Goal: Task Accomplishment & Management: Use online tool/utility

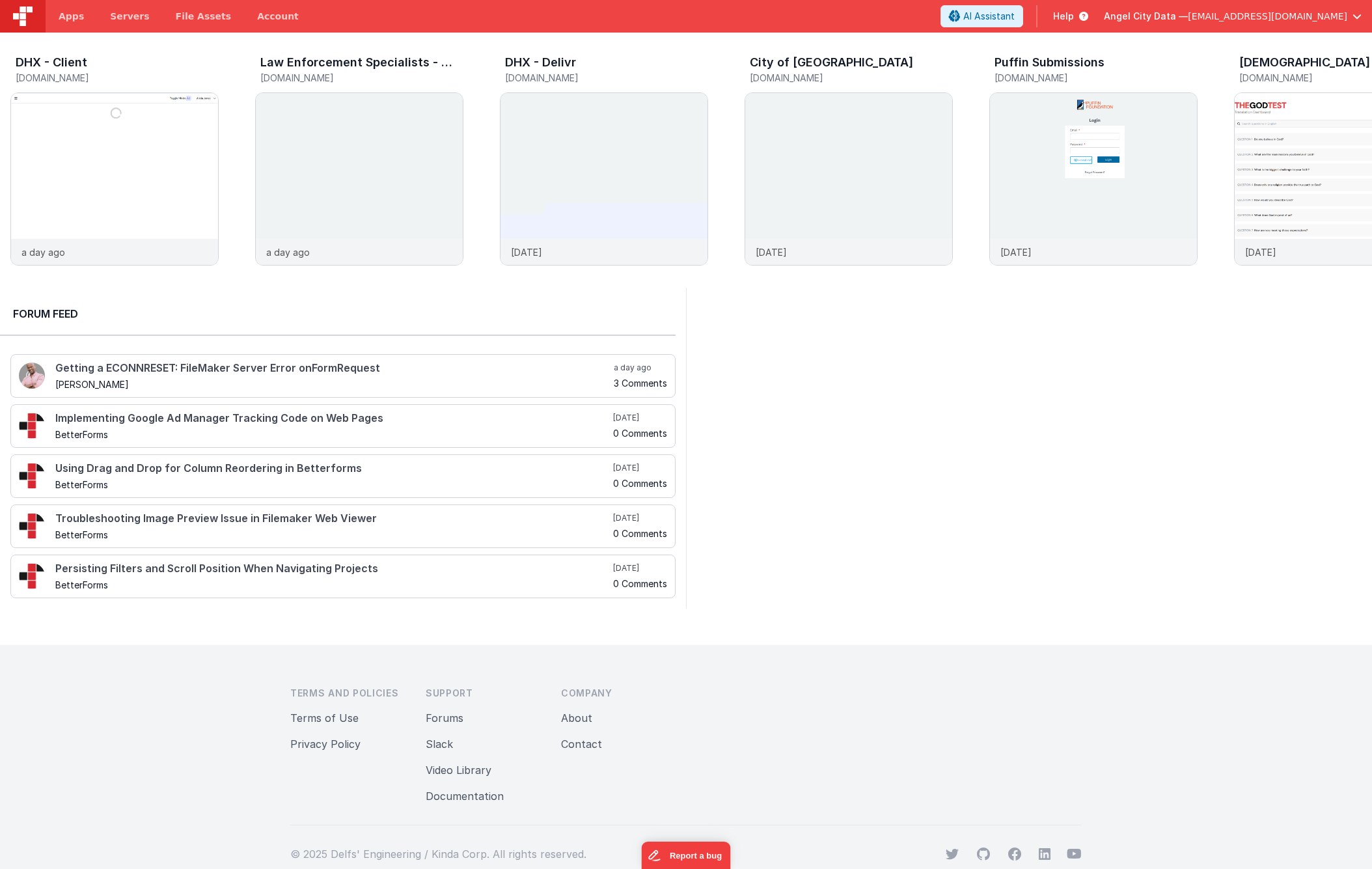
scroll to position [0, 245]
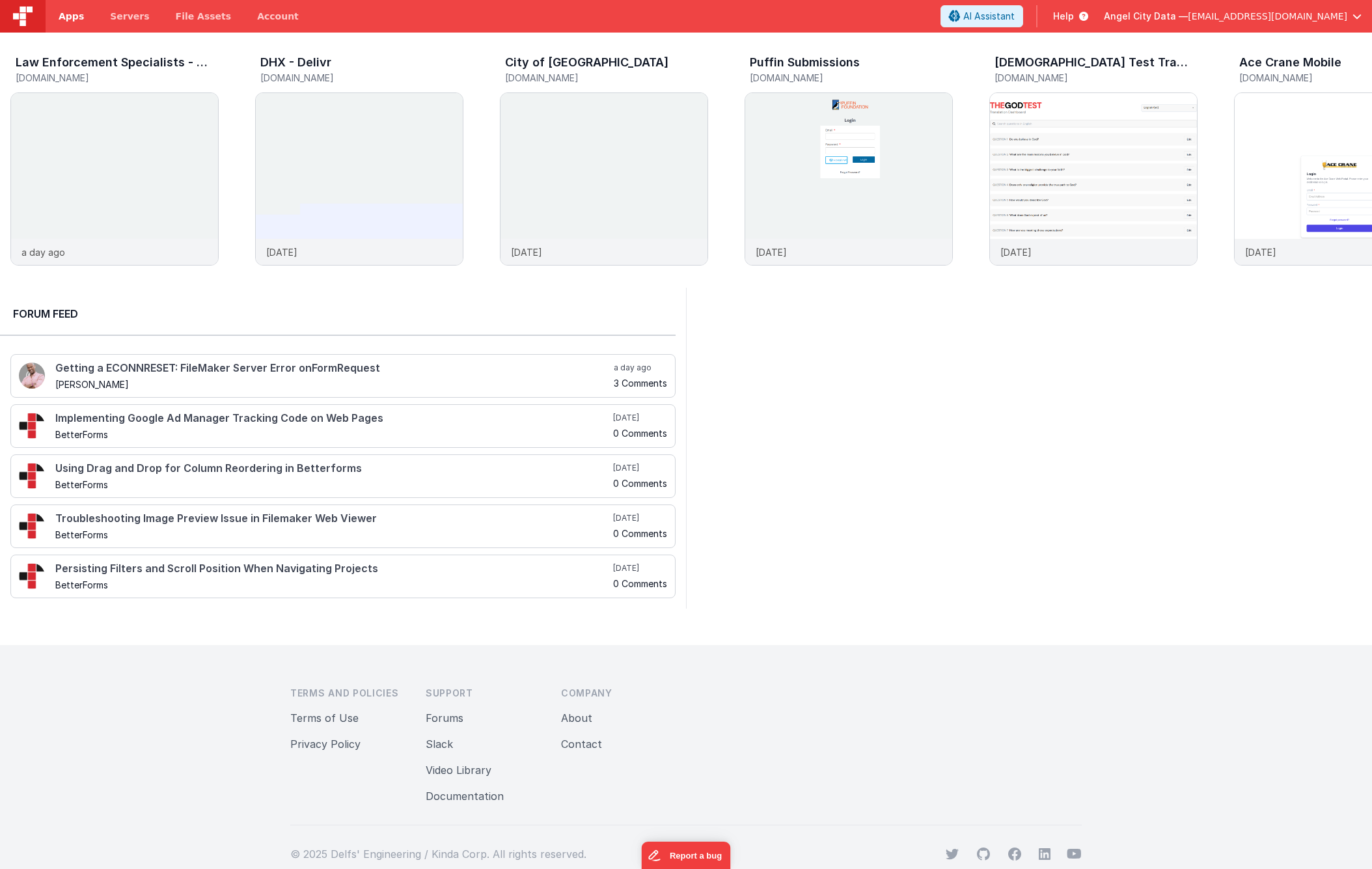
click at [71, 16] on span "Apps" at bounding box center [71, 16] width 26 height 13
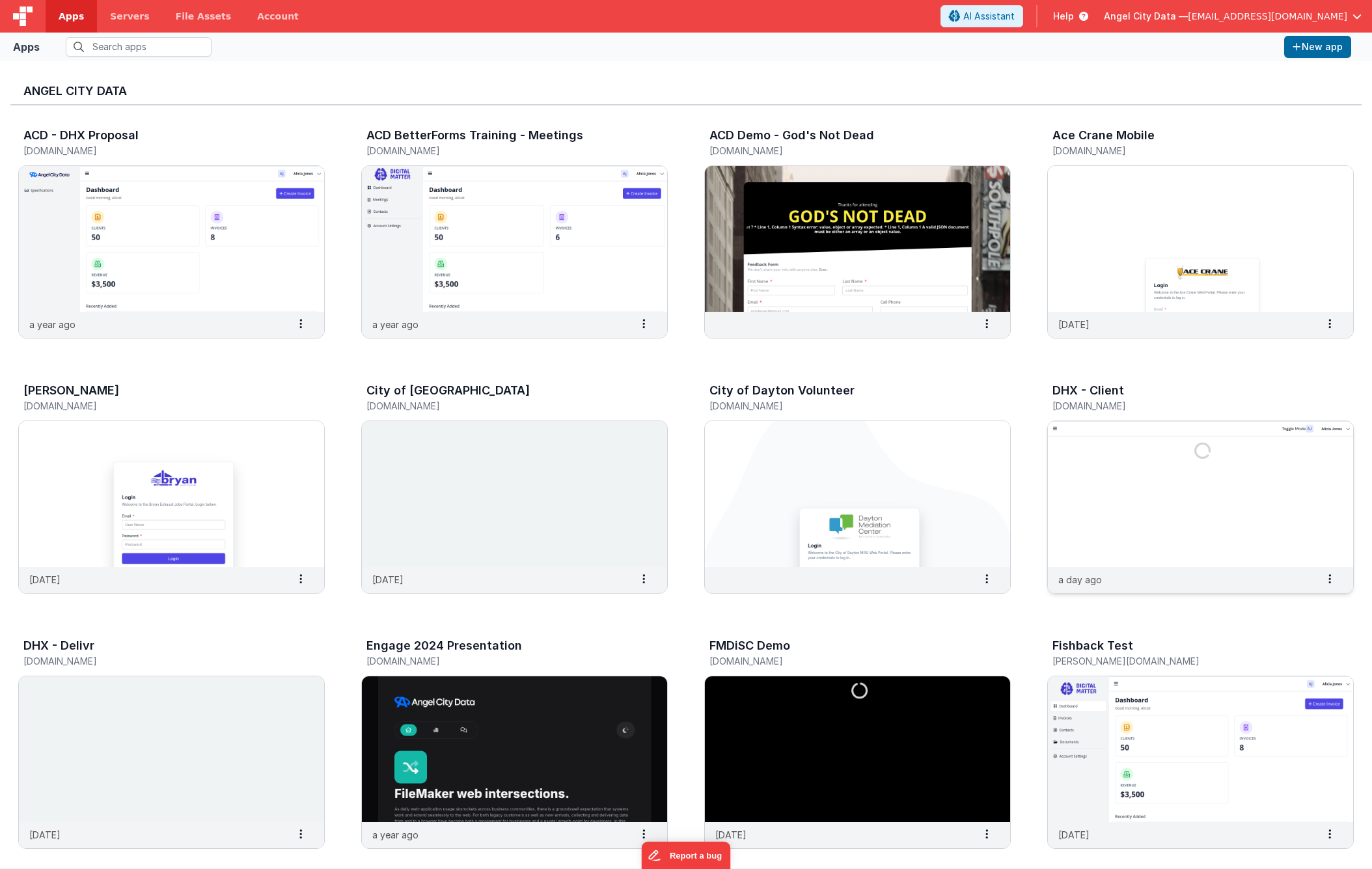
click at [1087, 388] on h3 "DHX - Client" at bounding box center [1088, 391] width 71 height 13
click at [1094, 444] on img at bounding box center [1200, 494] width 305 height 146
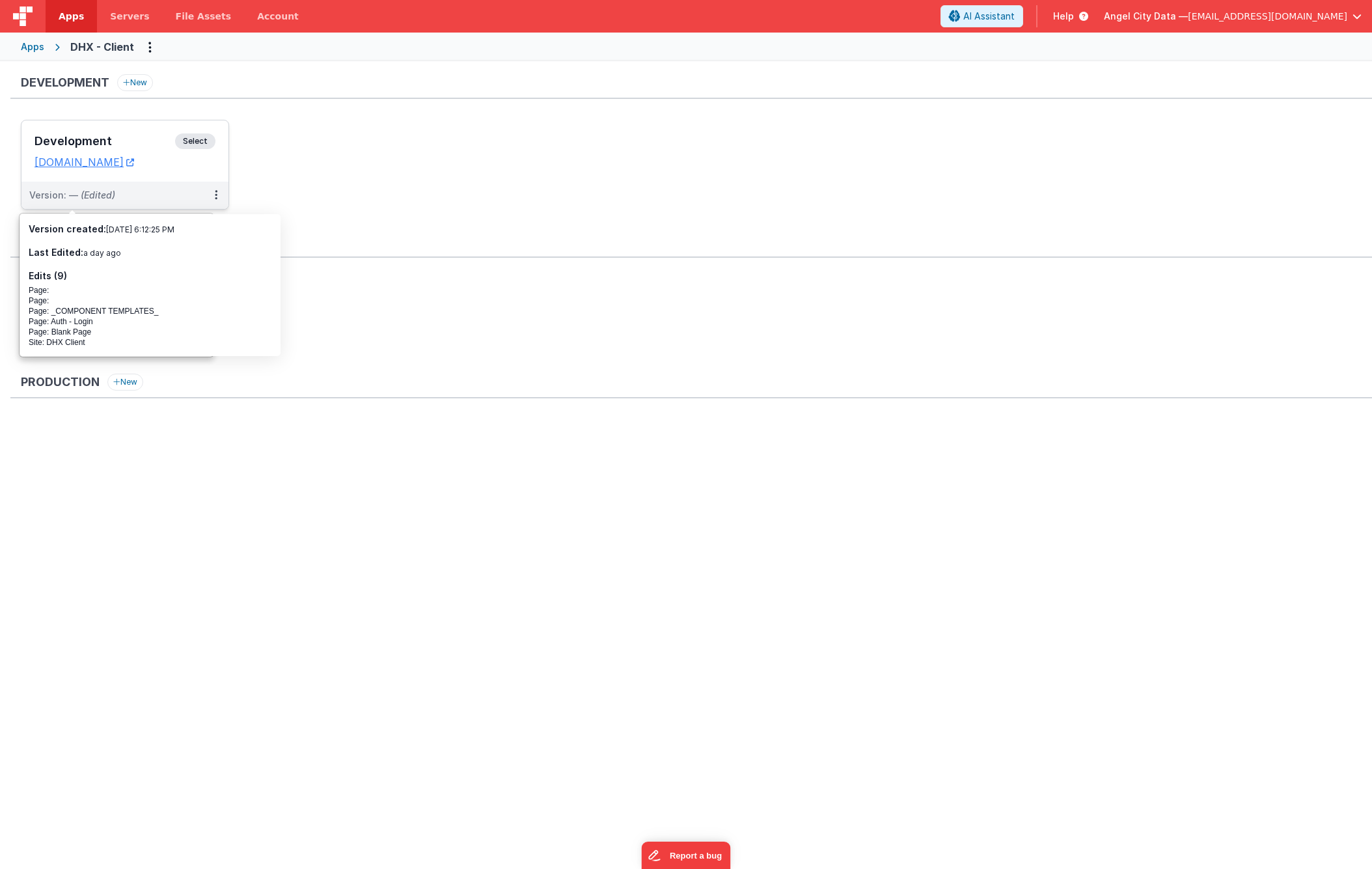
click at [162, 134] on div "Development Select" at bounding box center [125, 145] width 181 height 22
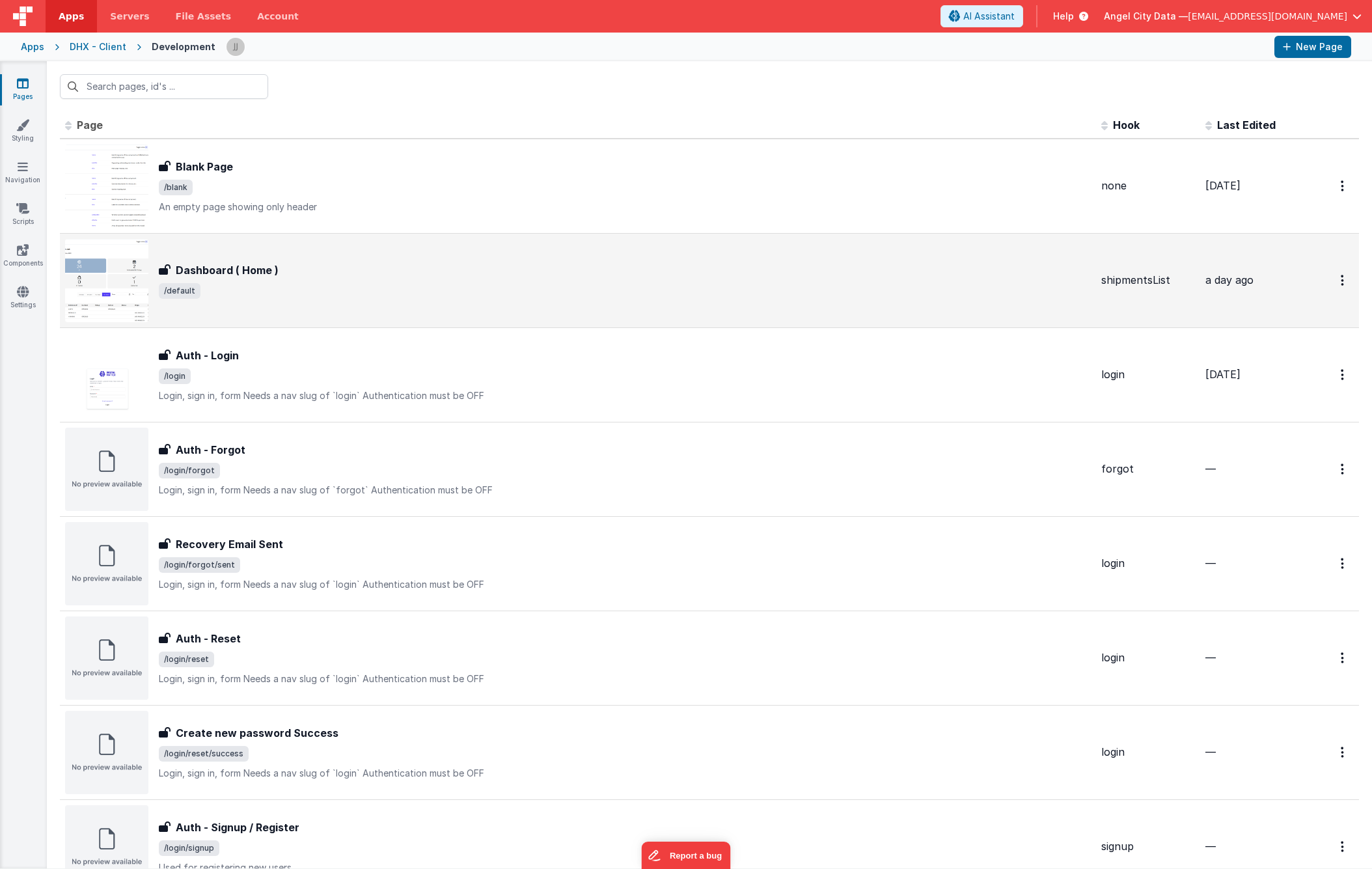
click at [351, 270] on div "Dashboard ( Home )" at bounding box center [624, 271] width 932 height 16
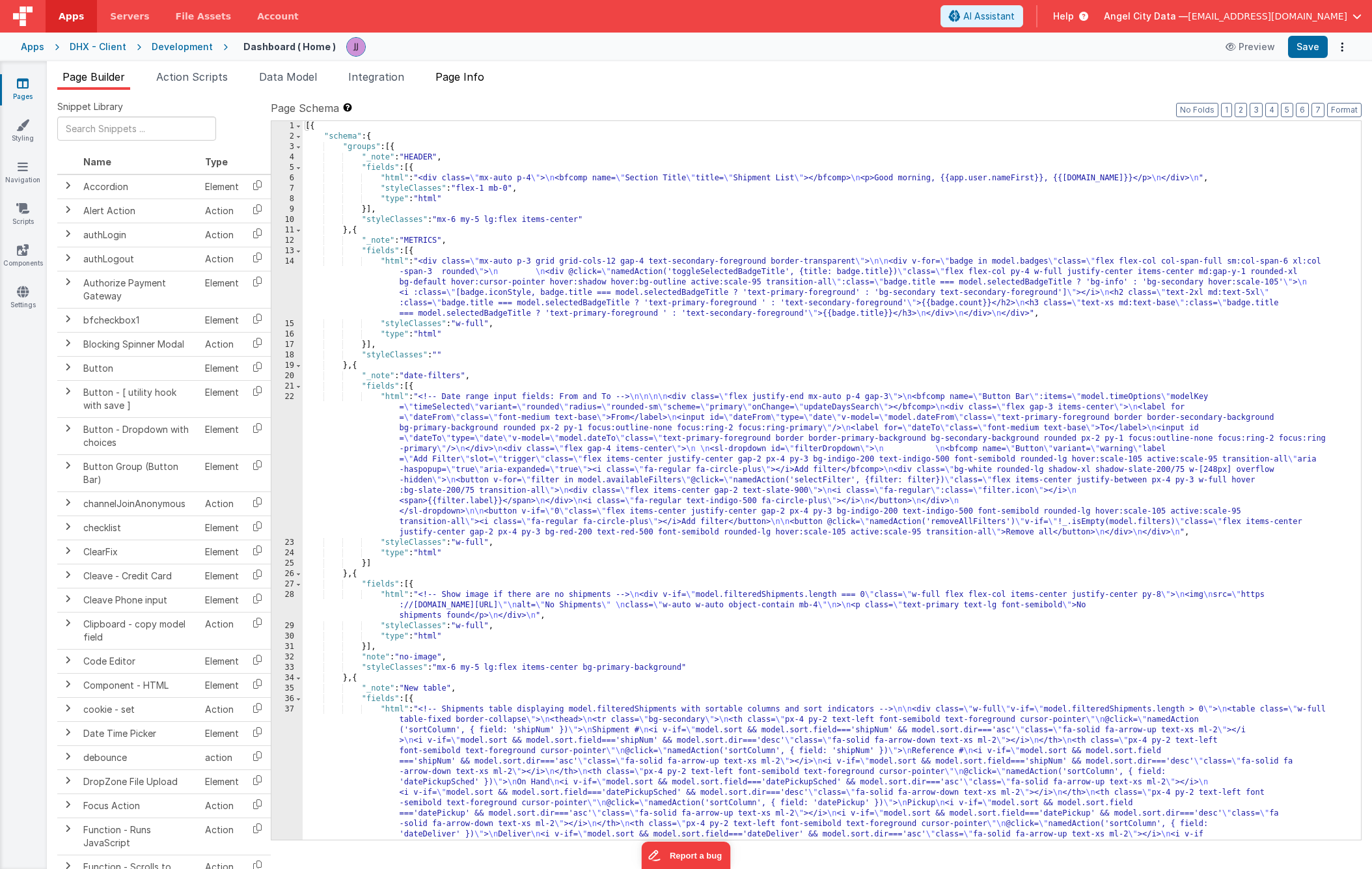
click at [469, 75] on span "Page Info" at bounding box center [459, 77] width 49 height 13
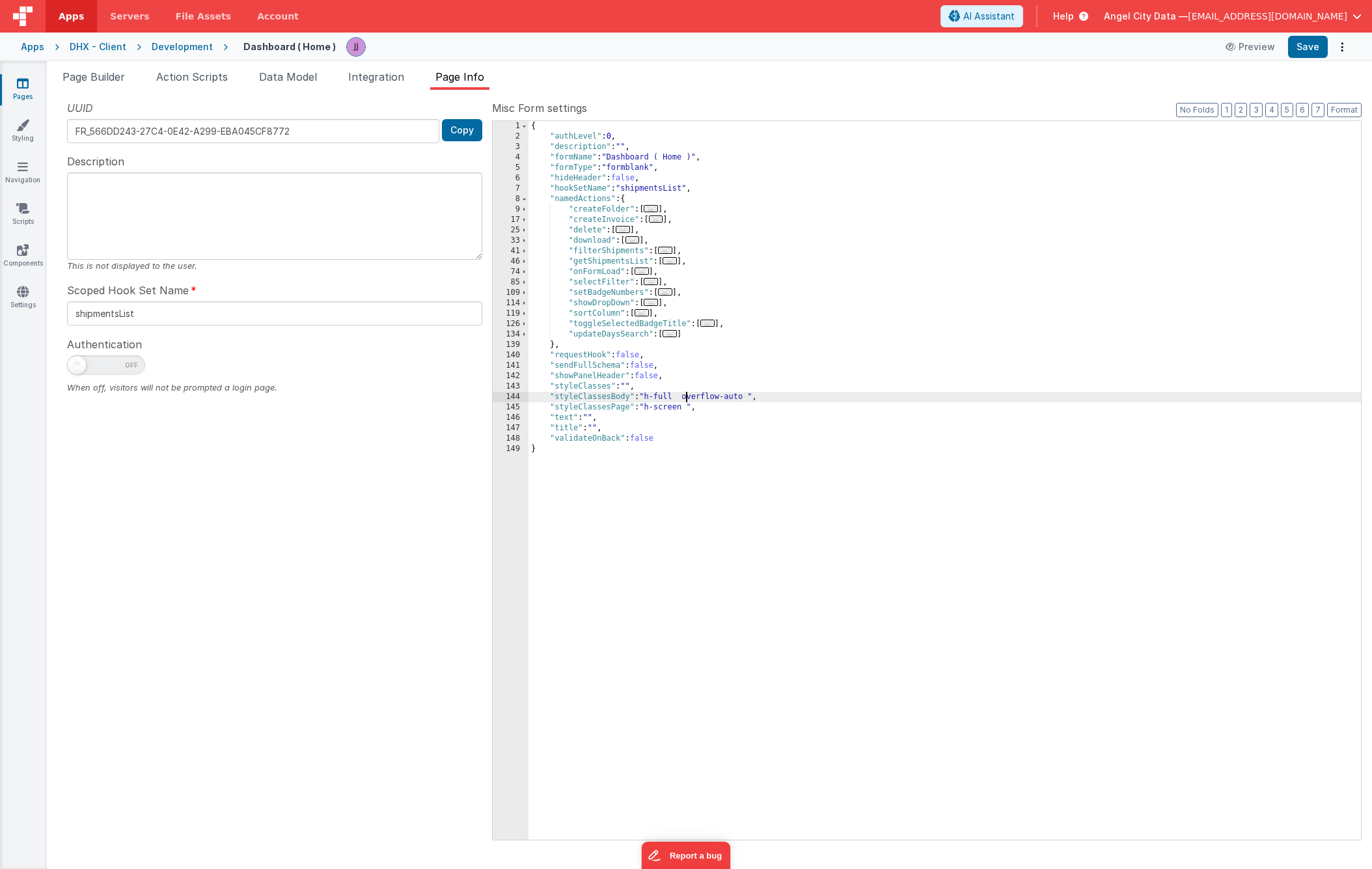
click at [685, 396] on div "{ "authLevel" : 0 , "description" : "" , "formName" : "Dashboard ( Home )" , "f…" at bounding box center [945, 491] width 832 height 740
click at [33, 89] on link "Pages" at bounding box center [22, 90] width 47 height 26
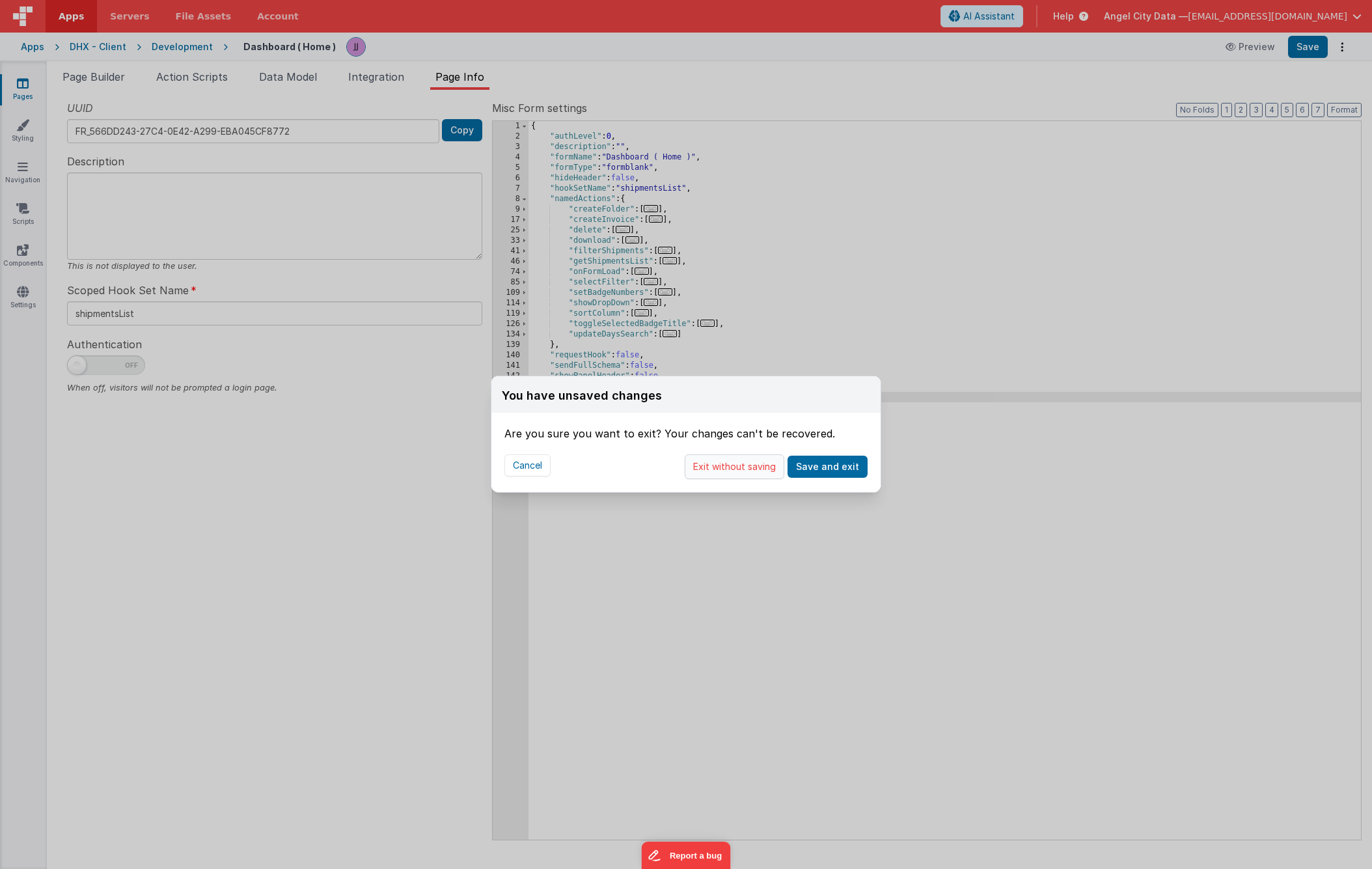
click at [734, 469] on button "Exit without saving" at bounding box center [734, 466] width 99 height 25
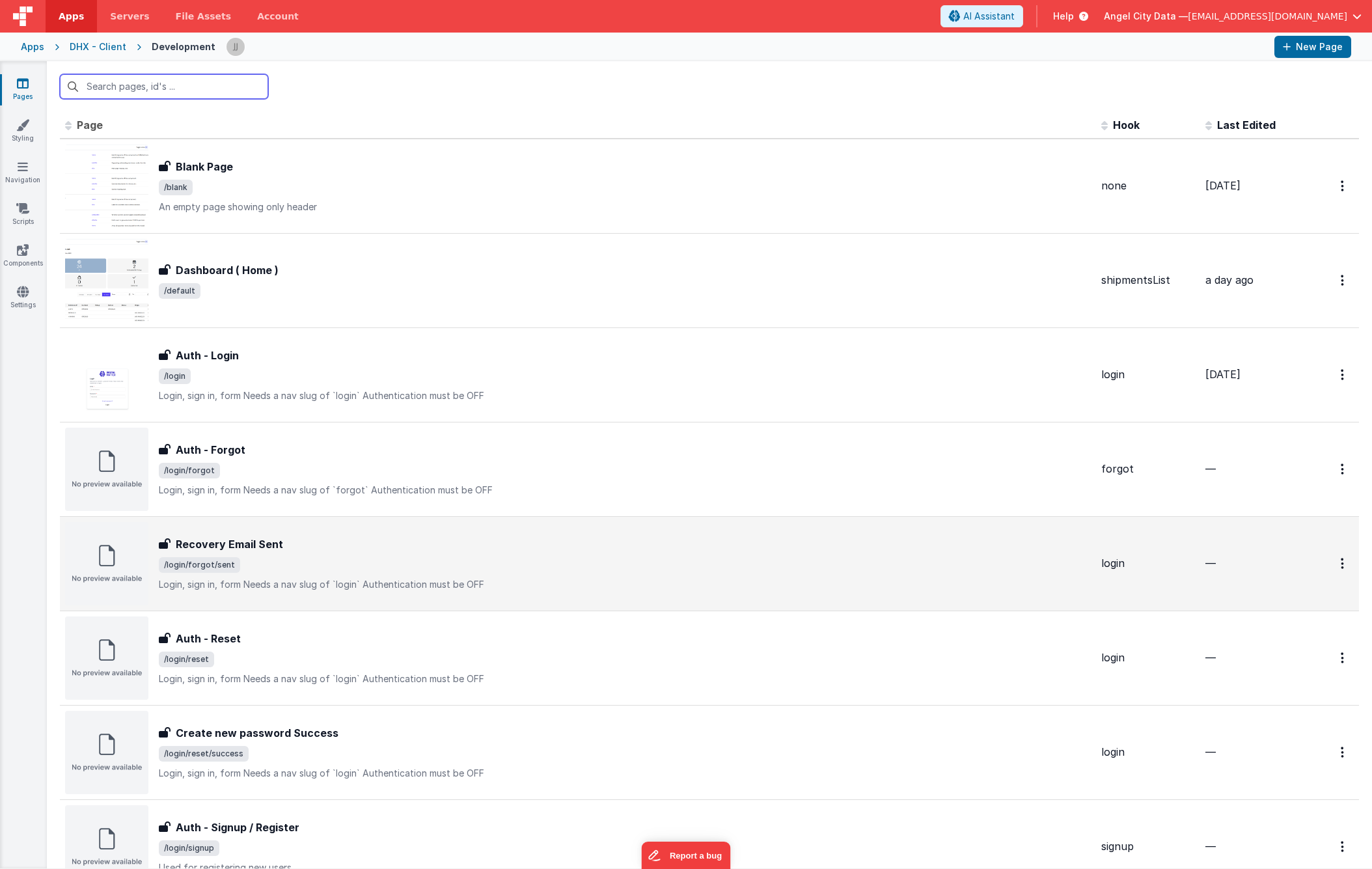
scroll to position [371, 0]
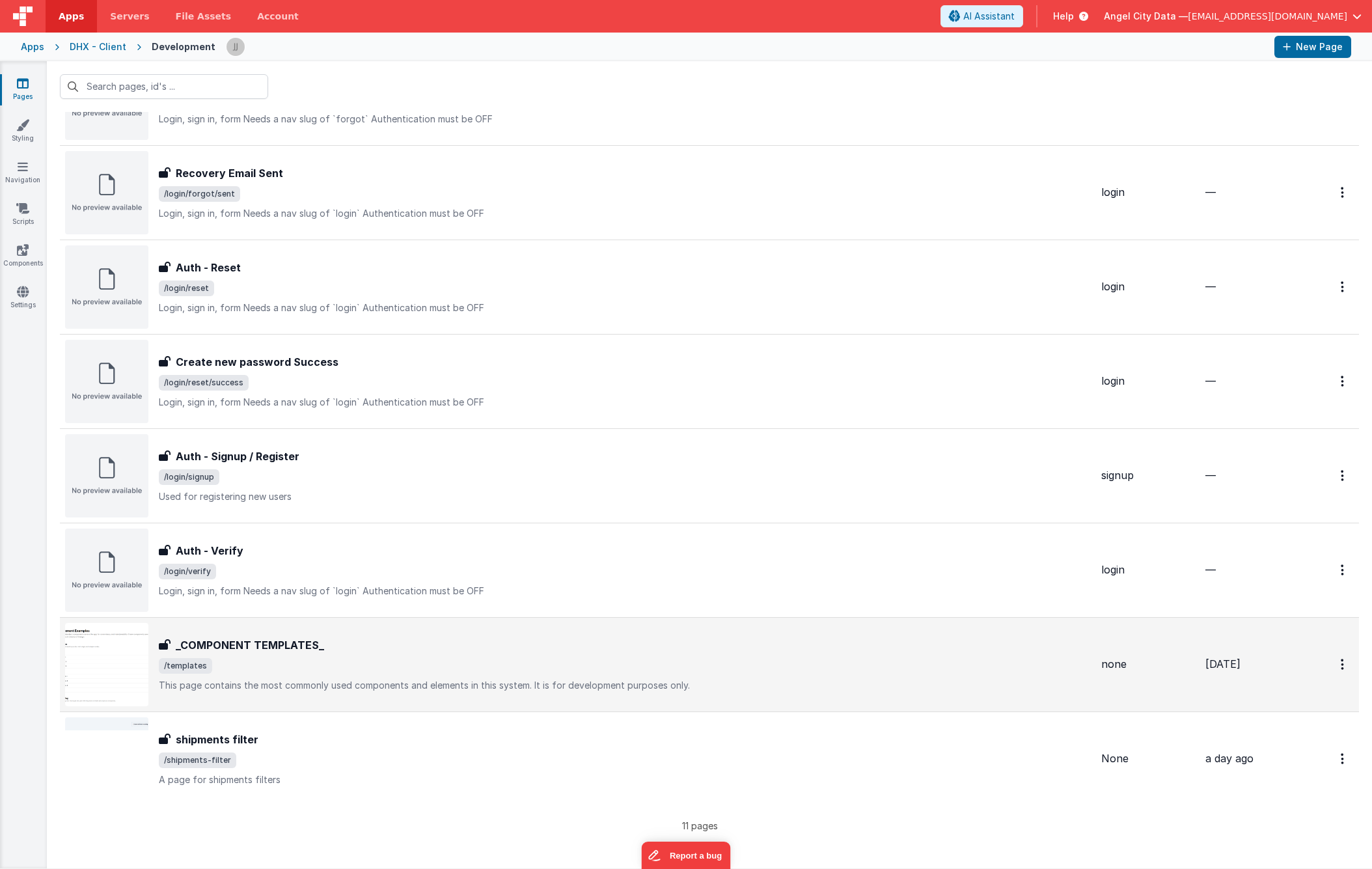
click at [367, 654] on div "_COMPONENT TEMPLATES_ _COMPONENT TEMPLATES_ /templates This page contains the m…" at bounding box center [624, 665] width 932 height 54
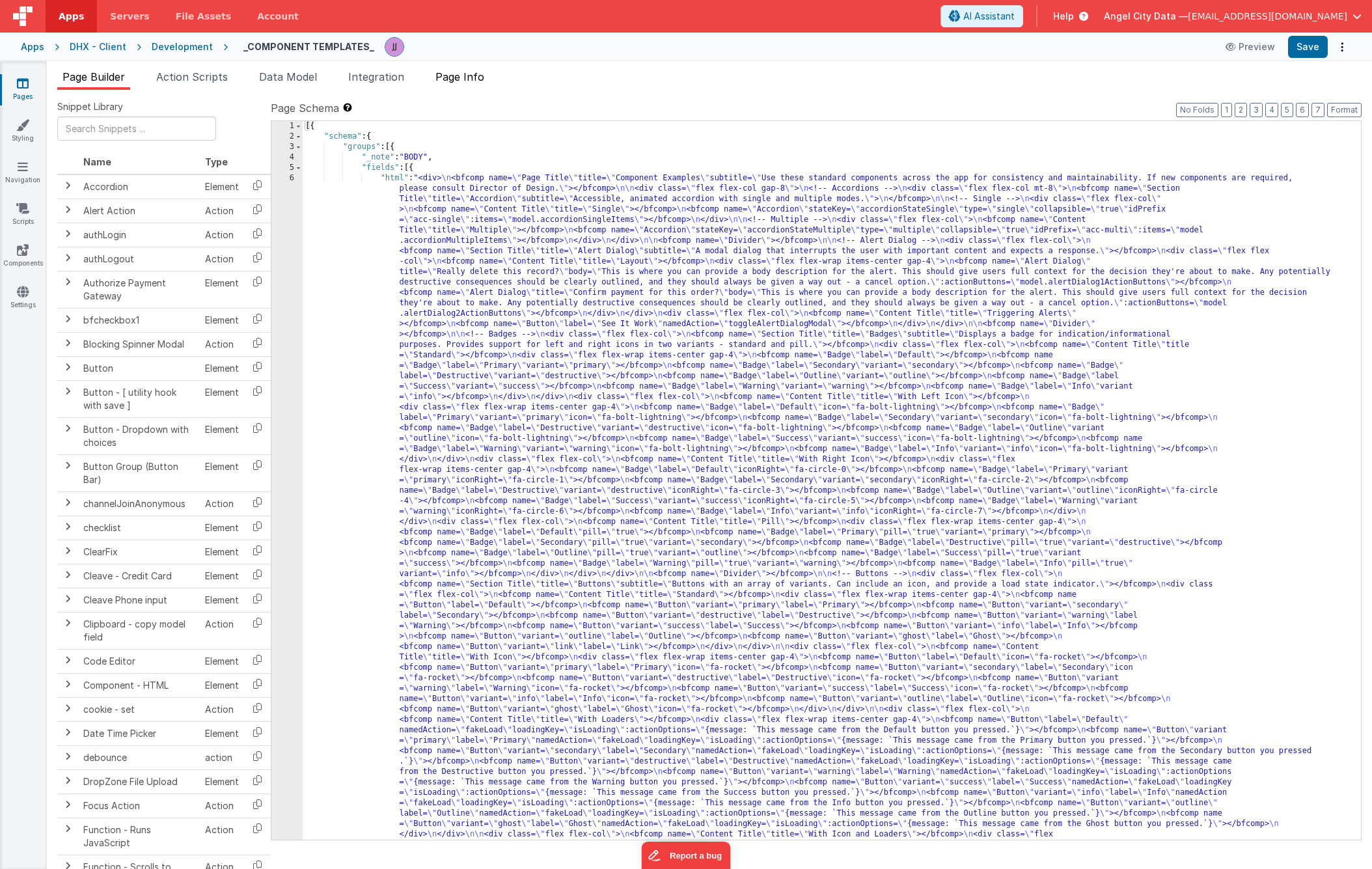
click at [471, 82] on span "Page Info" at bounding box center [459, 77] width 49 height 13
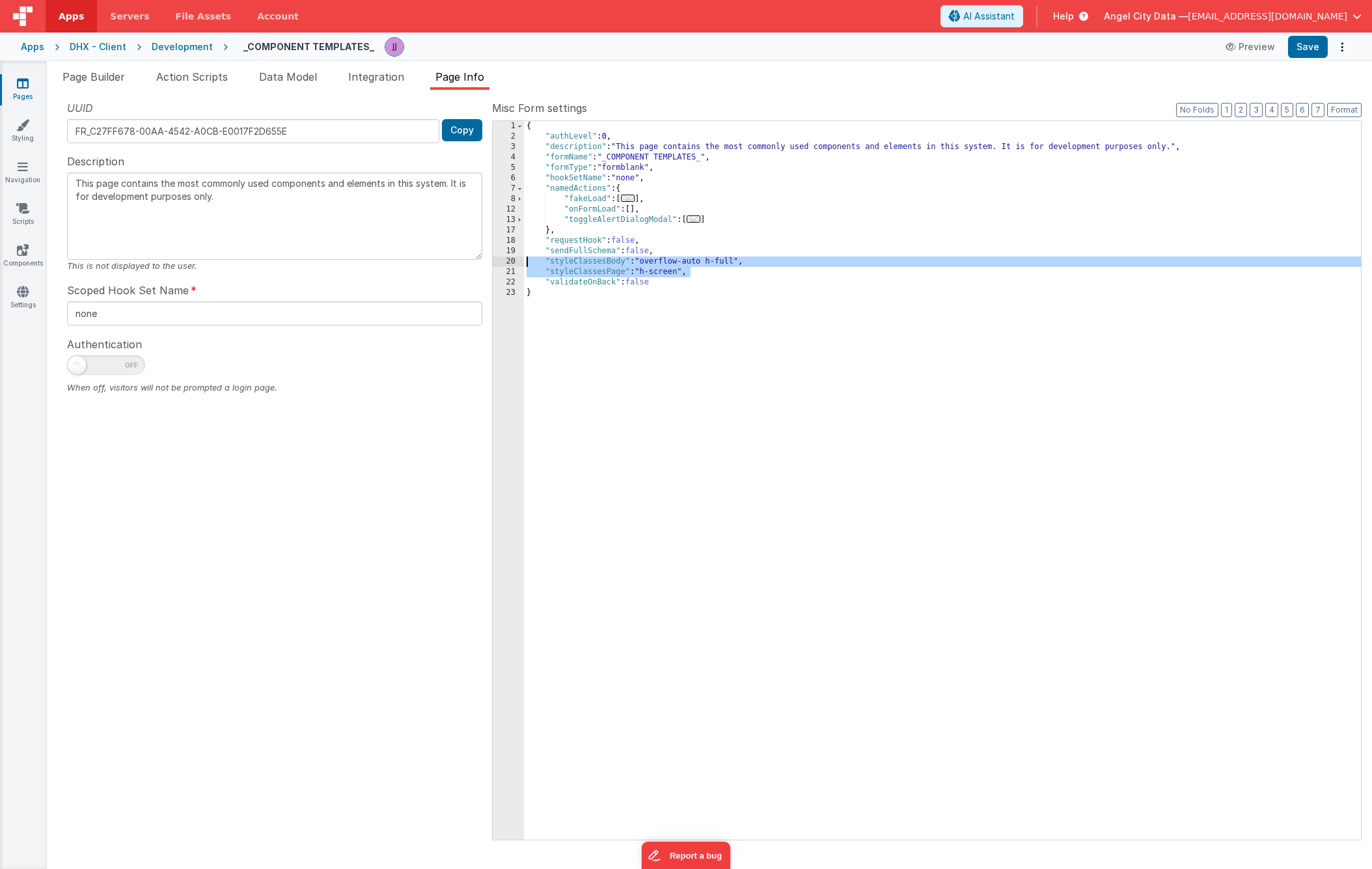
drag, startPoint x: 559, startPoint y: 259, endPoint x: 507, endPoint y: 262, distance: 52.1
click at [507, 262] on div "1 2 3 4 5 6 7 8 12 13 17 18 19 20 21 22 23 { "authLevel" : 0 , "description" : …" at bounding box center [927, 480] width 869 height 720
click at [111, 78] on span "Page Builder" at bounding box center [94, 77] width 62 height 13
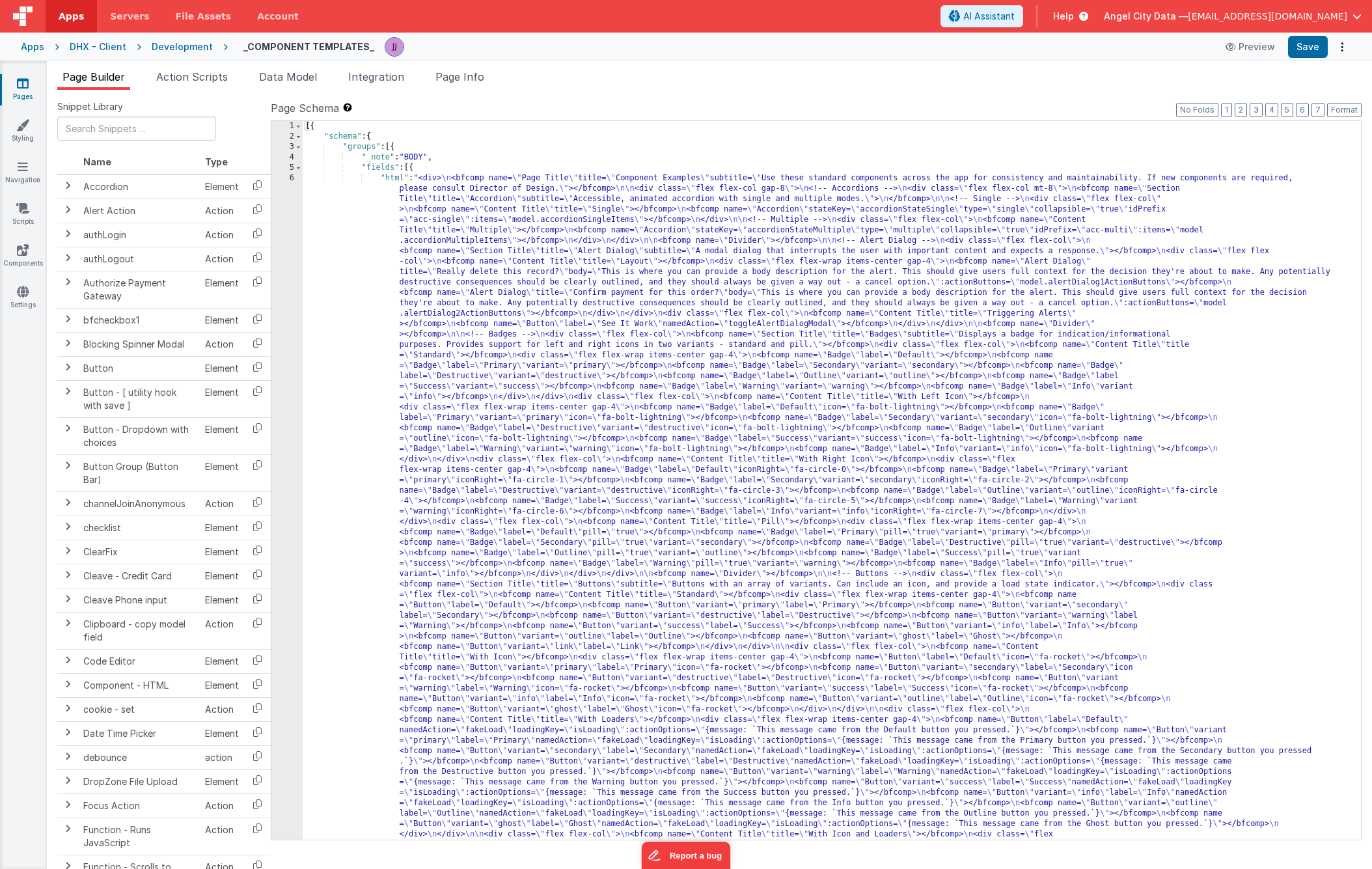
click at [295, 335] on div "6" at bounding box center [287, 814] width 31 height 1281
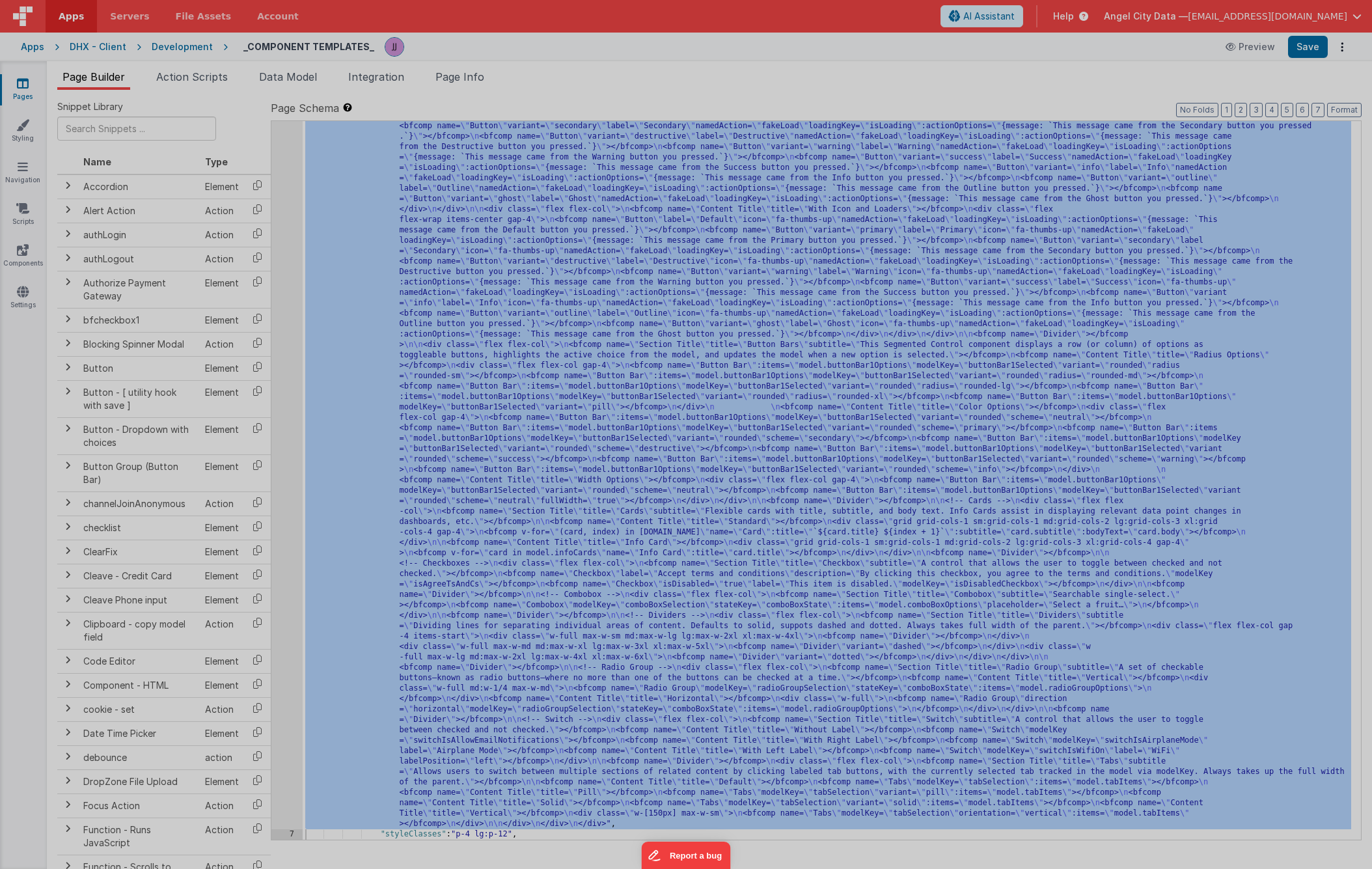
scroll to position [626, 0]
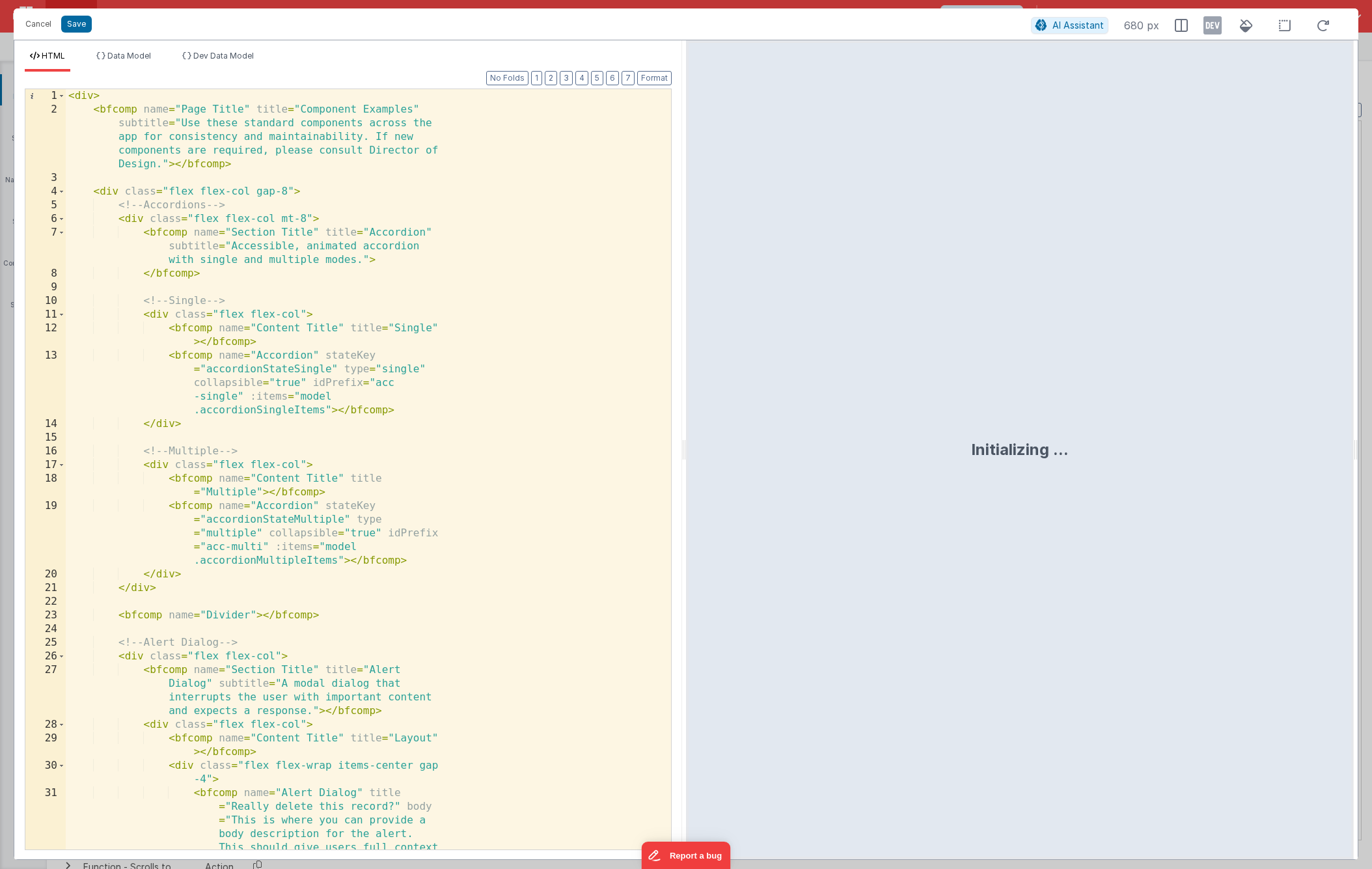
click at [511, 381] on div "< div > < bfcomp name = "Page Title" title = "Component Examples" subtitle = "U…" at bounding box center [363, 565] width 596 height 952
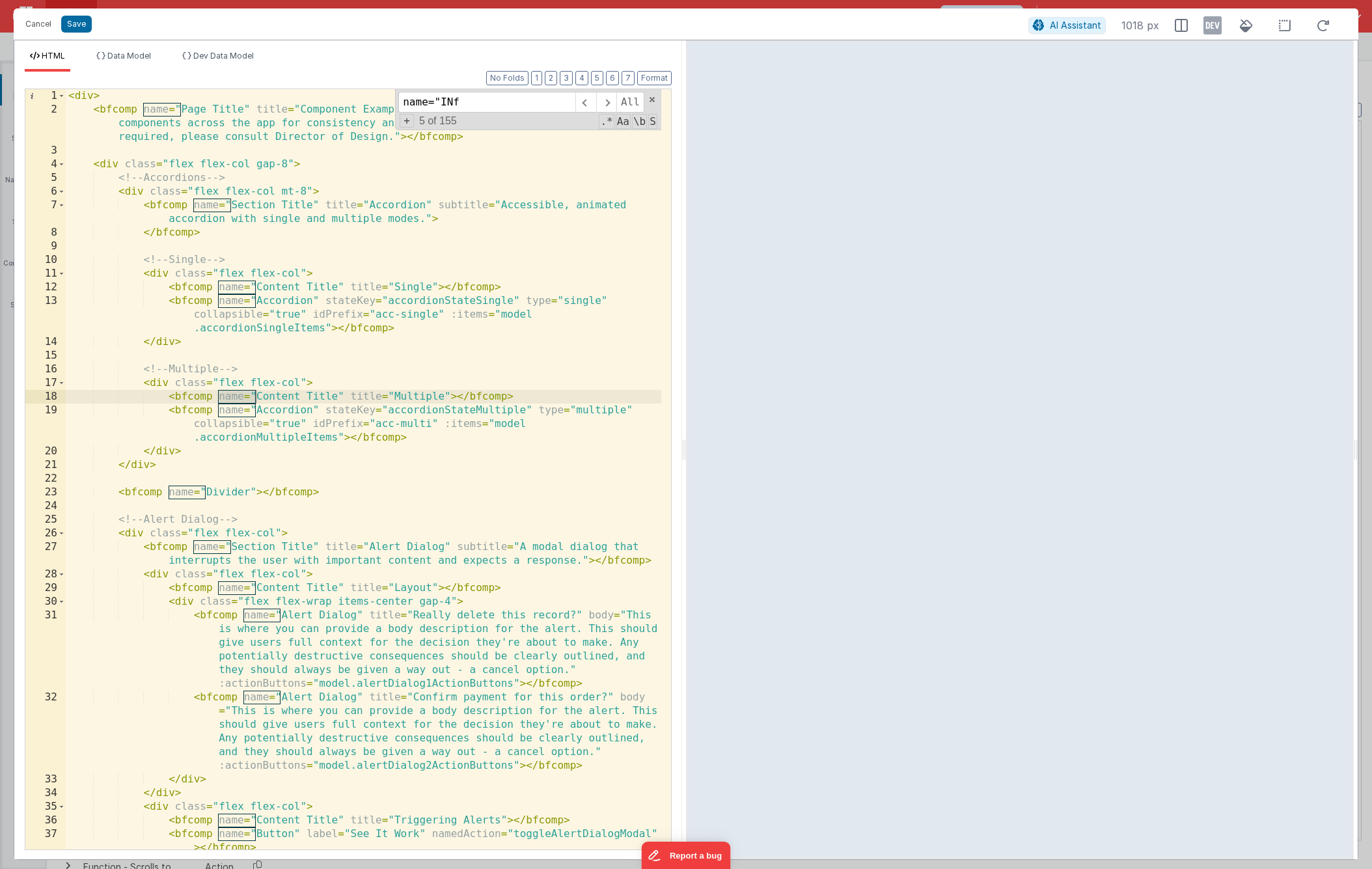
scroll to position [4105, 0]
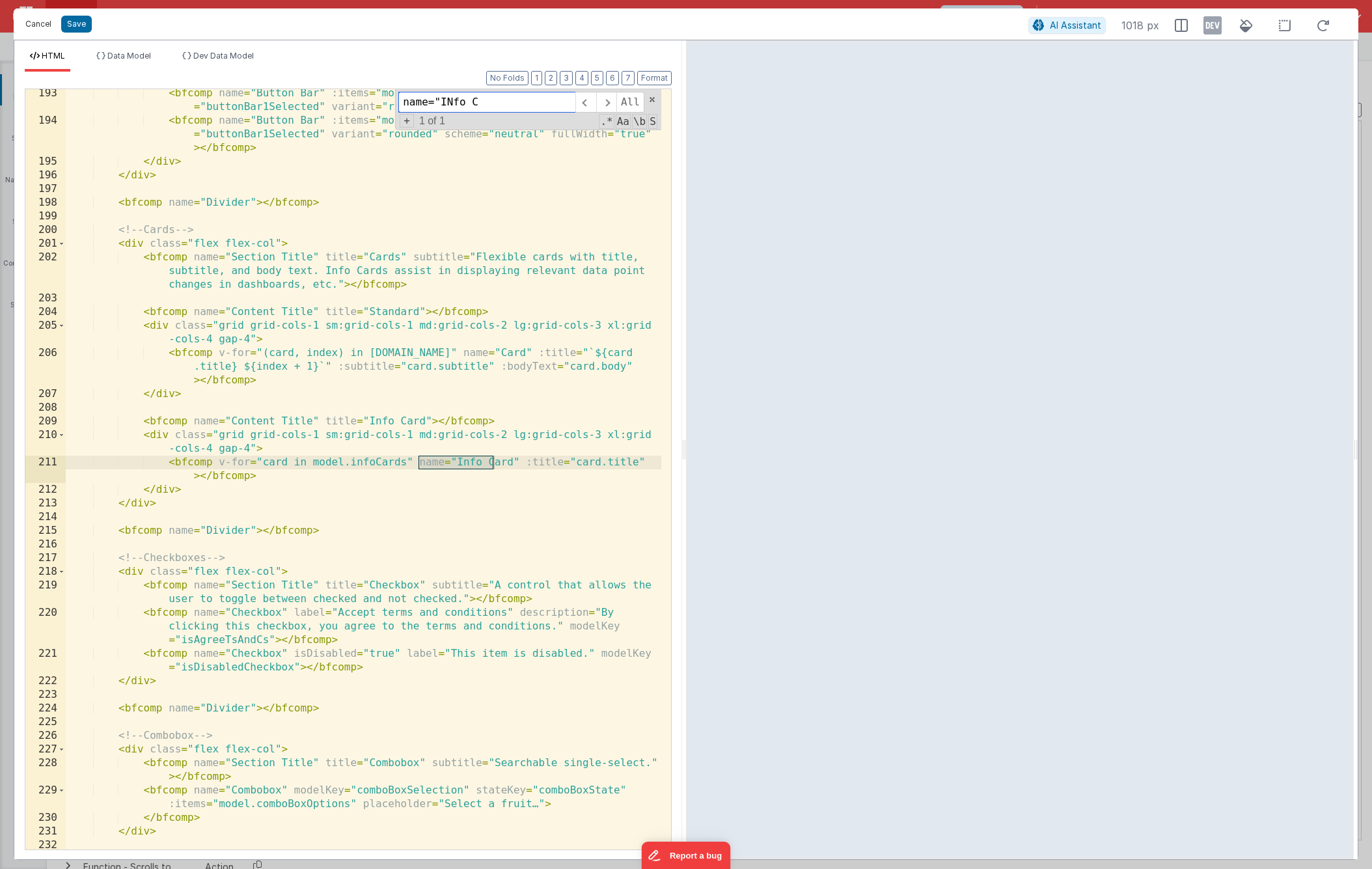
type input "name="INfo C"
click at [37, 23] on button "Cancel" at bounding box center [38, 24] width 39 height 18
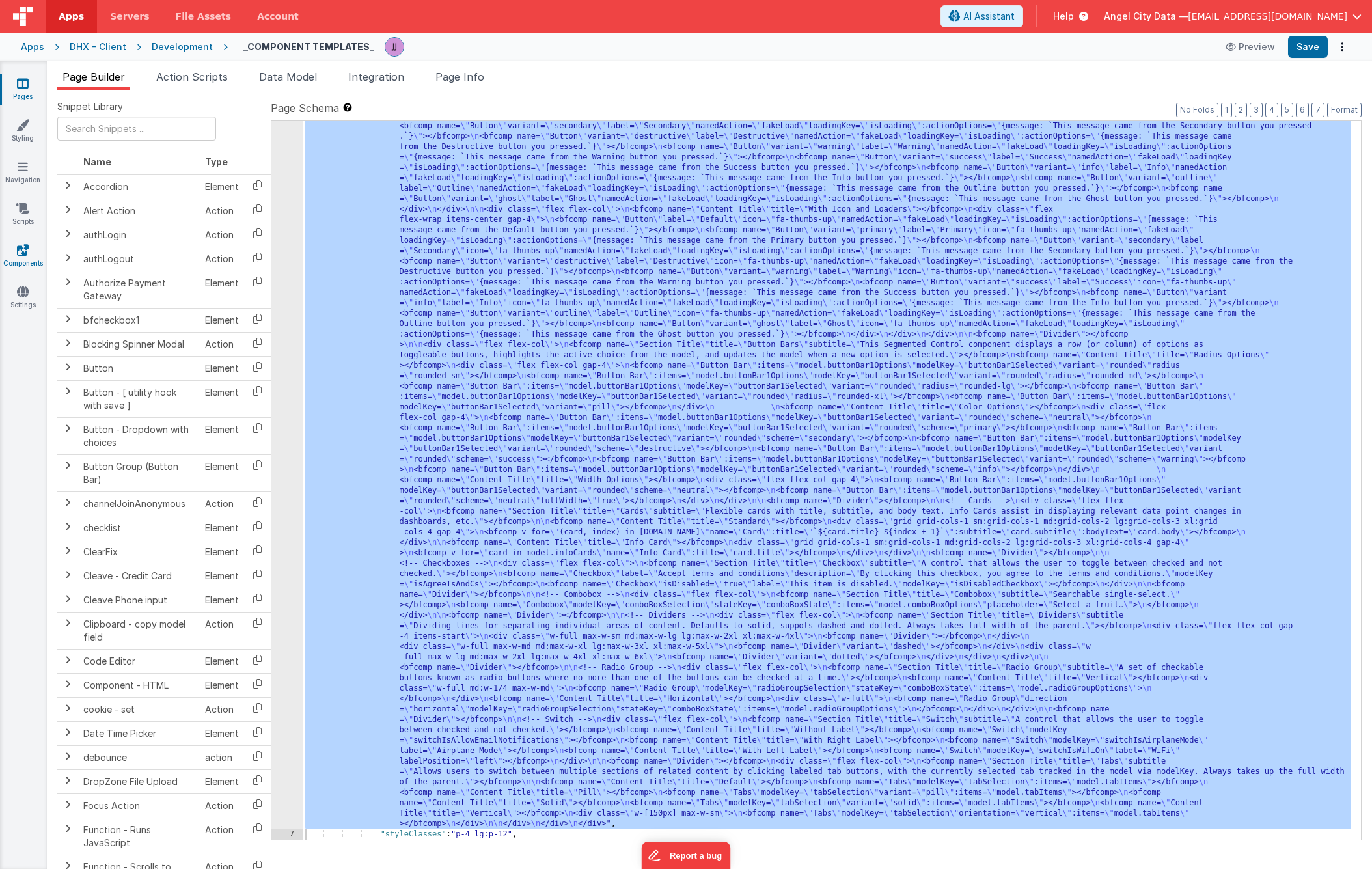
click at [34, 258] on link "Components" at bounding box center [22, 256] width 47 height 26
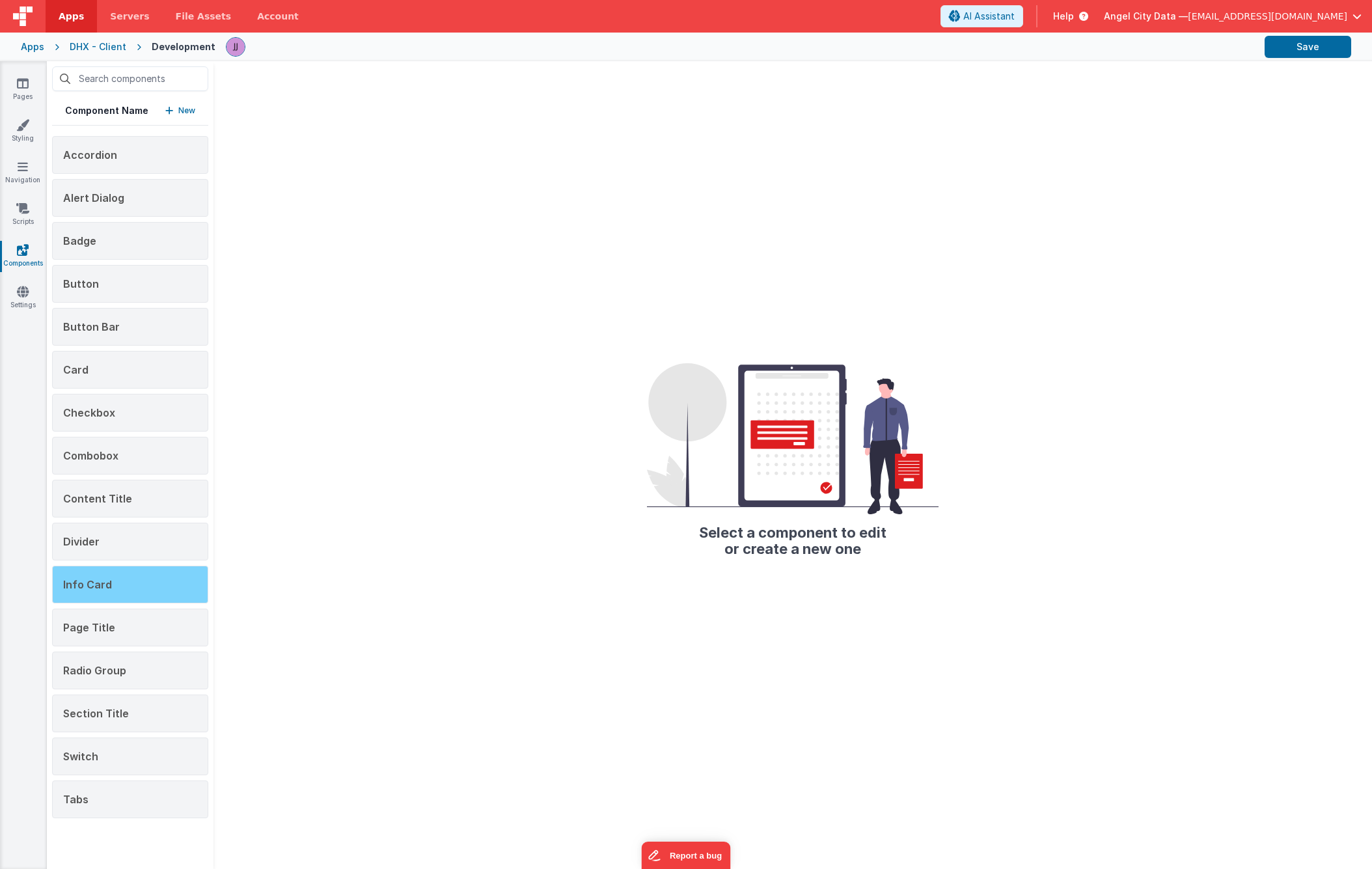
click at [92, 586] on span "Info Card" at bounding box center [87, 585] width 49 height 13
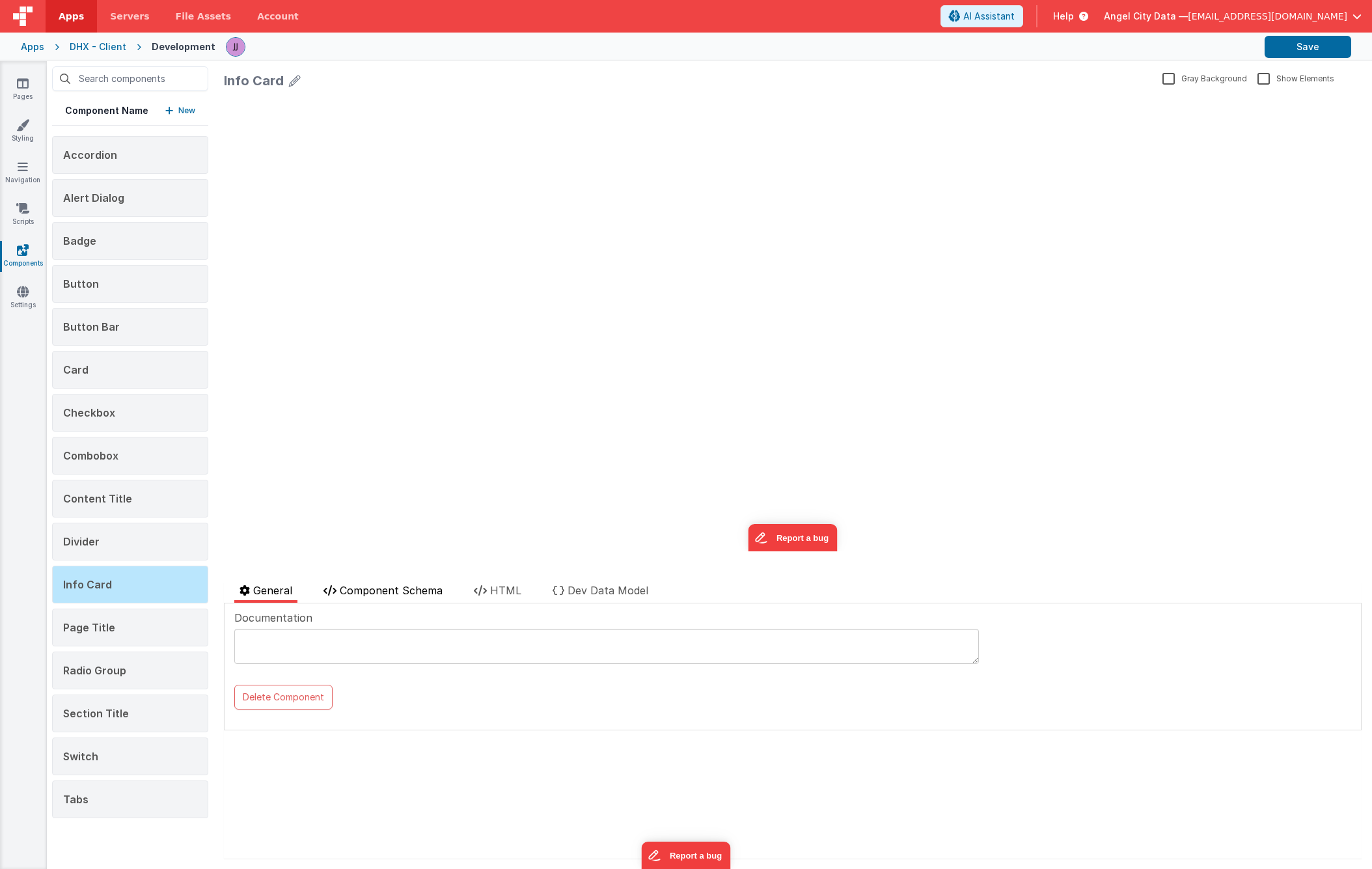
click at [380, 593] on span "Component Schema" at bounding box center [391, 590] width 102 height 13
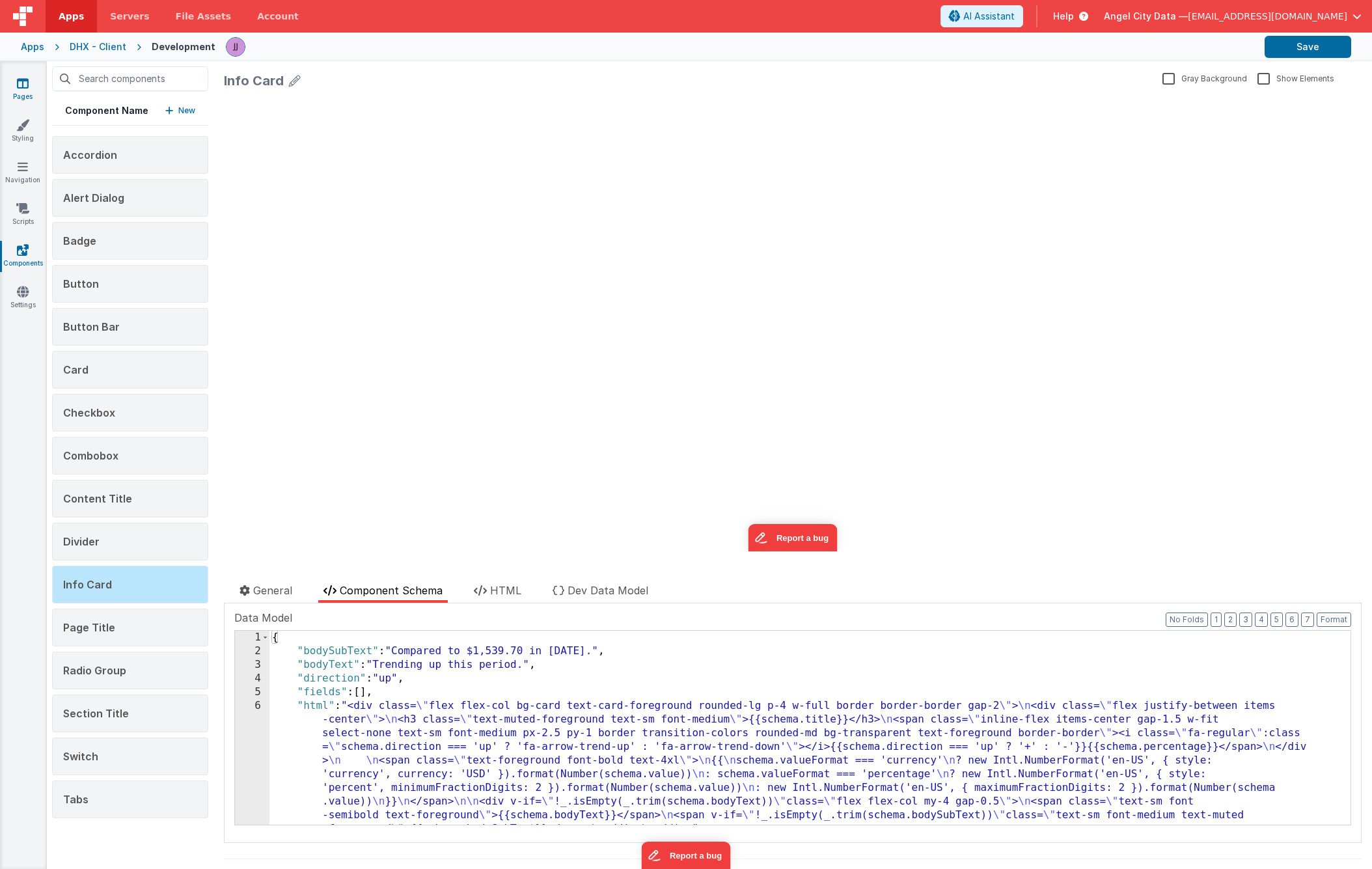
click at [27, 91] on link "Pages" at bounding box center [22, 90] width 47 height 26
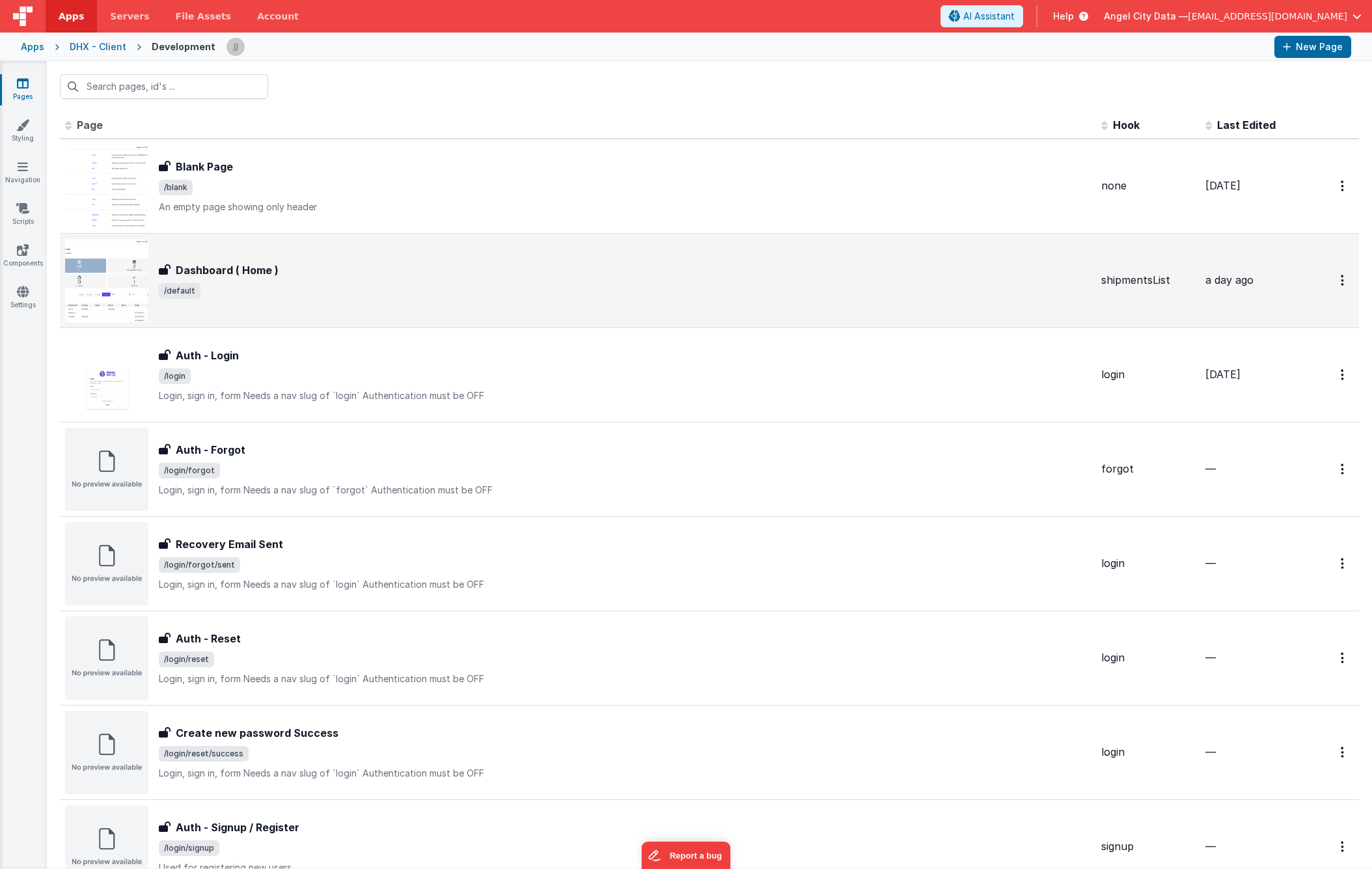
click at [330, 308] on div "Dashboard ( Home ) Dashboard ( Home ) /default" at bounding box center [577, 280] width 1025 height 83
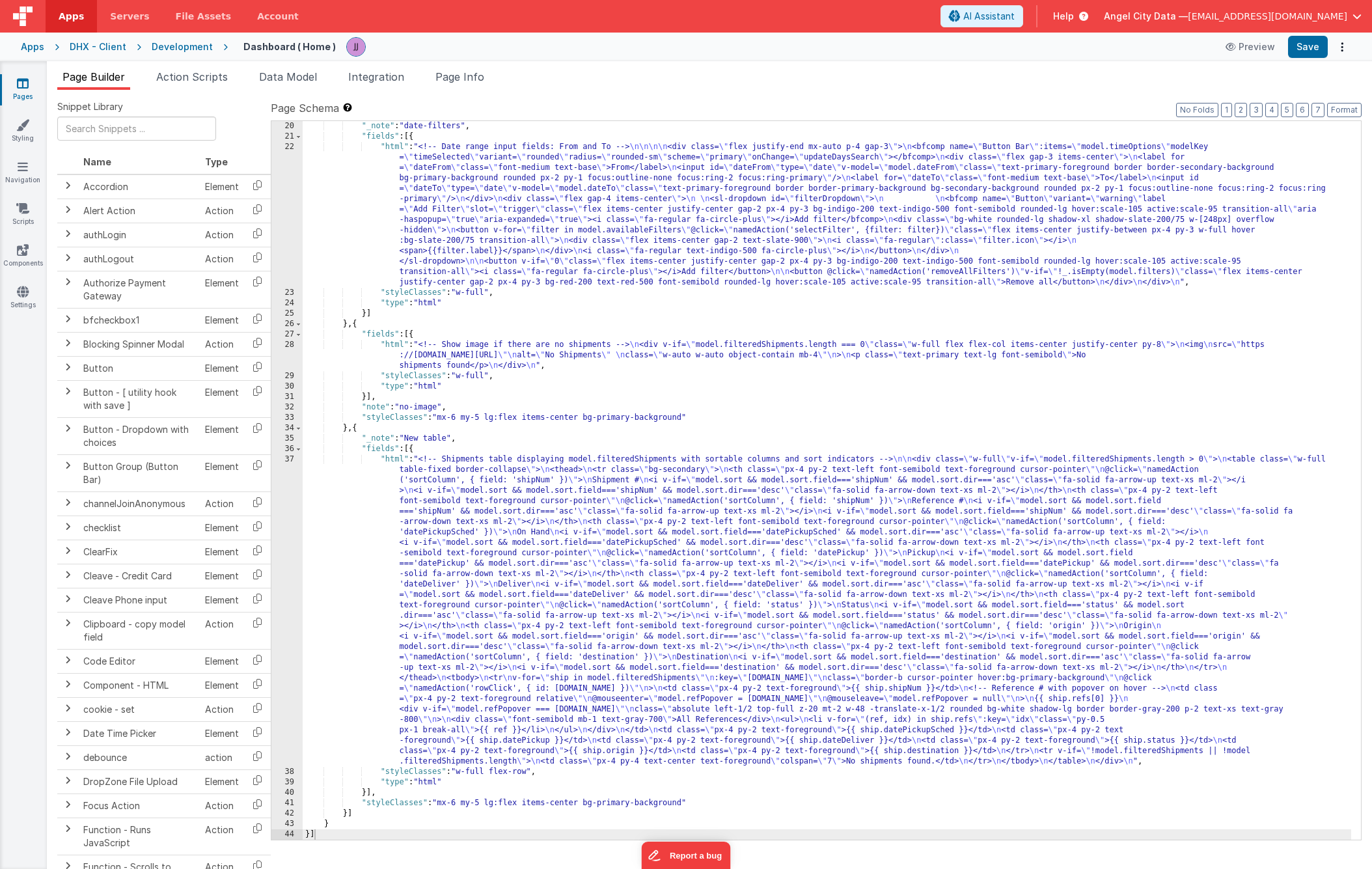
scroll to position [250, 0]
click at [478, 573] on div ""_note" : "date-filters" , "fields" : [{ "html" : "<!-- Date range input fields…" at bounding box center [827, 491] width 1049 height 740
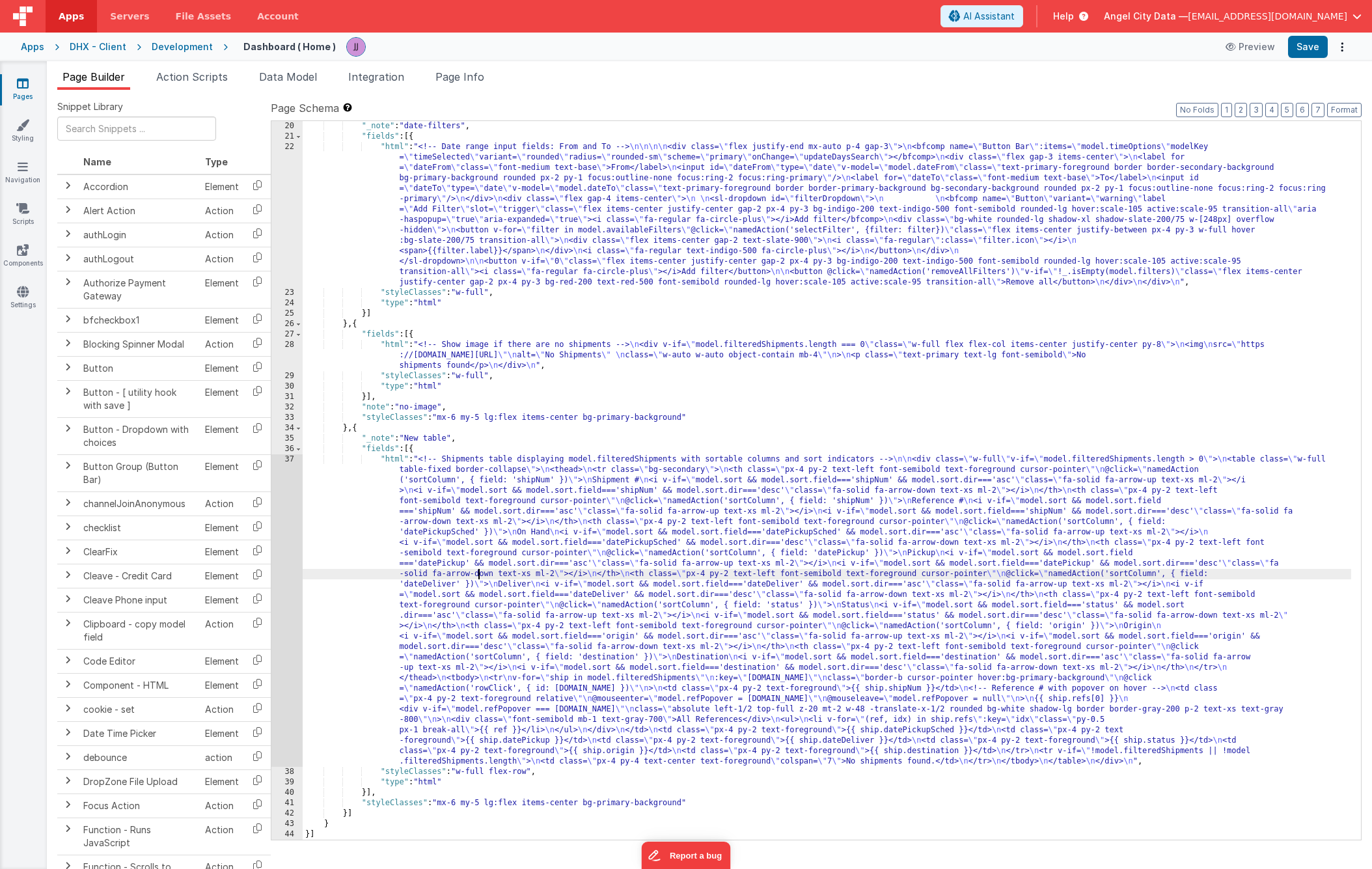
click at [283, 535] on div "37" at bounding box center [287, 610] width 31 height 312
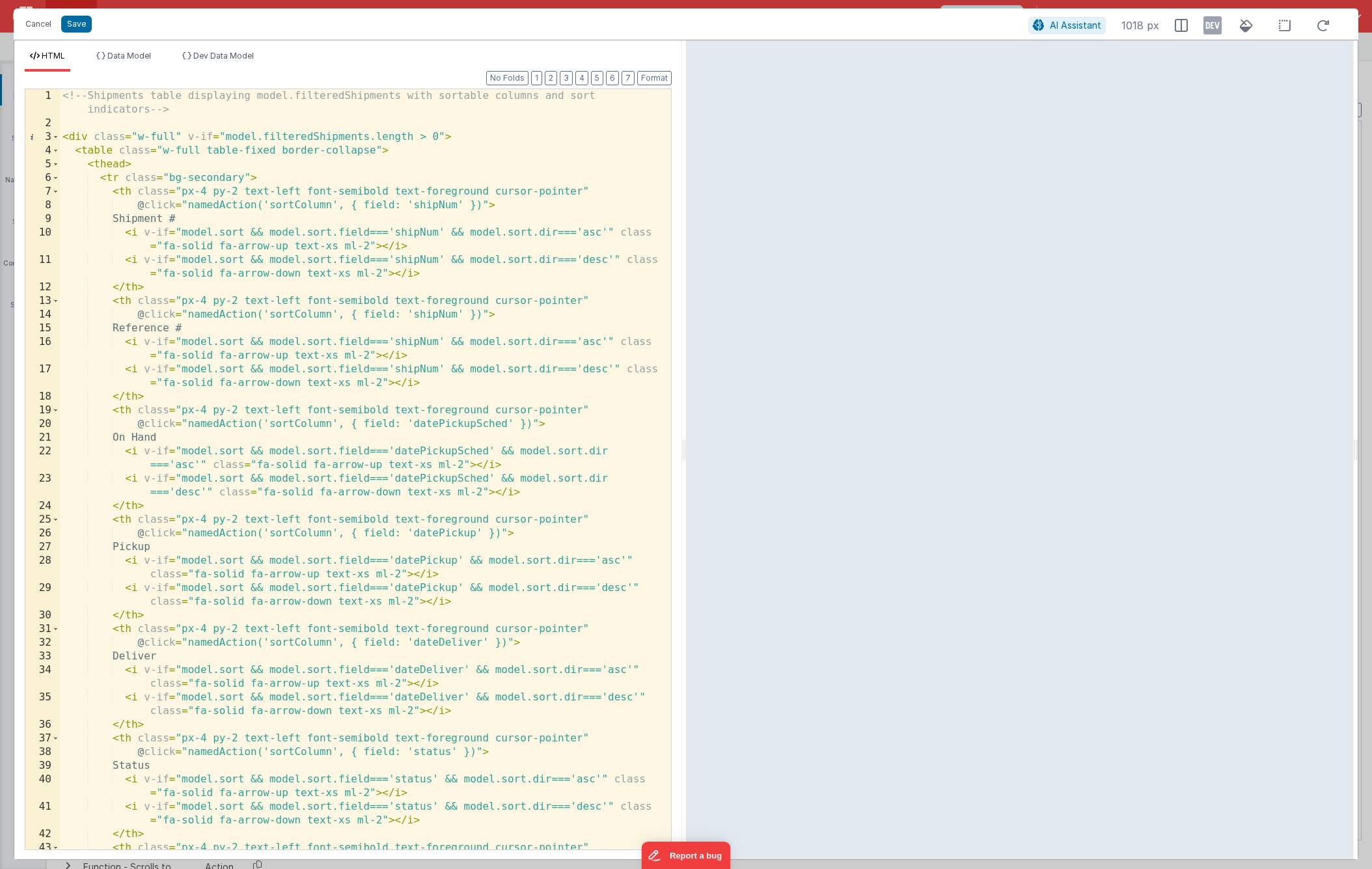
click at [370, 343] on div "<!-- Shipments table displaying model.filteredShipments with sortable columns a…" at bounding box center [360, 489] width 601 height 802
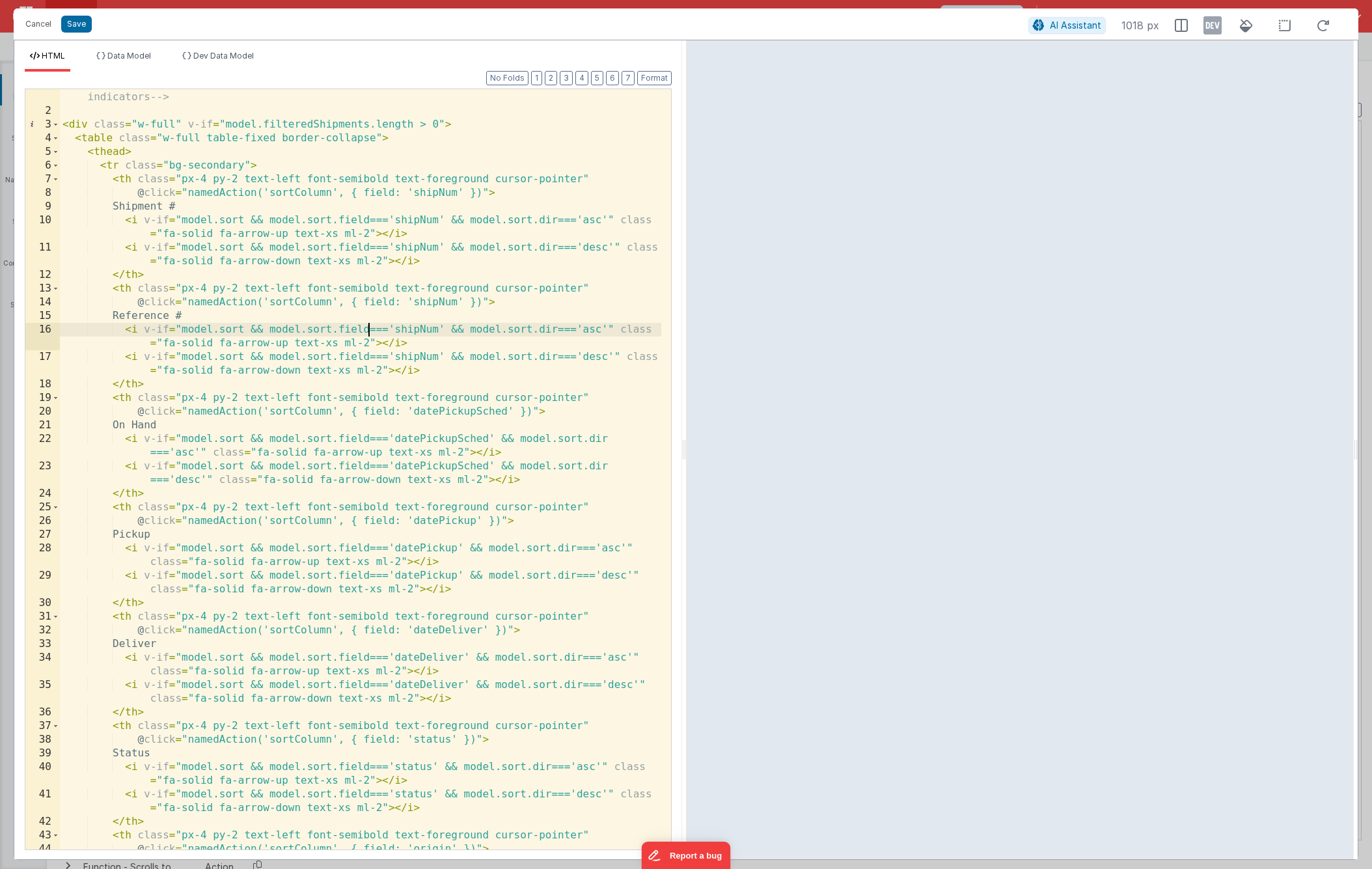
scroll to position [712, 0]
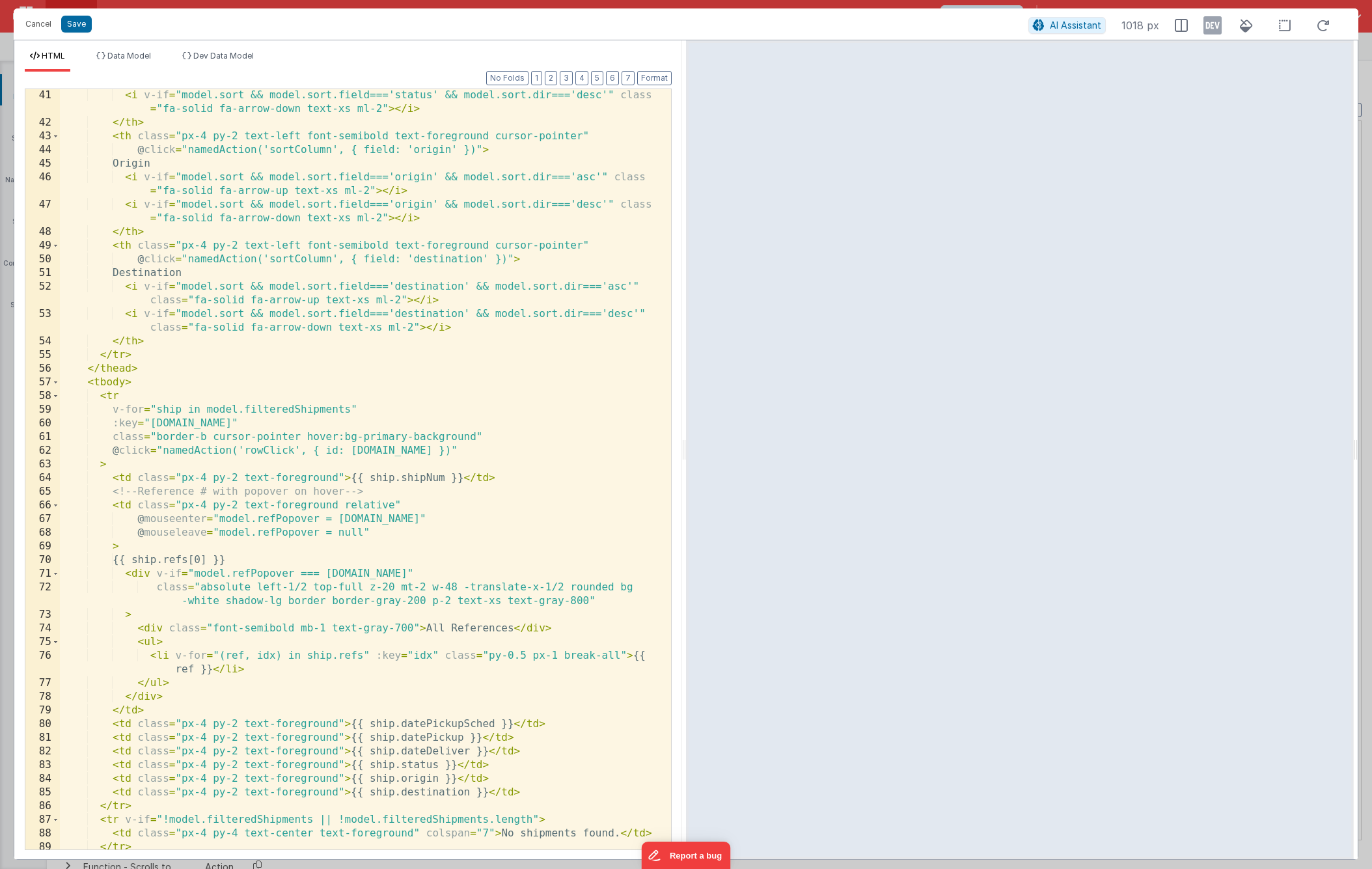
click at [113, 437] on div "< i v-if = "model.sort && model.sort.field==='status' && model.sort.dir==='desc…" at bounding box center [360, 489] width 601 height 802
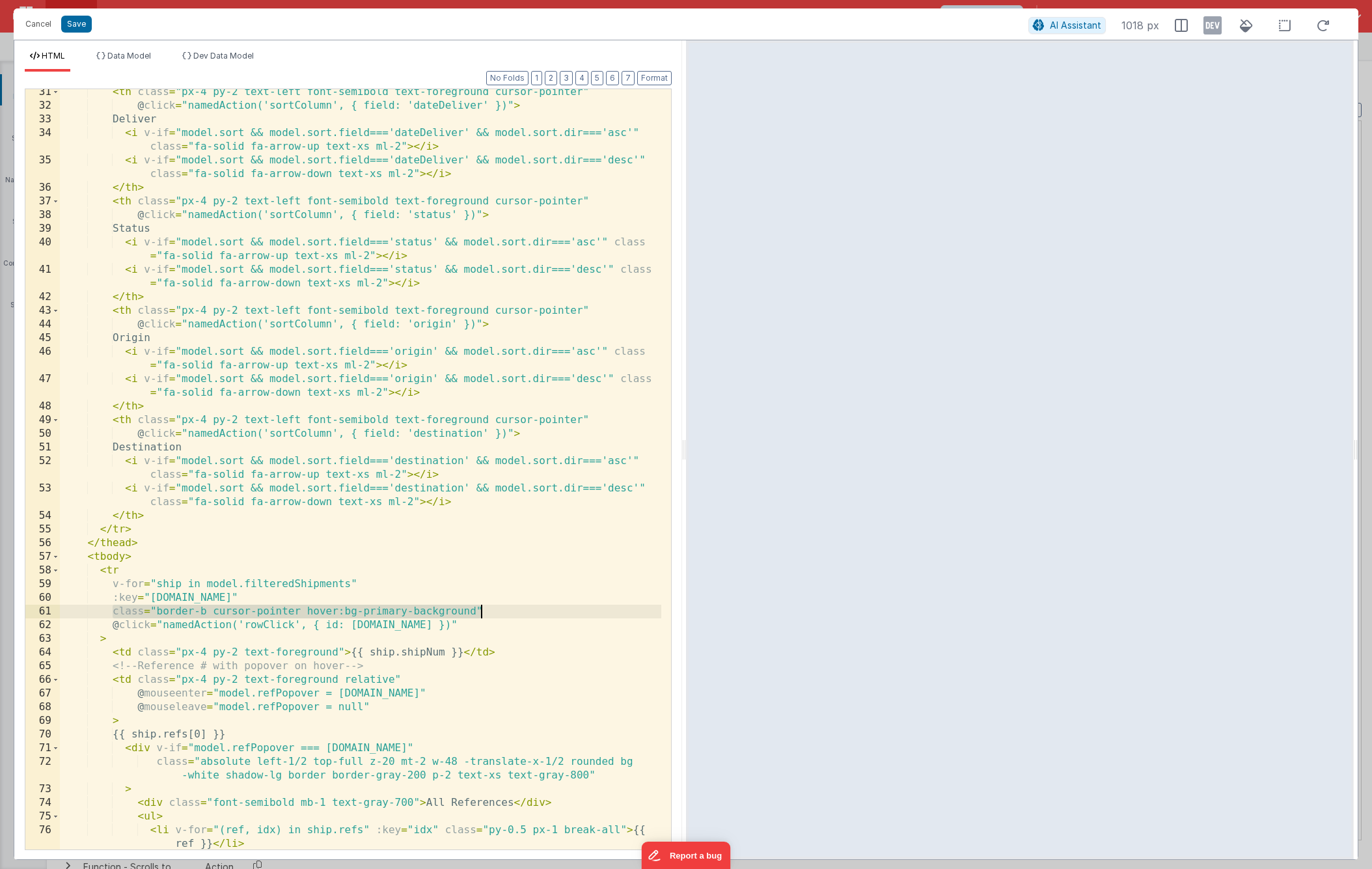
scroll to position [678, 0]
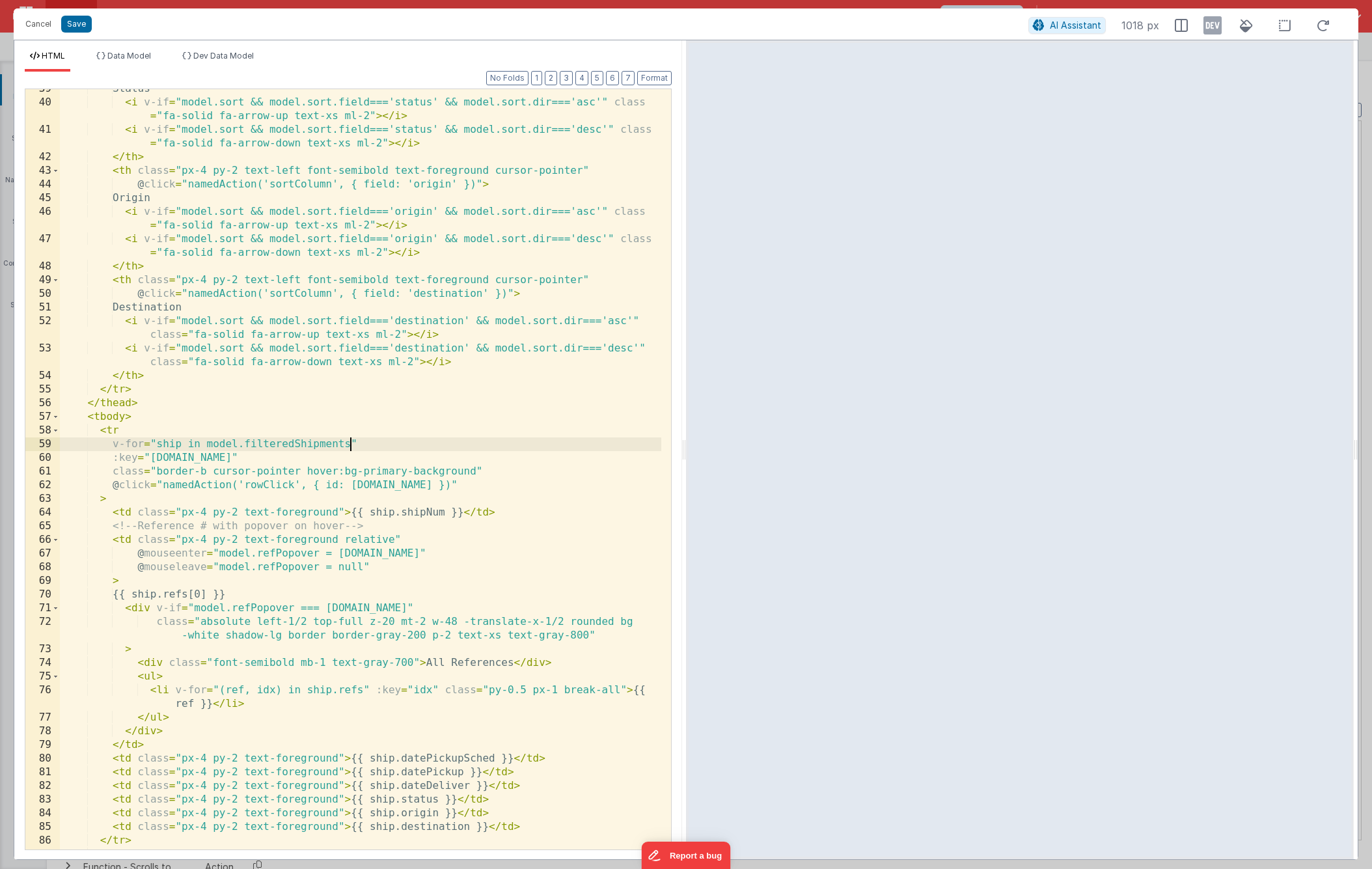
click at [349, 439] on div "Status < i v-if = "model.sort && model.sort.field==='status' && model.sort.dir=…" at bounding box center [360, 476] width 601 height 788
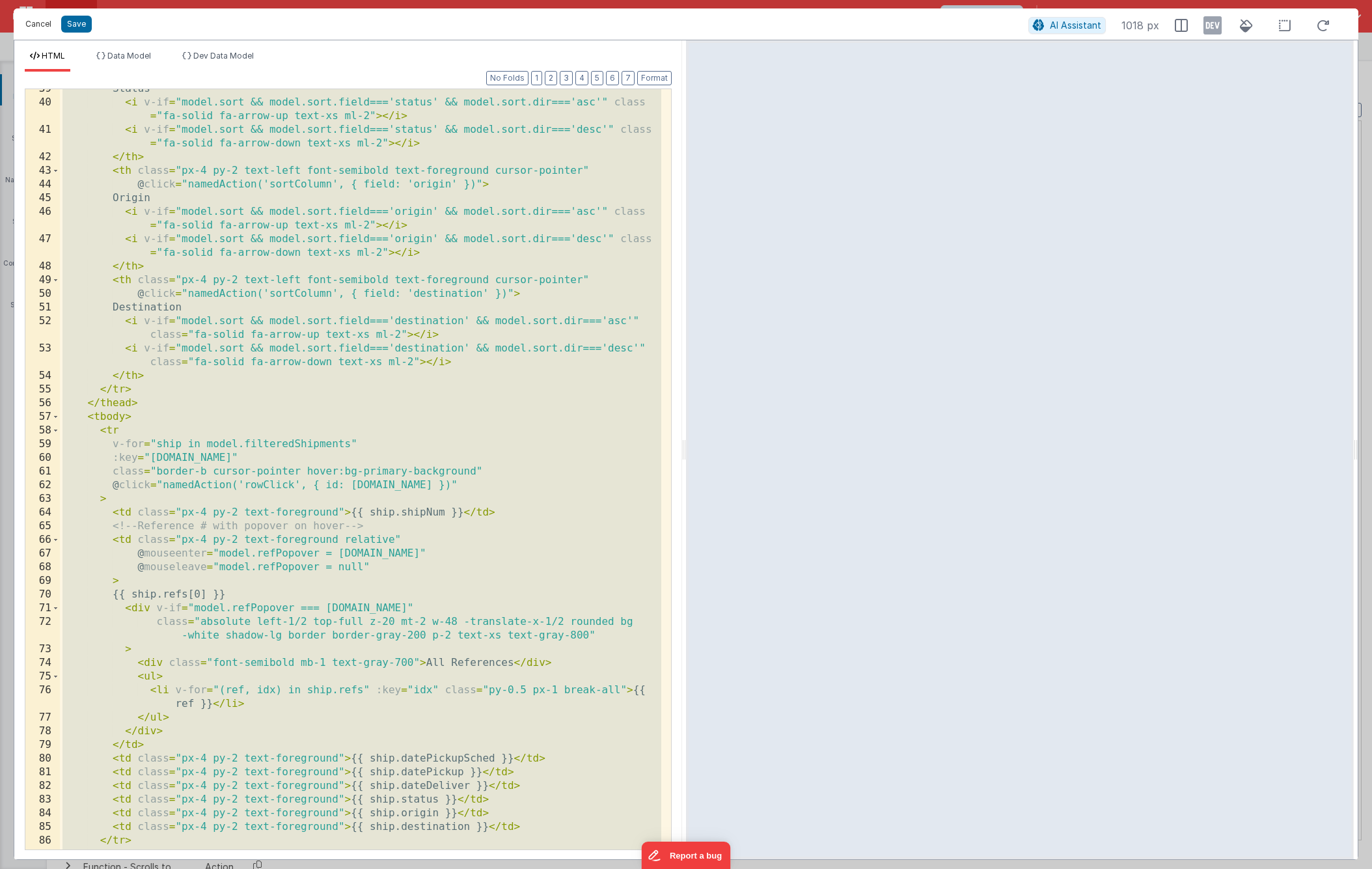
click at [42, 22] on button "Cancel" at bounding box center [38, 24] width 39 height 18
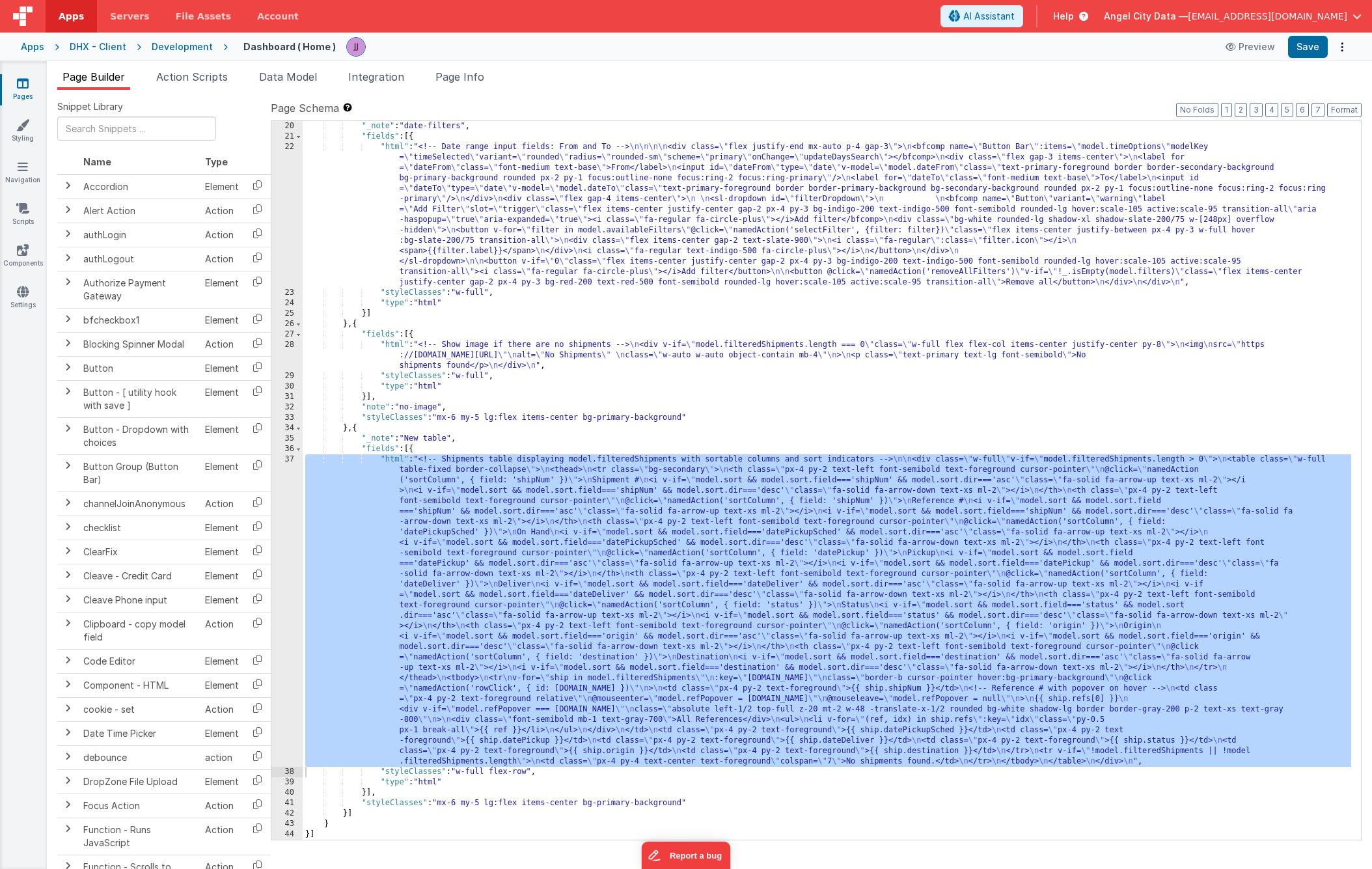
click at [27, 74] on div "Pages Styling Navigation Scripts Components Settings" at bounding box center [23, 465] width 47 height 808
click at [14, 81] on link "Pages" at bounding box center [22, 90] width 47 height 26
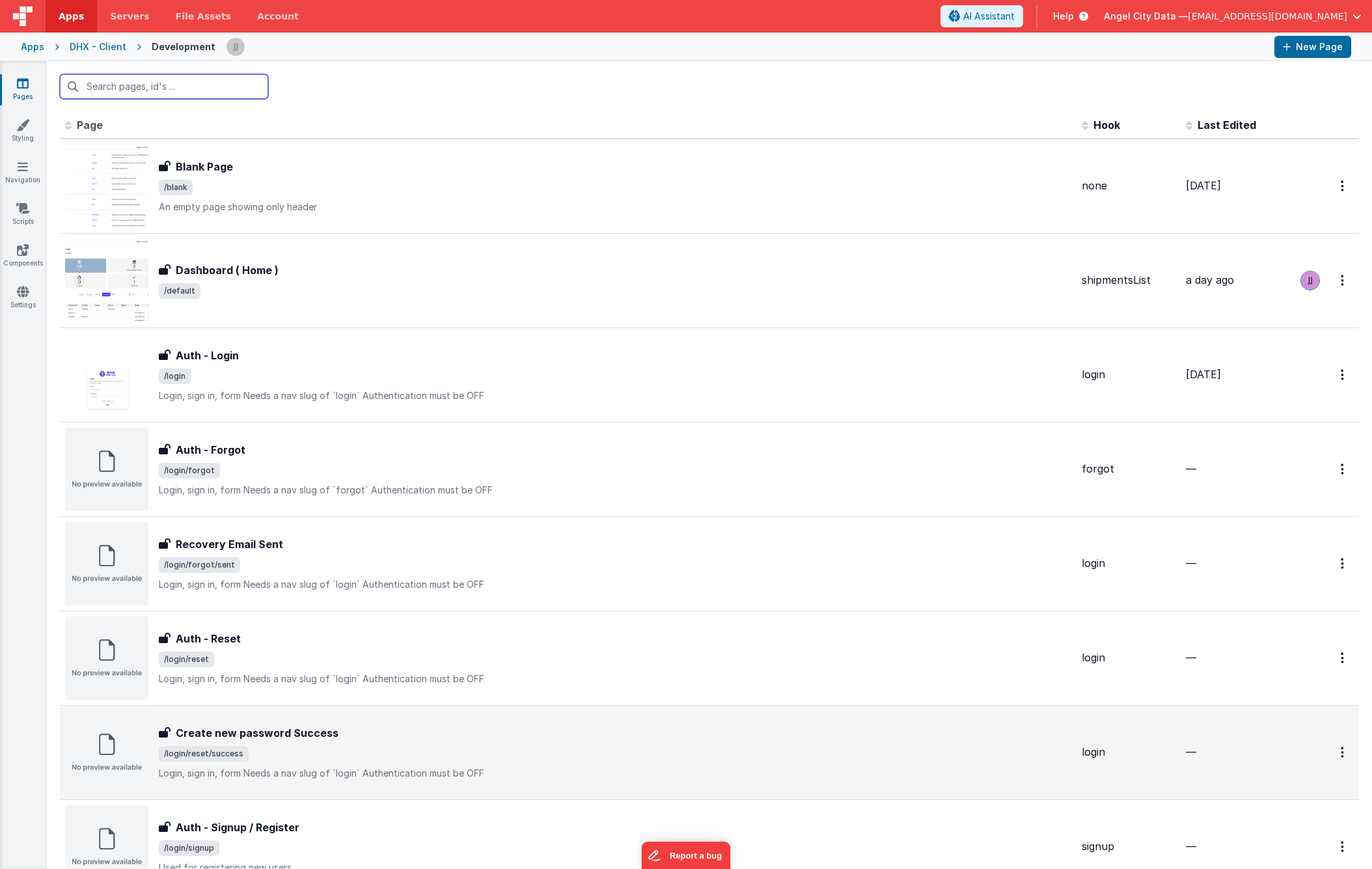
scroll to position [371, 0]
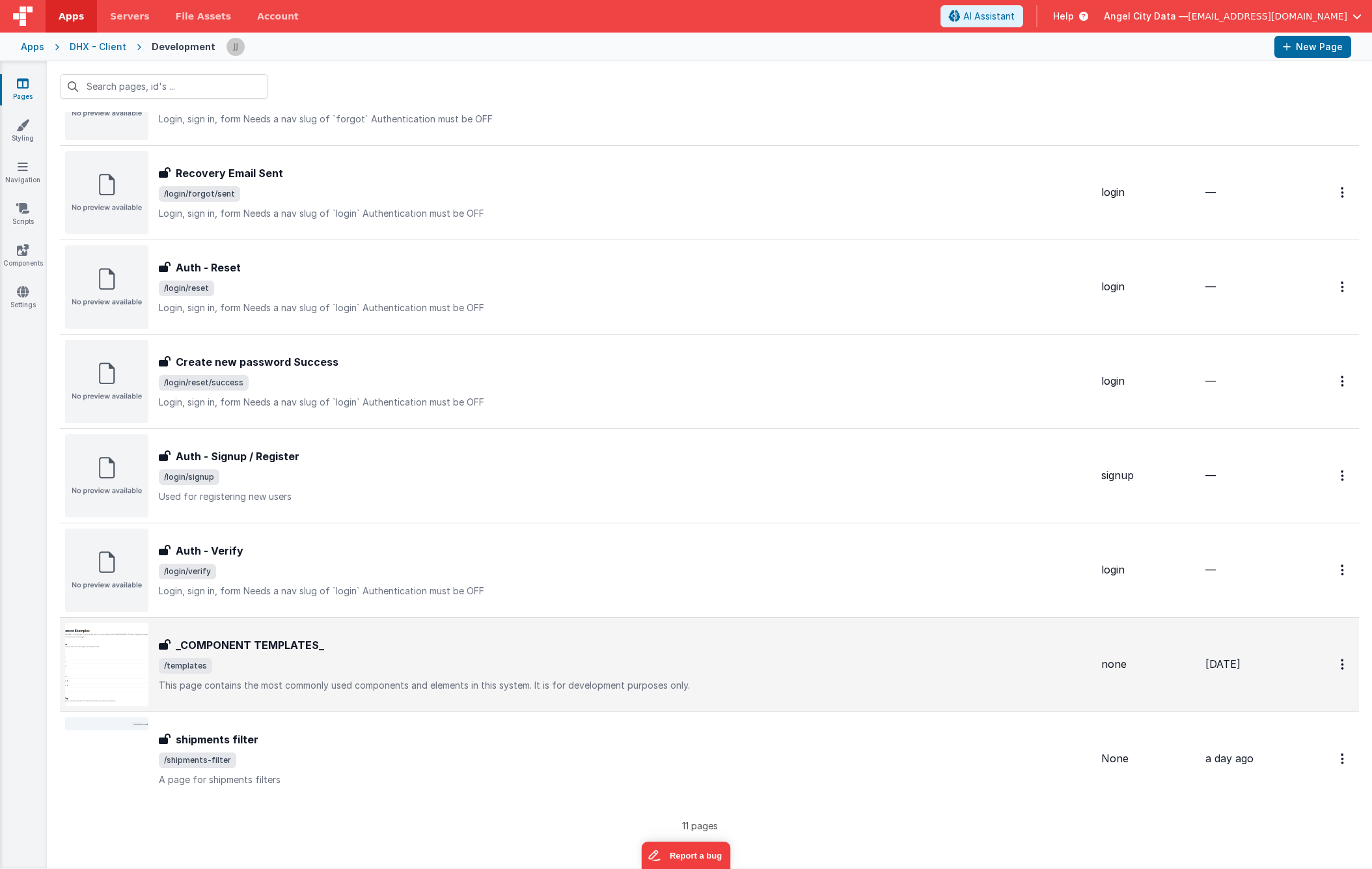
click at [311, 666] on span "/templates" at bounding box center [624, 666] width 932 height 16
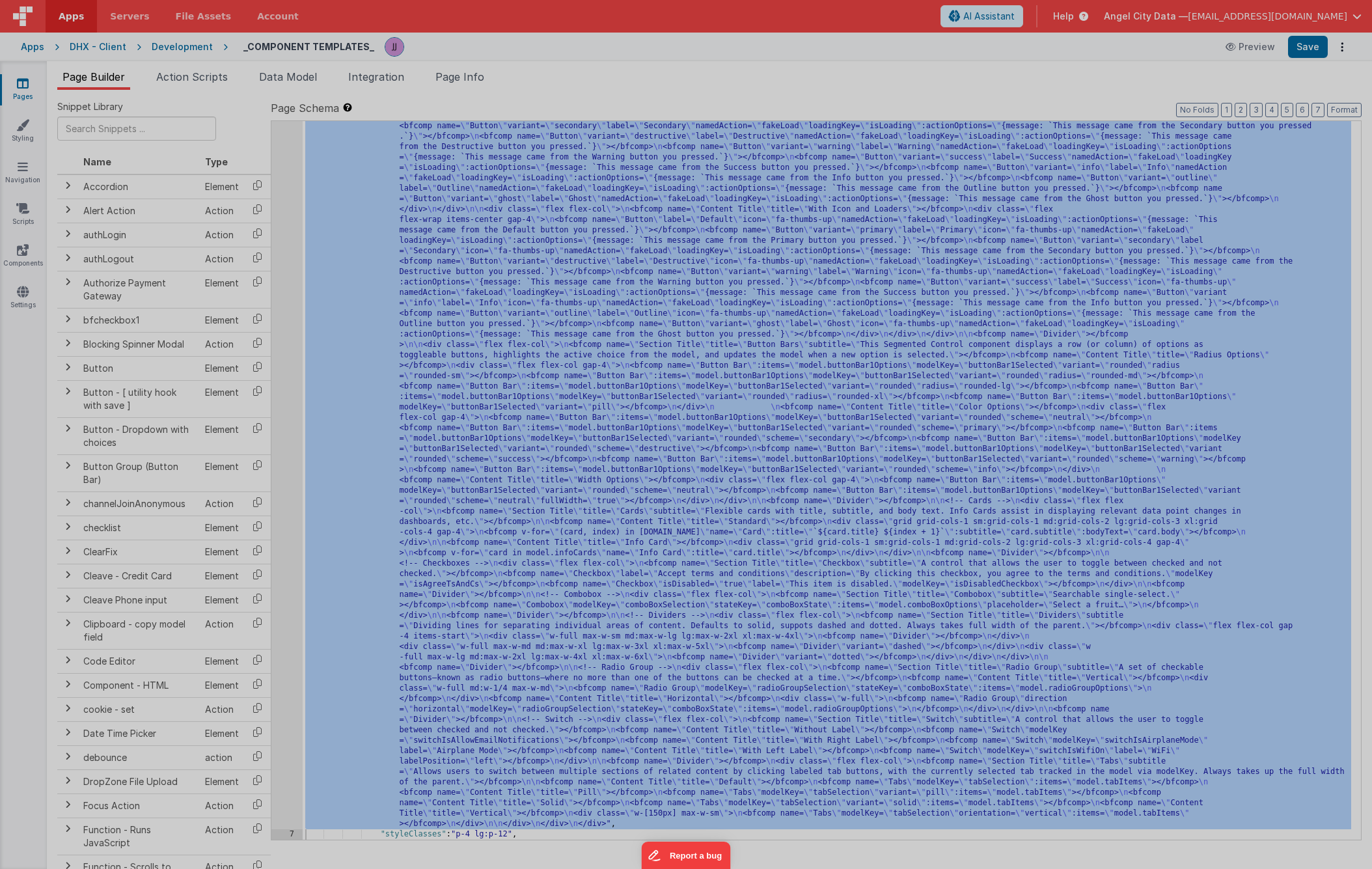
scroll to position [626, 0]
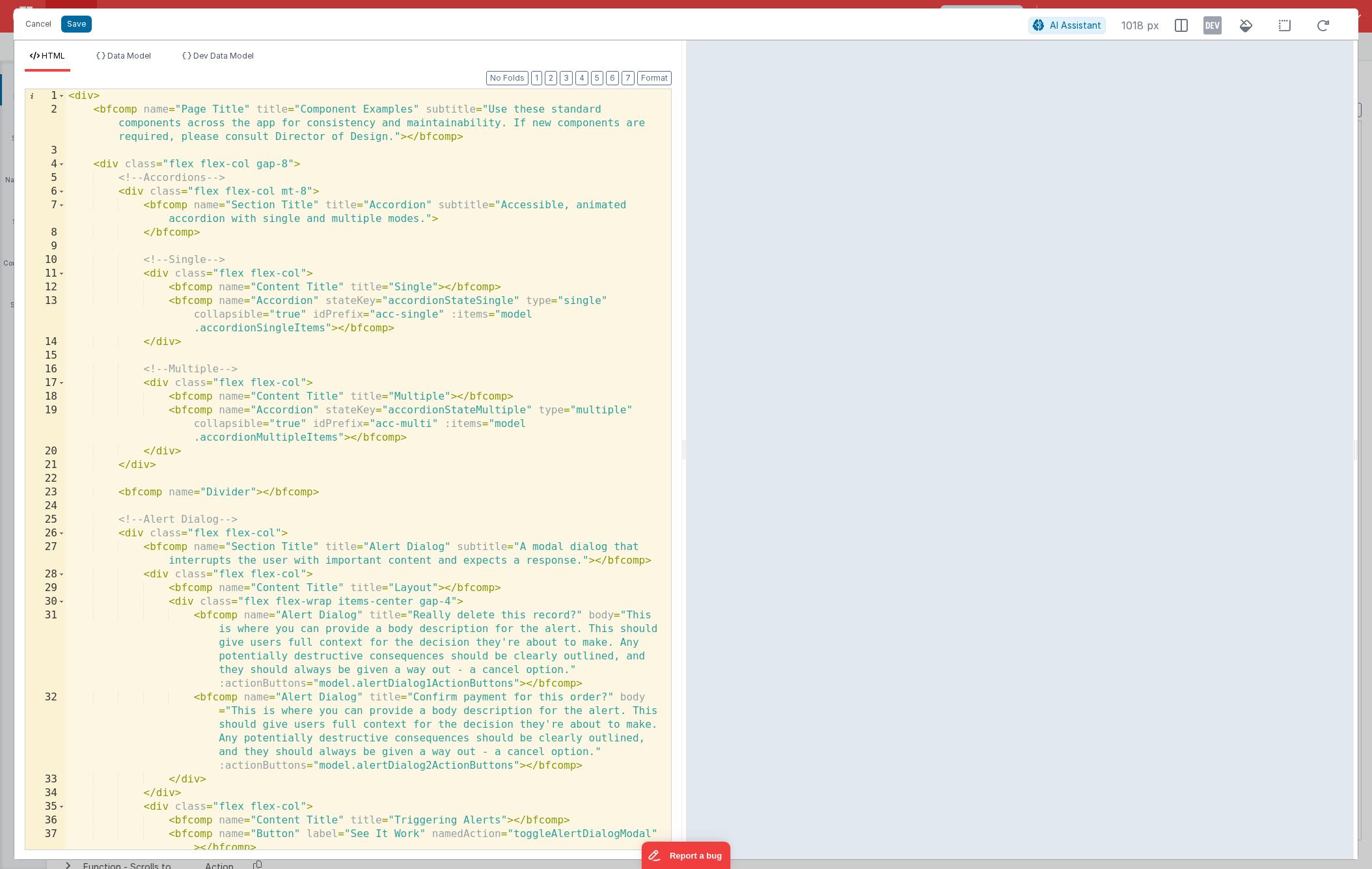
click at [419, 431] on div "< div > < bfcomp name = "Page Title" title = "Component Examples" subtitle = "U…" at bounding box center [363, 483] width 596 height 788
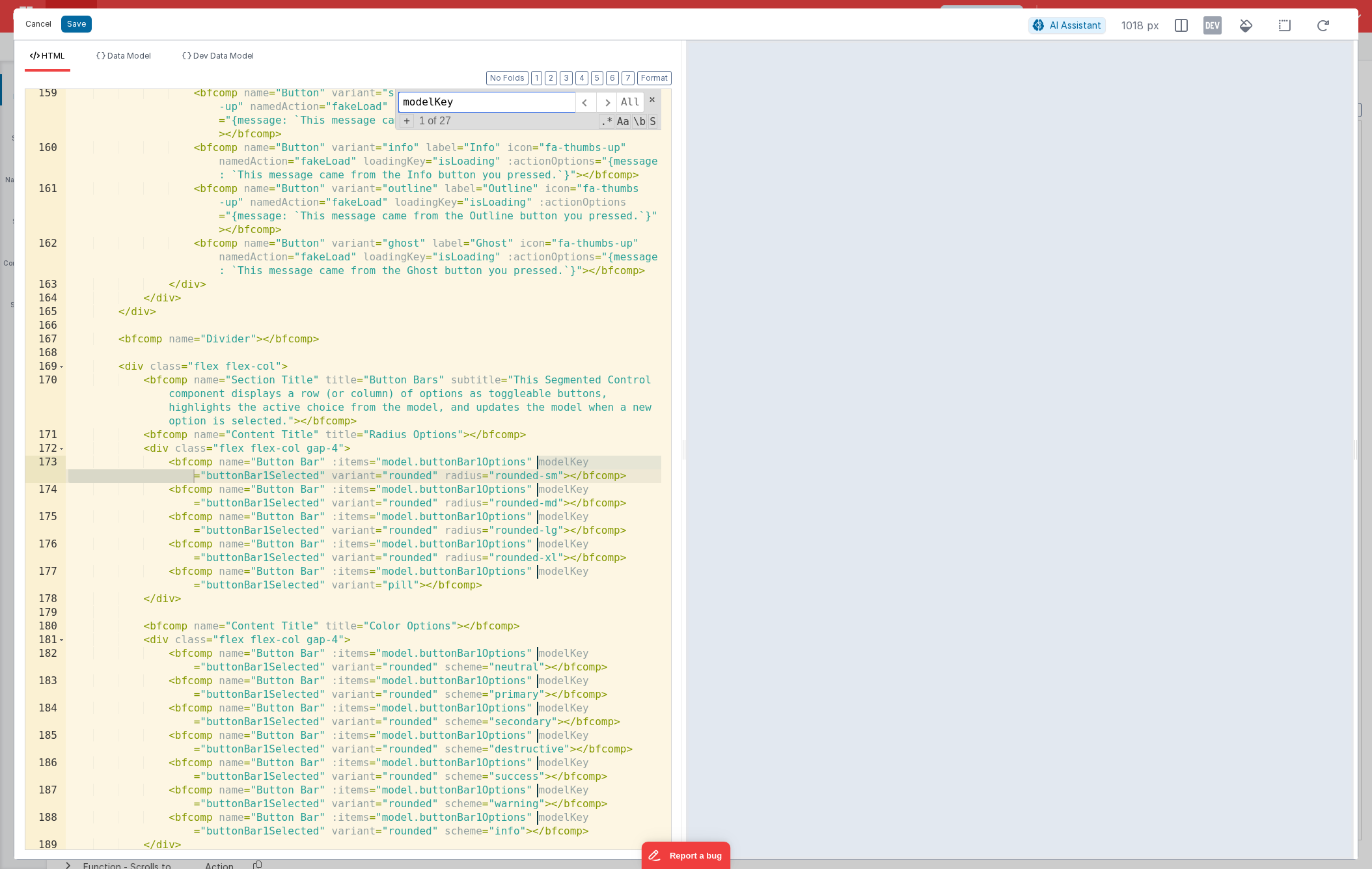
type input "modelKey"
click at [32, 19] on button "Cancel" at bounding box center [38, 24] width 39 height 18
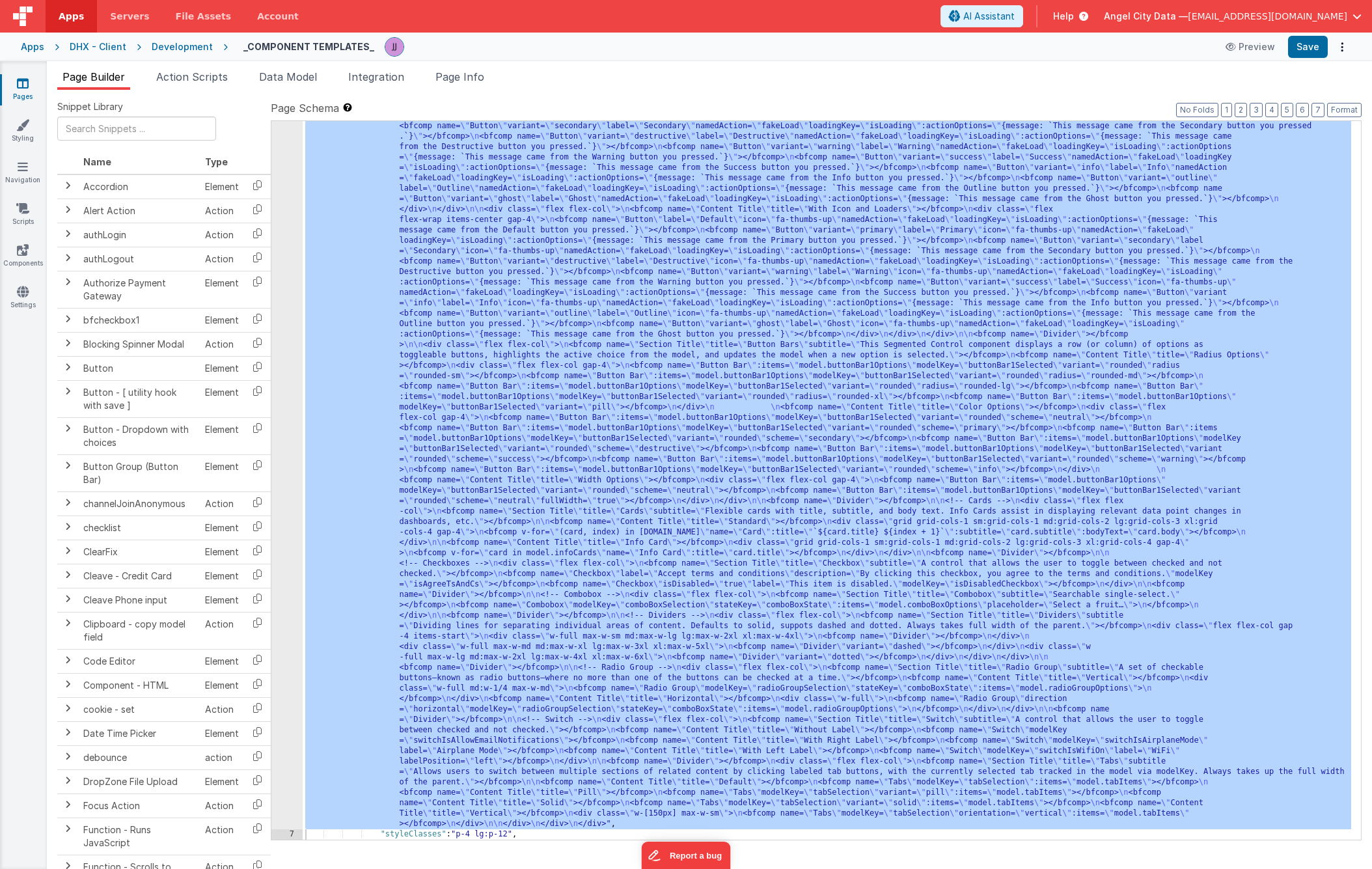
click at [493, 169] on div ""html" : "<div> \n <bfcomp name= \" Page Title \" title= \" Component Examples …" at bounding box center [827, 553] width 1049 height 2011
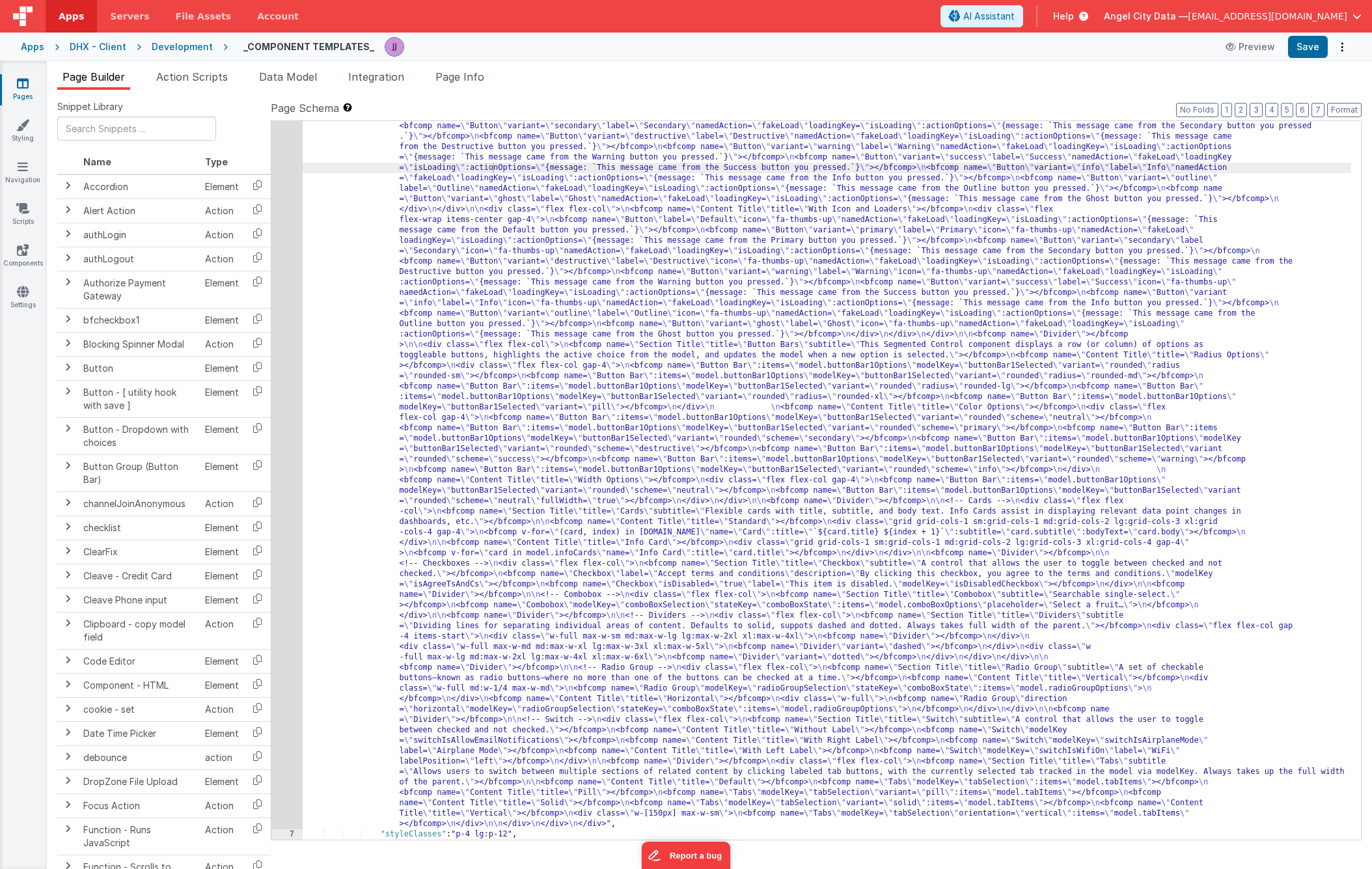
click at [30, 50] on div "Apps" at bounding box center [32, 46] width 23 height 13
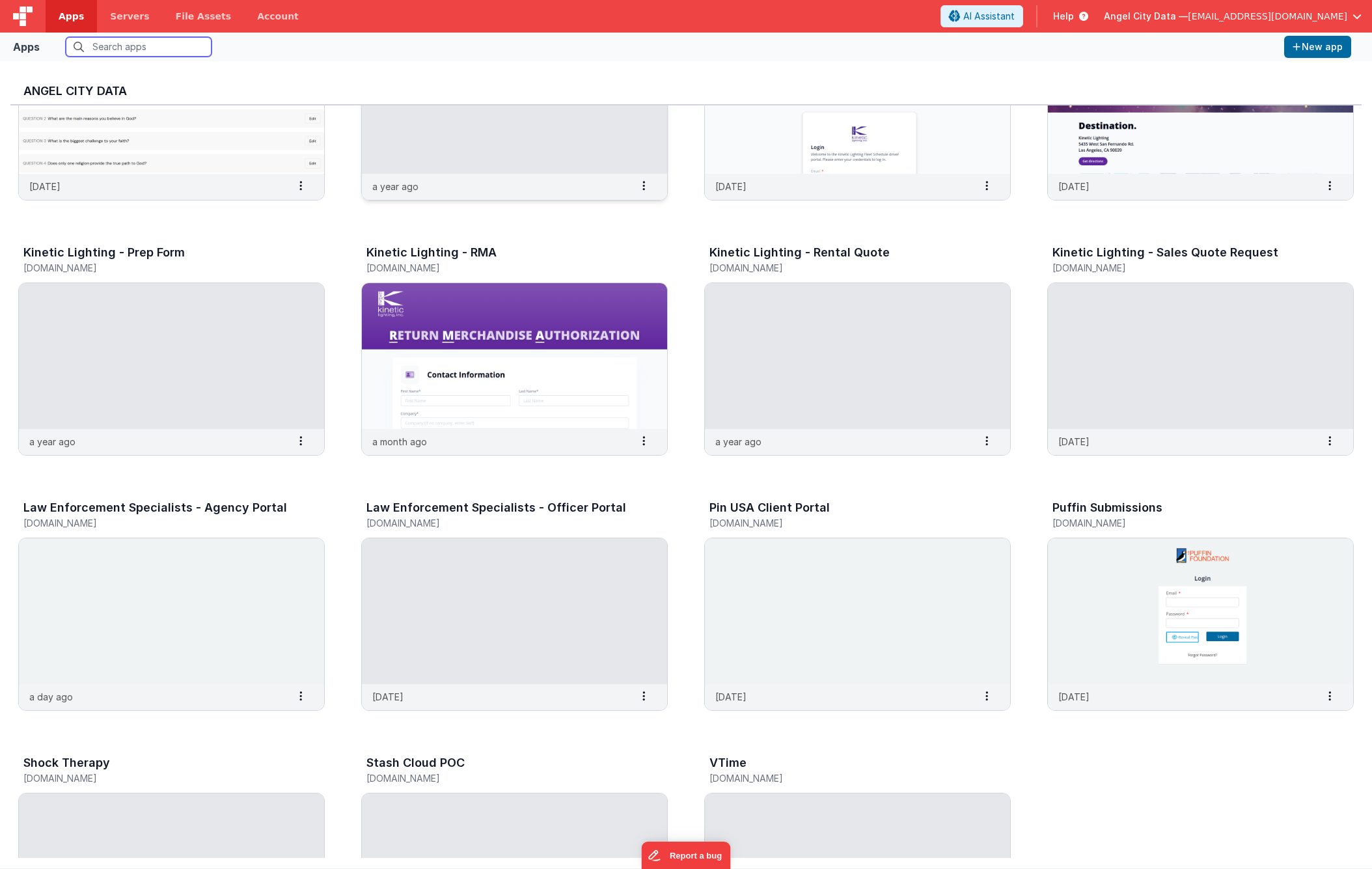
scroll to position [998, 0]
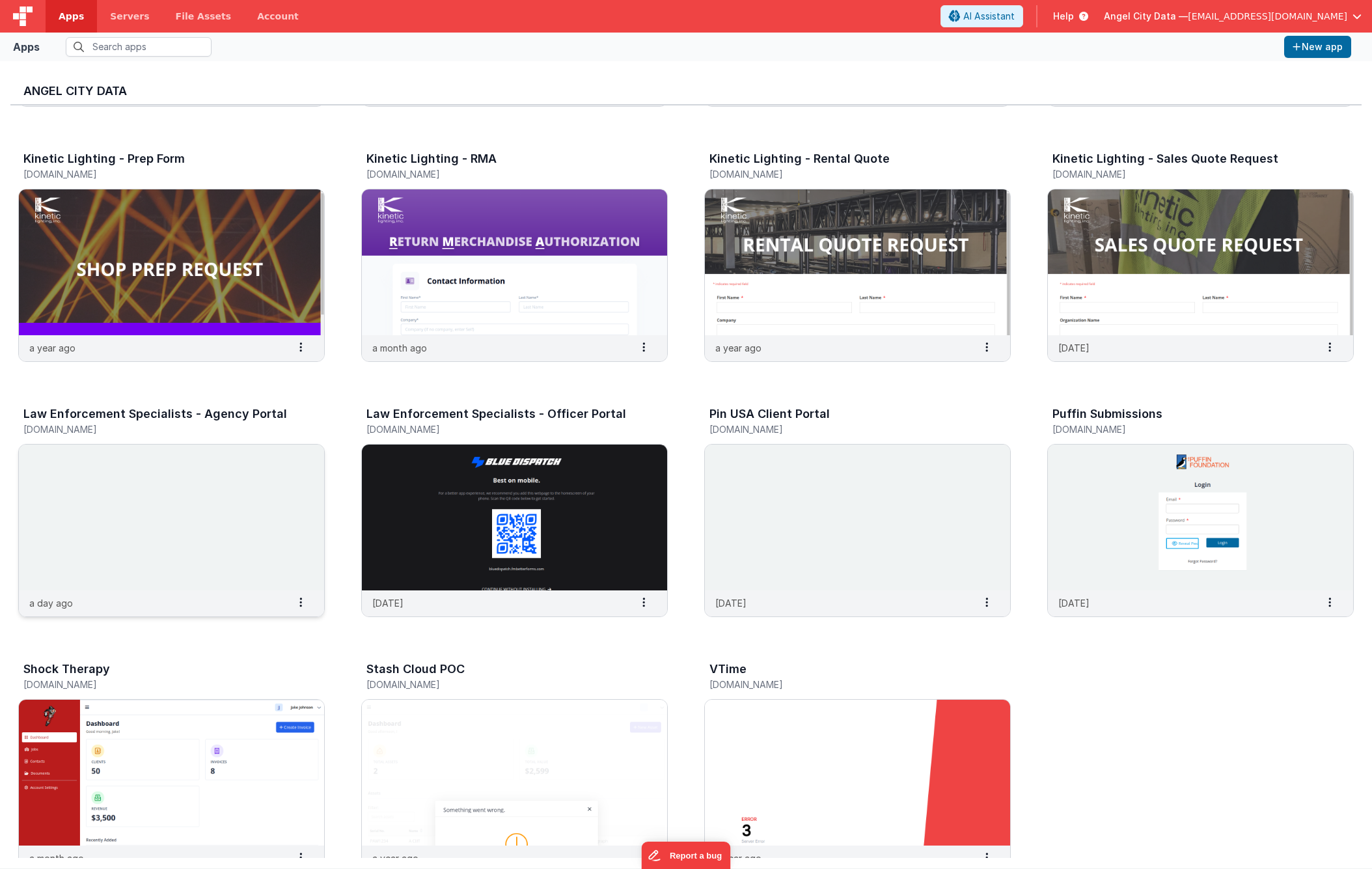
click at [234, 424] on h5 "[DOMAIN_NAME]" at bounding box center [158, 429] width 269 height 10
click at [231, 415] on h3 "Law Enforcement Specialists - Agency Portal" at bounding box center [154, 414] width 263 height 13
click at [159, 488] on img at bounding box center [171, 517] width 305 height 146
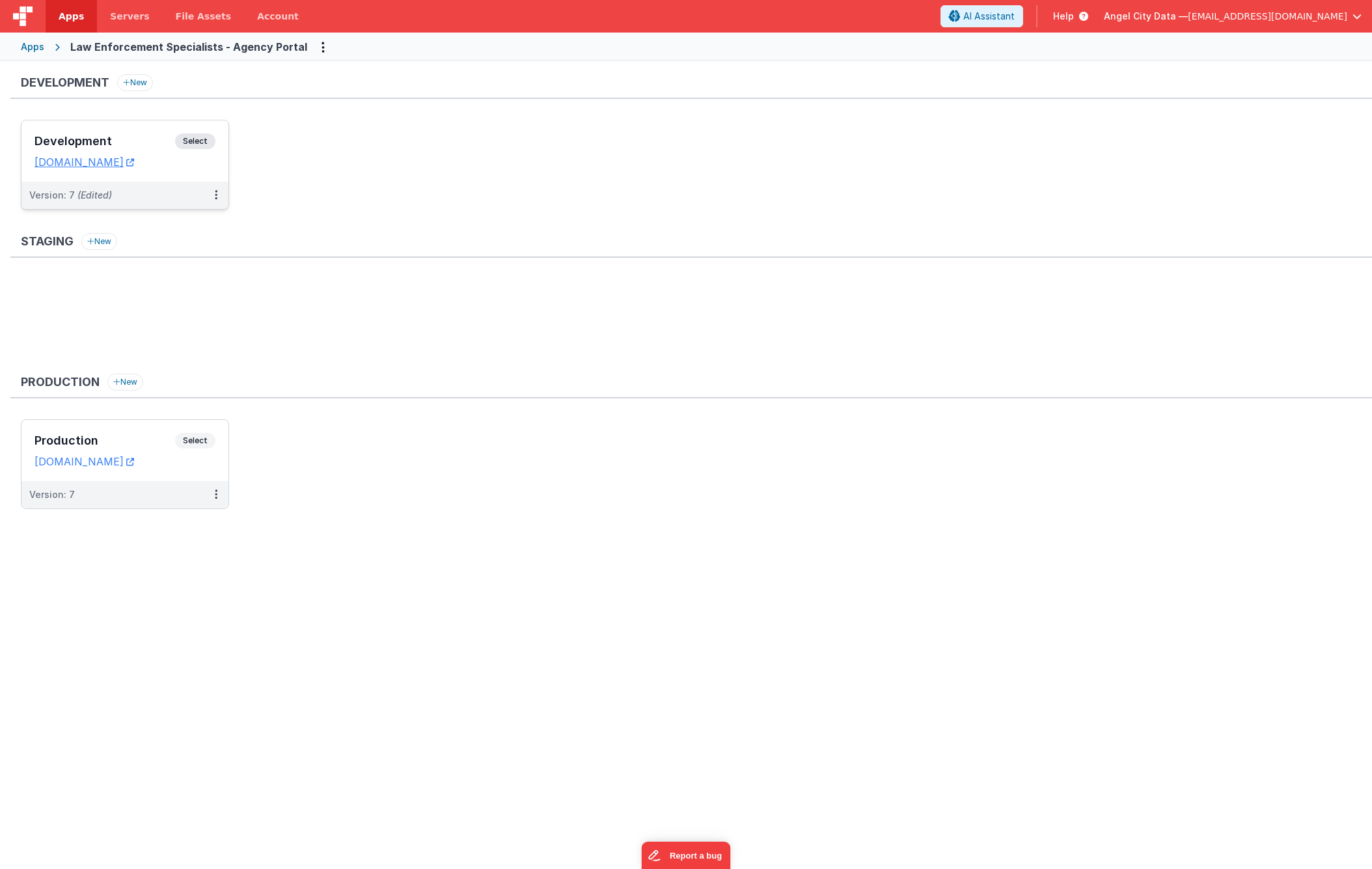
click at [162, 135] on h3 "Development" at bounding box center [105, 141] width 141 height 13
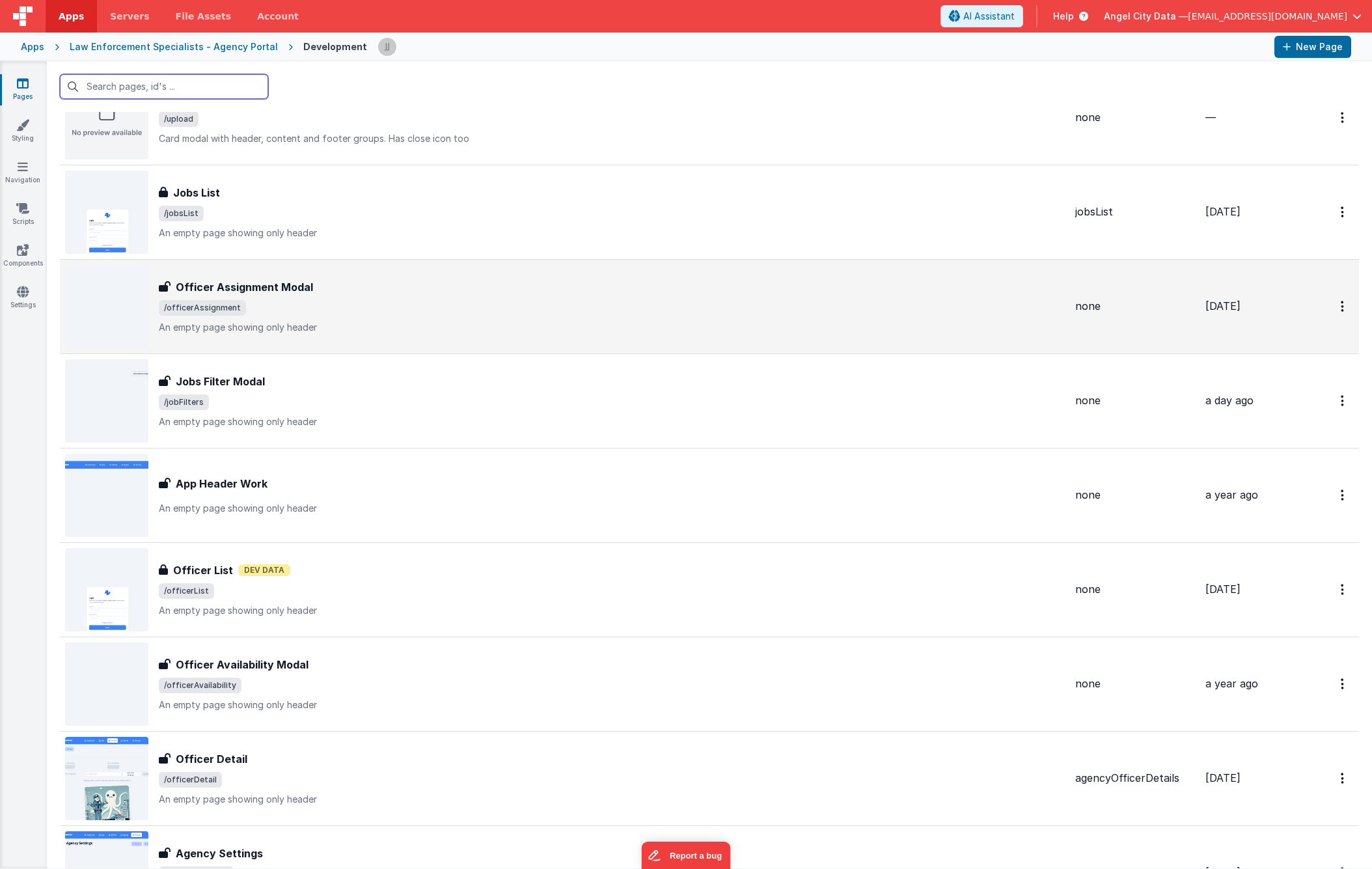
scroll to position [1672, 0]
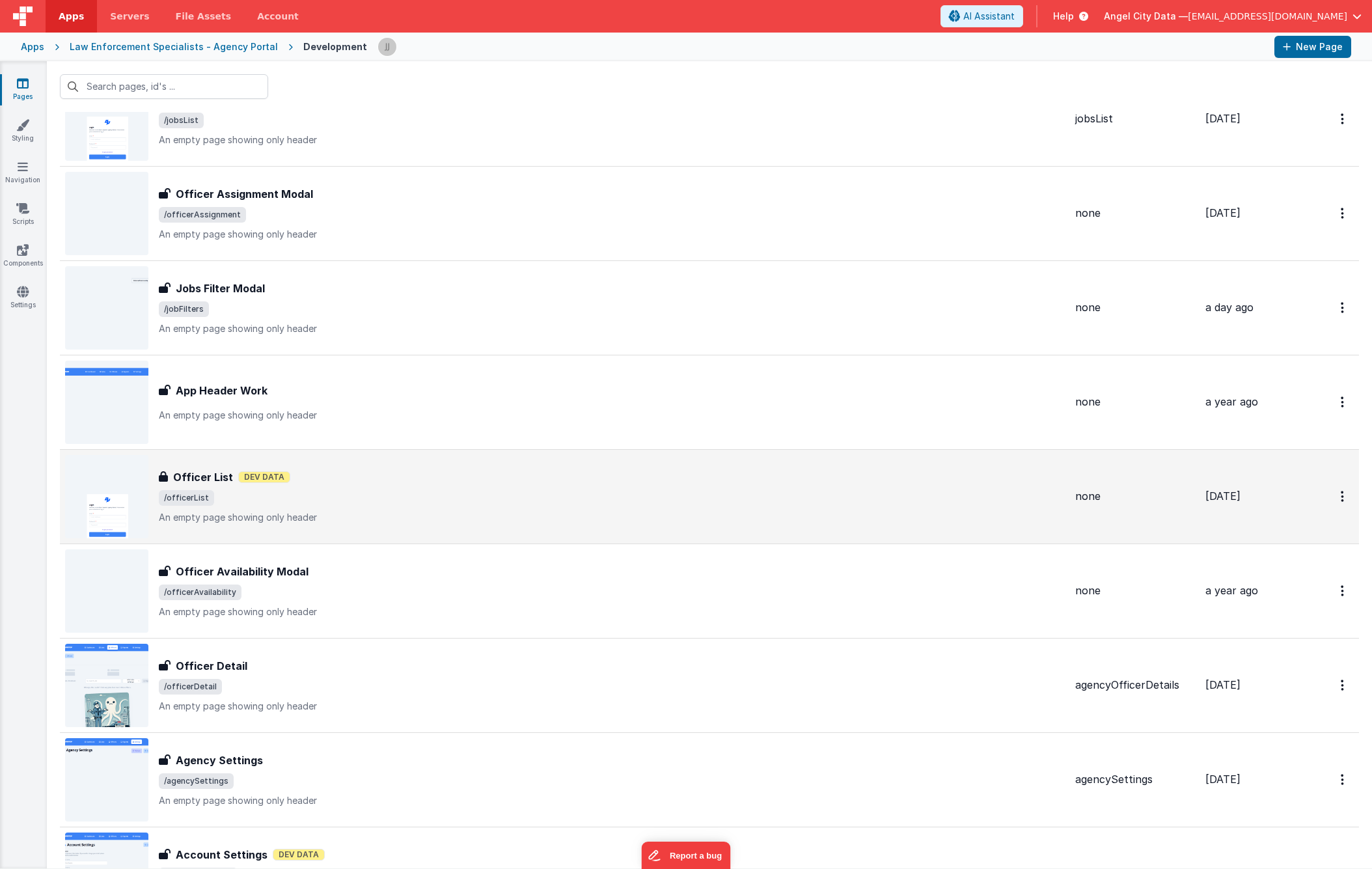
click at [384, 510] on div "Officer List Officer List Dev Data /officerList An empty page showing only head…" at bounding box center [612, 497] width 906 height 54
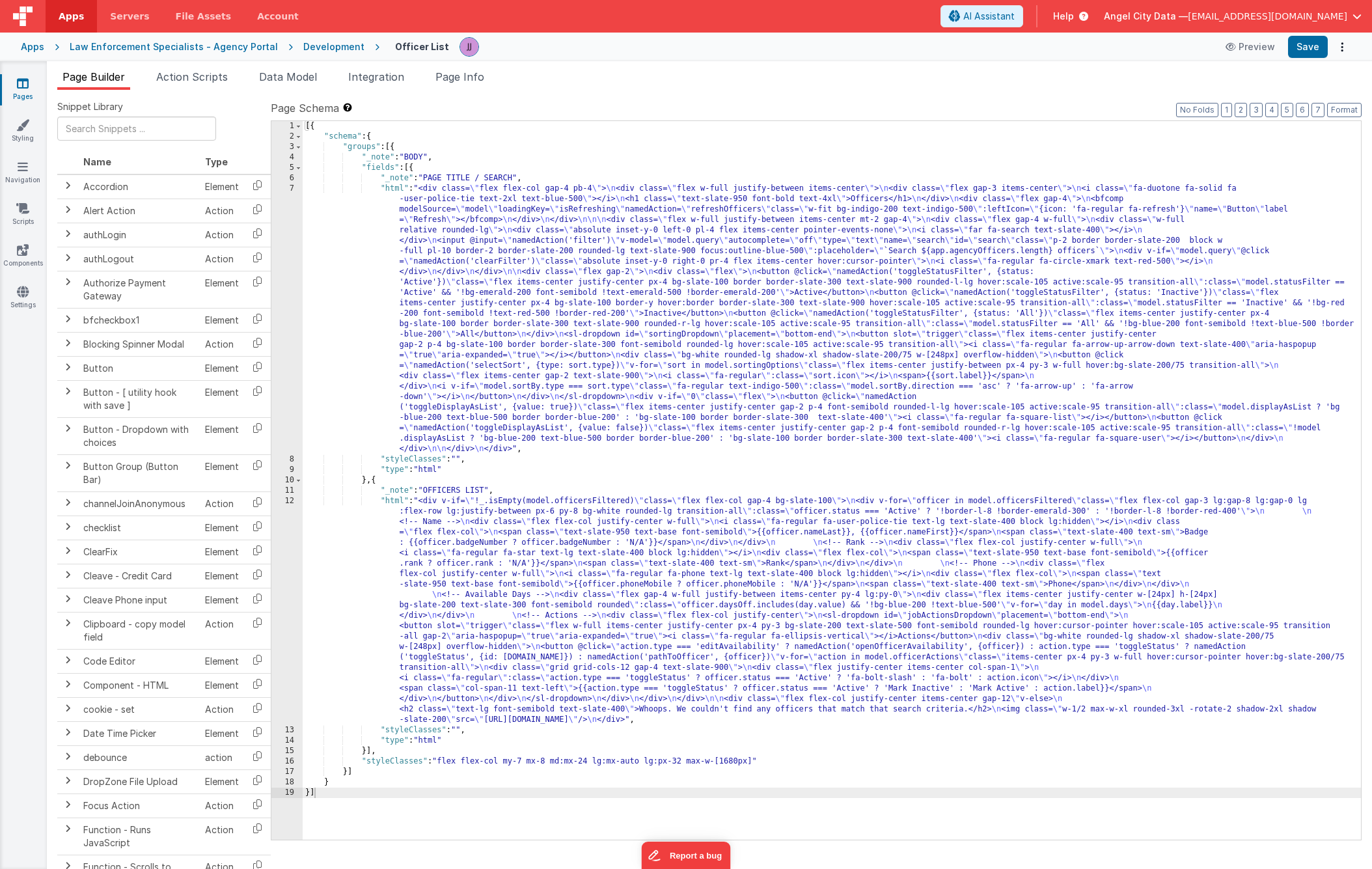
click at [495, 384] on div "[{ "schema" : { "groups" : [{ "_note" : "BODY" , "fields" : [{ "_note" : "PAGE …" at bounding box center [832, 491] width 1058 height 740
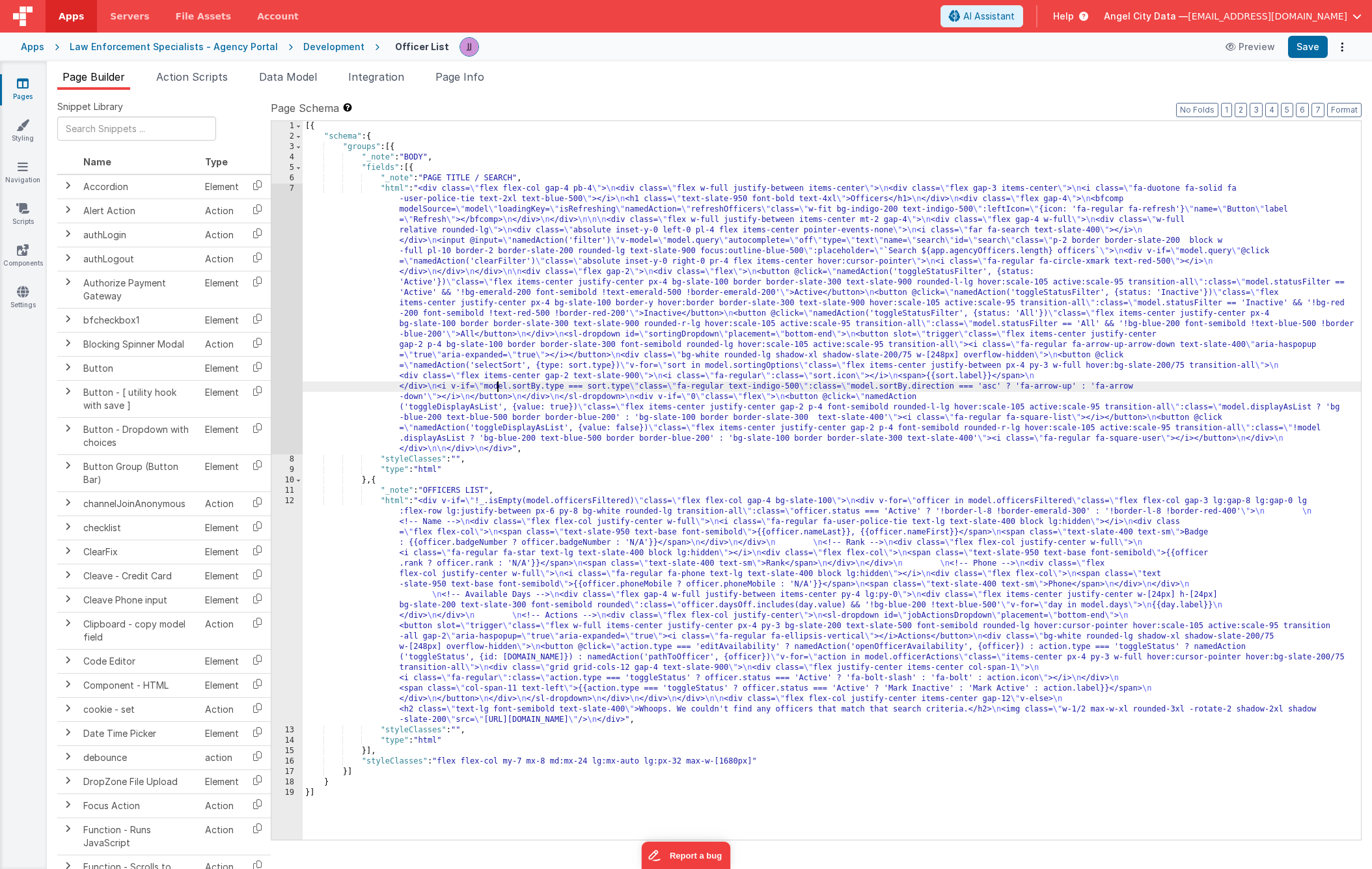
click at [284, 364] on div "7" at bounding box center [287, 319] width 31 height 271
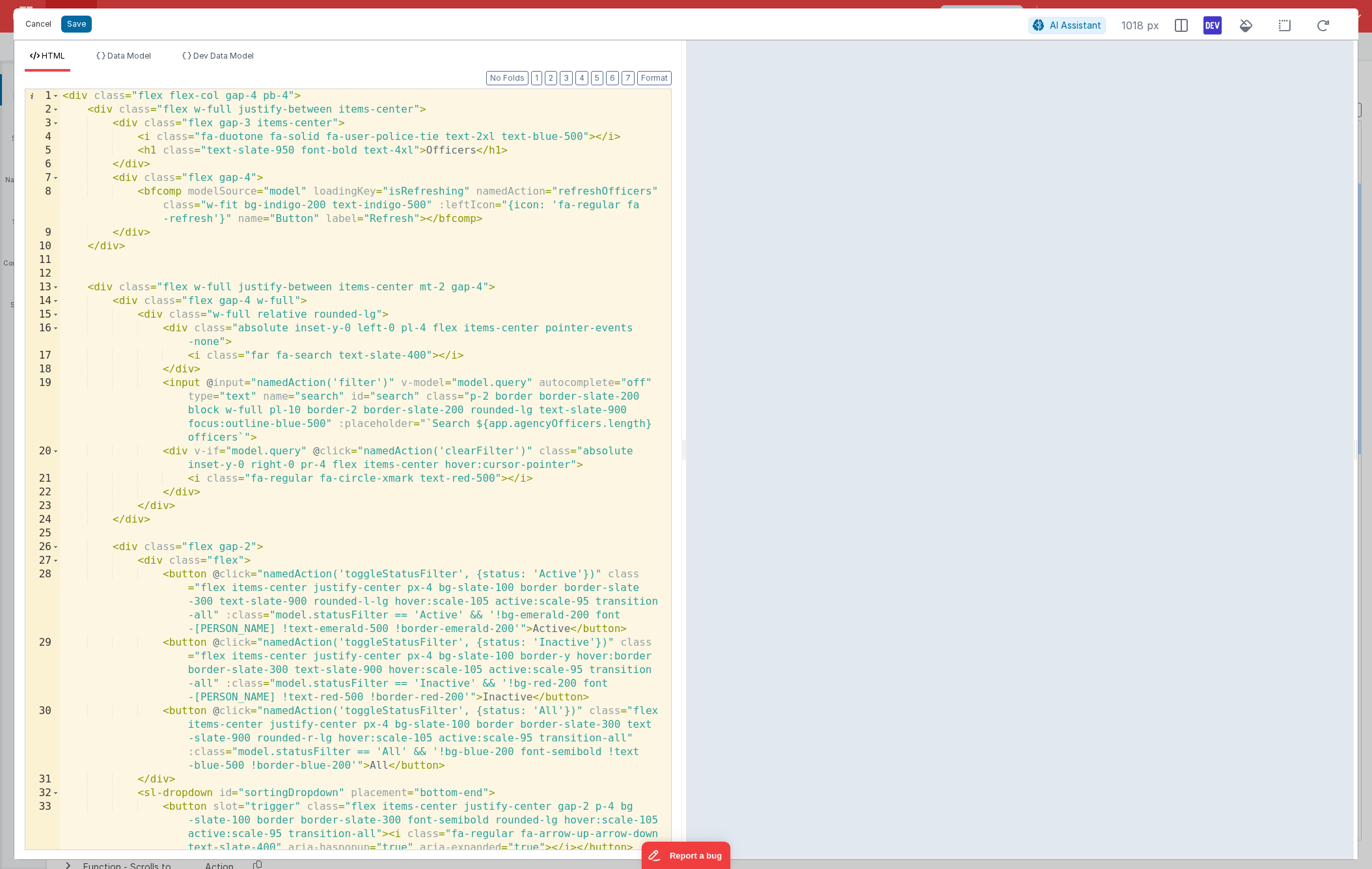
click at [35, 26] on button "Cancel" at bounding box center [38, 24] width 39 height 18
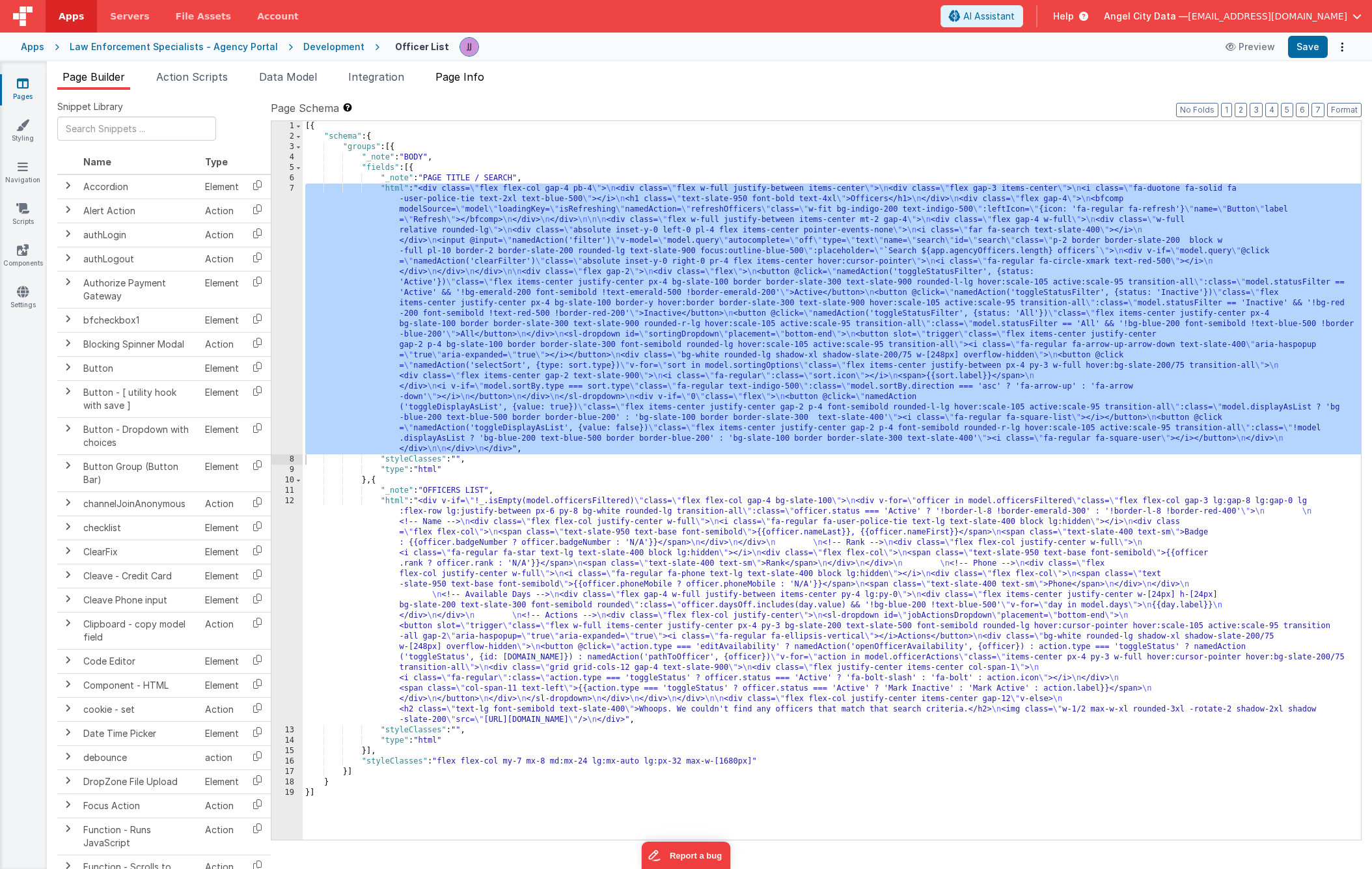
click at [449, 74] on span "Page Info" at bounding box center [459, 77] width 49 height 13
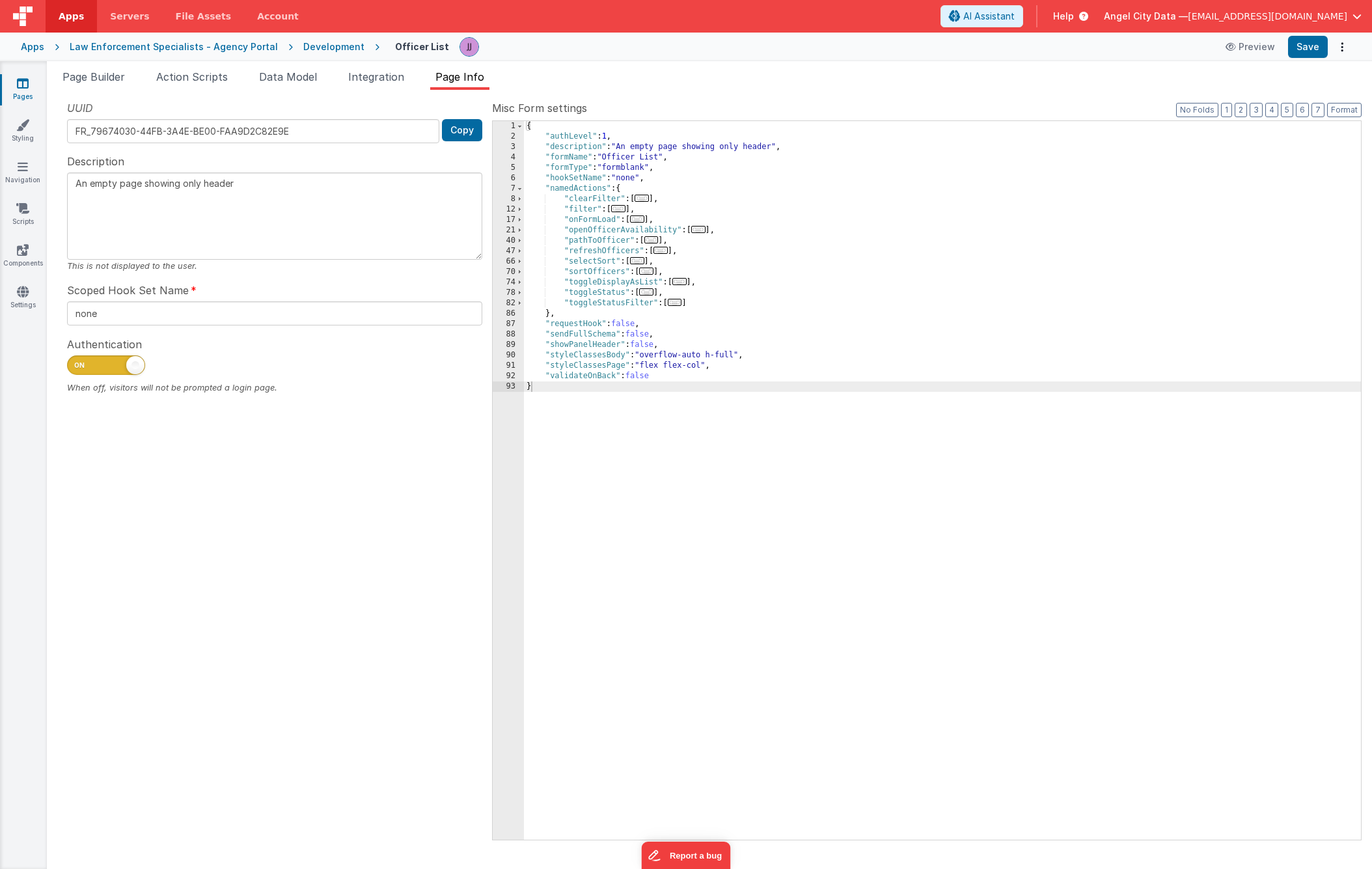
click at [625, 207] on span "..." at bounding box center [618, 208] width 14 height 7
click at [625, 211] on span "..." at bounding box center [618, 208] width 14 height 7
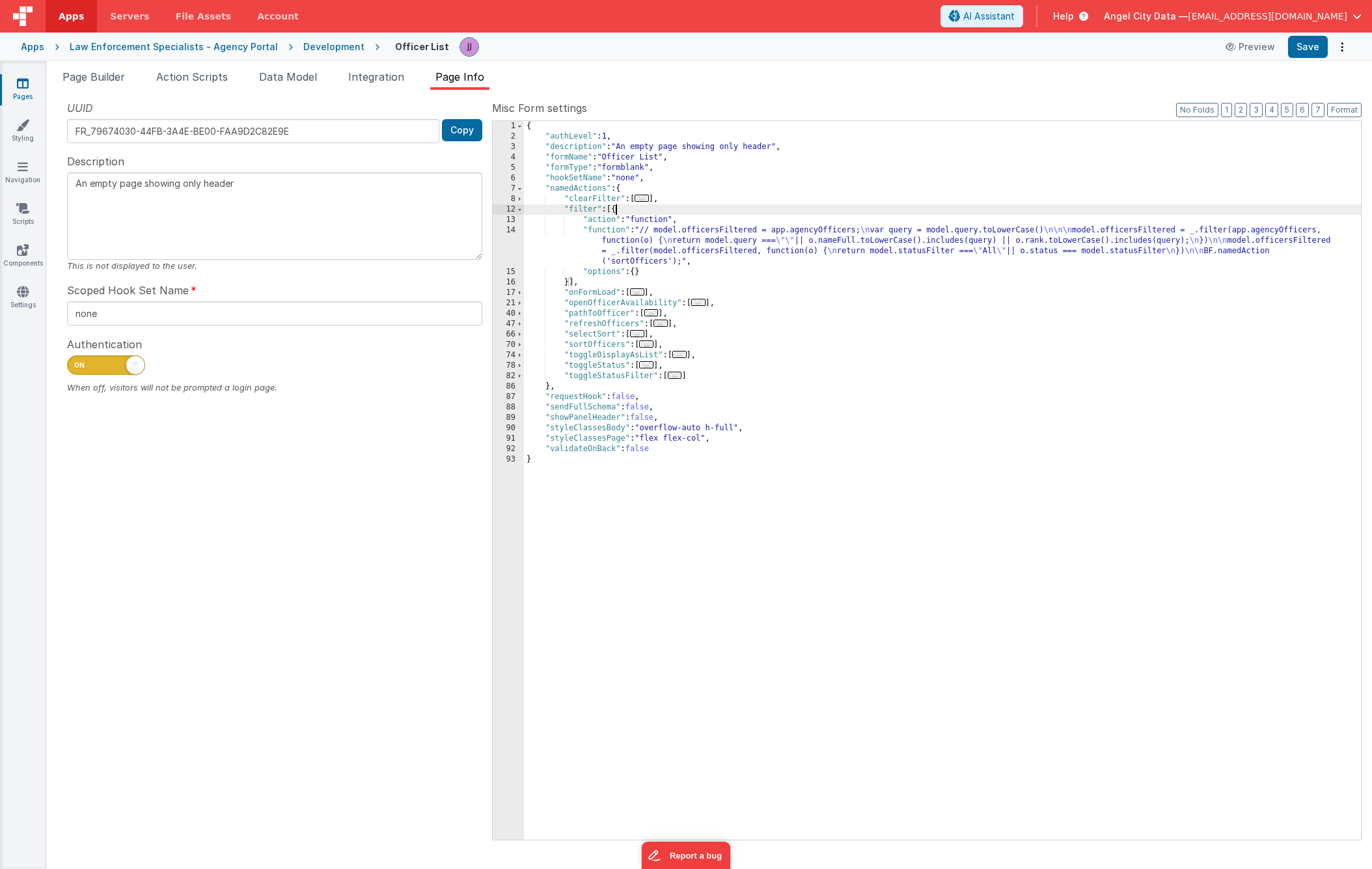
click at [667, 245] on div "{ "authLevel" : 1 , "description" : "An empty page showing only header" , "form…" at bounding box center [942, 491] width 837 height 740
click at [511, 249] on div "14" at bounding box center [507, 246] width 31 height 42
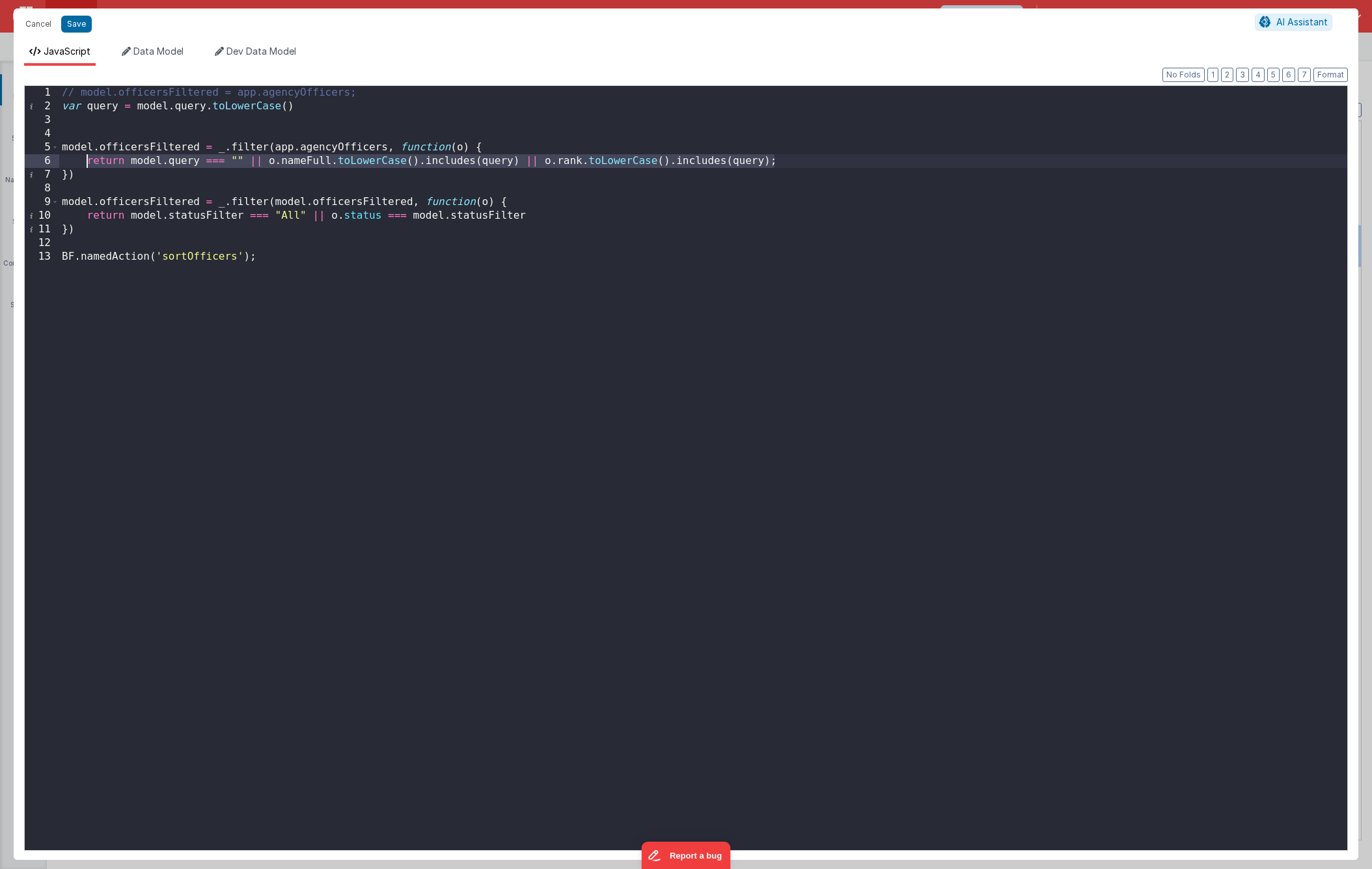
drag, startPoint x: 628, startPoint y: 157, endPoint x: 89, endPoint y: 162, distance: 539.0
click at [89, 162] on div "// model.officersFiltered = app.agencyOfficers; var query = model . query . toL…" at bounding box center [703, 481] width 1288 height 792
click at [28, 22] on button "Cancel" at bounding box center [38, 24] width 39 height 18
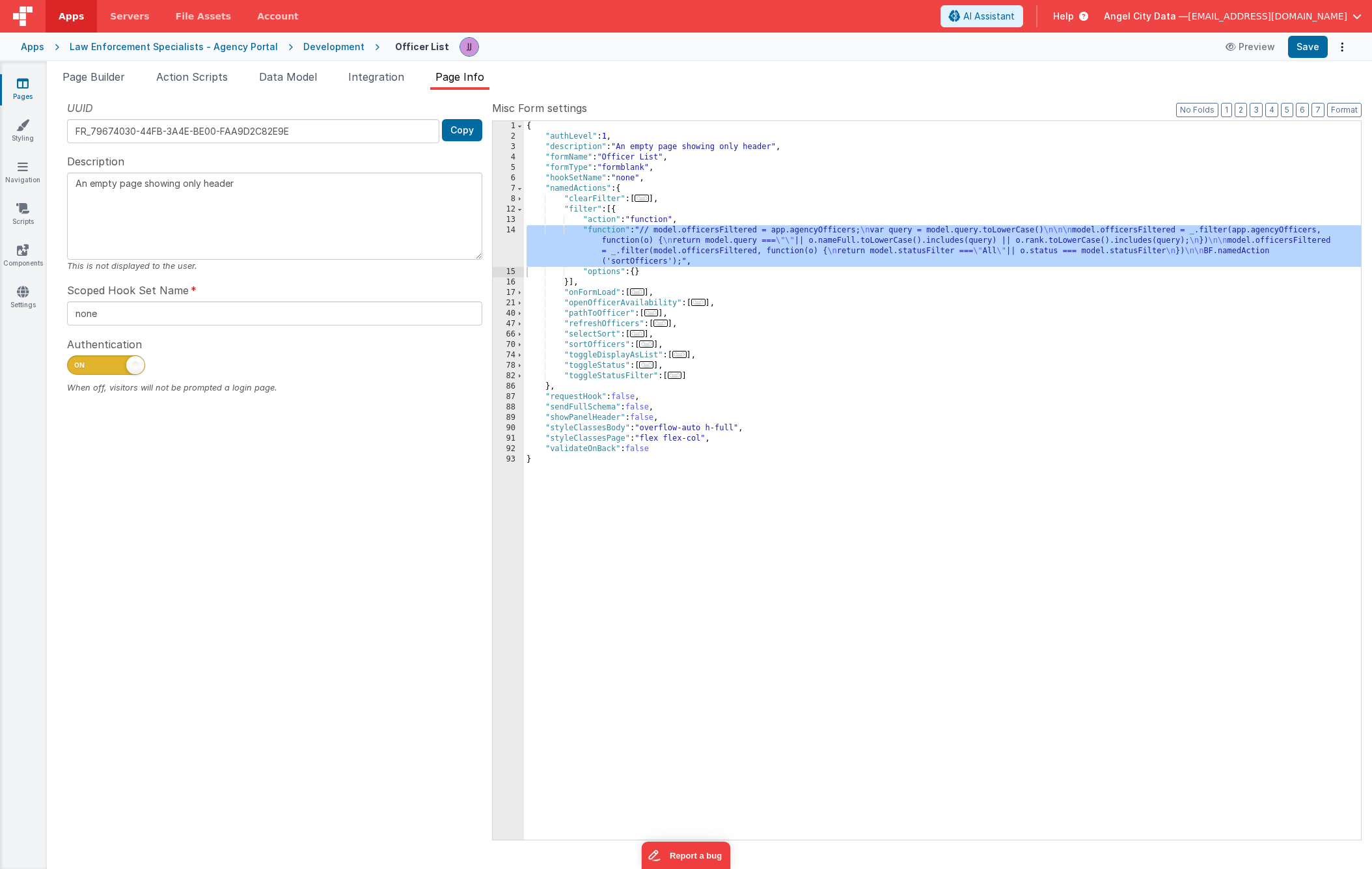
click at [716, 274] on div "{ "authLevel" : 1 , "description" : "An empty page showing only header" , "form…" at bounding box center [942, 491] width 837 height 740
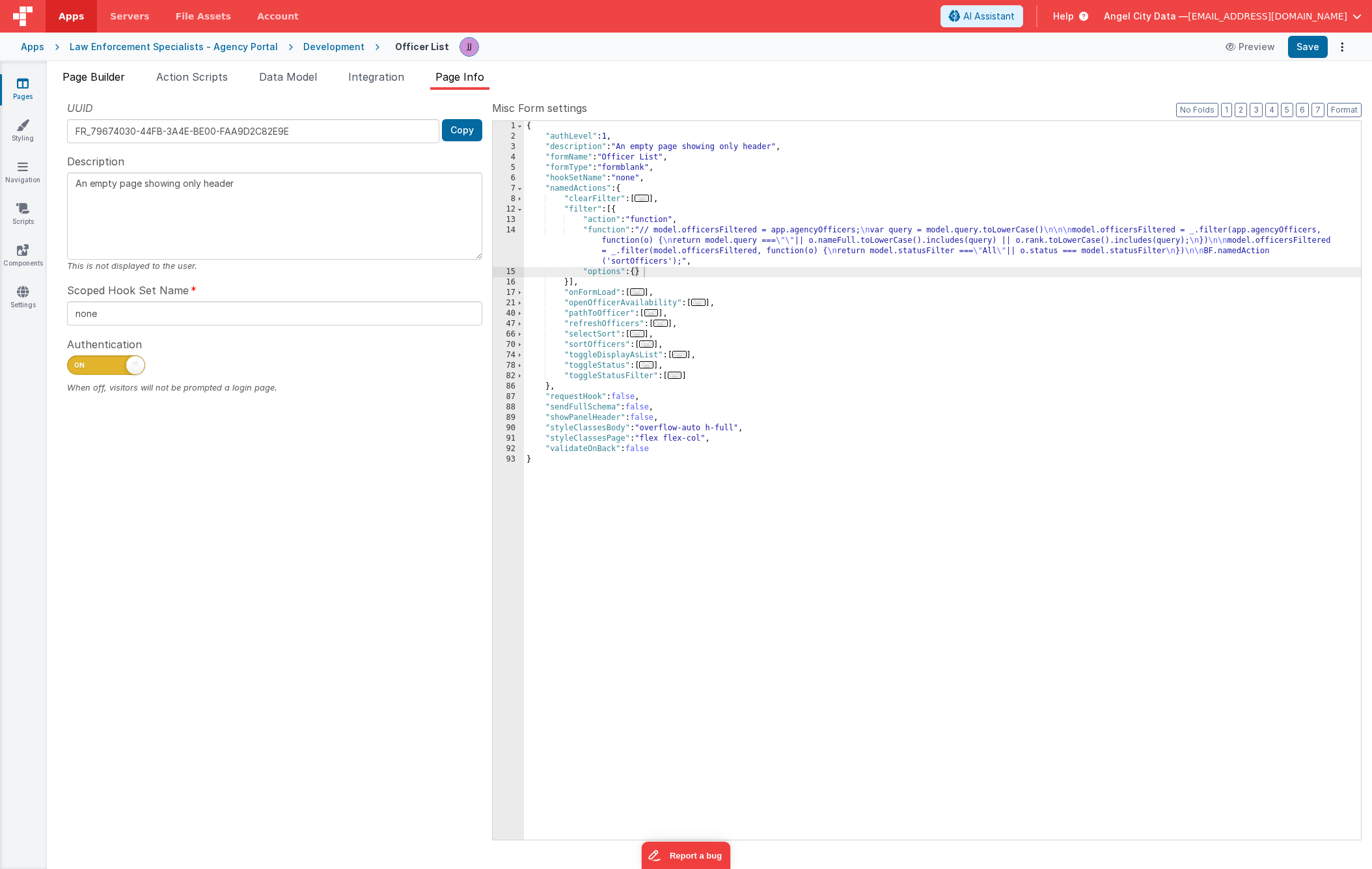
click at [103, 78] on span "Page Builder" at bounding box center [94, 77] width 62 height 13
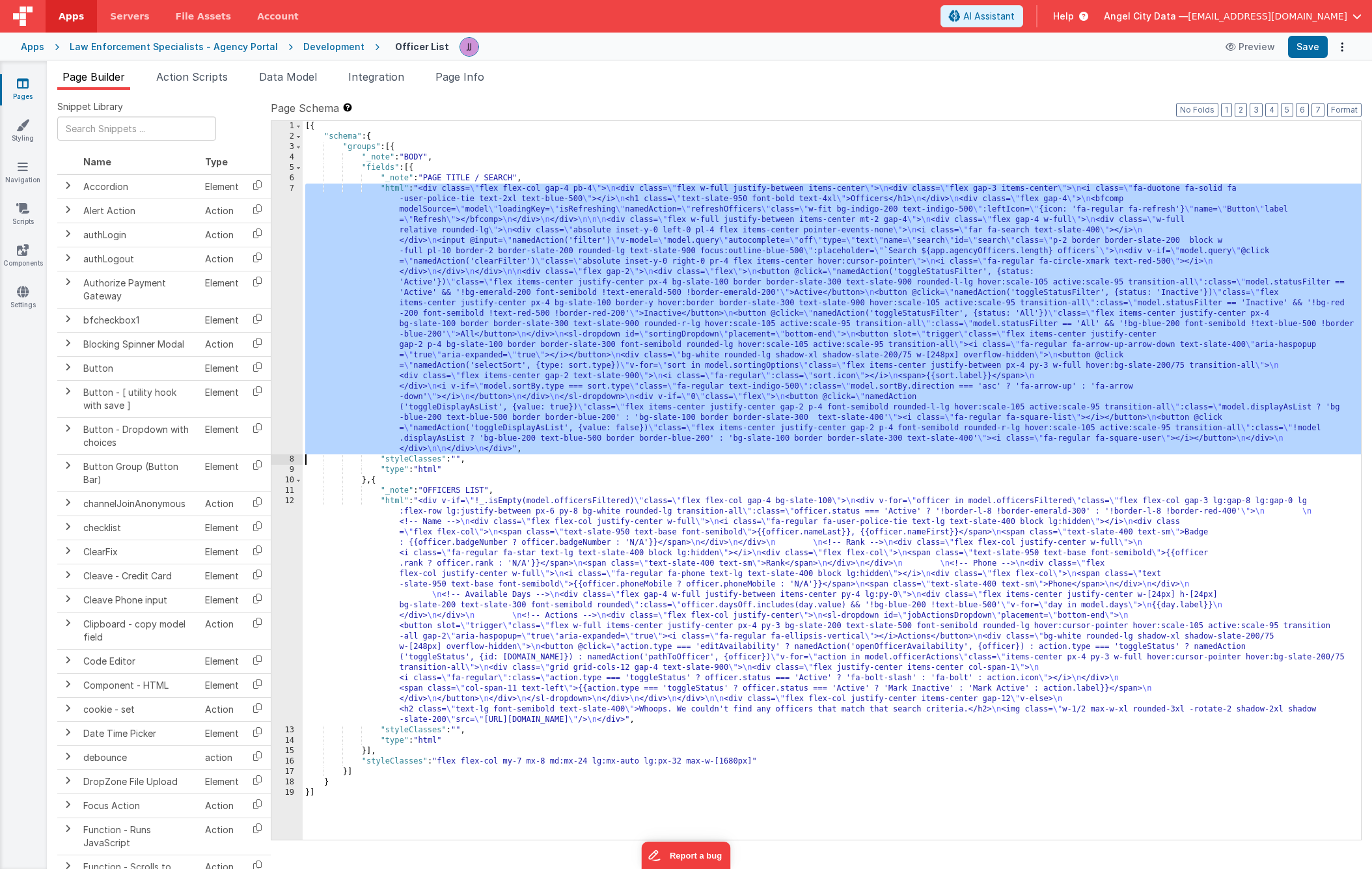
click at [283, 313] on div "7" at bounding box center [287, 319] width 31 height 271
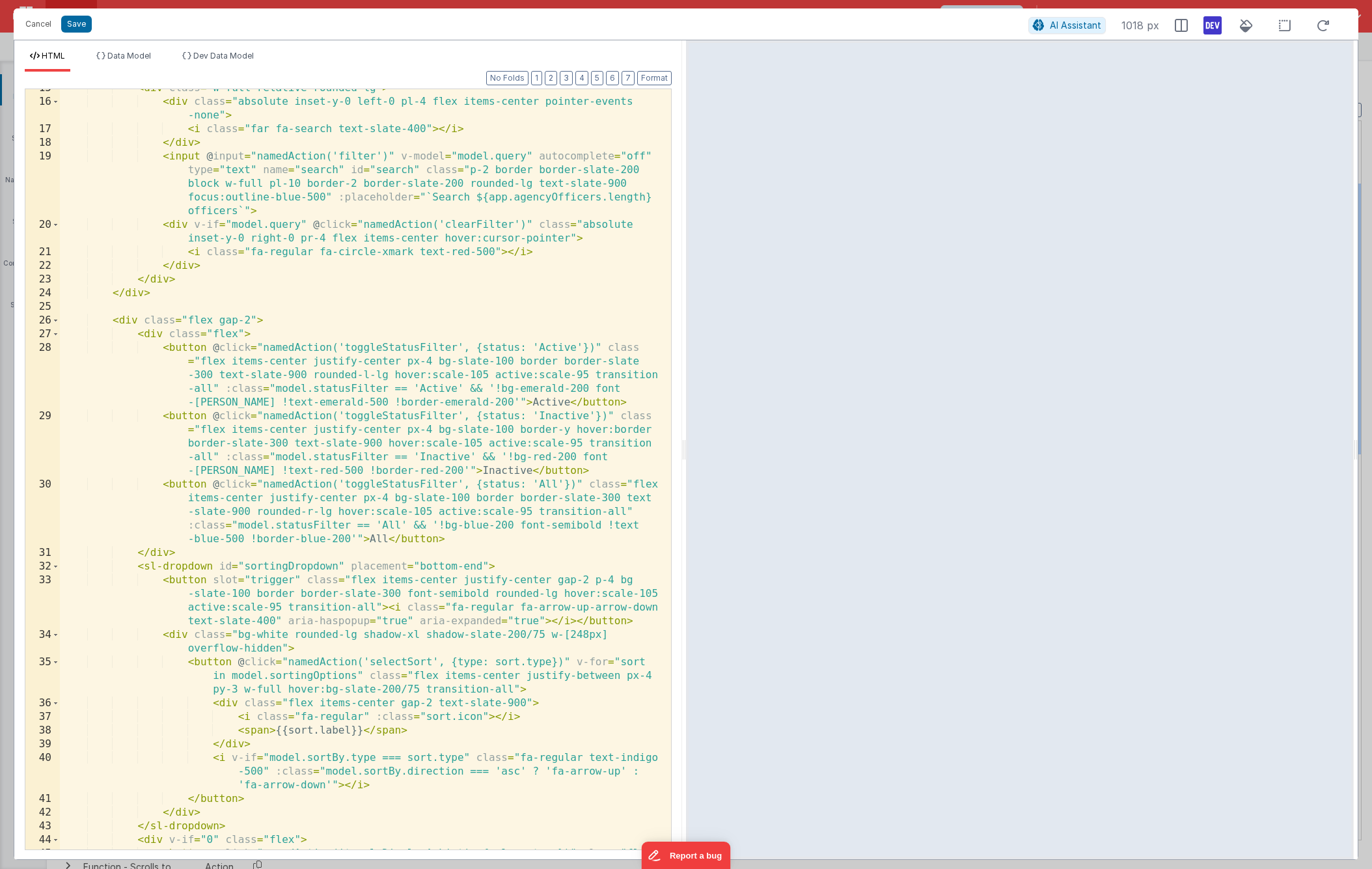
scroll to position [227, 0]
click at [43, 20] on button "Cancel" at bounding box center [38, 24] width 39 height 18
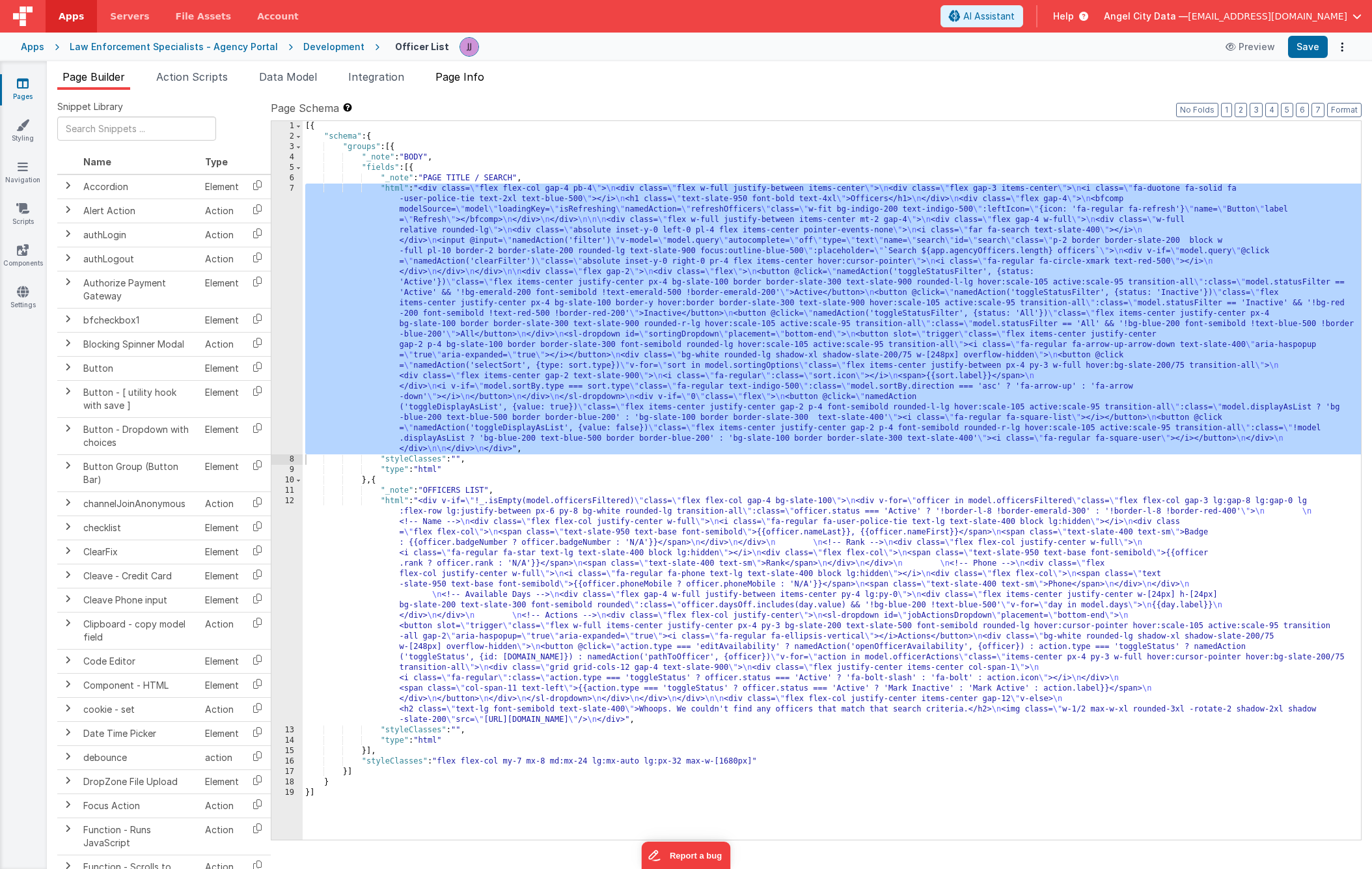
click at [458, 72] on span "Page Info" at bounding box center [459, 77] width 49 height 13
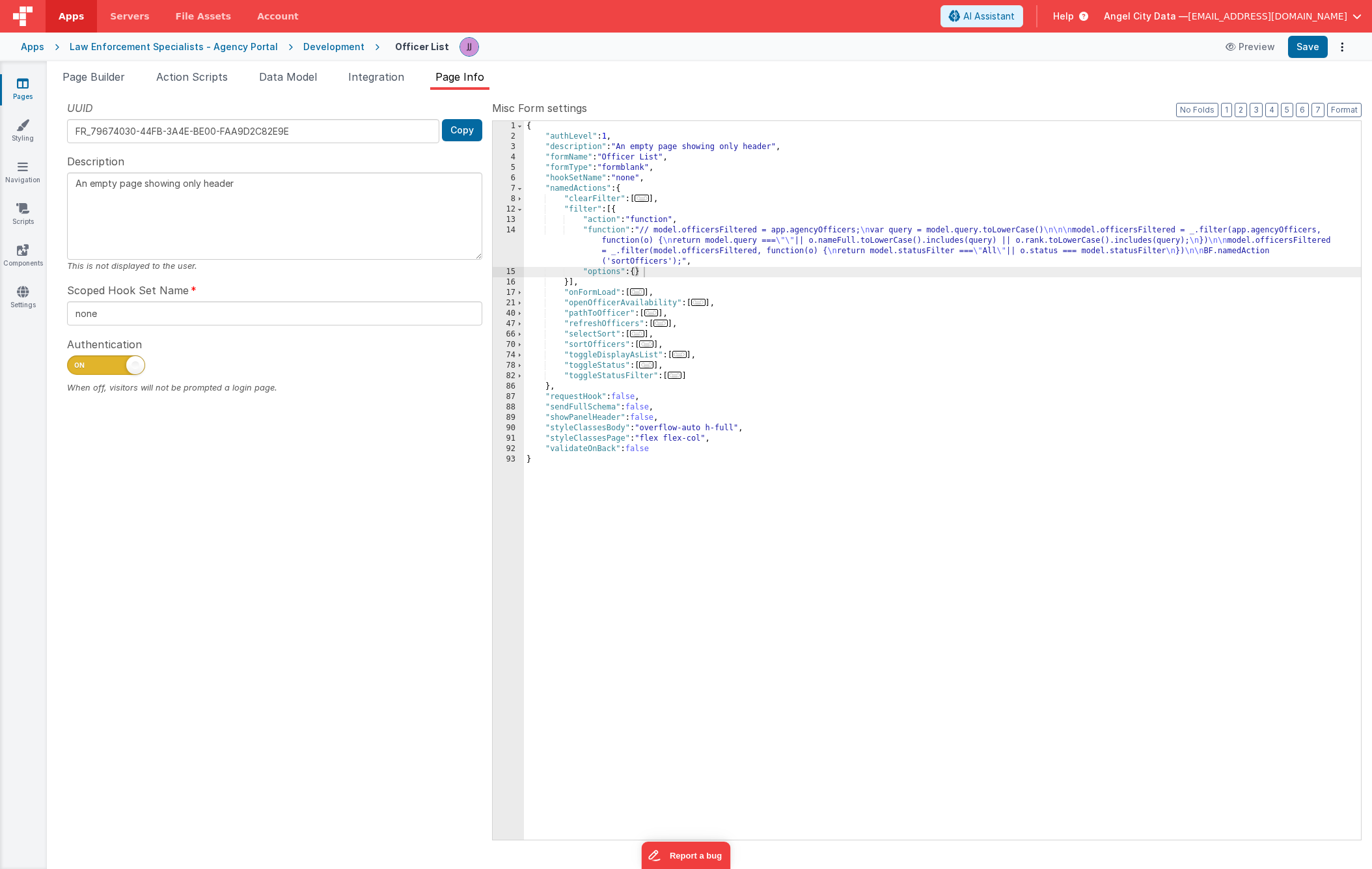
click at [675, 251] on div "{ "authLevel" : 1 , "description" : "An empty page showing only header" , "form…" at bounding box center [942, 491] width 837 height 740
click at [502, 238] on div "14" at bounding box center [507, 246] width 31 height 42
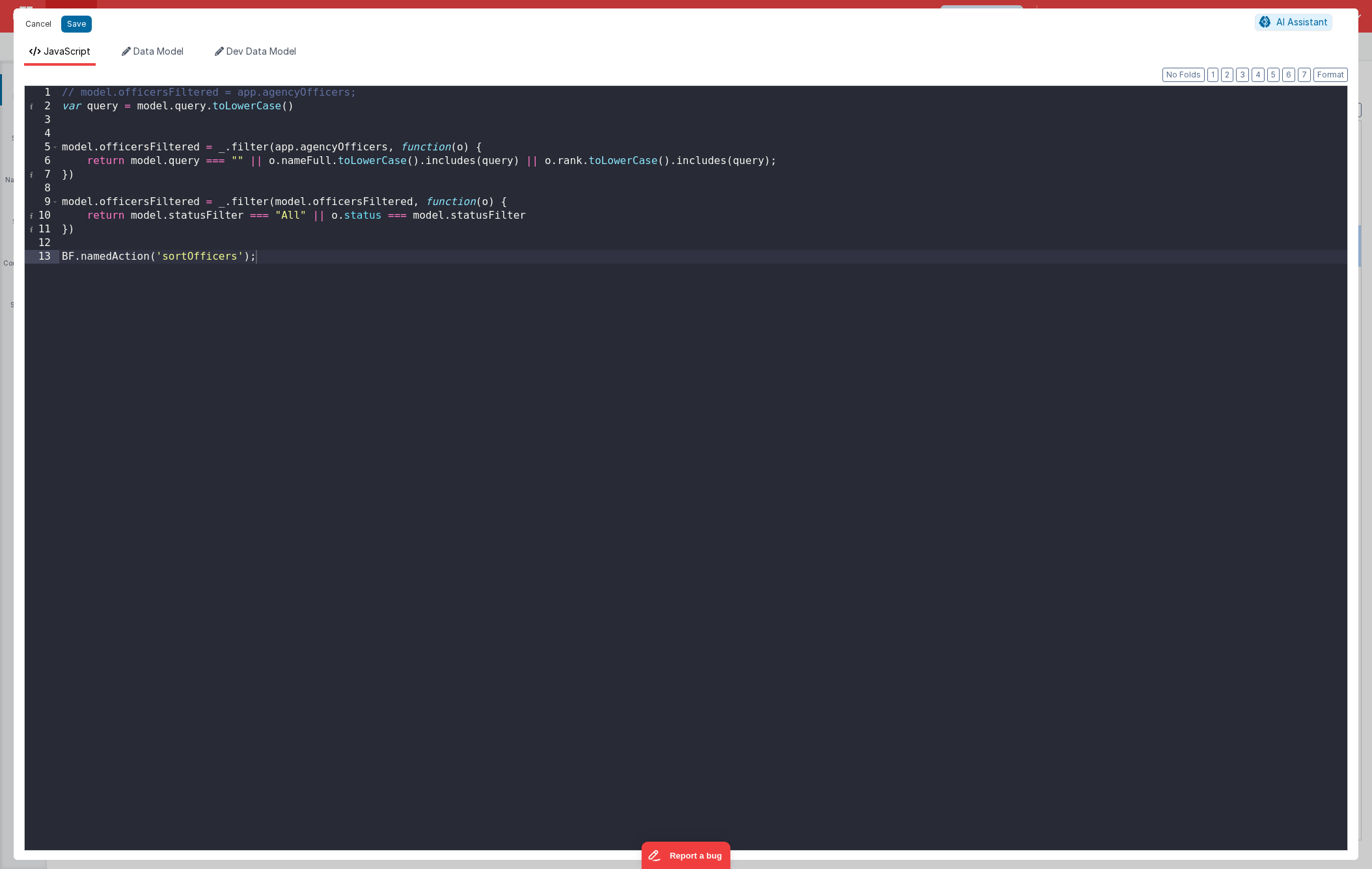
click at [34, 23] on button "Cancel" at bounding box center [38, 24] width 39 height 18
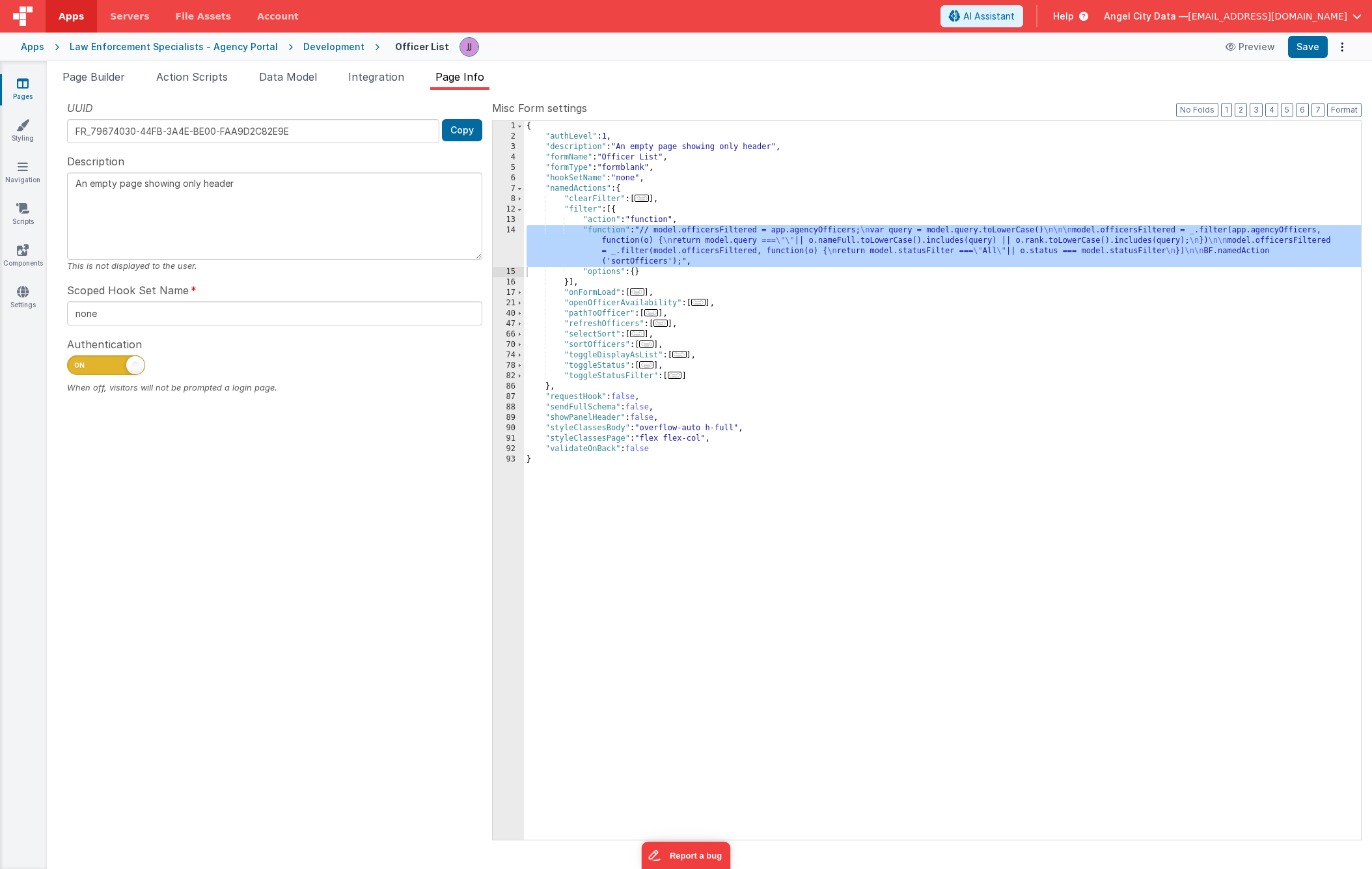
click at [44, 43] on div "Apps Law Enforcement Specialists - Agency Portal Development Officer List Previ…" at bounding box center [686, 47] width 1372 height 29
click at [35, 48] on div "Apps" at bounding box center [32, 46] width 23 height 13
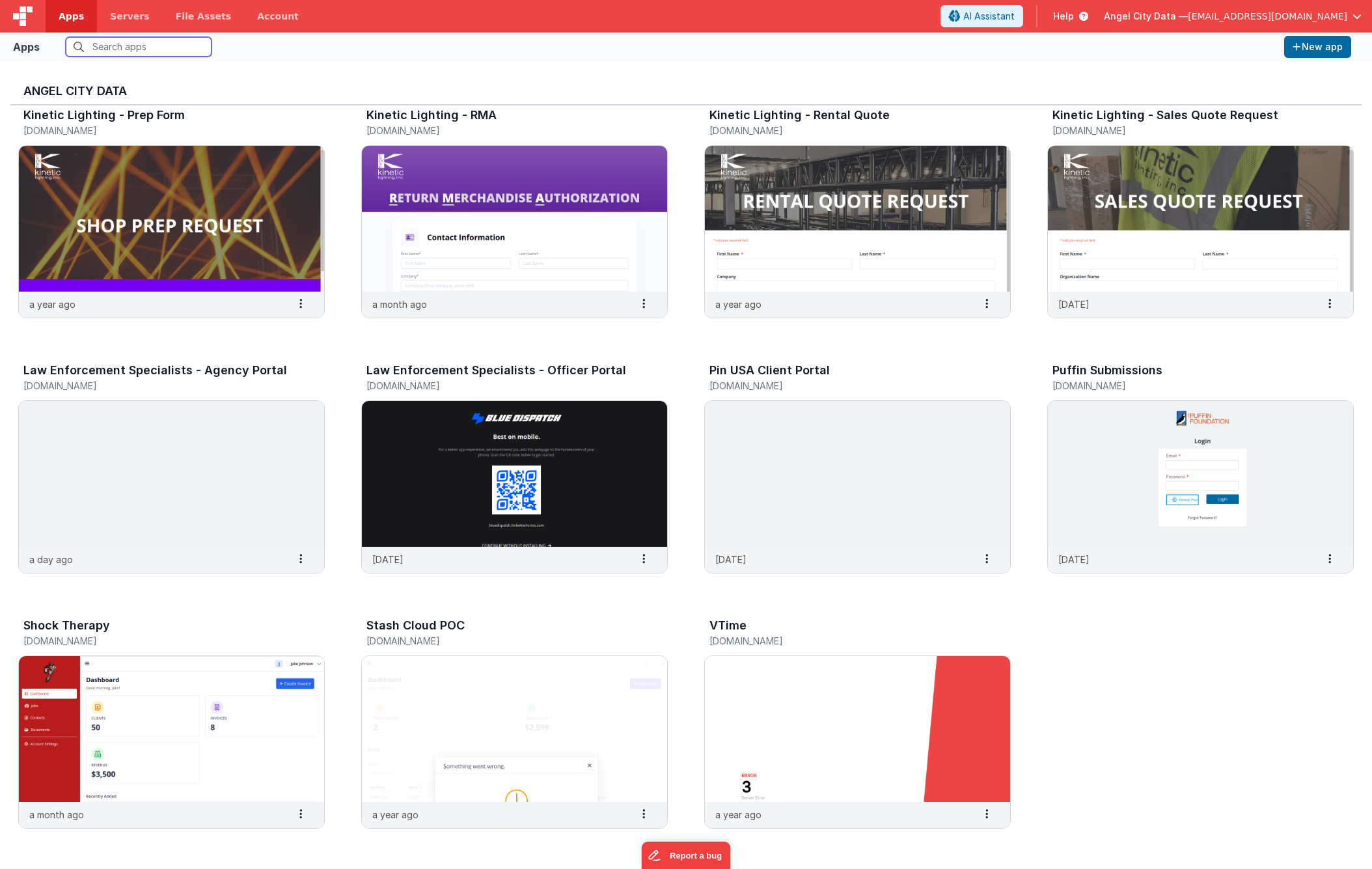
scroll to position [10, 0]
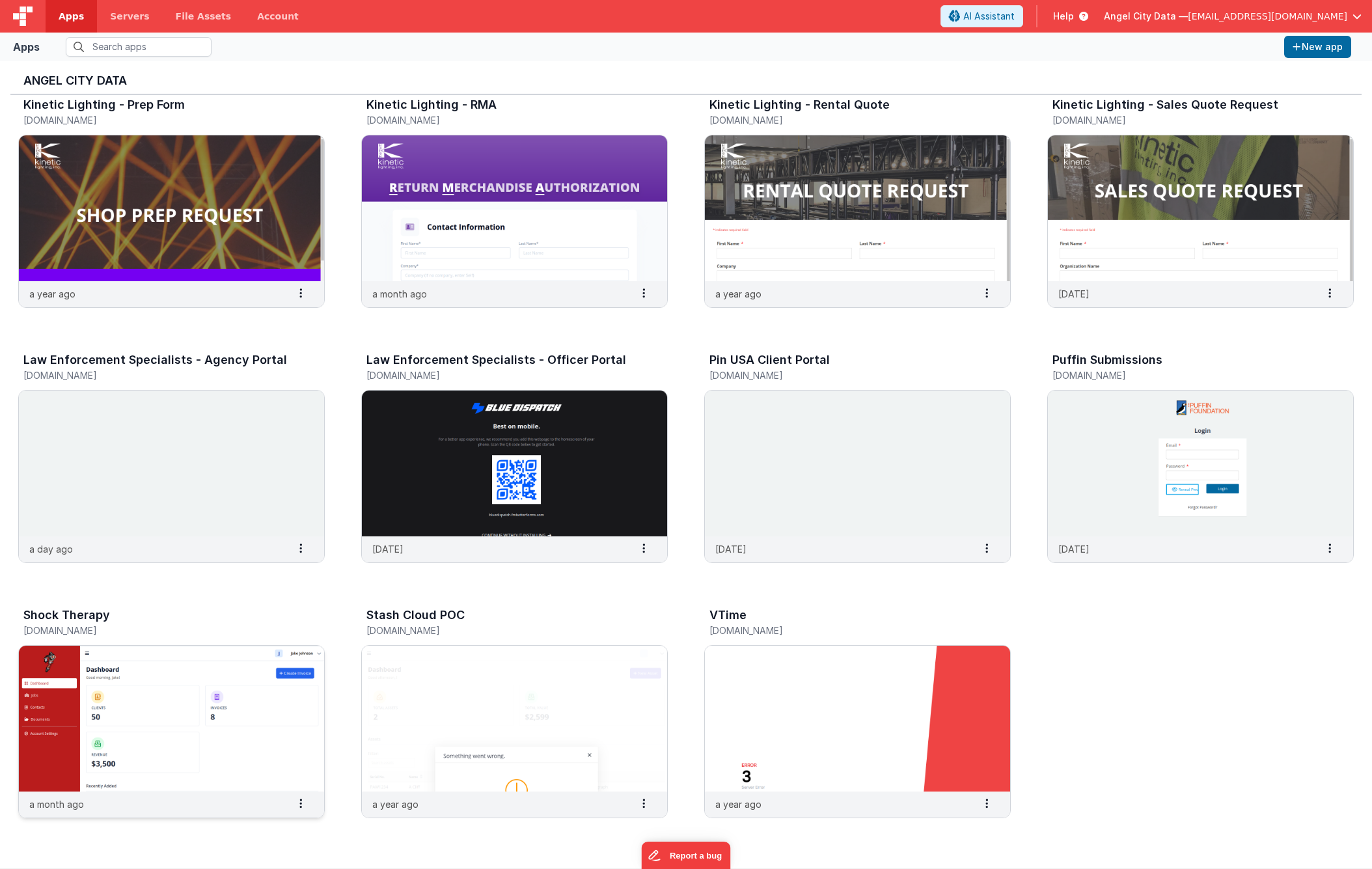
click at [82, 619] on h3 "Shock Therapy" at bounding box center [66, 615] width 86 height 13
click at [76, 663] on img at bounding box center [171, 719] width 305 height 146
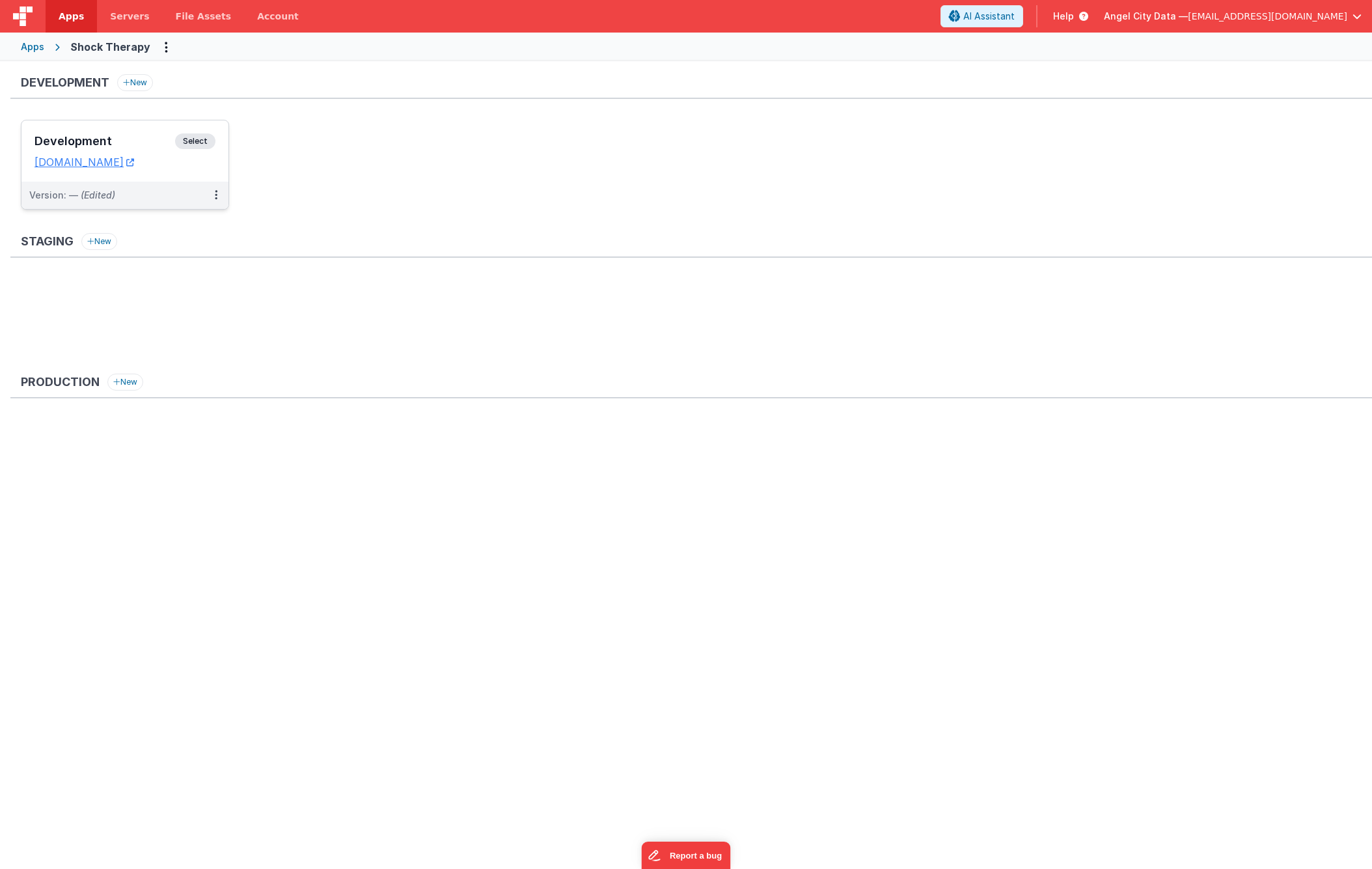
click at [125, 149] on div "Development Select" at bounding box center [125, 145] width 181 height 22
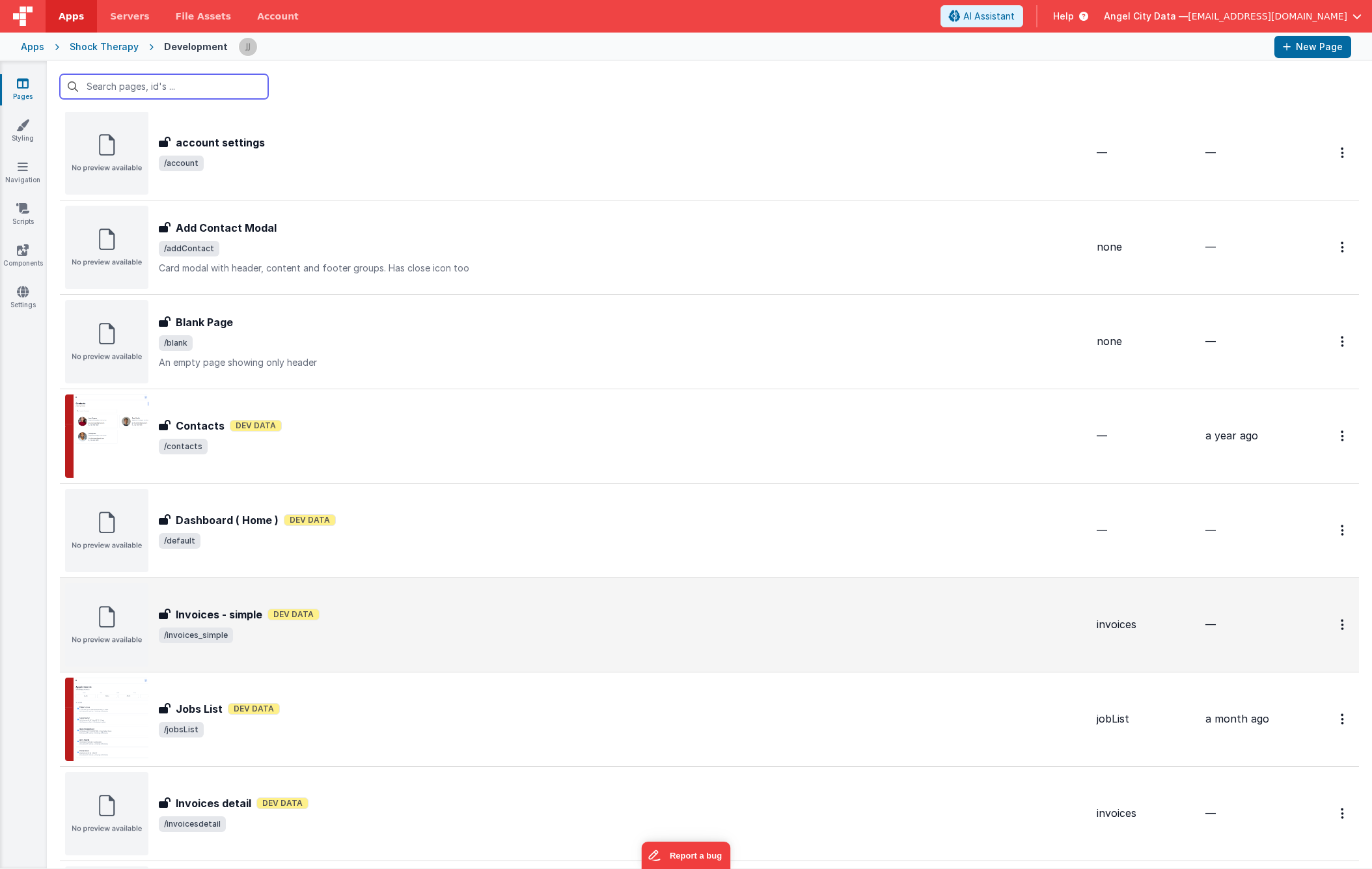
scroll to position [95, 0]
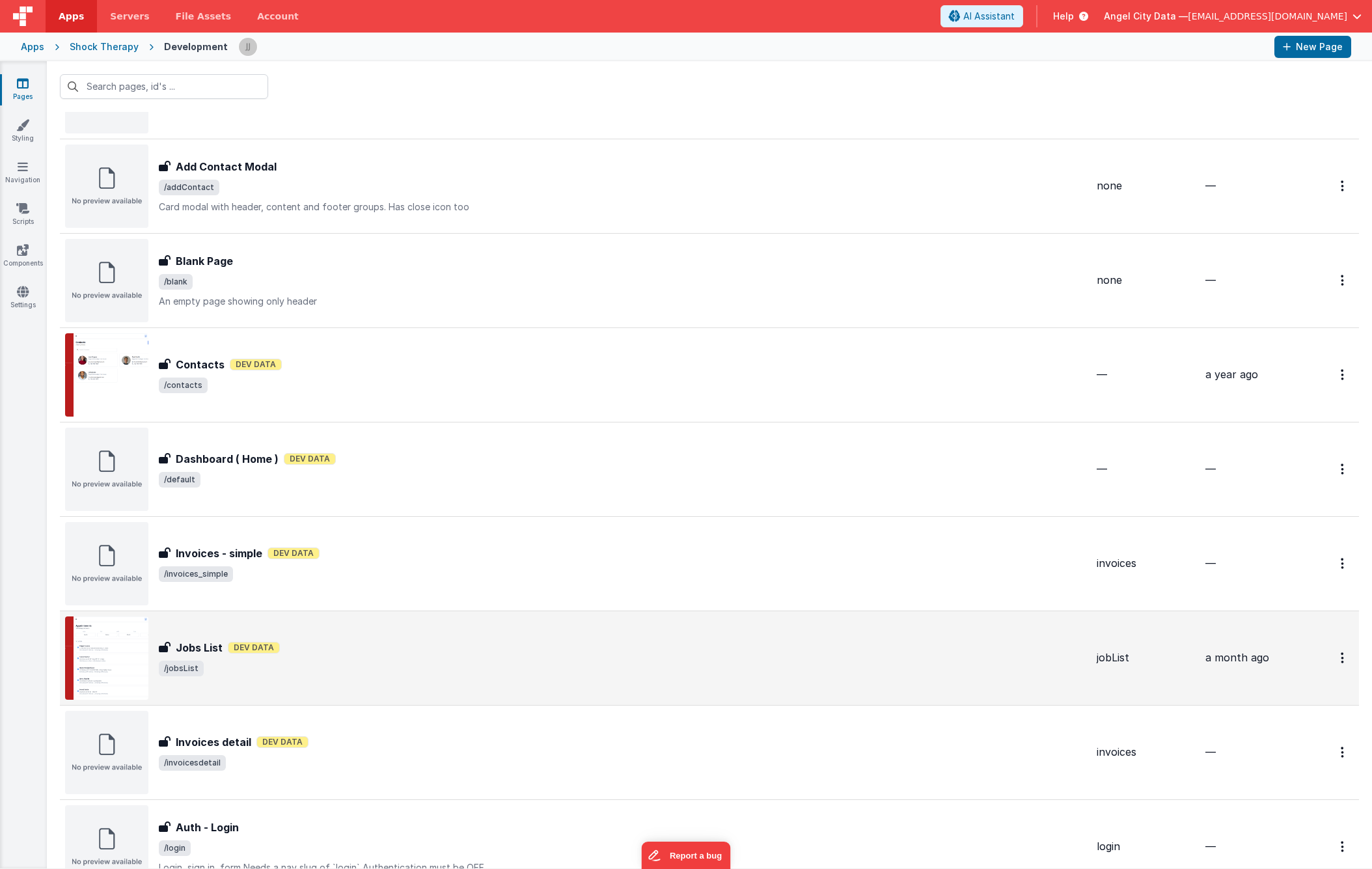
click at [491, 646] on div "Jobs List Dev Data" at bounding box center [622, 648] width 928 height 16
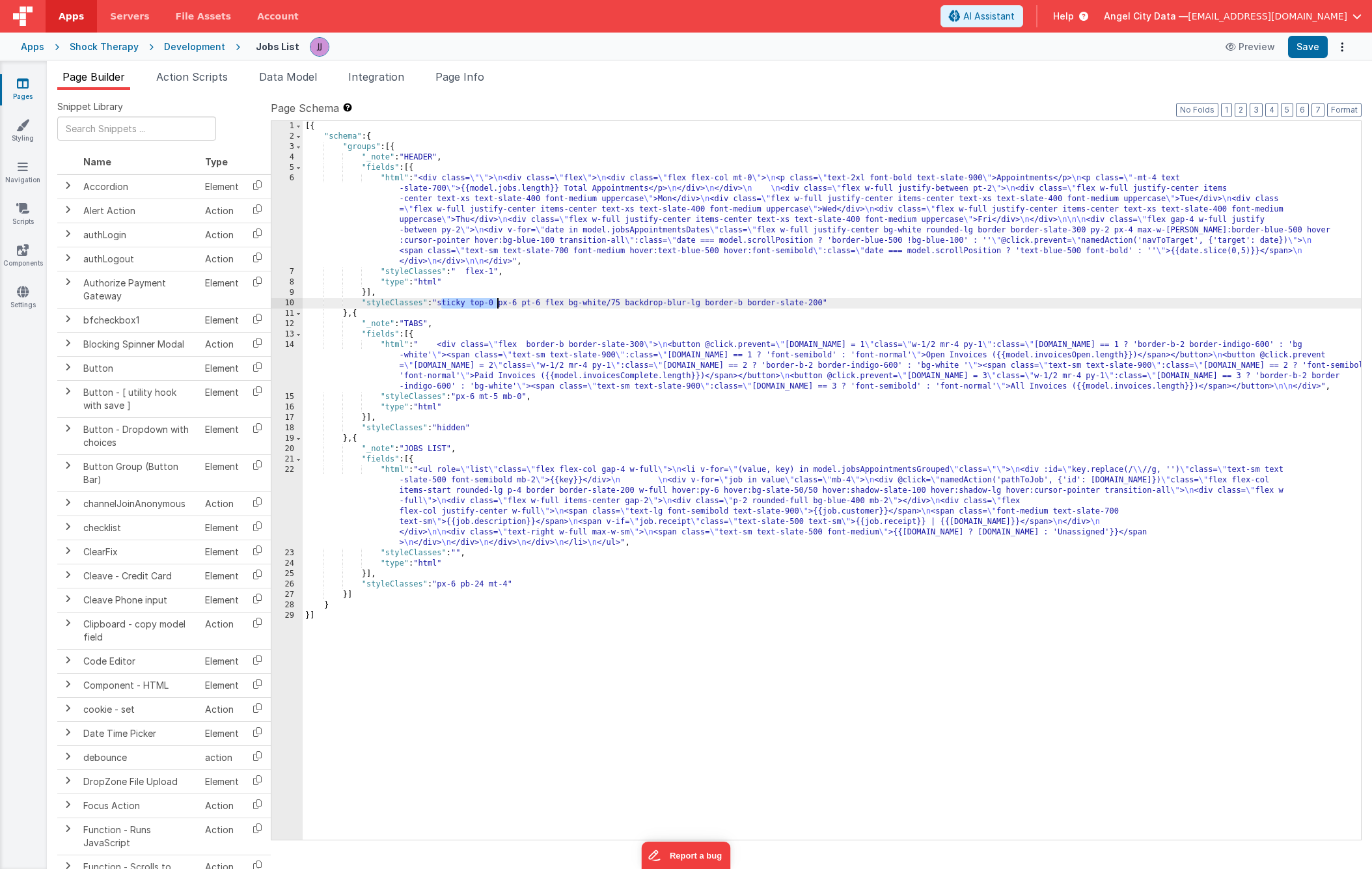
drag, startPoint x: 442, startPoint y: 304, endPoint x: 496, endPoint y: 304, distance: 54.0
click at [496, 304] on div "[{ "schema" : { "groups" : [{ "_note" : "HEADER" , "fields" : [{ "html" : "<div…" at bounding box center [832, 491] width 1058 height 740
click at [475, 73] on span "Page Info" at bounding box center [459, 77] width 49 height 13
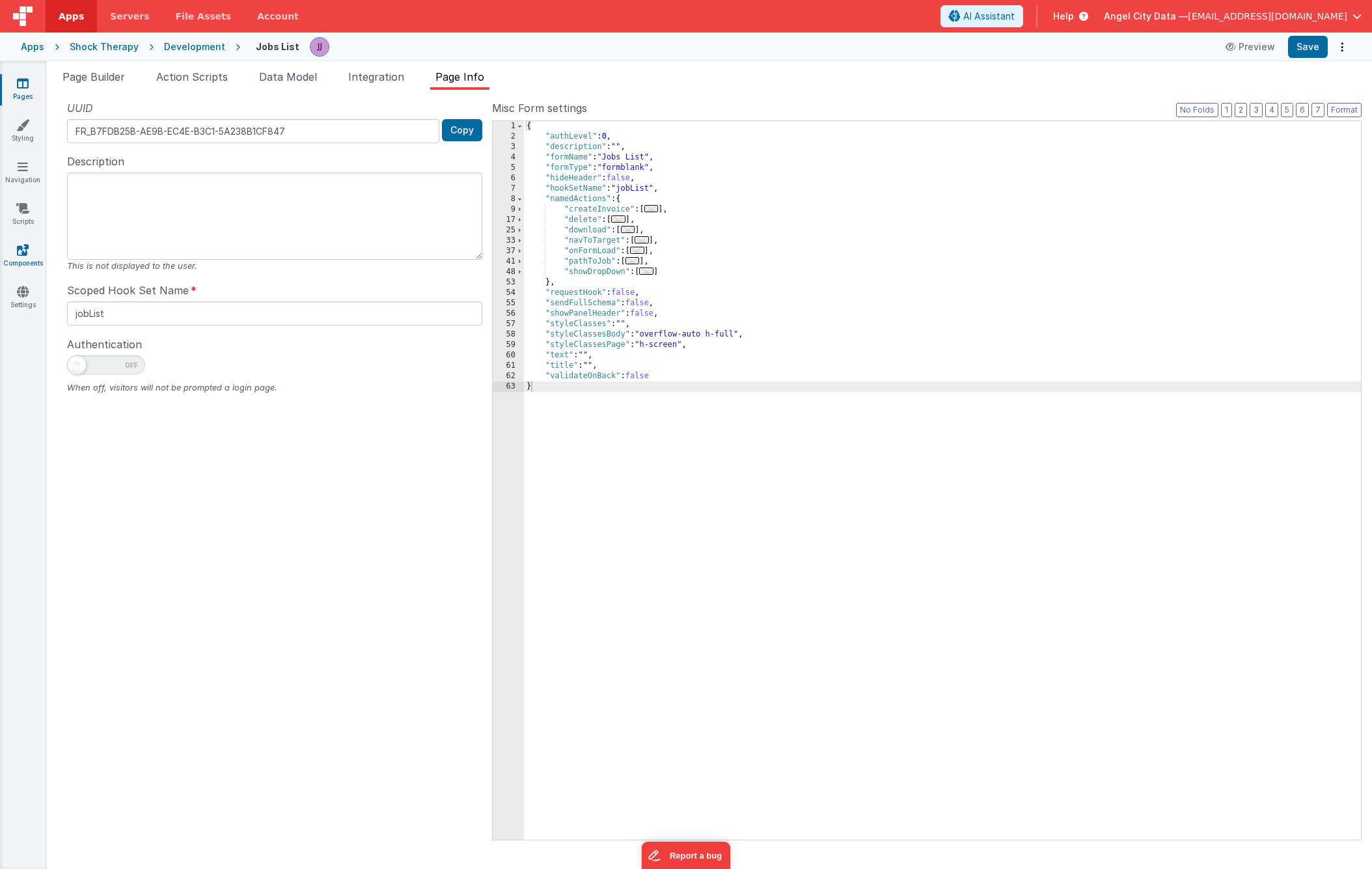
click at [35, 244] on link "Components" at bounding box center [22, 256] width 47 height 26
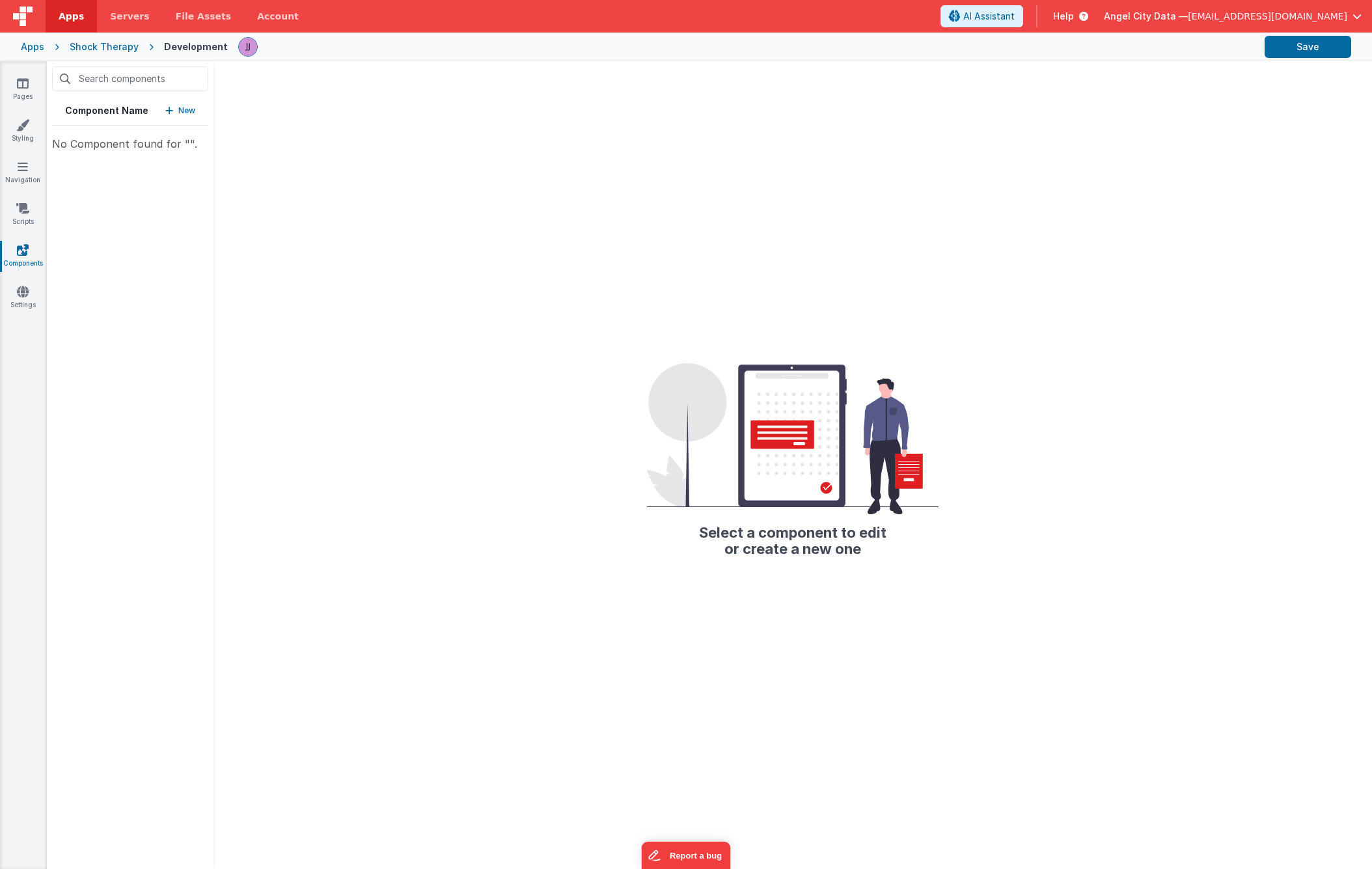
click at [33, 38] on div "Apps Shock Therapy Development Save" at bounding box center [686, 47] width 1372 height 29
click at [35, 43] on div "Apps" at bounding box center [32, 46] width 23 height 13
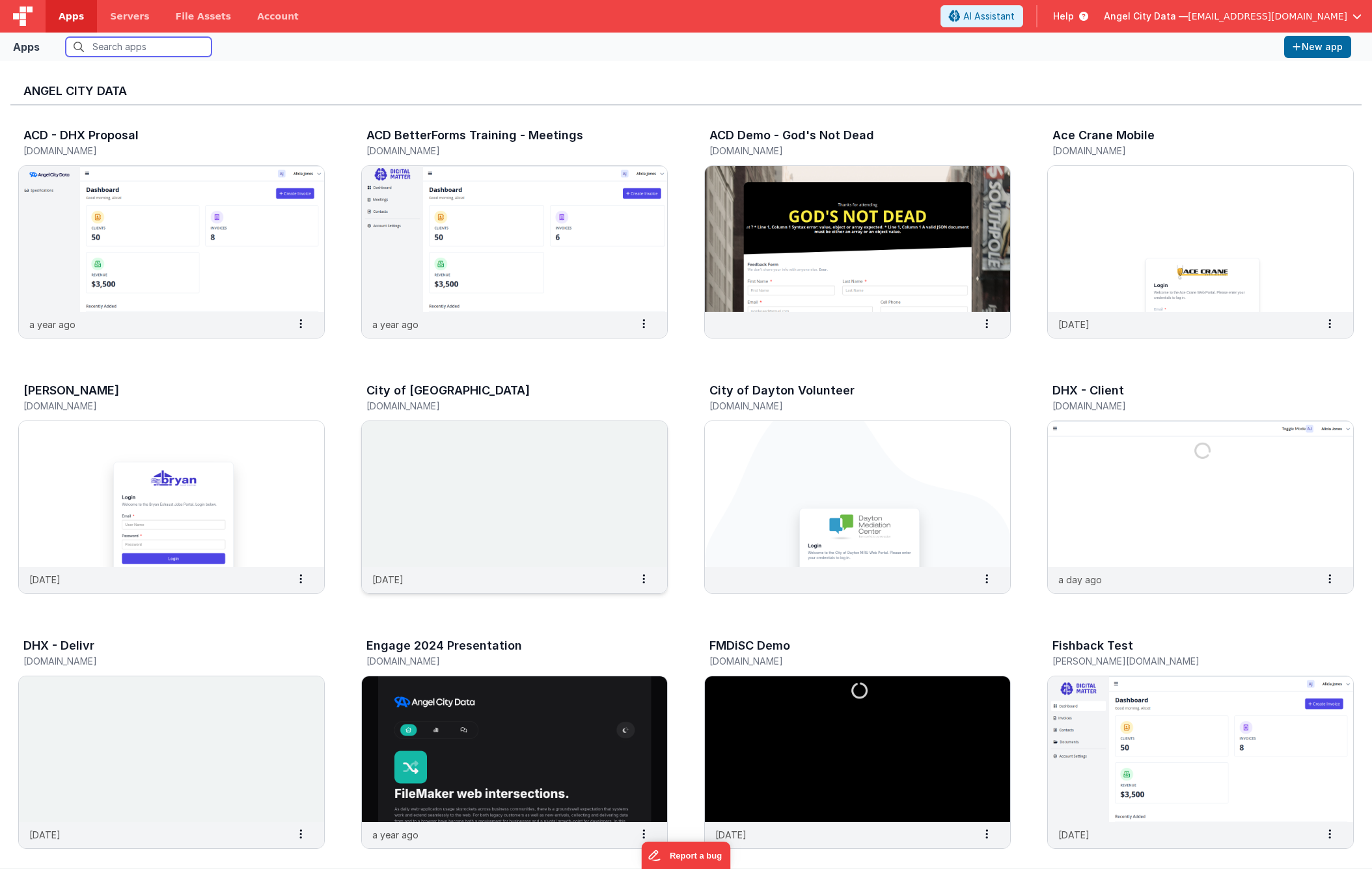
scroll to position [8, 0]
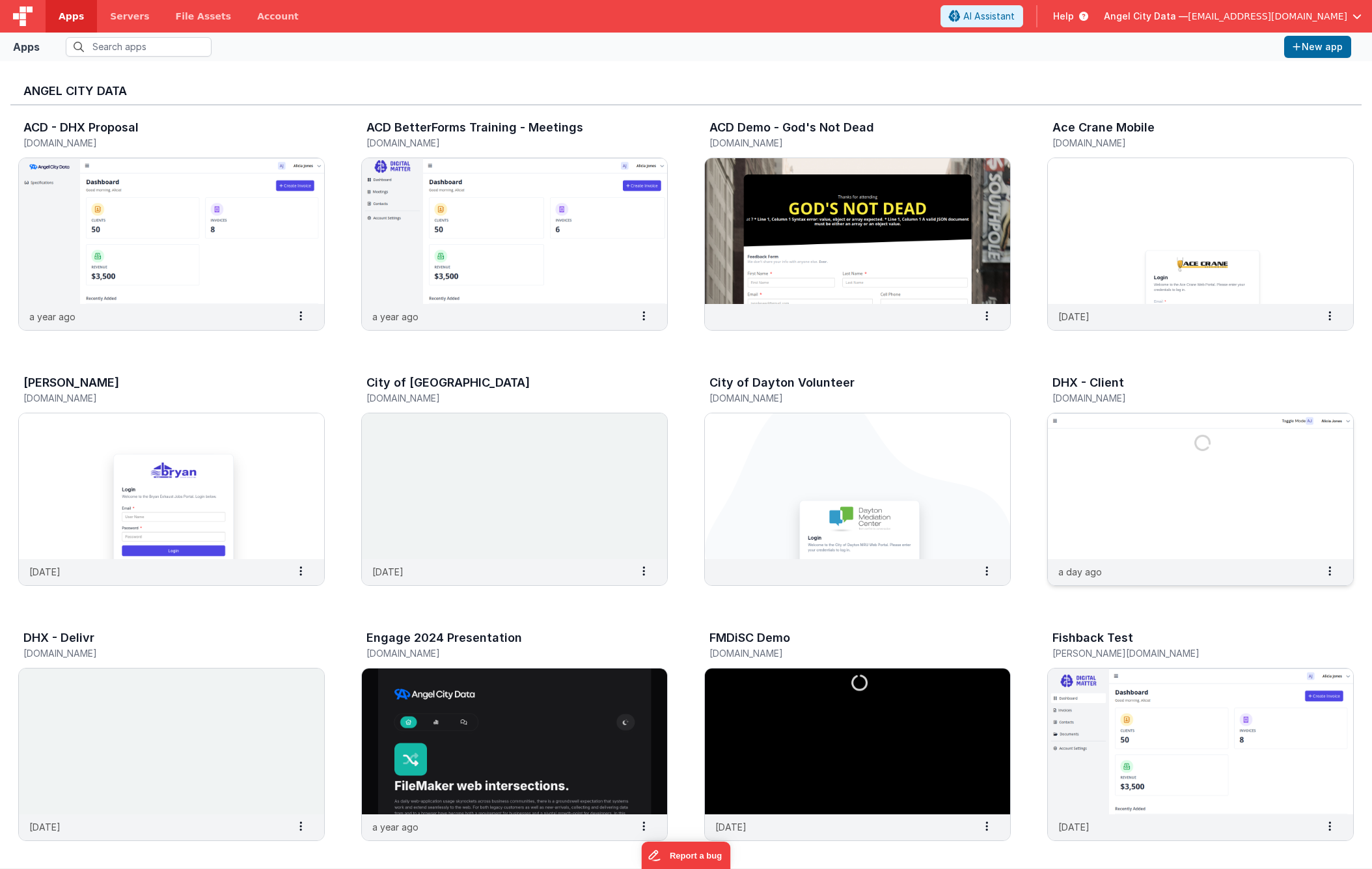
click at [1083, 387] on h3 "DHX - Client" at bounding box center [1088, 383] width 71 height 13
click at [1102, 436] on img at bounding box center [1200, 486] width 305 height 146
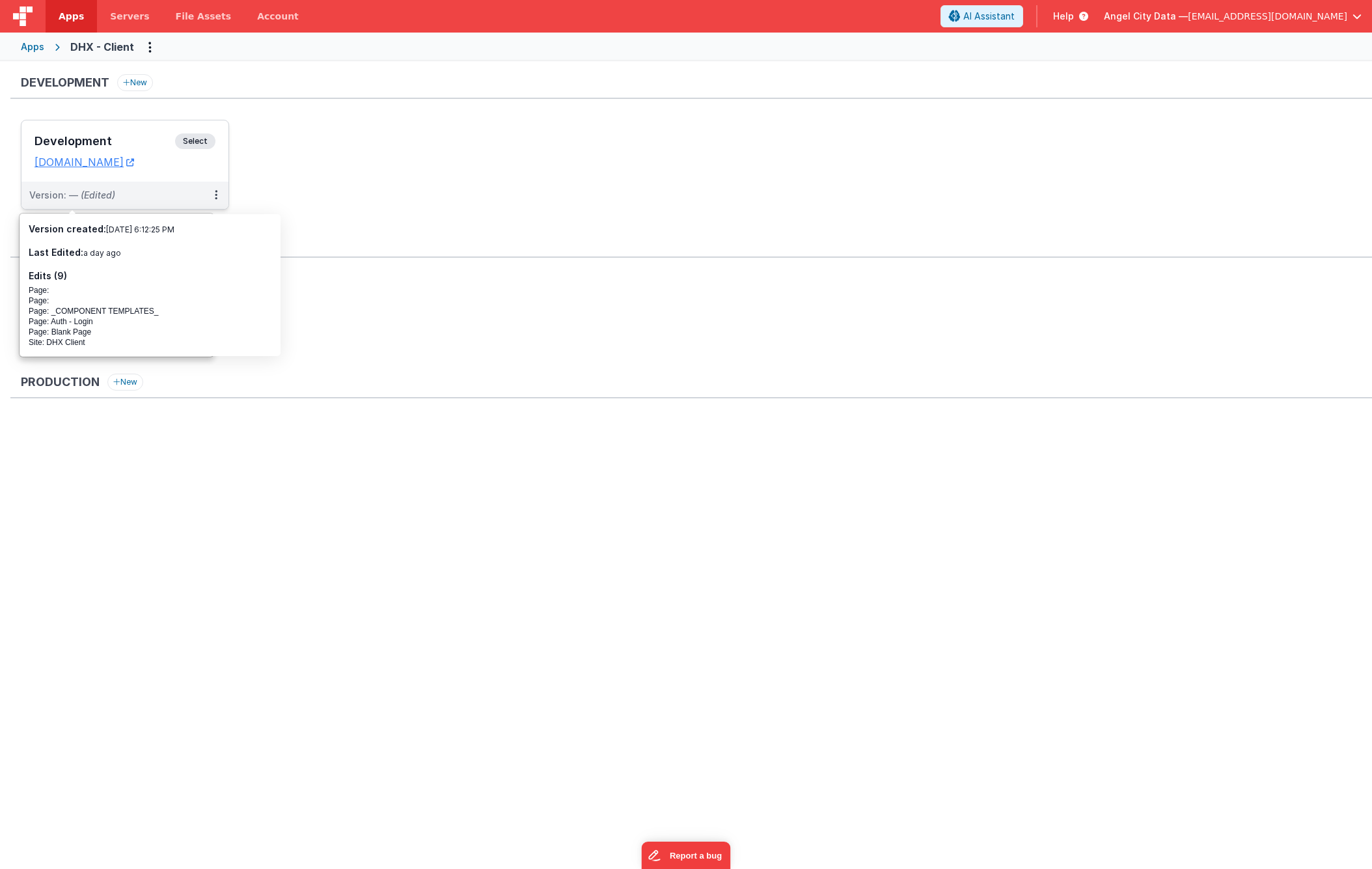
click at [109, 129] on div "Development Select URLs [DOMAIN_NAME]" at bounding box center [125, 151] width 207 height 61
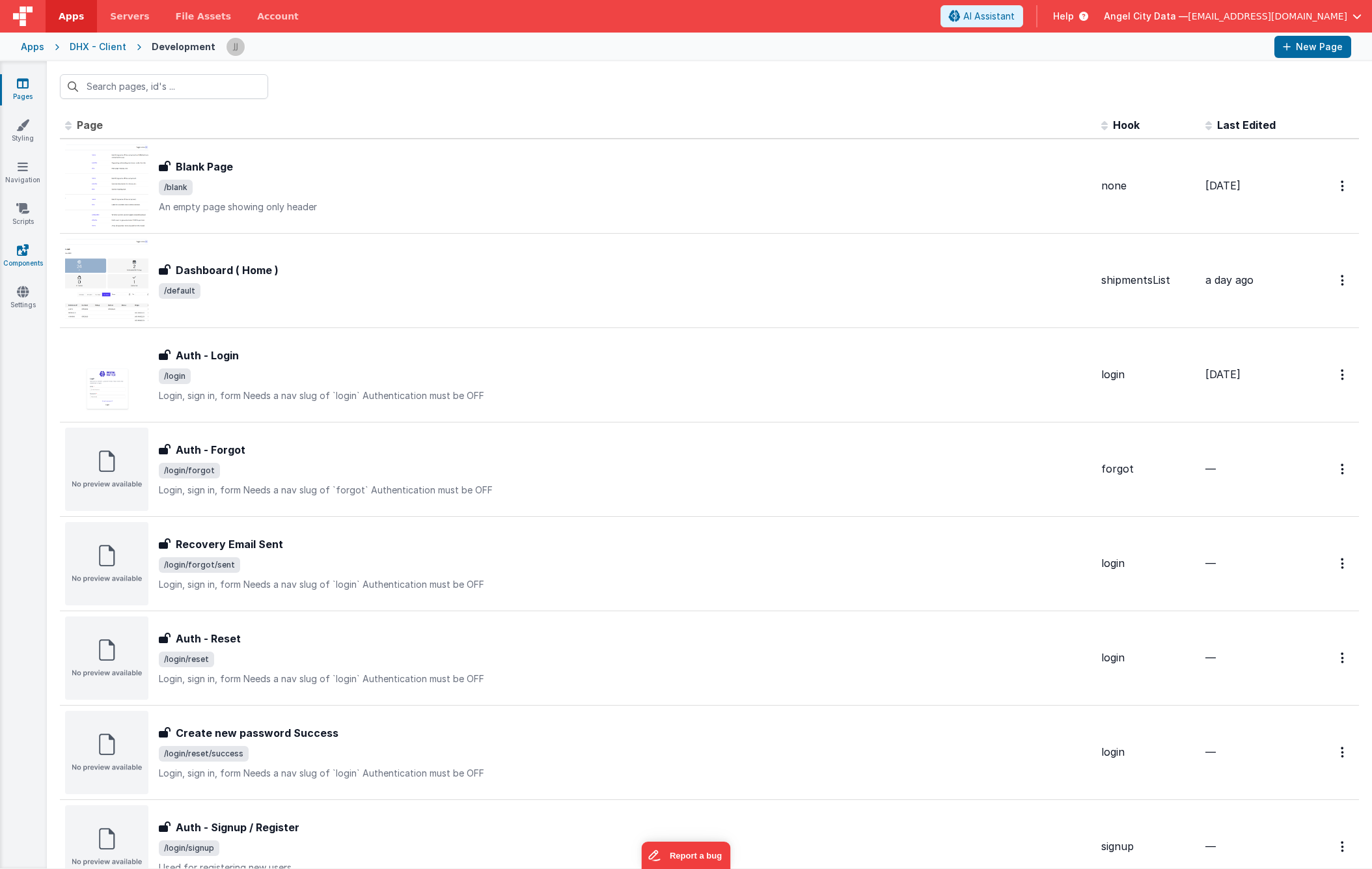
click at [16, 256] on link "Components" at bounding box center [22, 256] width 47 height 26
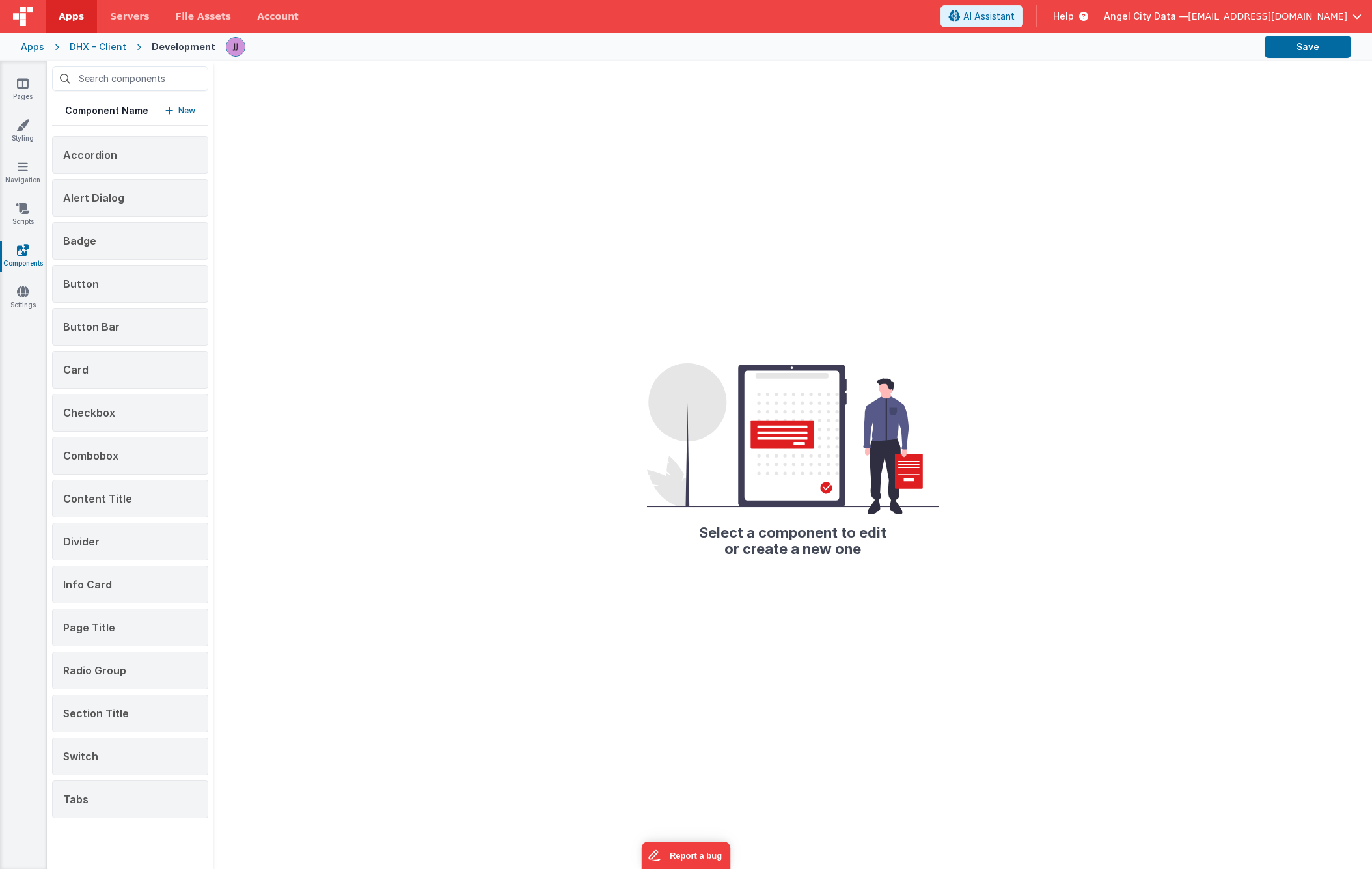
click at [183, 108] on p "New" at bounding box center [187, 111] width 17 height 13
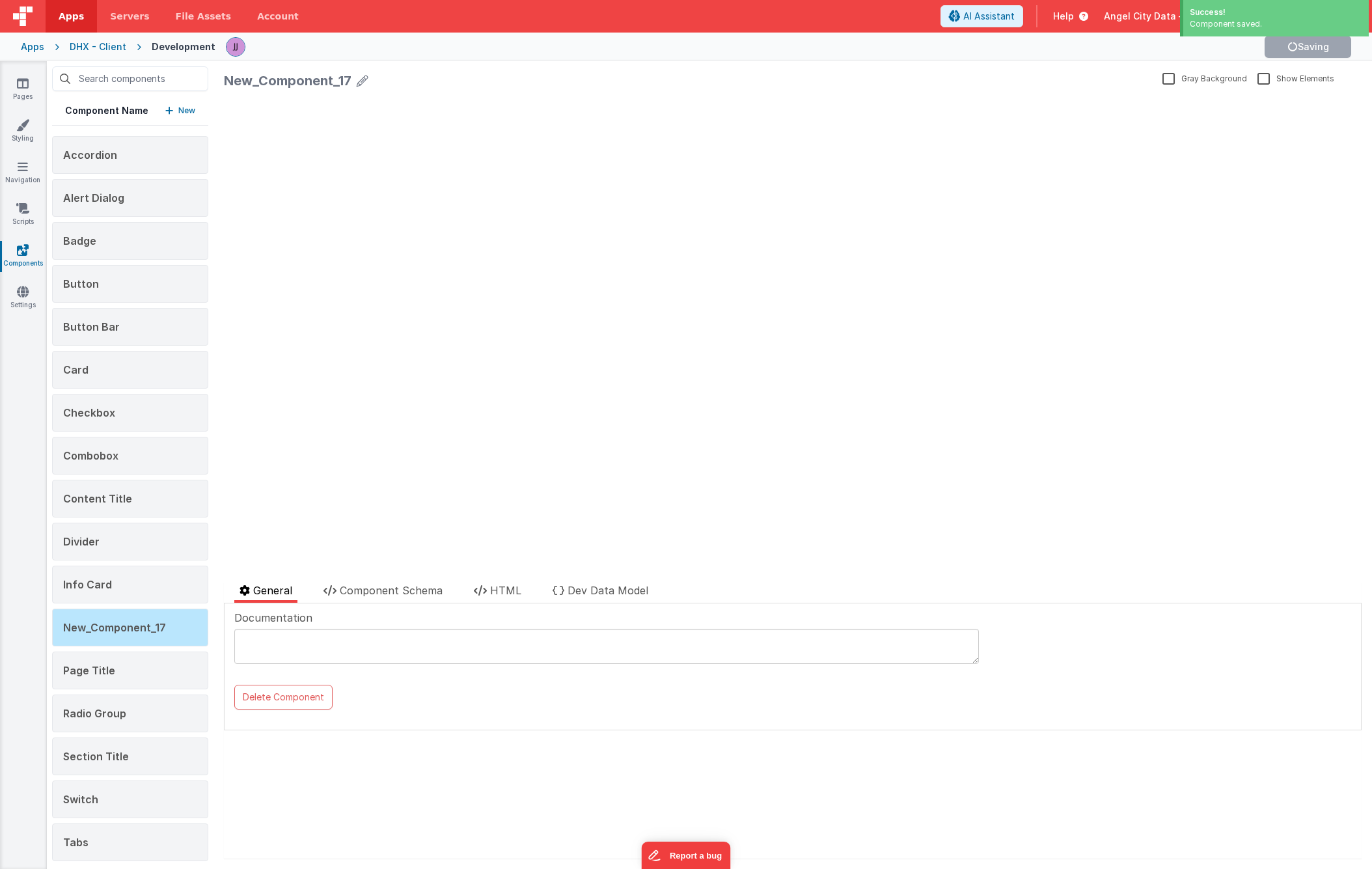
click at [363, 79] on icon at bounding box center [363, 80] width 12 height 18
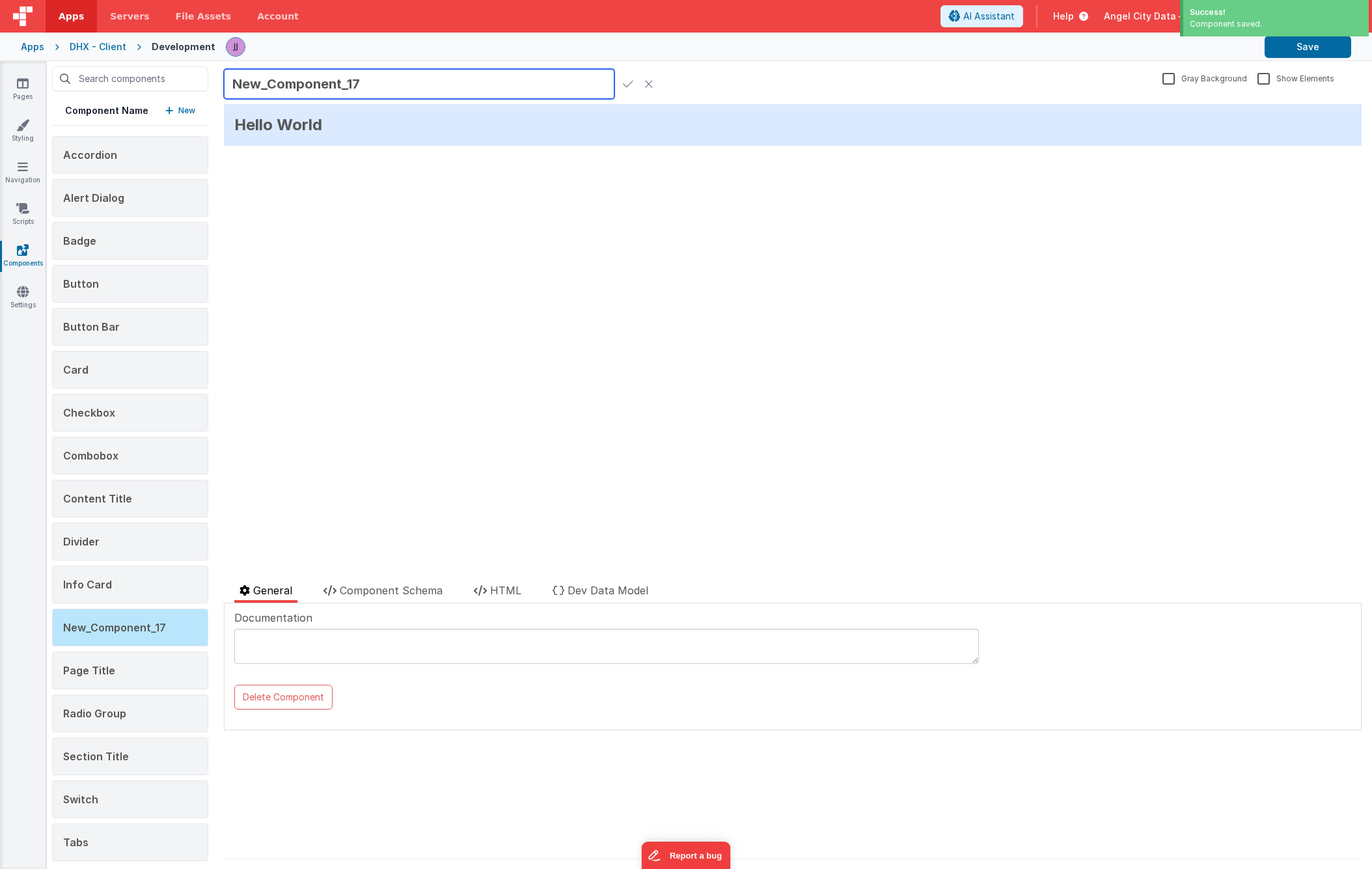
click at [318, 82] on input "New_Component_17" at bounding box center [419, 83] width 391 height 30
type input "Input"
click at [392, 586] on span "Component Schema" at bounding box center [391, 590] width 102 height 13
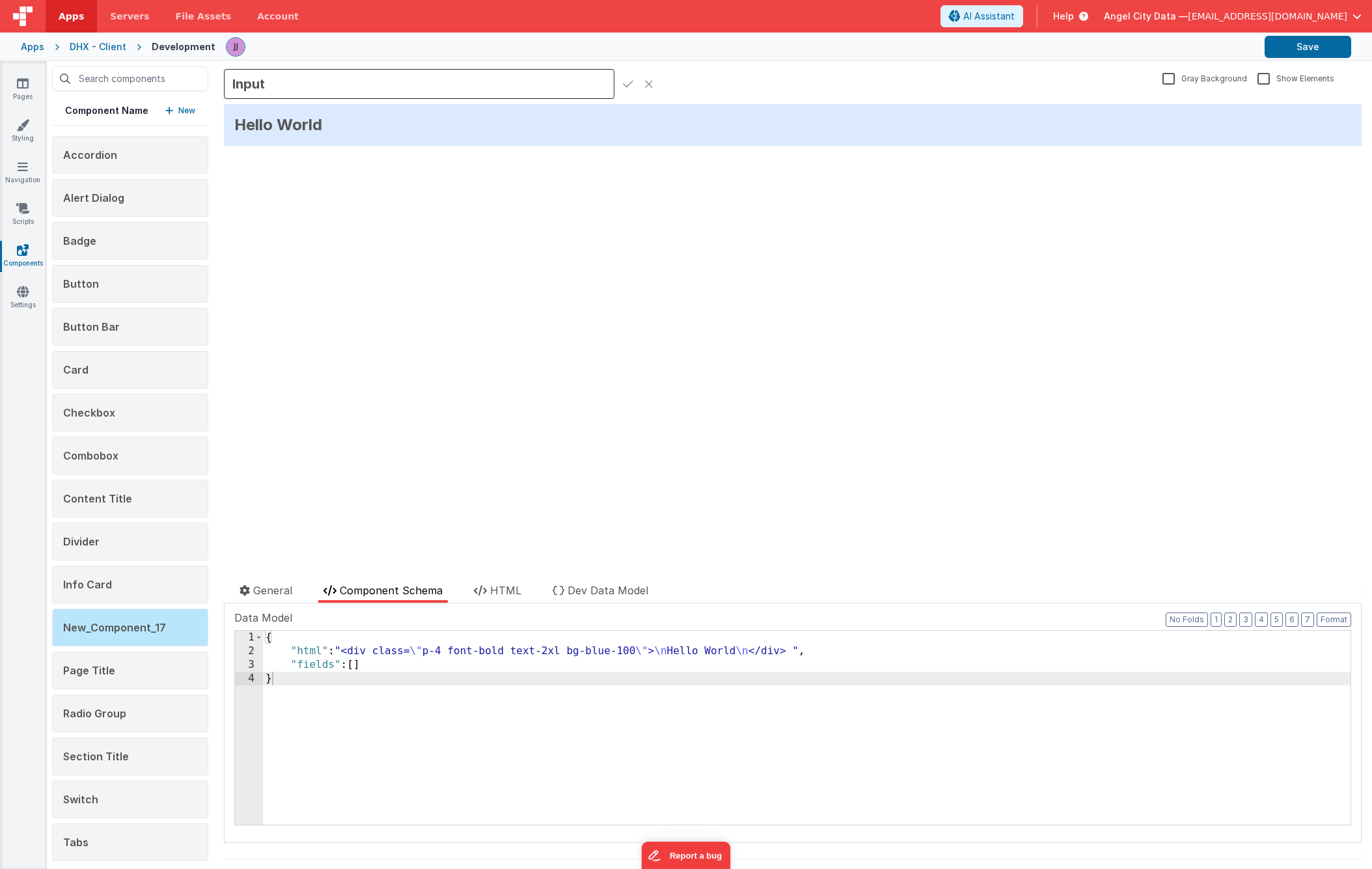
click at [528, 743] on div "{ "html" : "<div class= \" p-4 font-bold text-2xl bg-blue-100 \" > \n Hello Wor…" at bounding box center [806, 742] width 1088 height 221
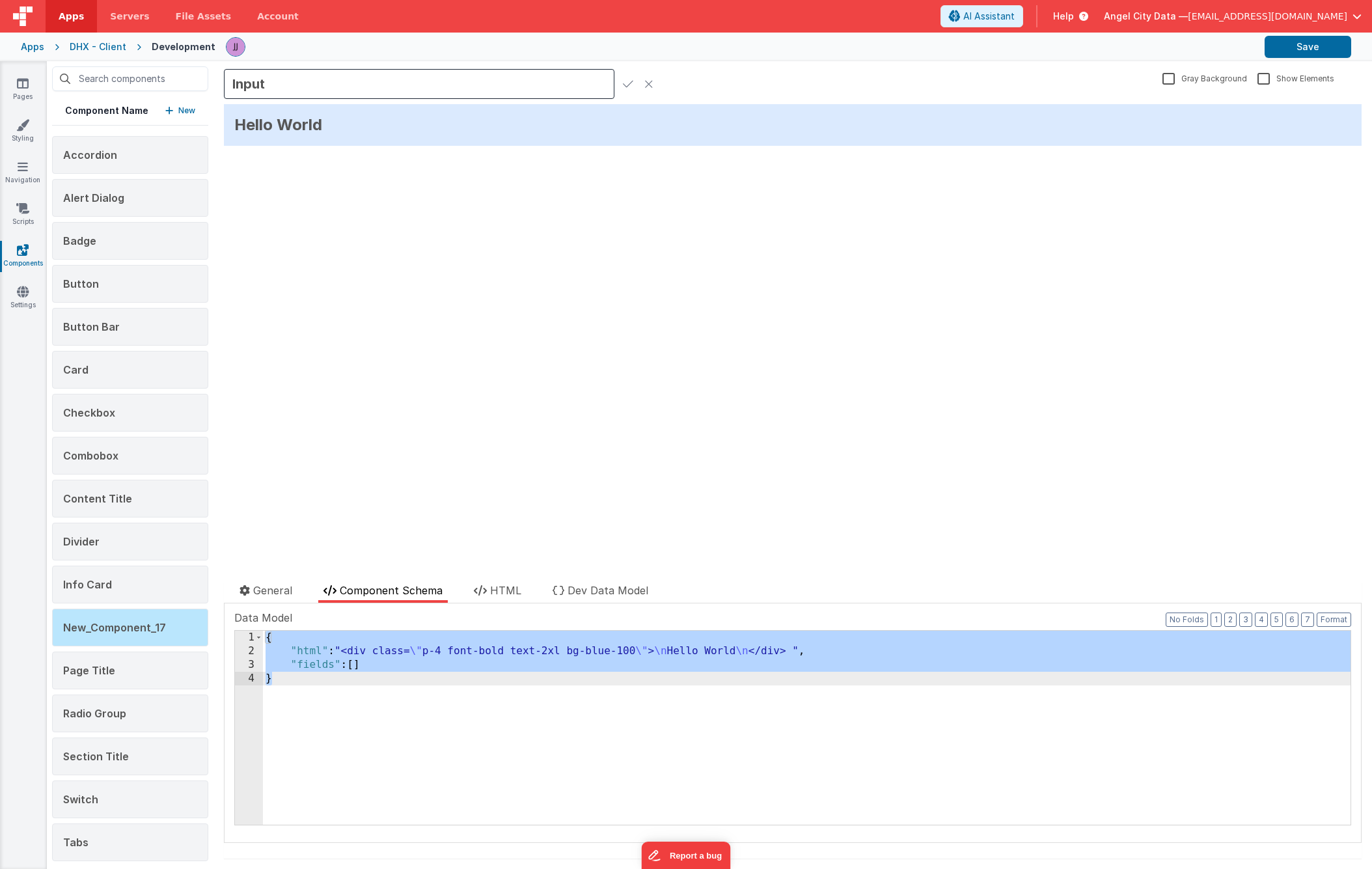
scroll to position [462, 0]
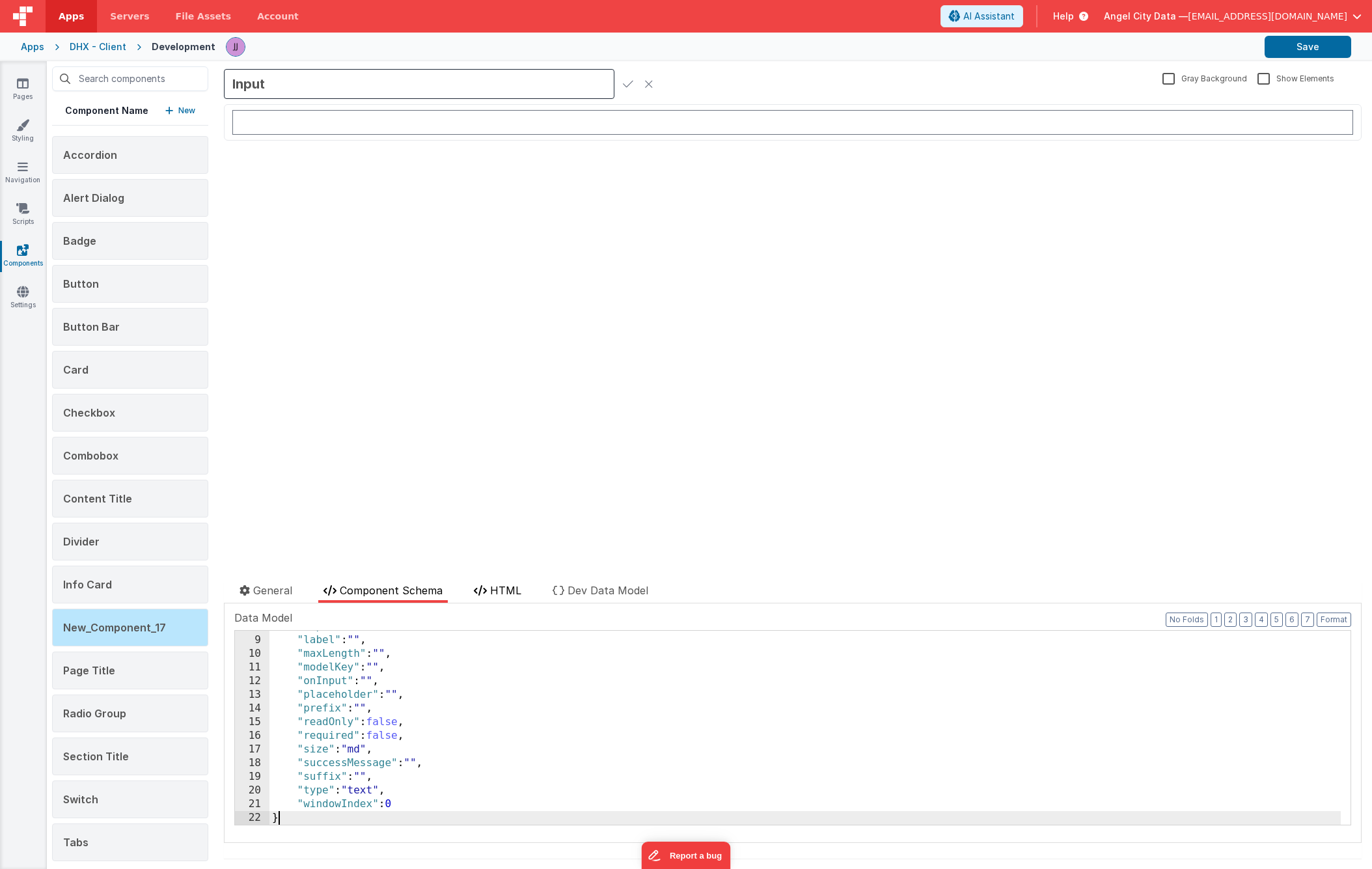
click at [517, 595] on span "HTML" at bounding box center [505, 590] width 31 height 13
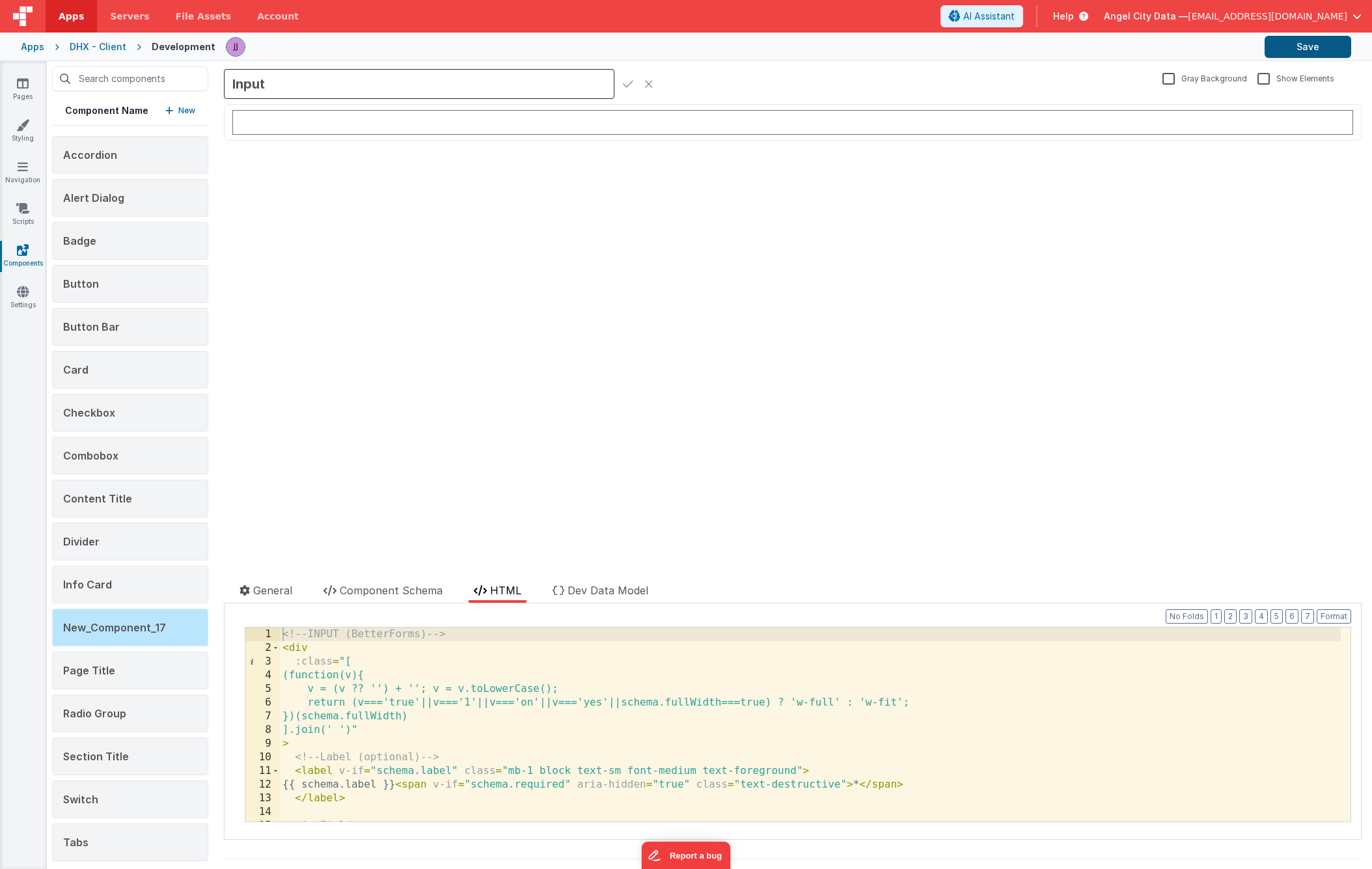
click at [1344, 43] on button "Save" at bounding box center [1308, 47] width 86 height 22
click at [476, 636] on div "<!-- INPUT (BetterForms) --> < div :class = "[ (function(v){ v = (v ?? '') + ''…" at bounding box center [810, 738] width 1061 height 221
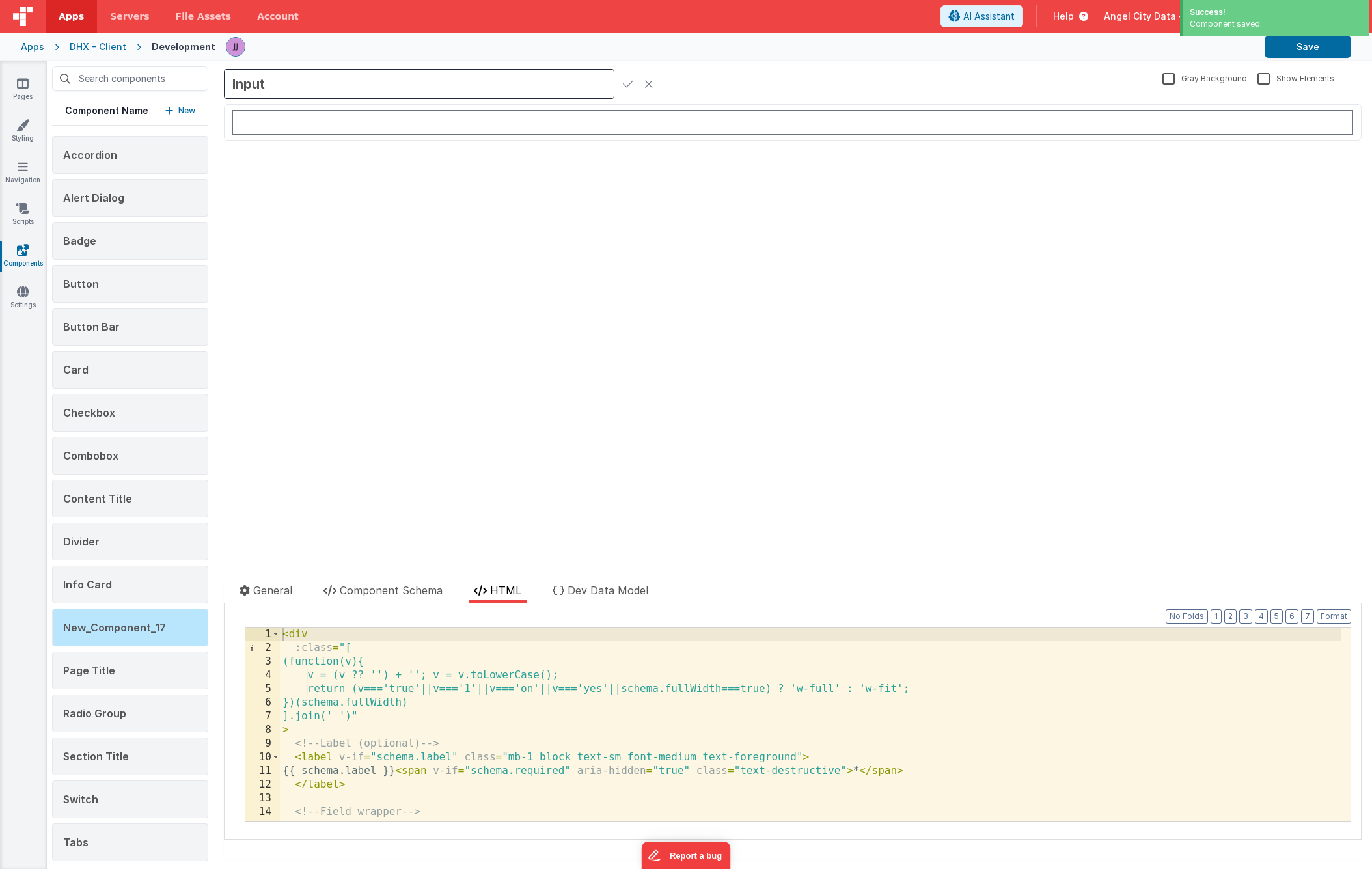
click at [624, 89] on icon at bounding box center [628, 83] width 10 height 18
click at [1293, 42] on button "Save" at bounding box center [1308, 47] width 86 height 22
click at [21, 76] on div "Pages Styling Navigation Scripts Components Settings" at bounding box center [23, 465] width 47 height 808
click at [25, 88] on icon at bounding box center [22, 83] width 12 height 13
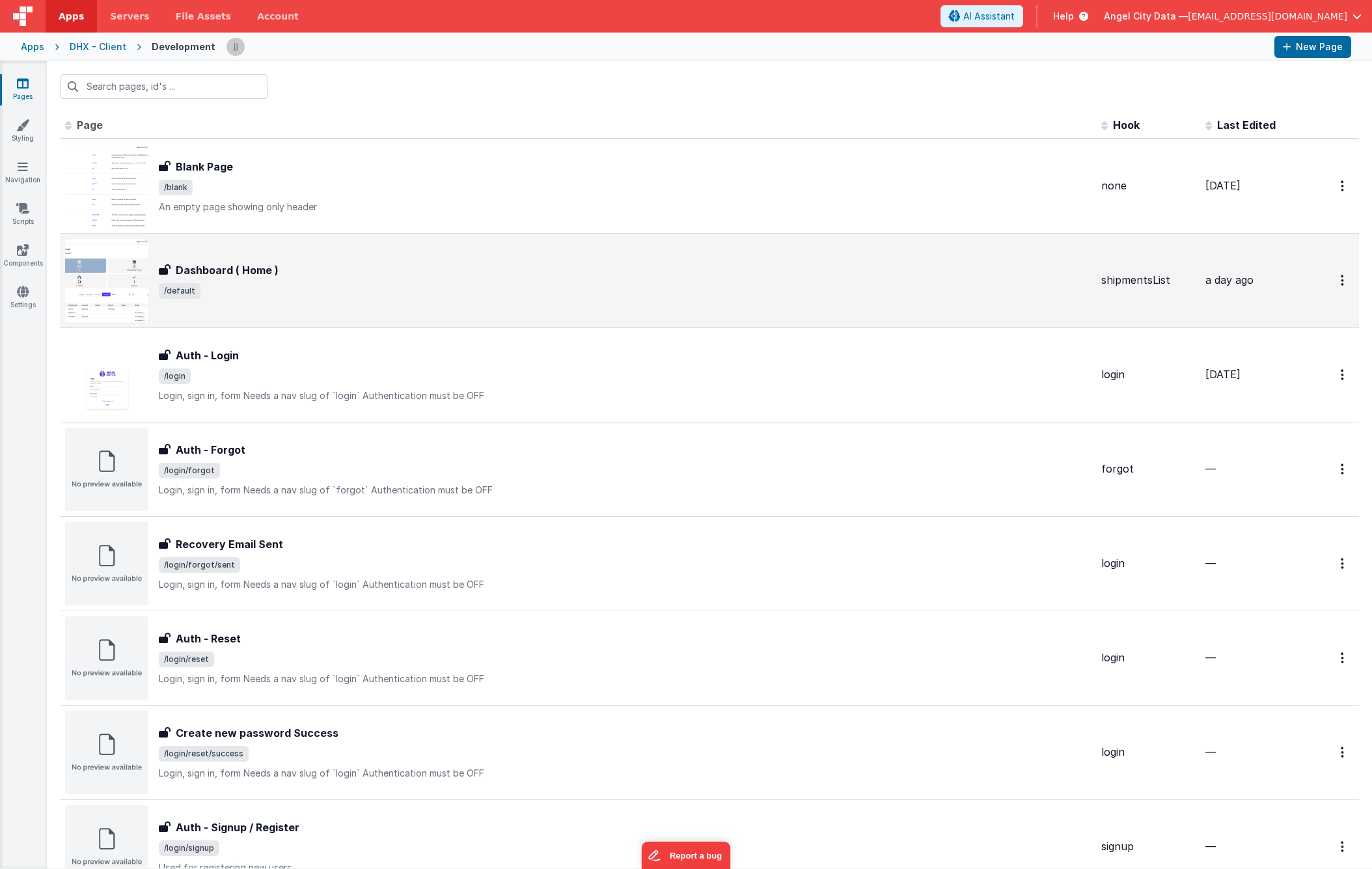
click at [363, 312] on div "Dashboard ( Home ) Dashboard ( Home ) /default" at bounding box center [577, 280] width 1025 height 83
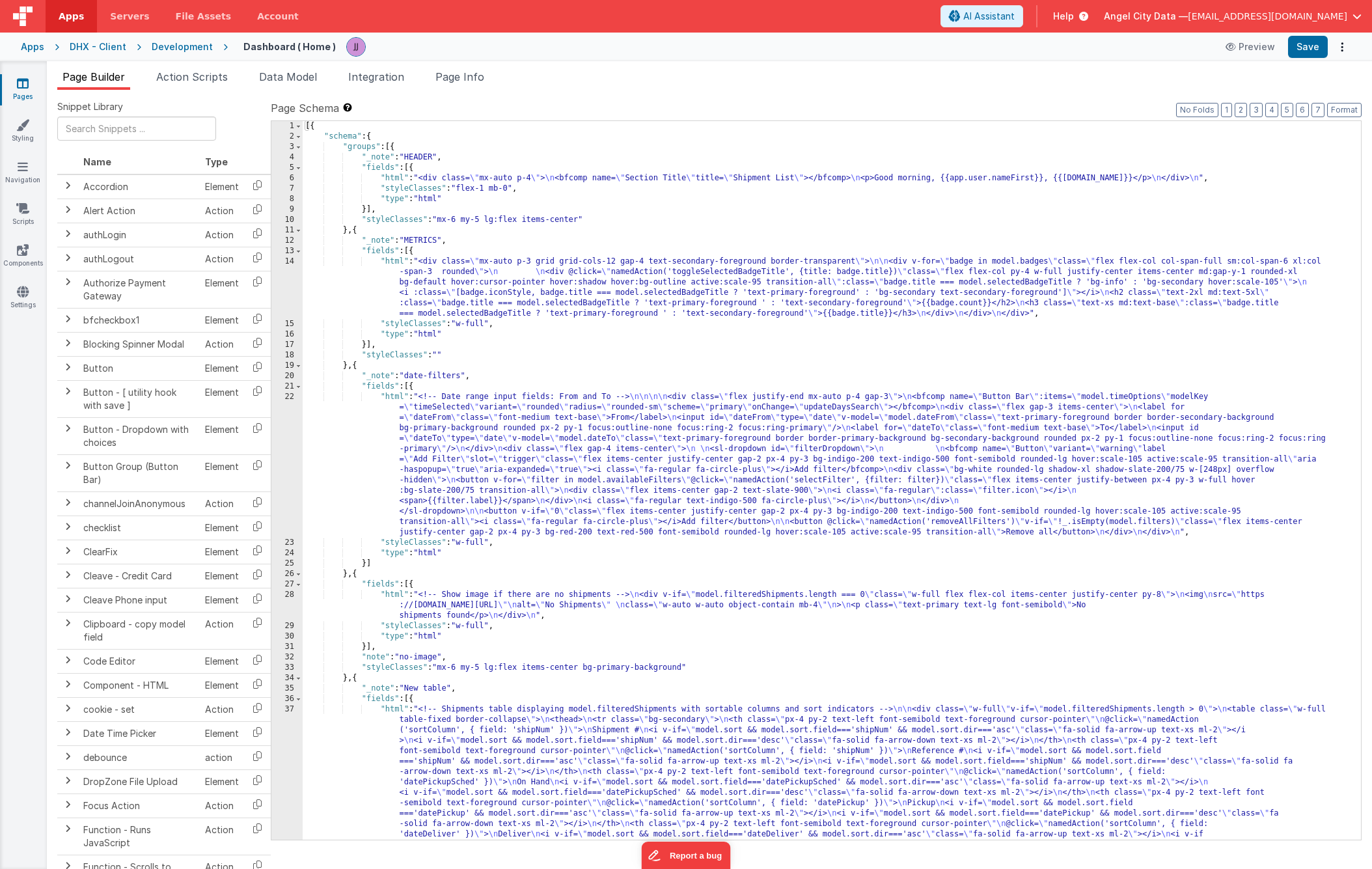
scroll to position [250, 0]
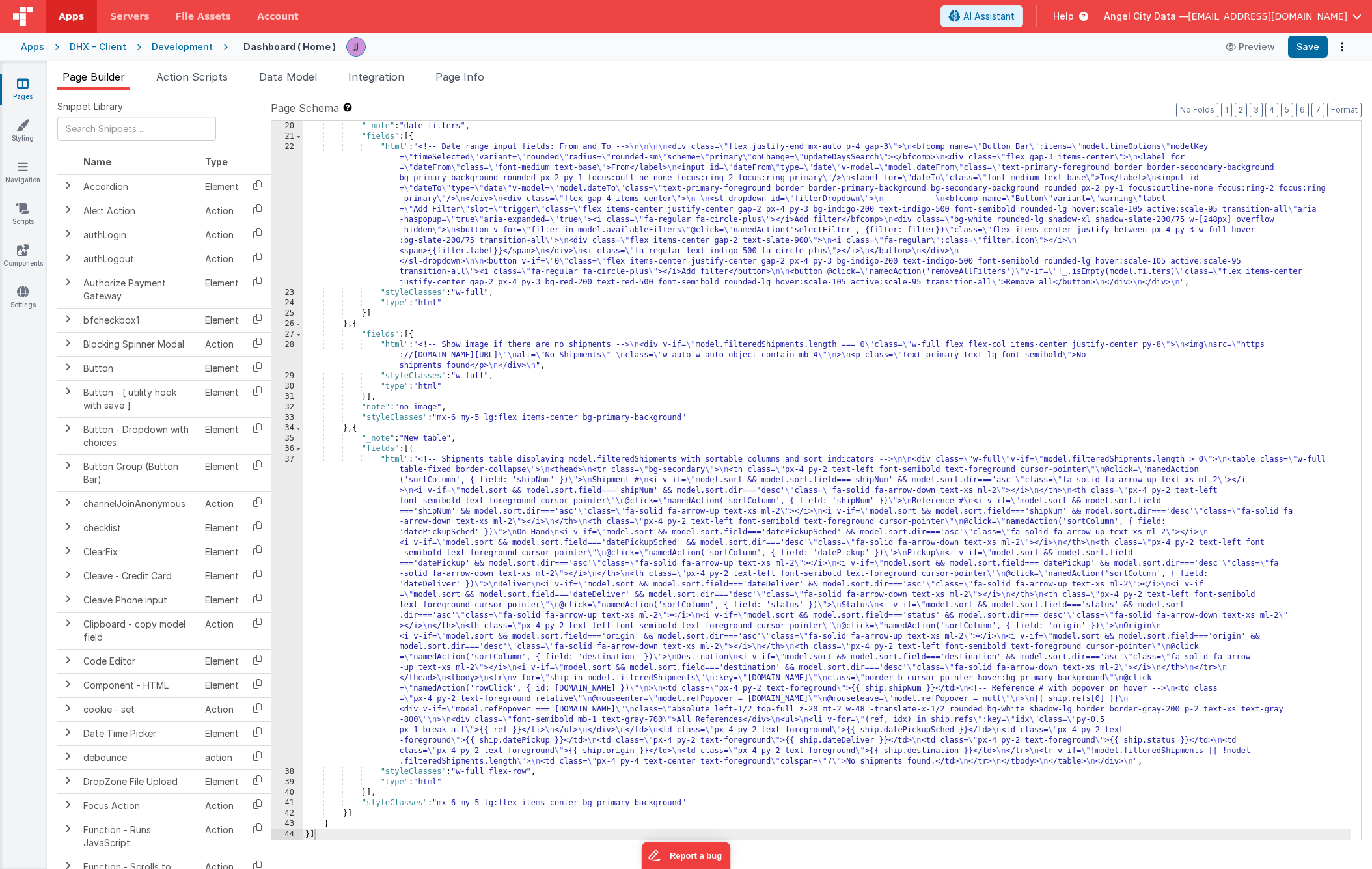
click at [475, 627] on div ""_note" : "date-filters" , "fields" : [{ "html" : "<!-- Date range input fields…" at bounding box center [827, 491] width 1049 height 740
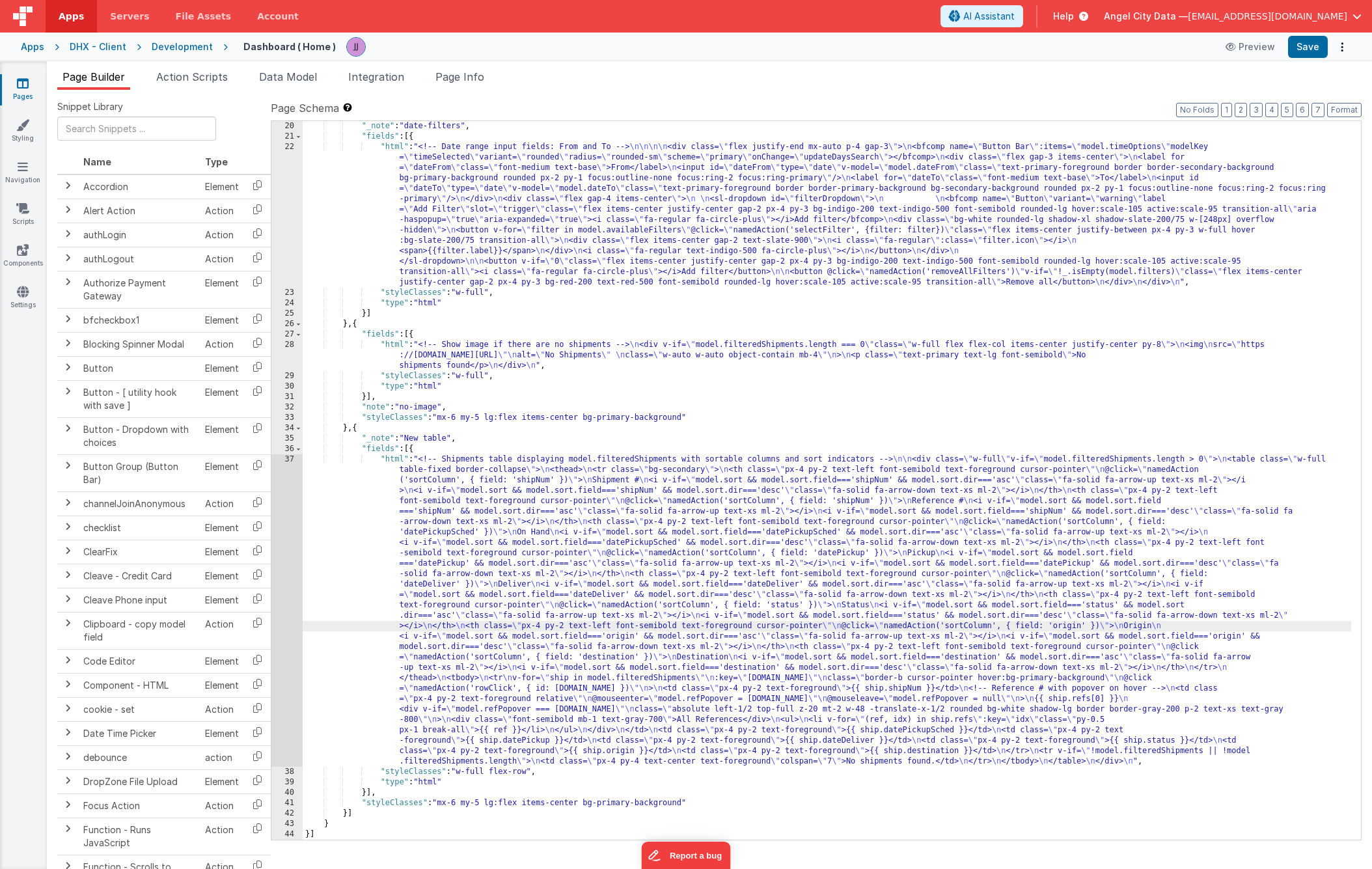
click at [284, 608] on div "37" at bounding box center [287, 610] width 31 height 312
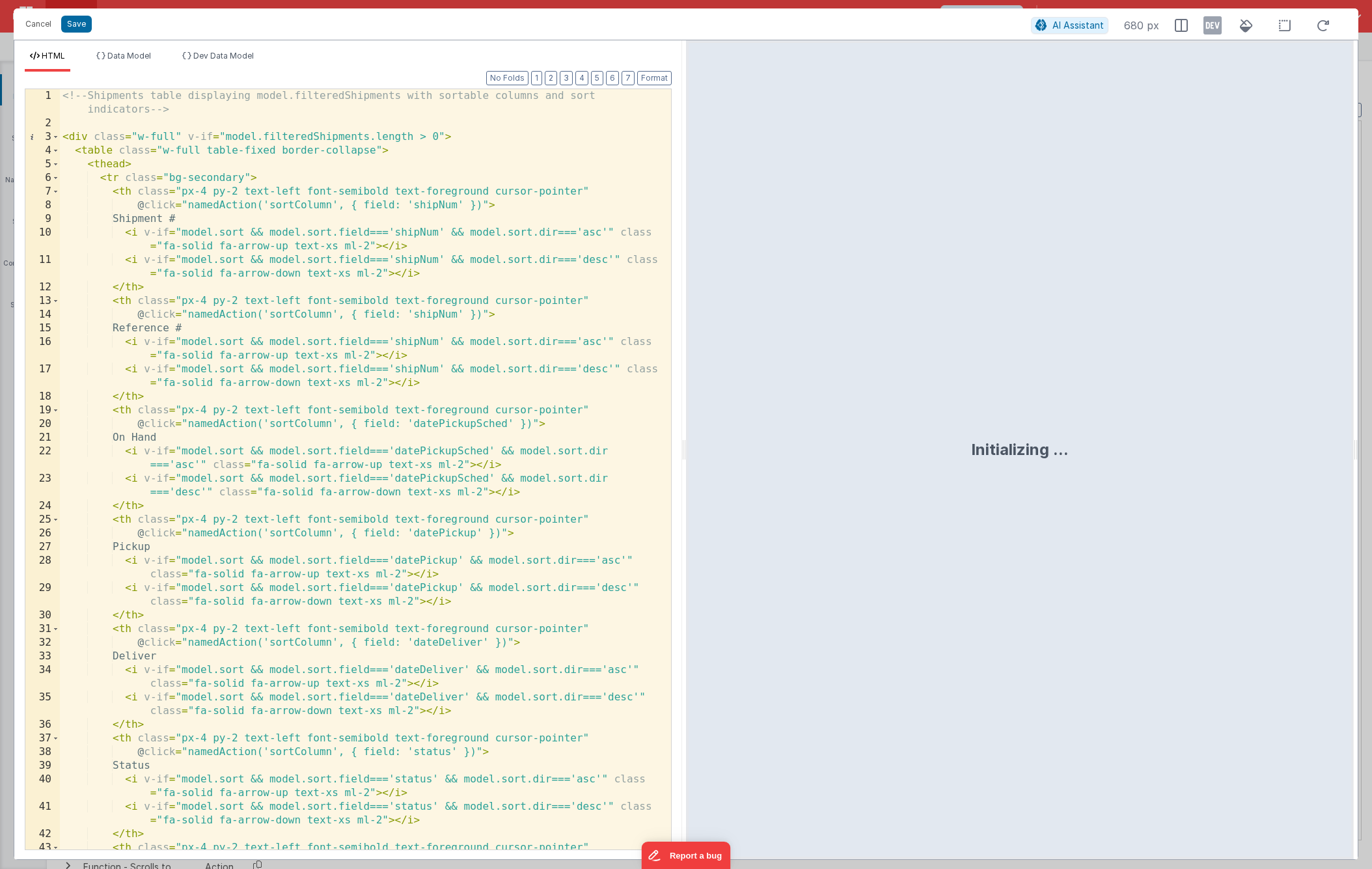
scroll to position [771, 0]
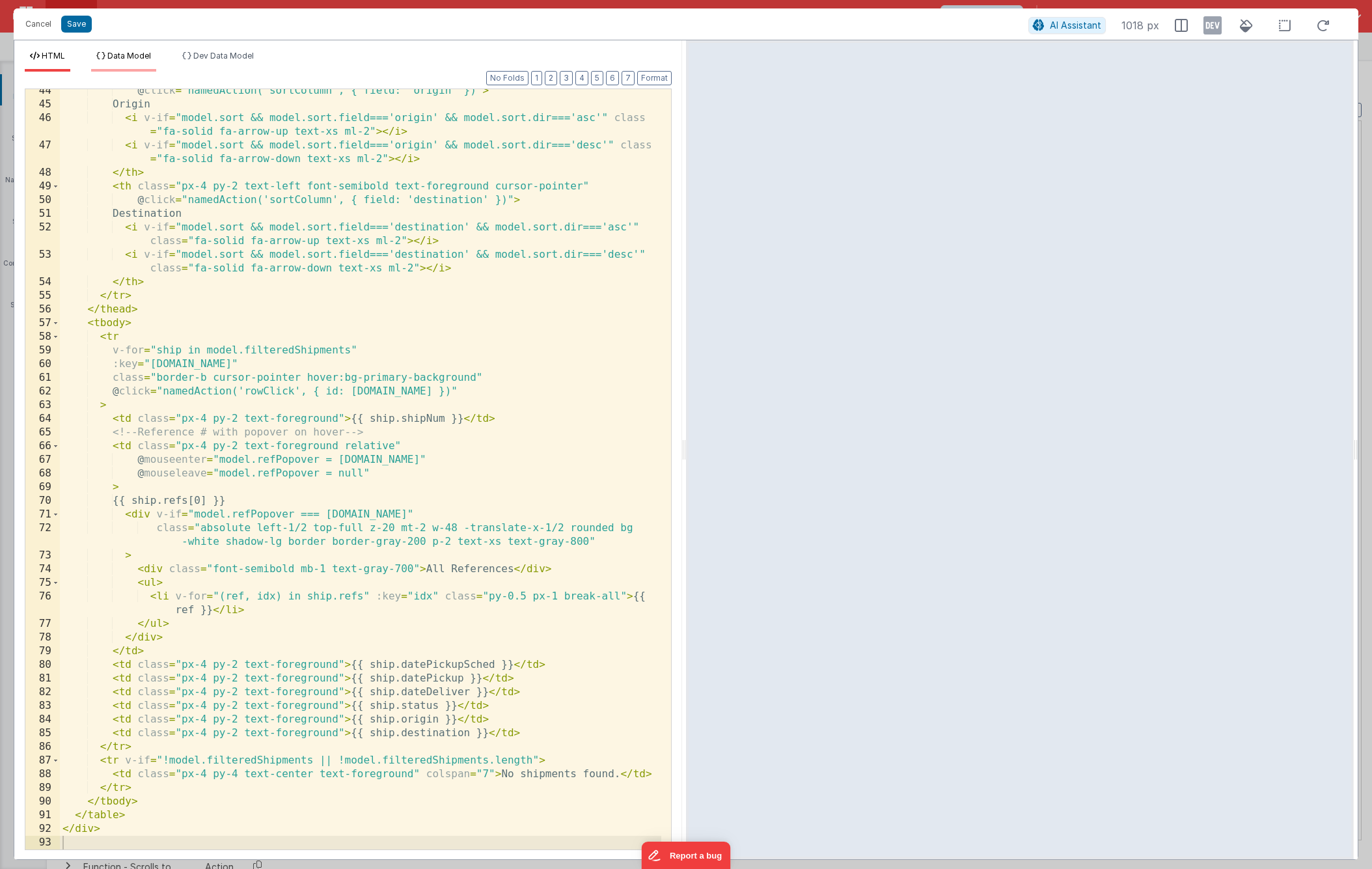
click at [126, 60] on span "Data Model" at bounding box center [129, 55] width 43 height 10
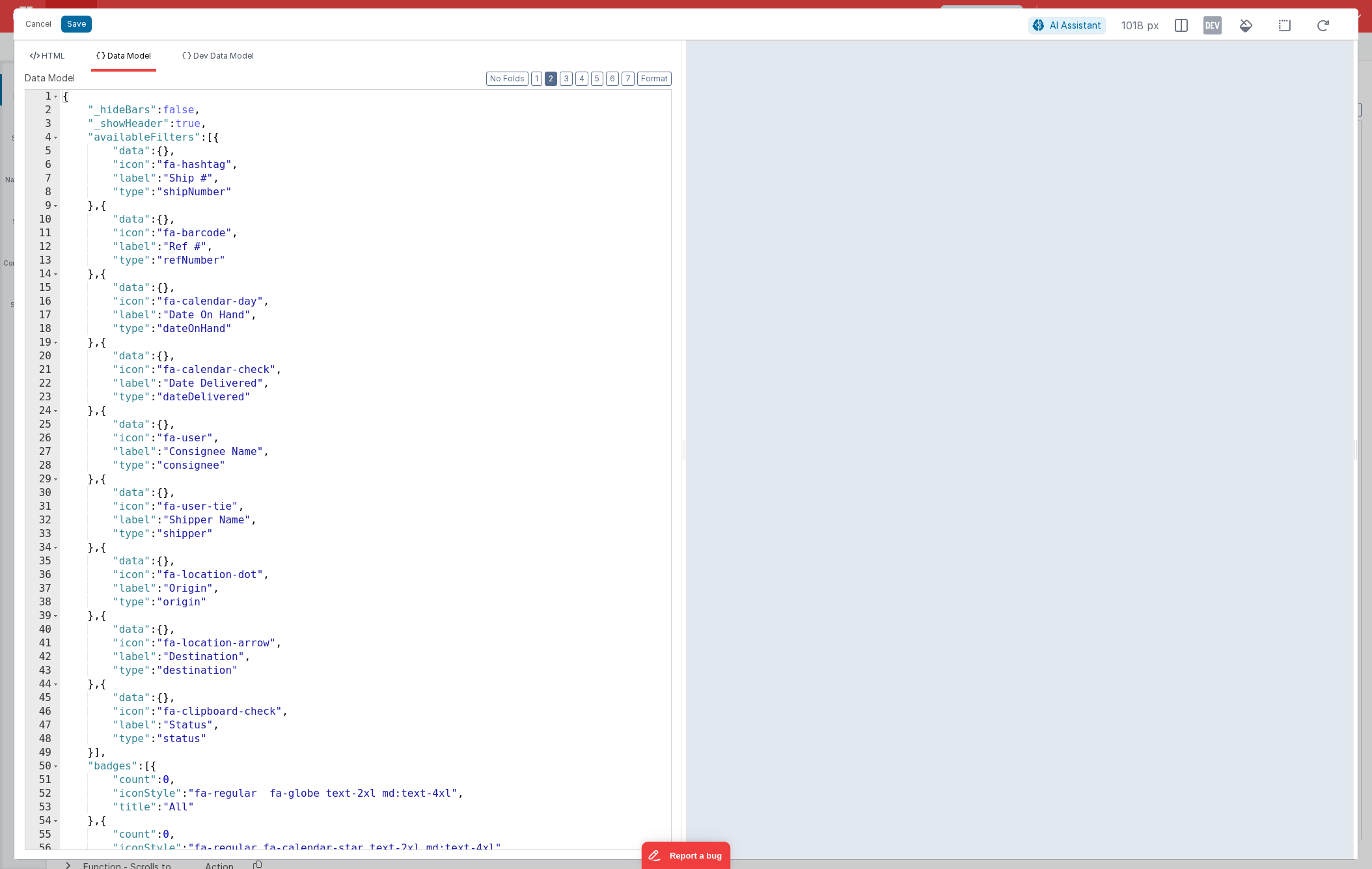
click at [556, 77] on button "2" at bounding box center [551, 78] width 12 height 14
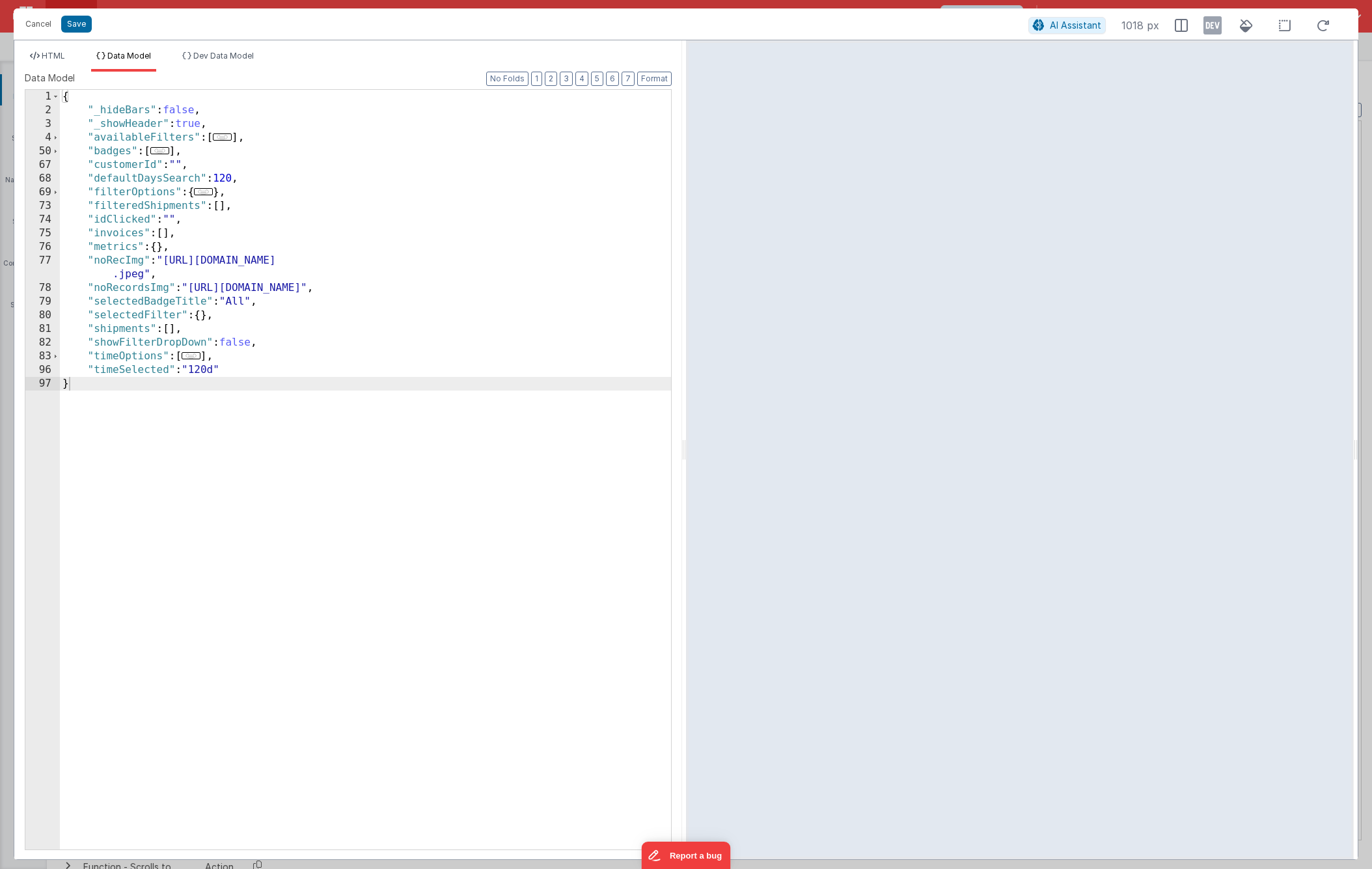
click at [314, 178] on div "{ "_hideBars" : false , "_showHeader" : true , "availableFilters" : [ ... ] , "…" at bounding box center [365, 483] width 611 height 787
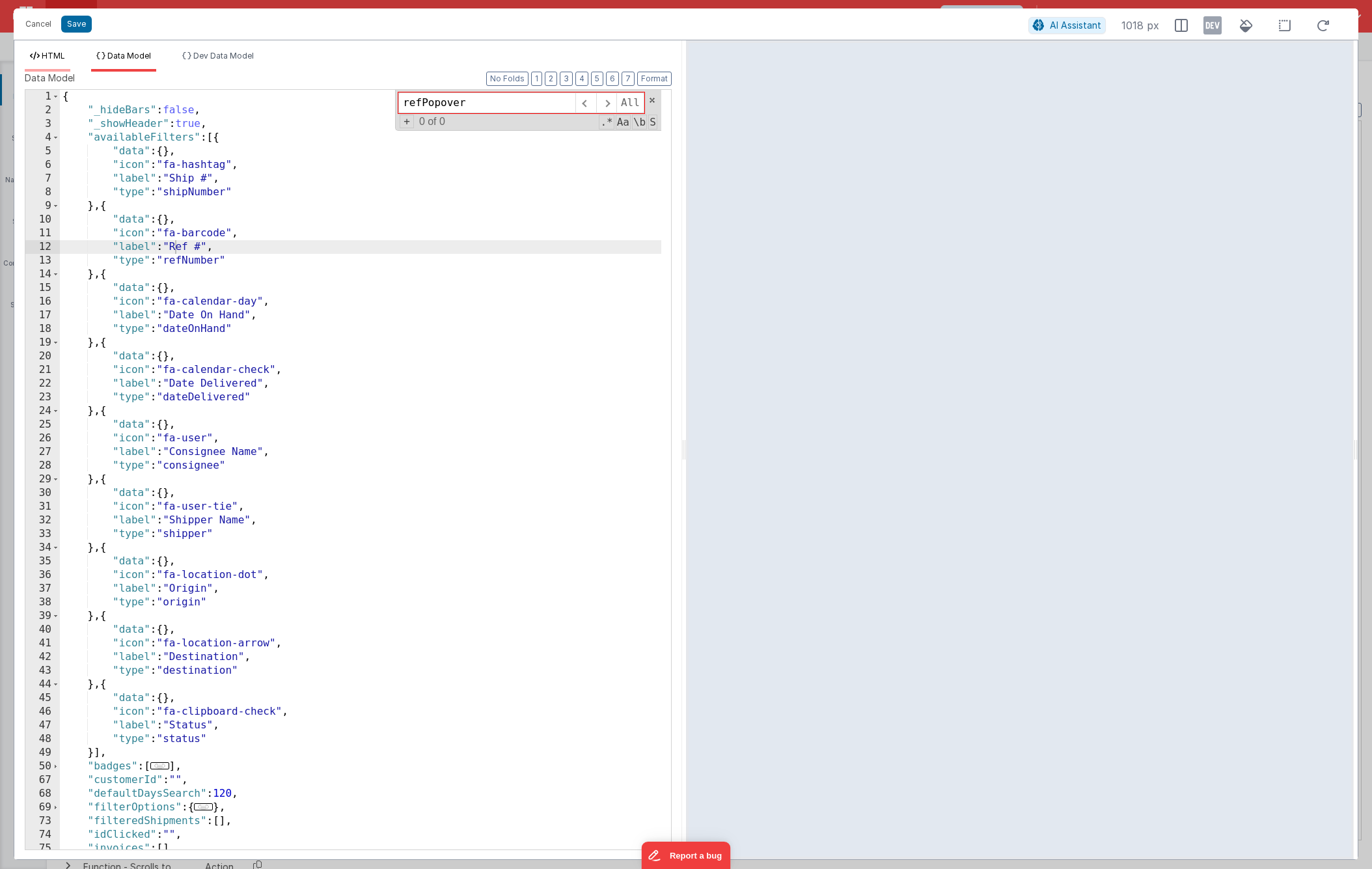
type input "refPopover"
click at [60, 58] on span "HTML" at bounding box center [53, 55] width 23 height 10
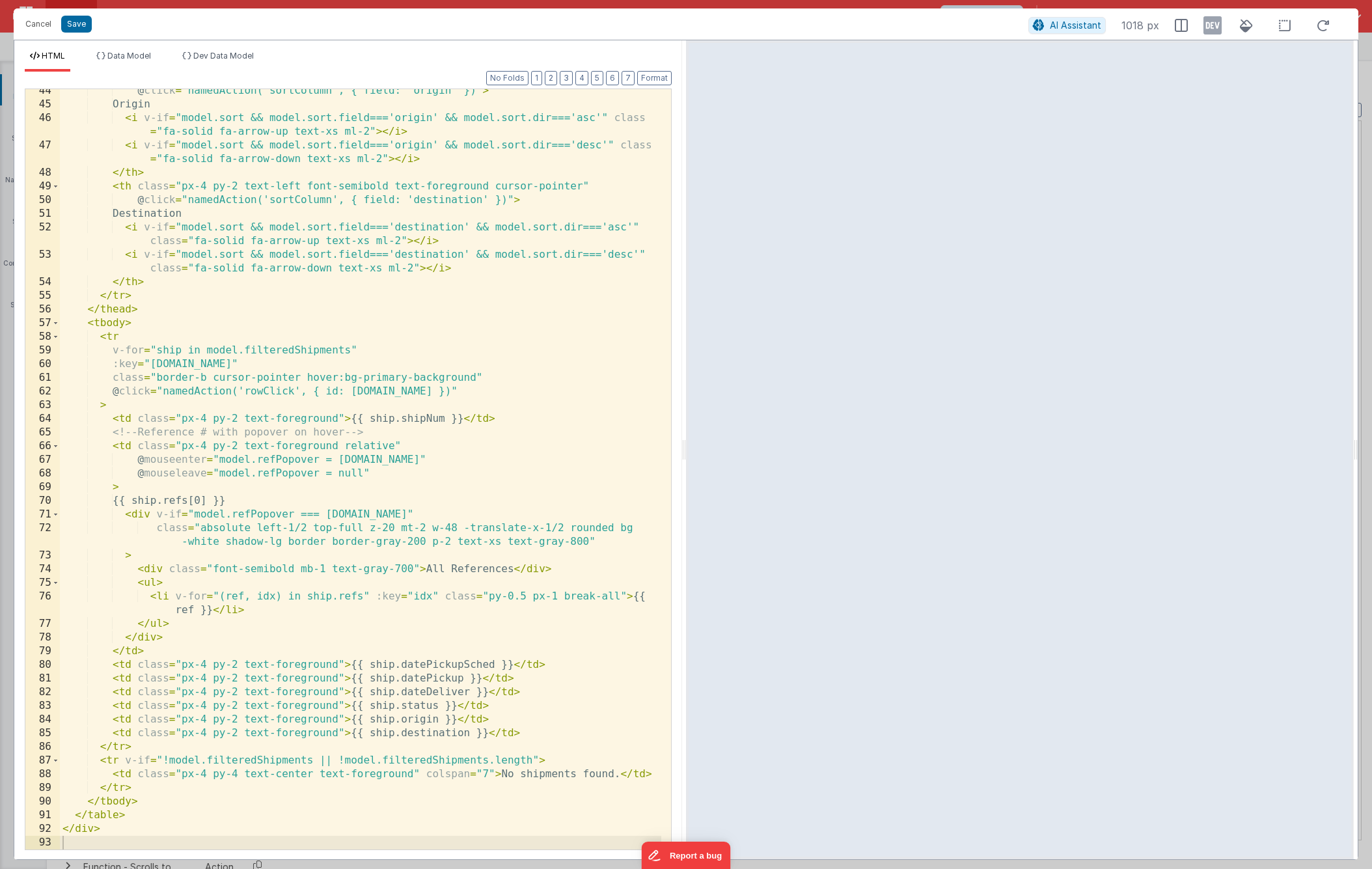
click at [216, 479] on div "@ click = "namedAction('sortColumn', { field: 'origin' })" > Origin < i v-if = …" at bounding box center [360, 478] width 601 height 788
click at [217, 56] on span "Dev Data Model" at bounding box center [223, 55] width 61 height 10
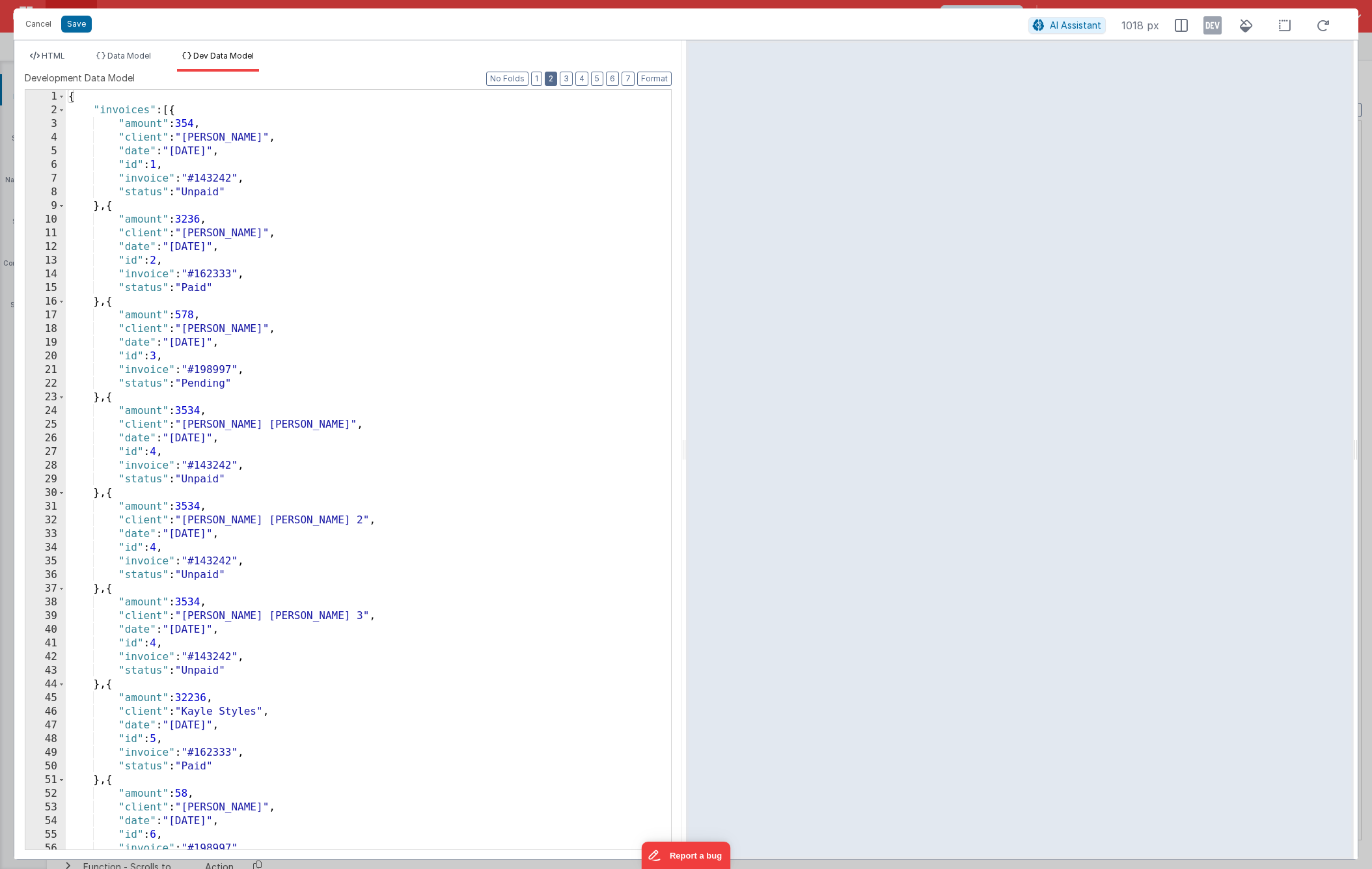
click at [556, 76] on button "2" at bounding box center [551, 78] width 12 height 14
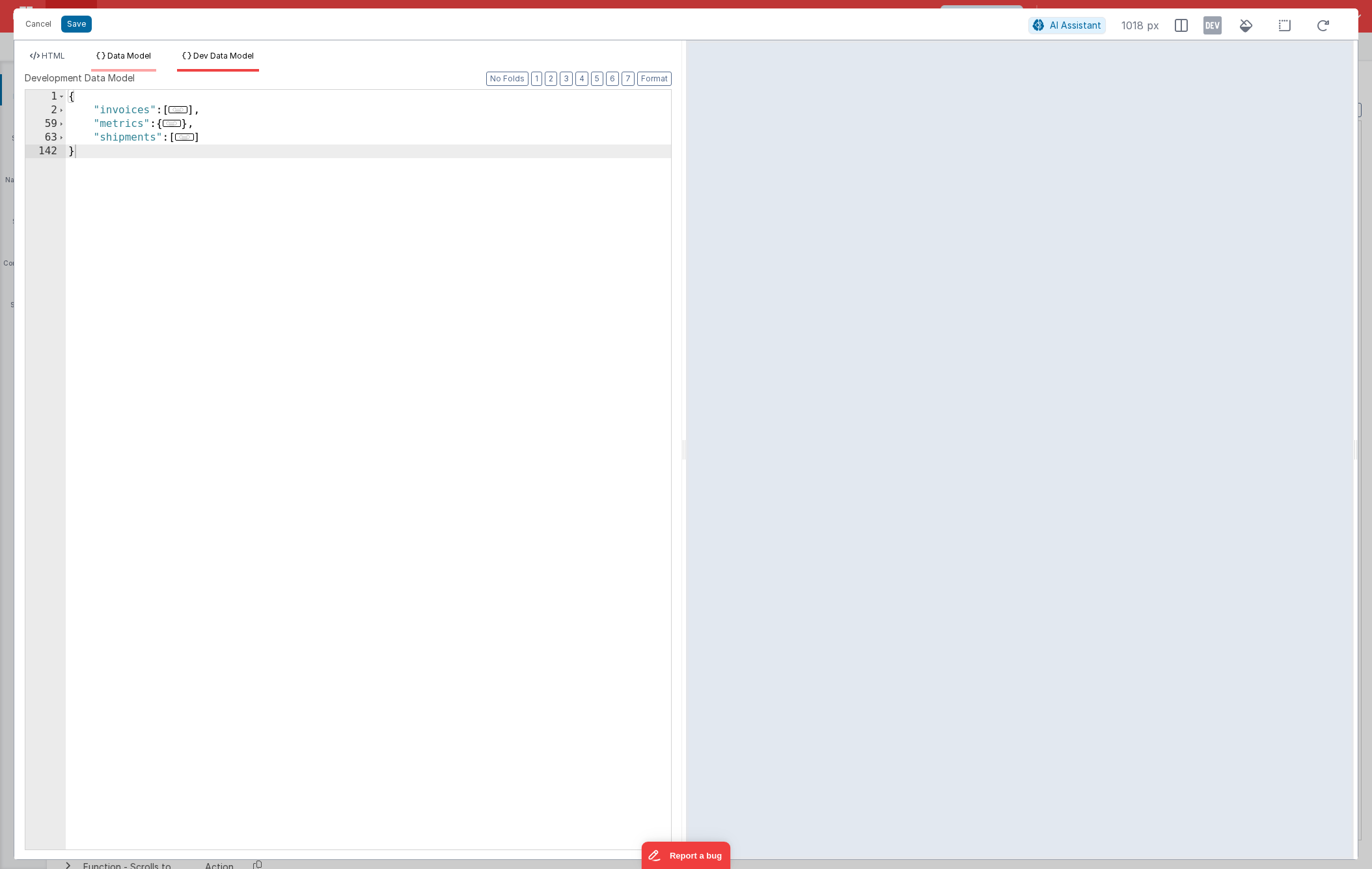
click at [134, 55] on span "Data Model" at bounding box center [129, 55] width 43 height 10
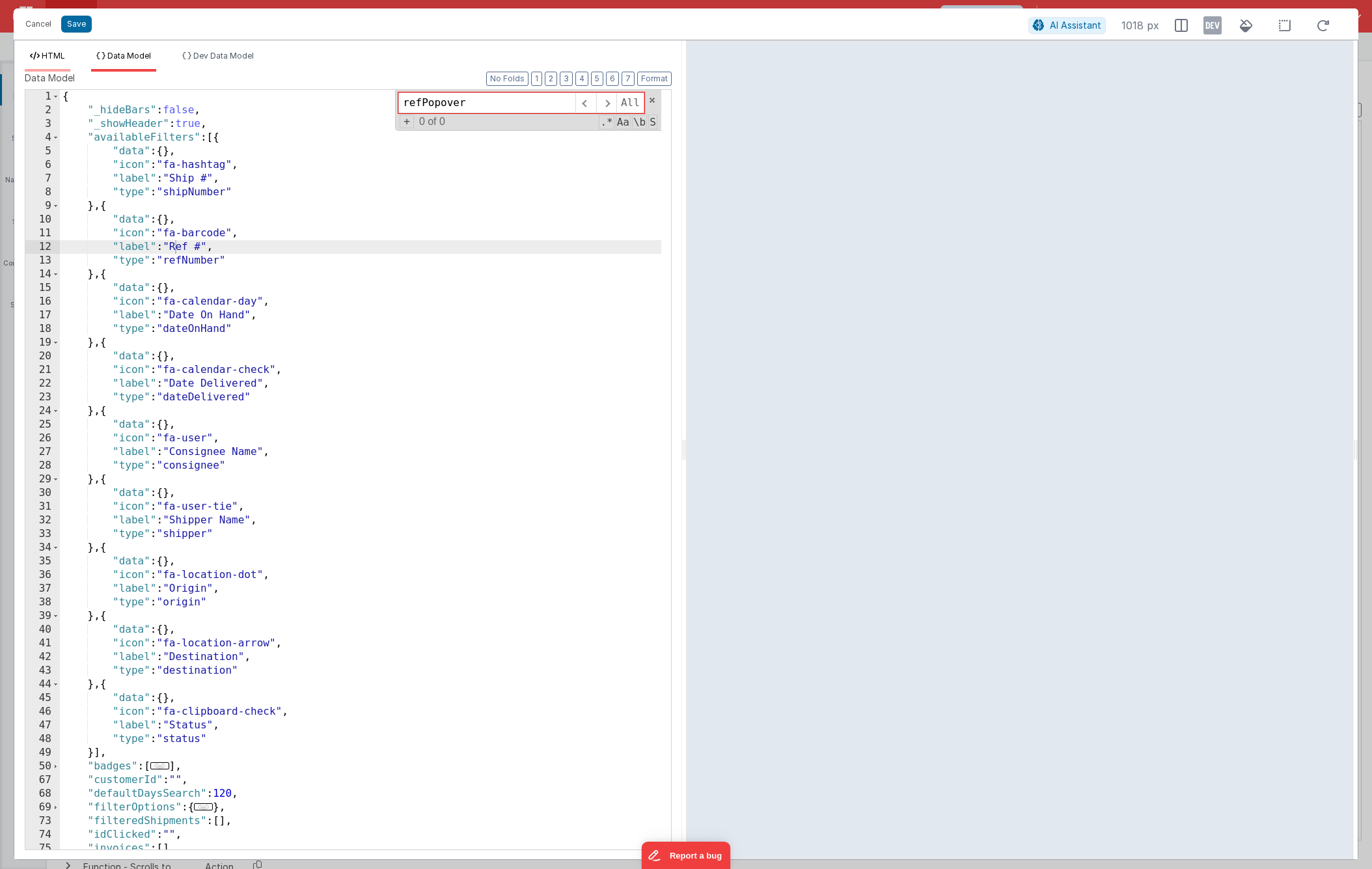
click at [50, 58] on span "HTML" at bounding box center [53, 55] width 23 height 10
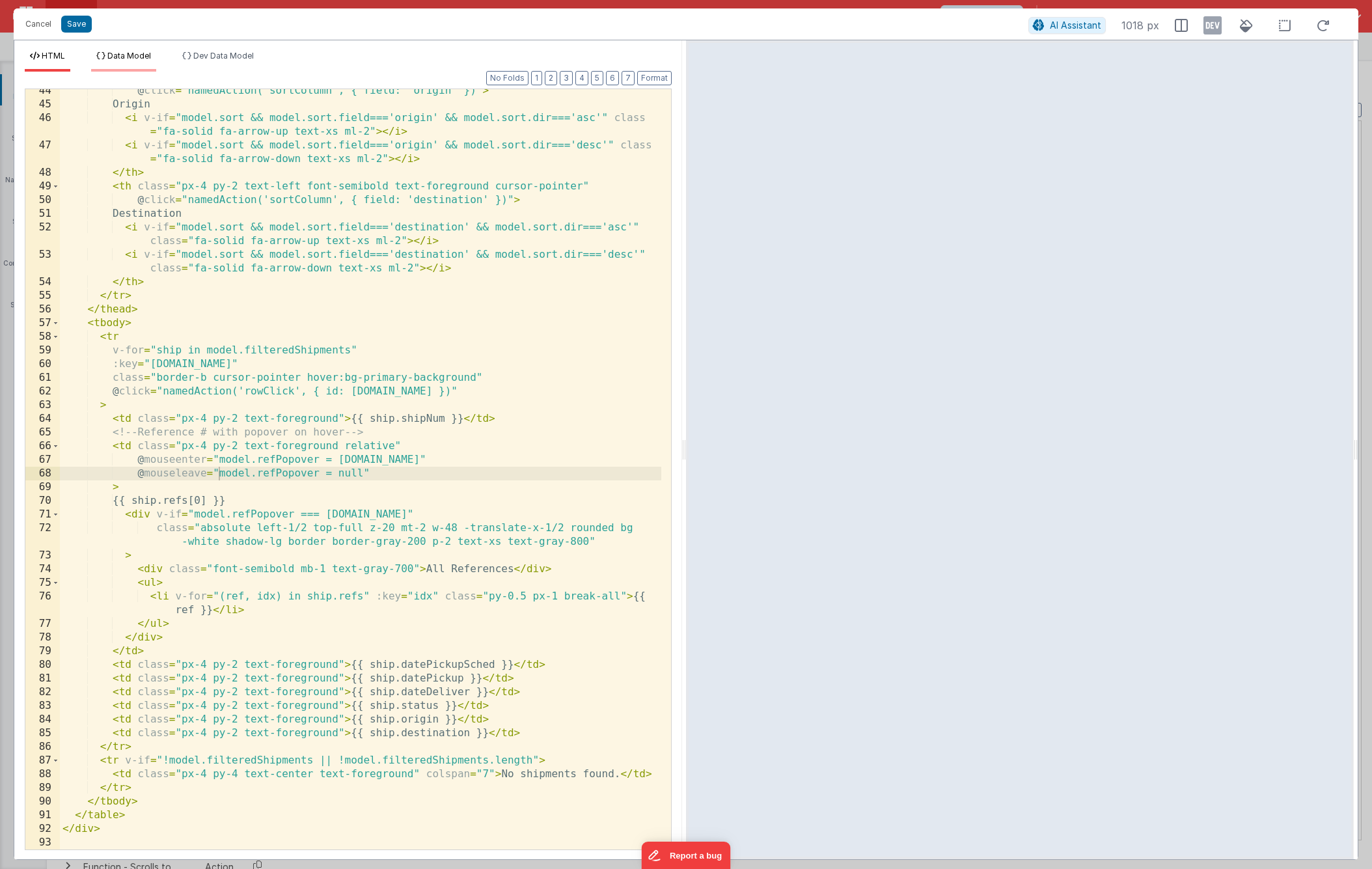
click at [142, 57] on span "Data Model" at bounding box center [129, 55] width 43 height 10
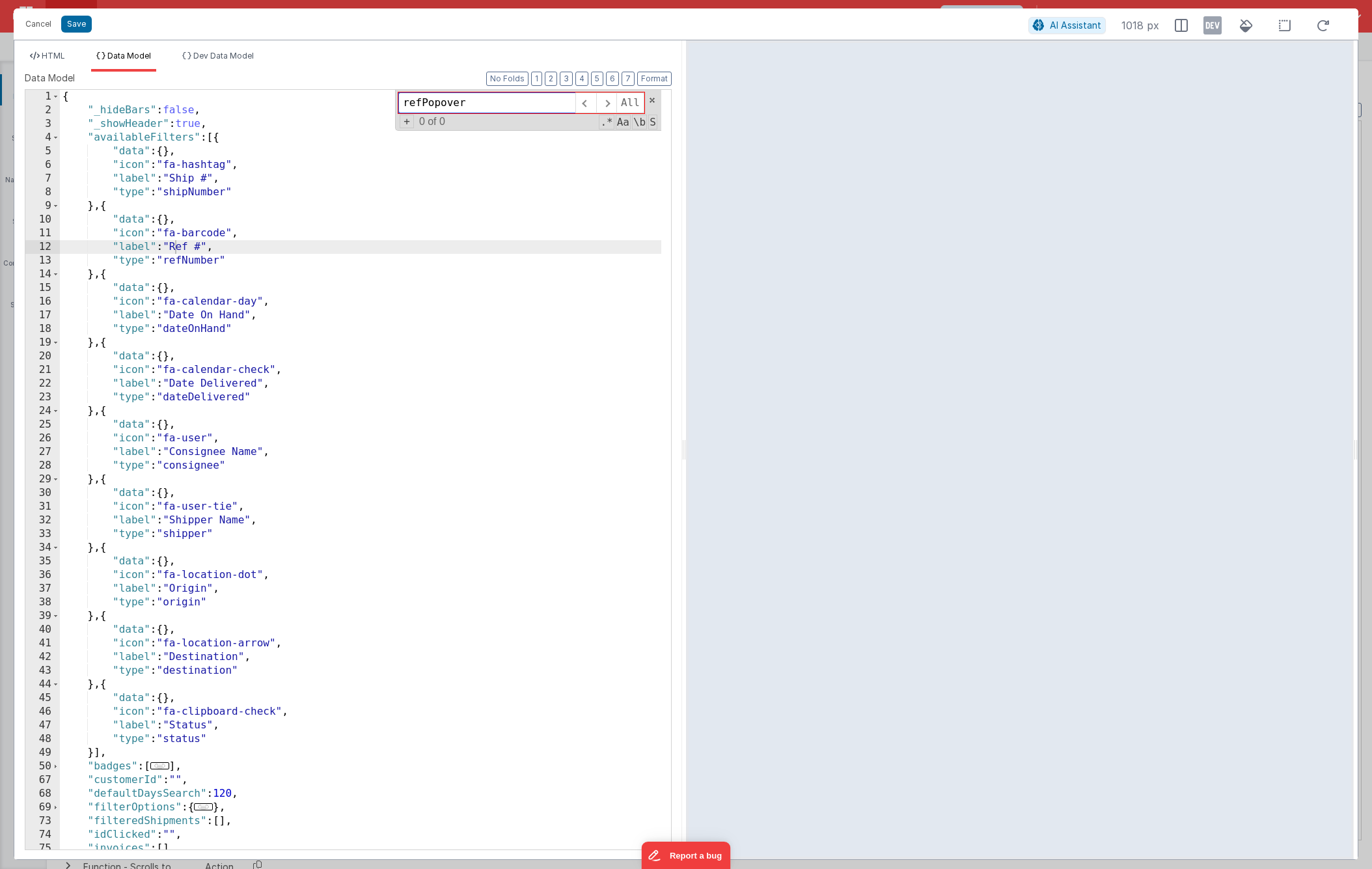
click at [539, 102] on input "refPopover" at bounding box center [487, 103] width 177 height 21
click at [56, 54] on span "HTML" at bounding box center [53, 55] width 23 height 10
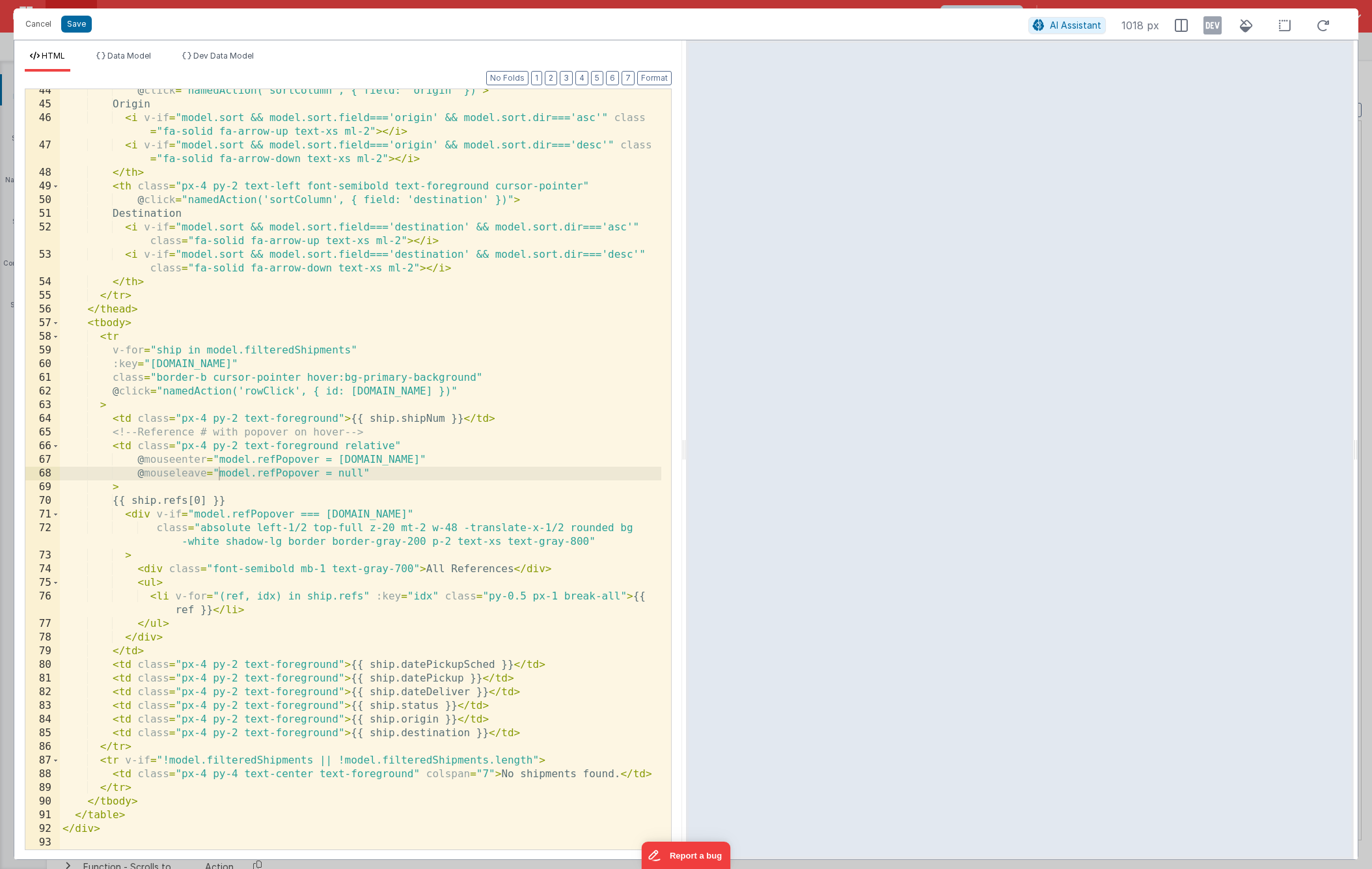
click at [273, 476] on div "@ click = "namedAction('sortColumn', { field: 'origin' })" > Origin < i v-if = …" at bounding box center [360, 478] width 601 height 788
click at [140, 54] on span "Data Model" at bounding box center [129, 55] width 43 height 10
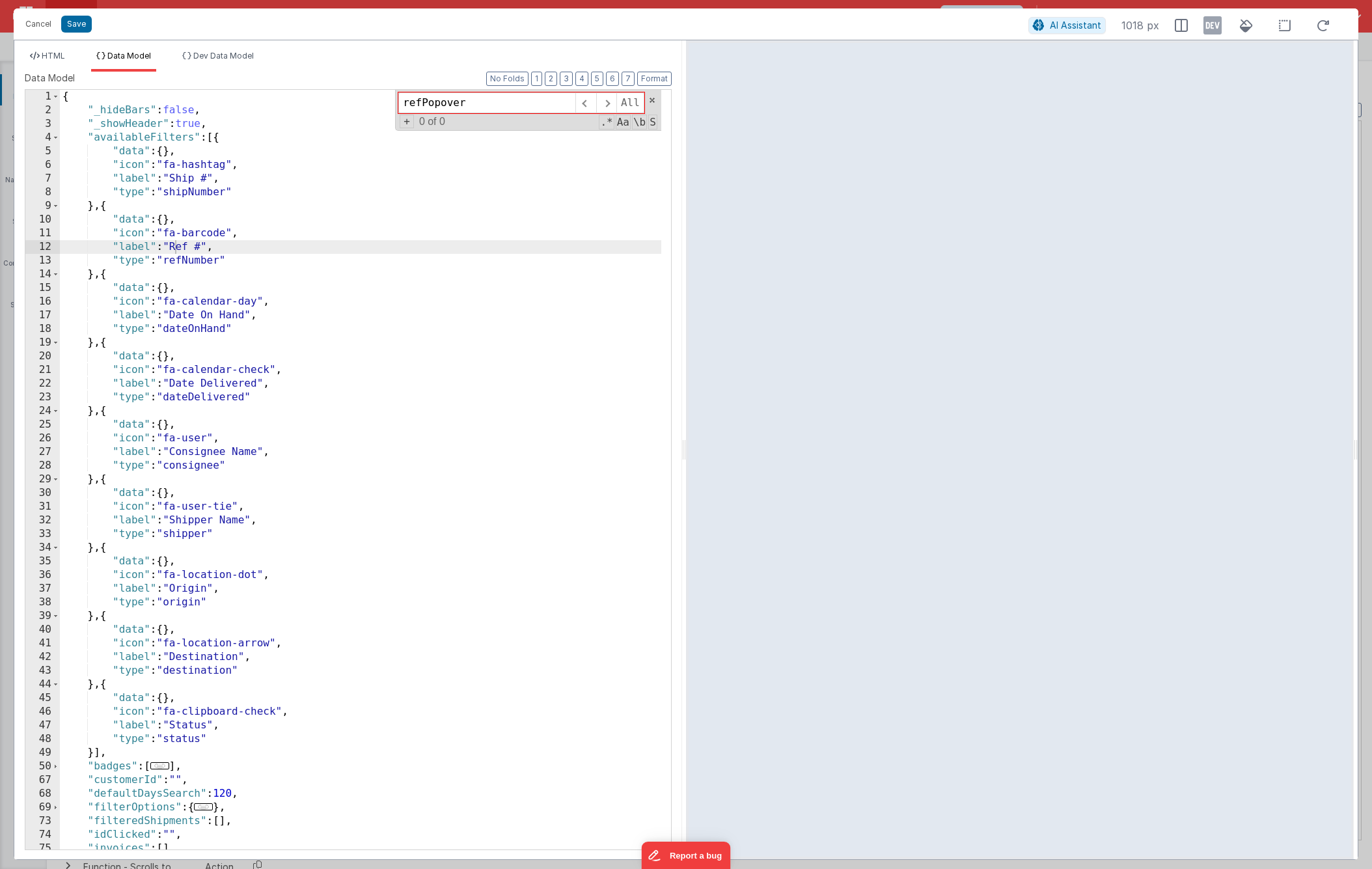
click at [295, 183] on div "{ "_hideBars" : false , "_showHeader" : true , "availableFilters" : [{ "data" :…" at bounding box center [360, 483] width 601 height 787
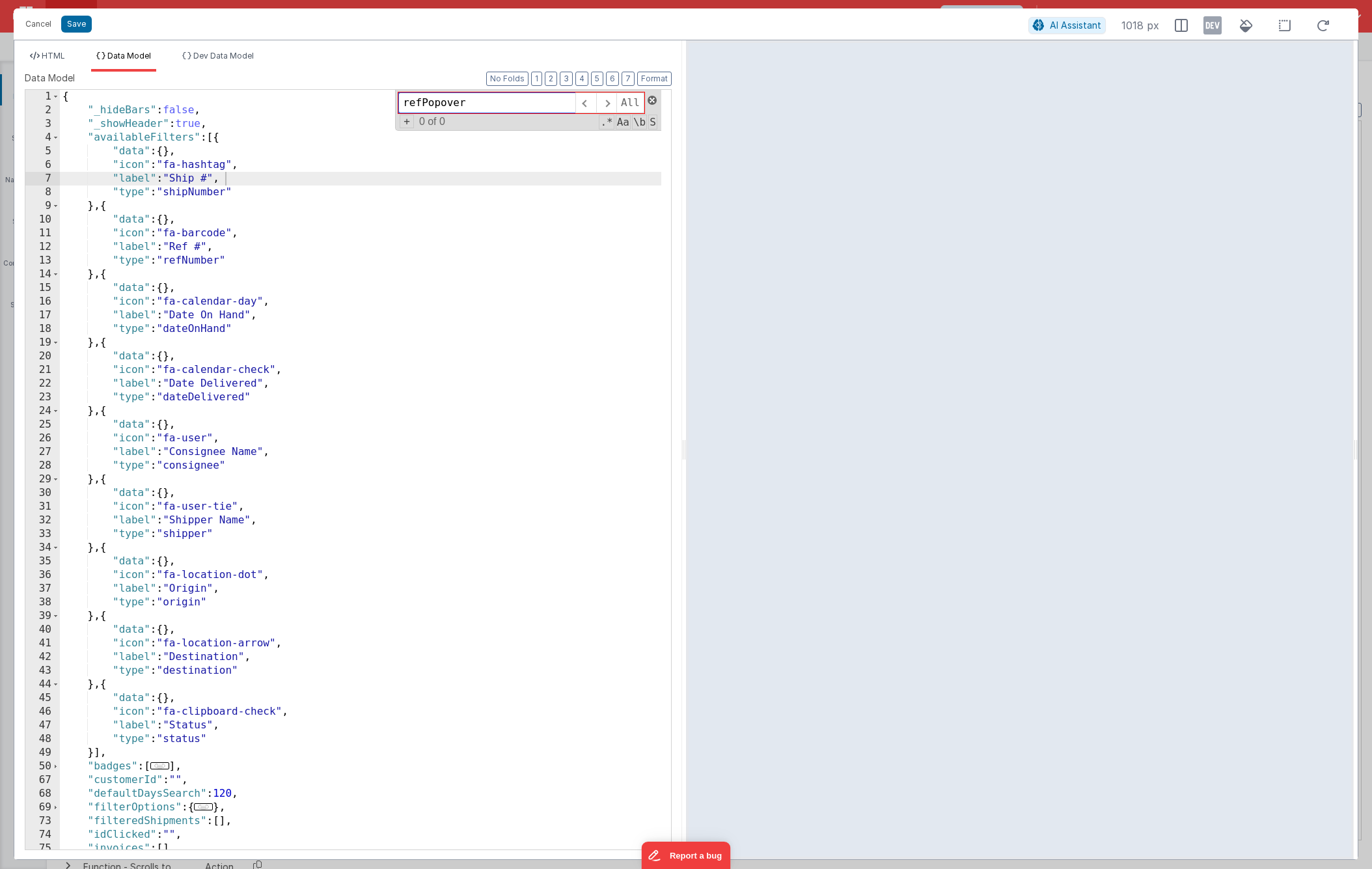
click at [651, 100] on span at bounding box center [652, 100] width 9 height 9
click at [367, 246] on div "{ "_hideBars" : false , "_showHeader" : true , "availableFilters" : [{ "data" :…" at bounding box center [360, 483] width 601 height 787
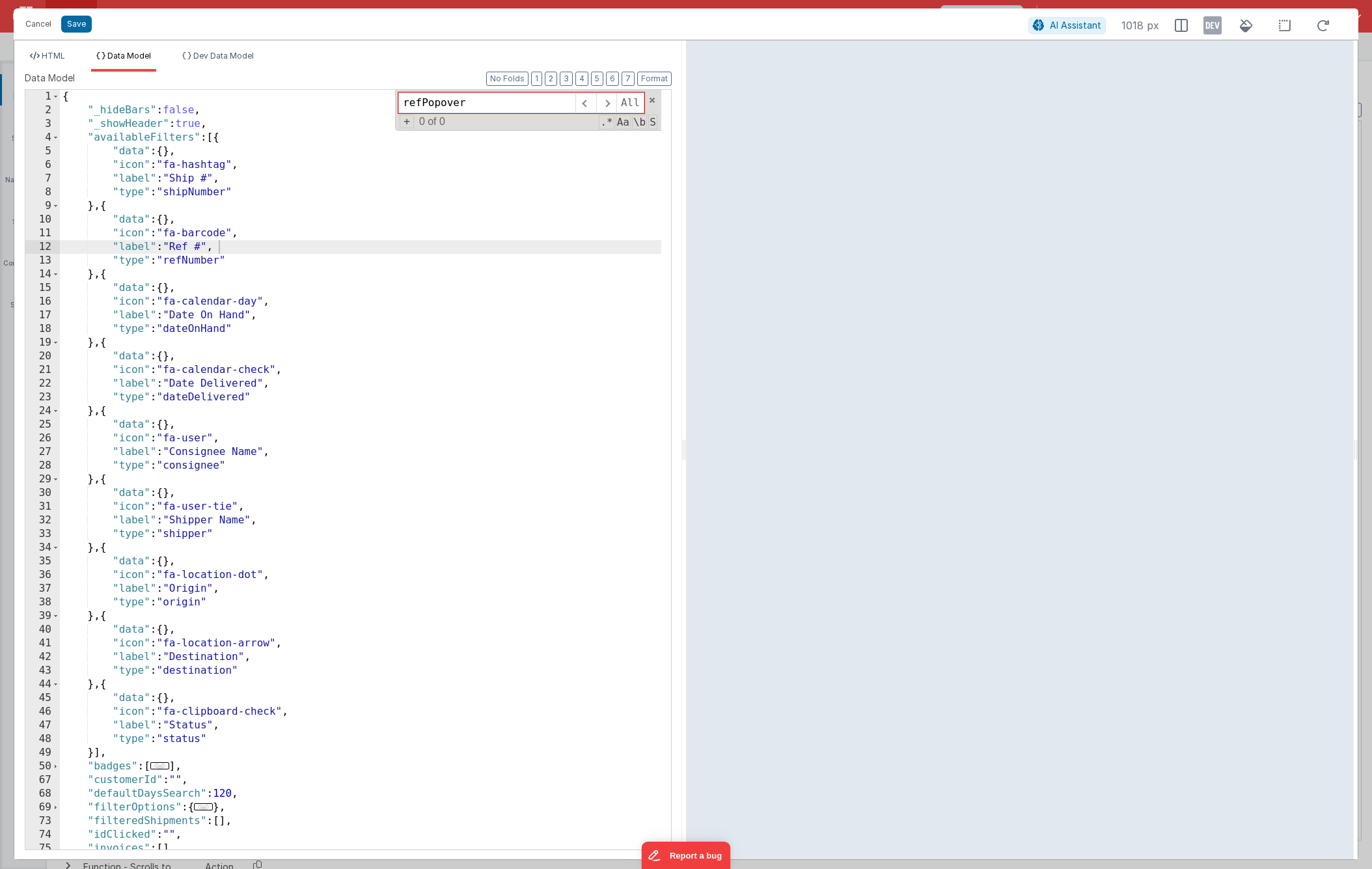
drag, startPoint x: 366, startPoint y: 203, endPoint x: 280, endPoint y: 155, distance: 98.5
click at [365, 203] on div "{ "_hideBars" : false , "_showHeader" : true , "availableFilters" : [{ "data" :…" at bounding box center [360, 483] width 601 height 787
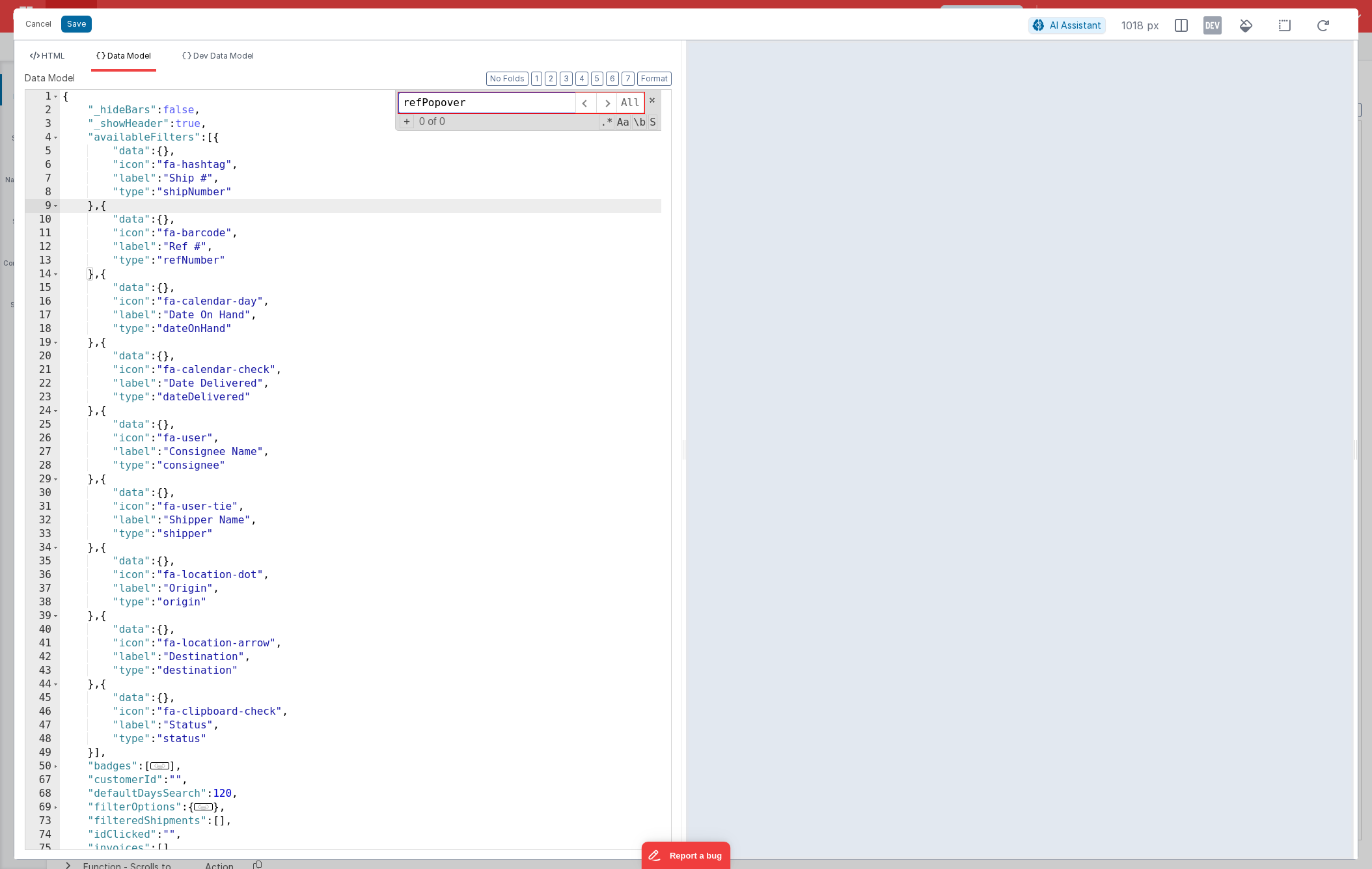
click at [656, 103] on div "refPopover All Replace All + 0 of 0 .* Aa \b S" at bounding box center [528, 110] width 267 height 41
click at [651, 99] on span at bounding box center [652, 100] width 9 height 9
click at [54, 44] on div "HTML Data Model Dev Data Model Format 7 6 5 4 3 2 1 No Folds 44 45 46 47 48 49 …" at bounding box center [348, 449] width 668 height 819
click at [52, 50] on div "HTML Data Model Dev Data Model Format 7 6 5 4 3 2 1 No Folds 44 45 46 47 48 49 …" at bounding box center [348, 449] width 668 height 819
click at [55, 58] on span "HTML" at bounding box center [53, 55] width 23 height 10
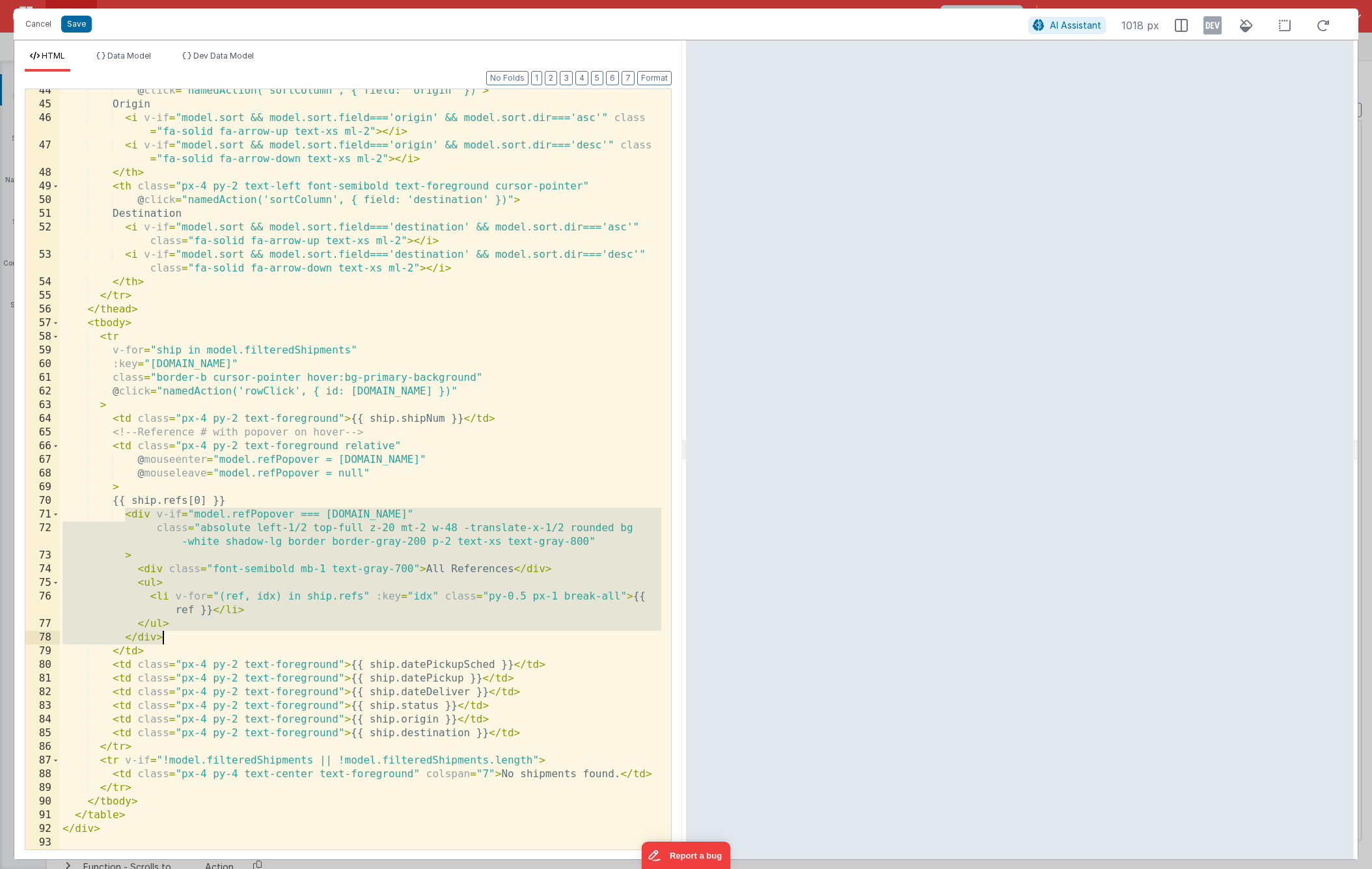
drag, startPoint x: 126, startPoint y: 516, endPoint x: 175, endPoint y: 636, distance: 129.6
click at [175, 636] on div "@ click = "namedAction('sortColumn', { field: 'origin' })" > Origin < i v-if = …" at bounding box center [360, 478] width 601 height 788
click at [33, 19] on button "Cancel" at bounding box center [38, 24] width 39 height 18
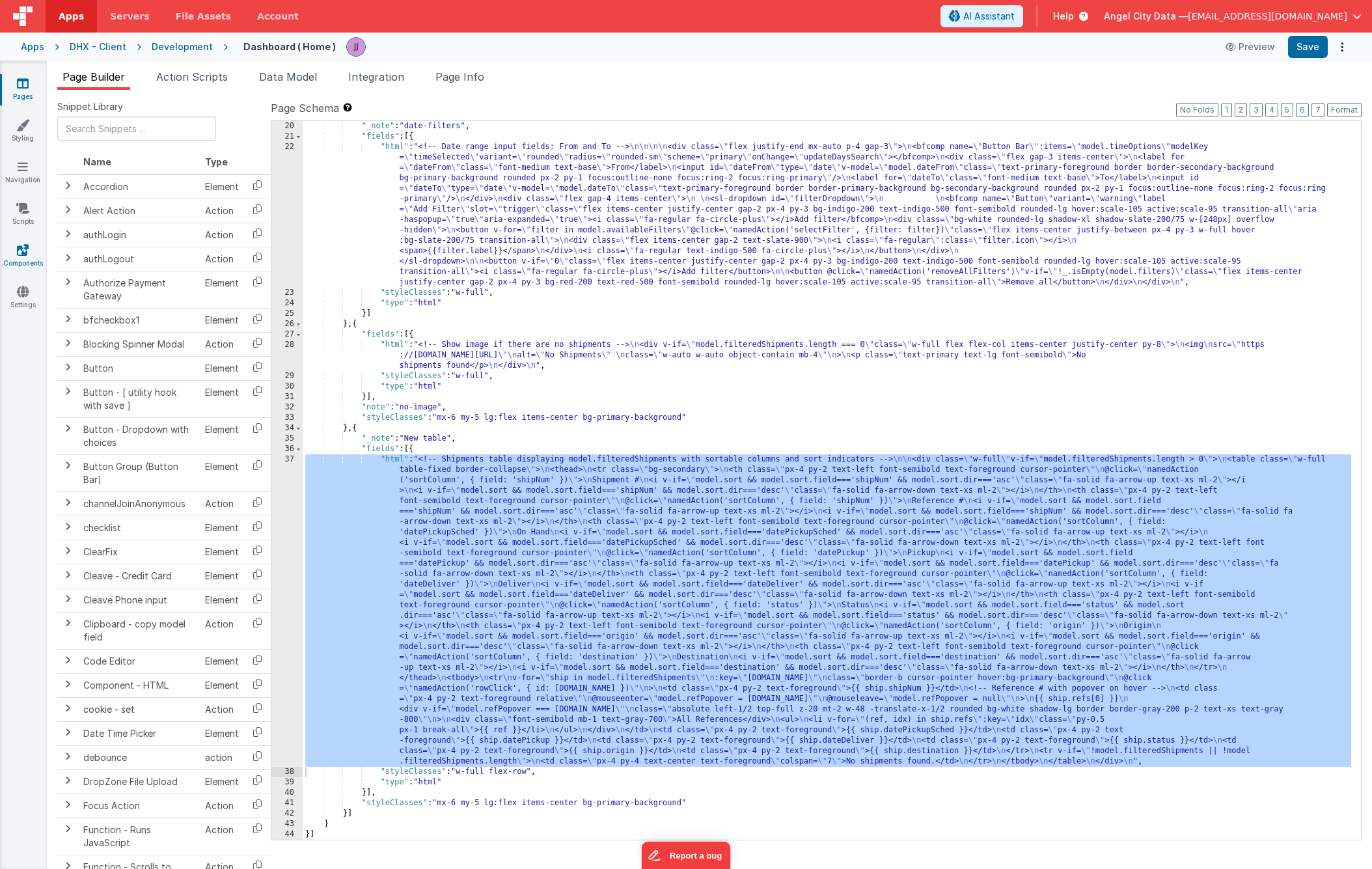
click at [12, 252] on link "Components" at bounding box center [22, 256] width 47 height 26
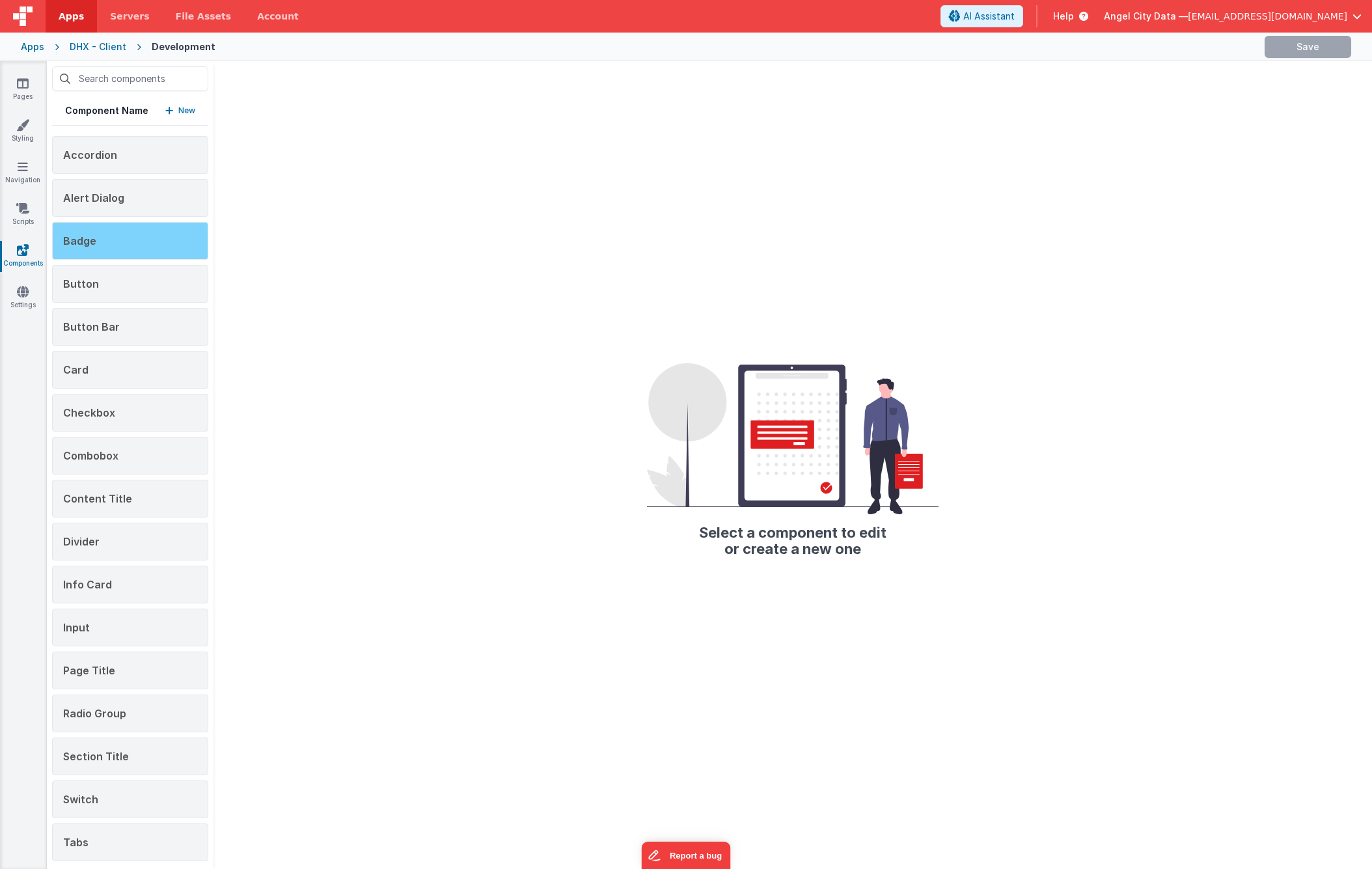
click at [92, 251] on div "Badge" at bounding box center [130, 240] width 156 height 38
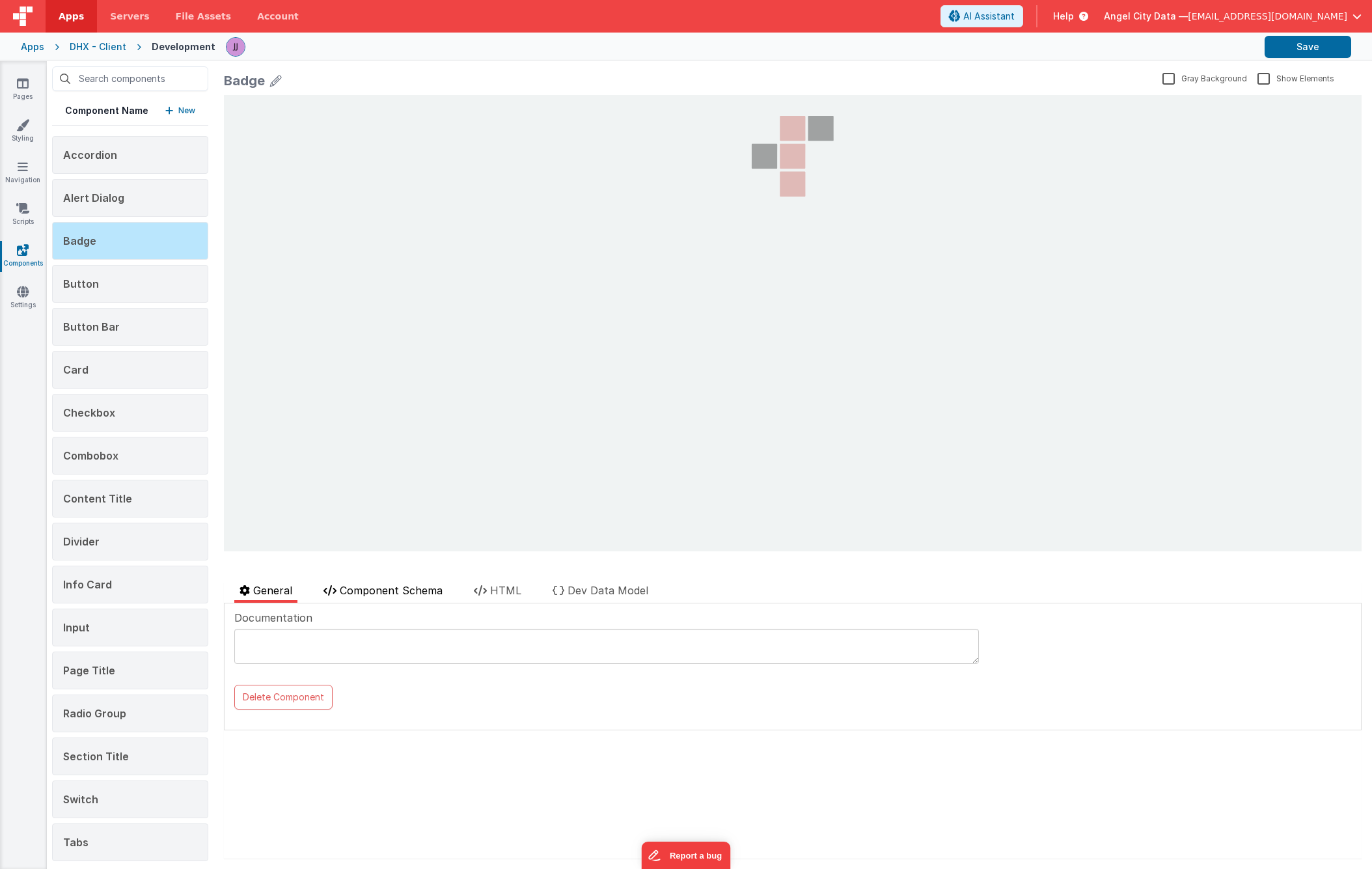
click at [363, 593] on span "Component Schema" at bounding box center [391, 590] width 102 height 13
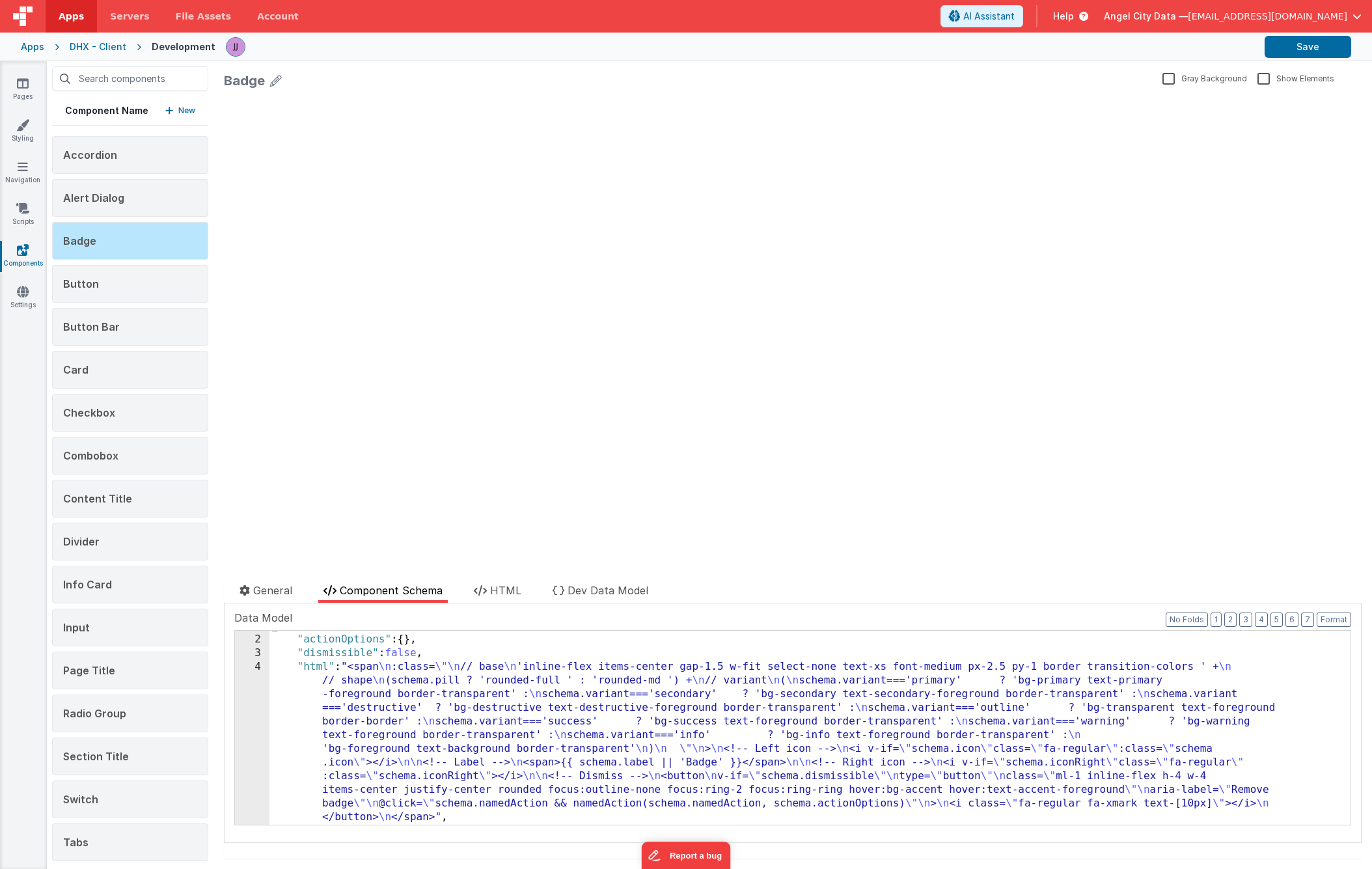
scroll to position [24, 0]
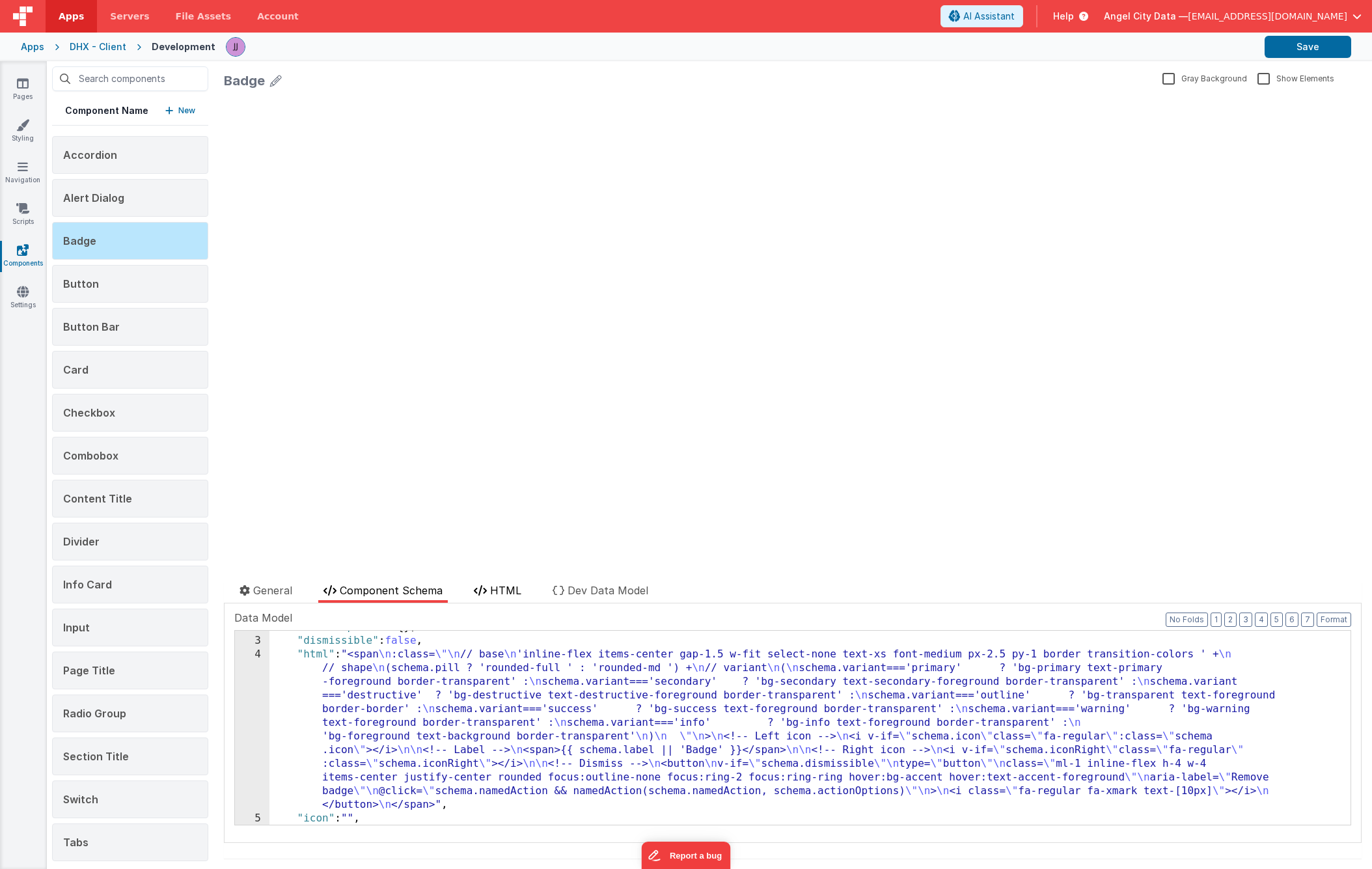
click at [495, 589] on span "HTML" at bounding box center [505, 590] width 31 height 13
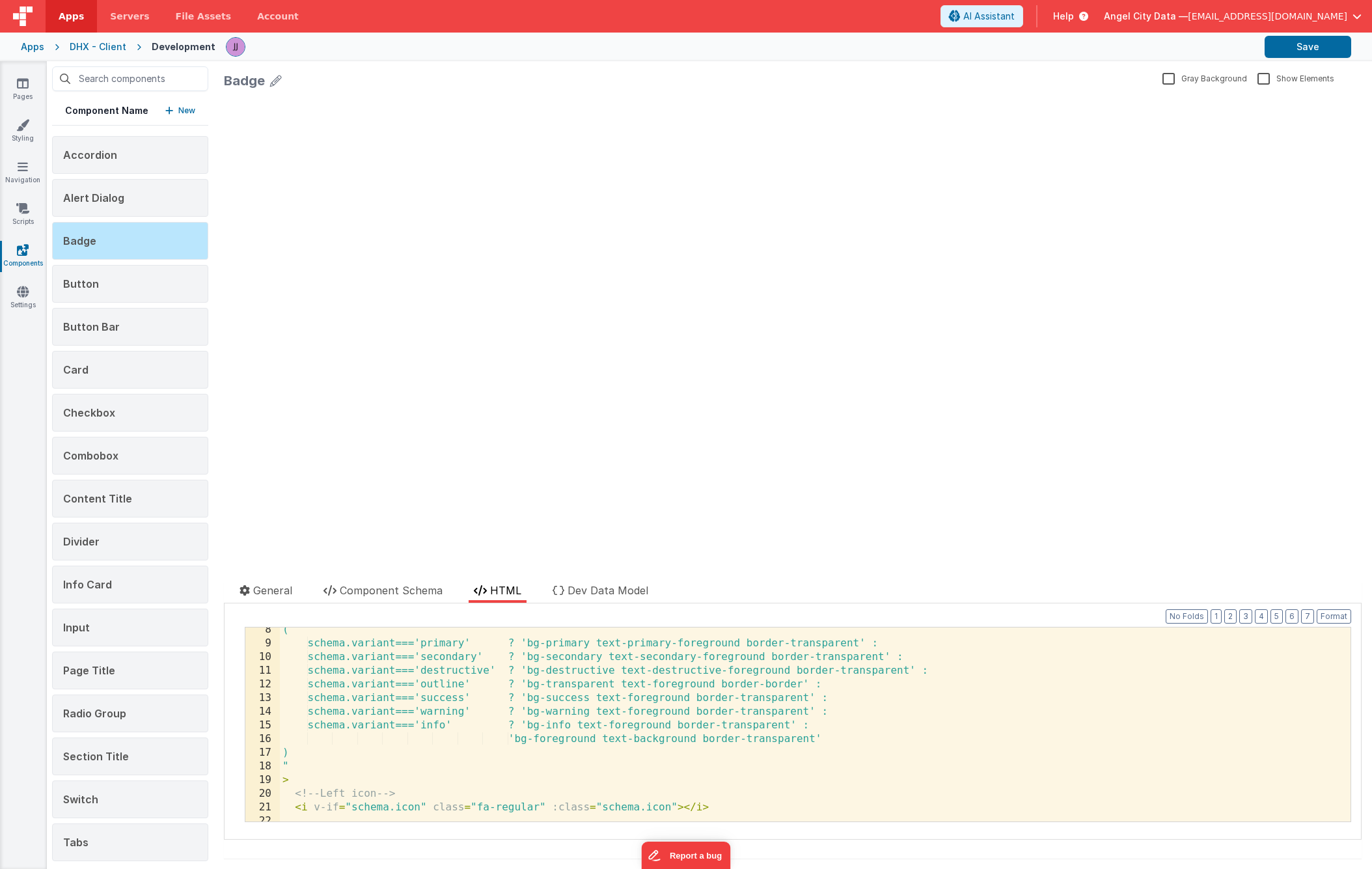
scroll to position [100, 0]
click at [353, 590] on span "Component Schema" at bounding box center [391, 590] width 102 height 13
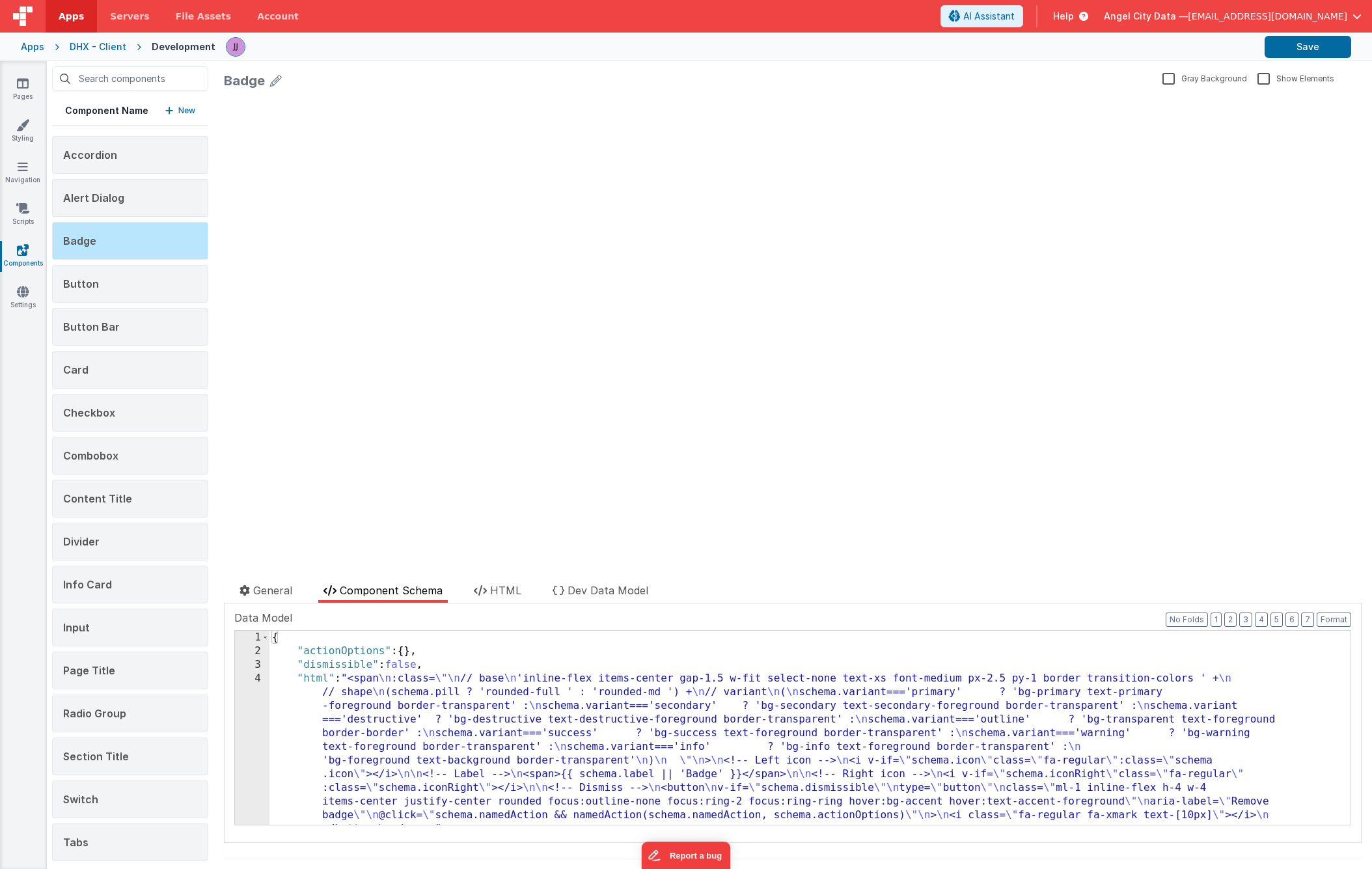
scroll to position [120, 0]
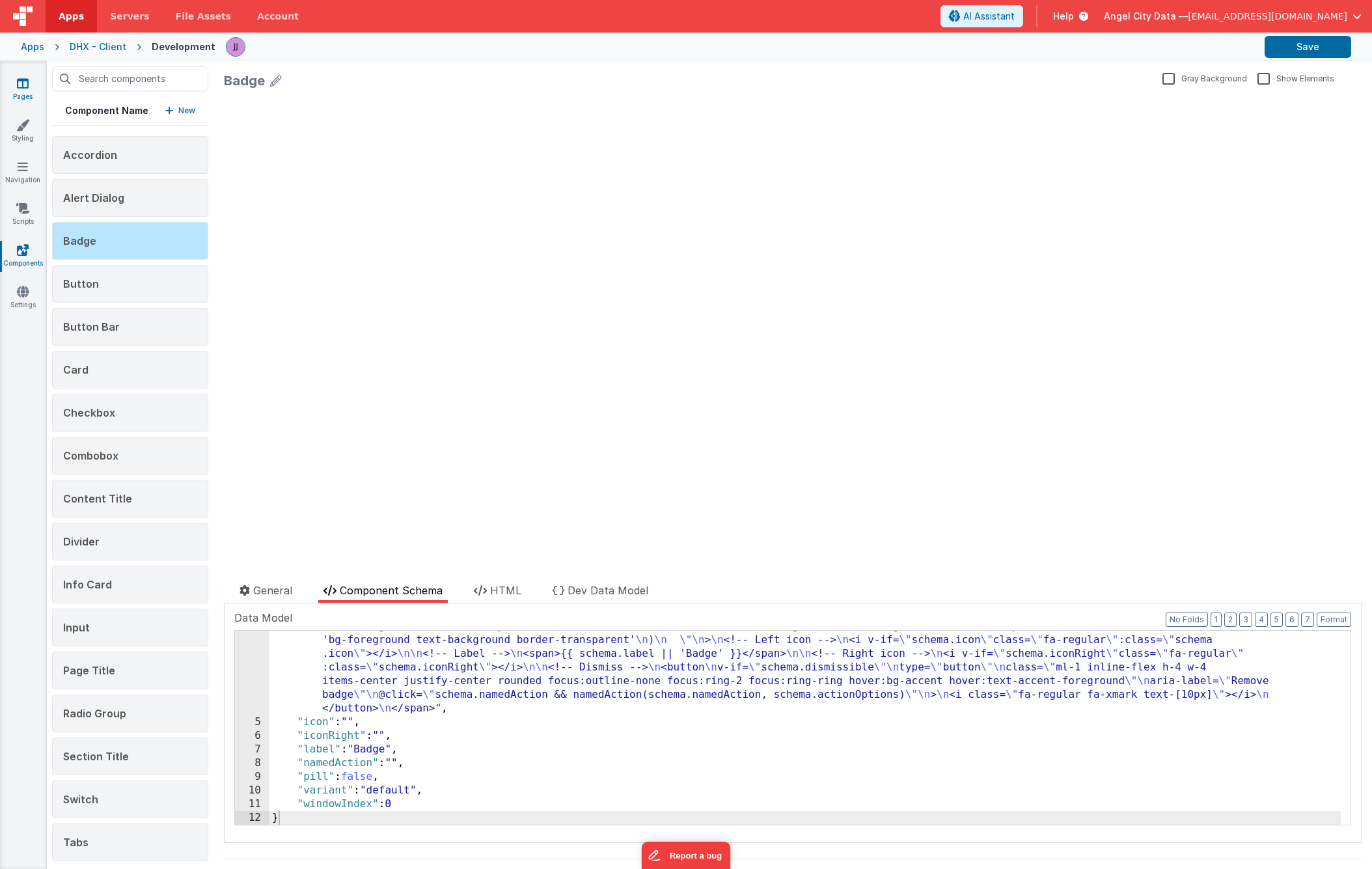
click at [32, 91] on link "Pages" at bounding box center [22, 90] width 47 height 26
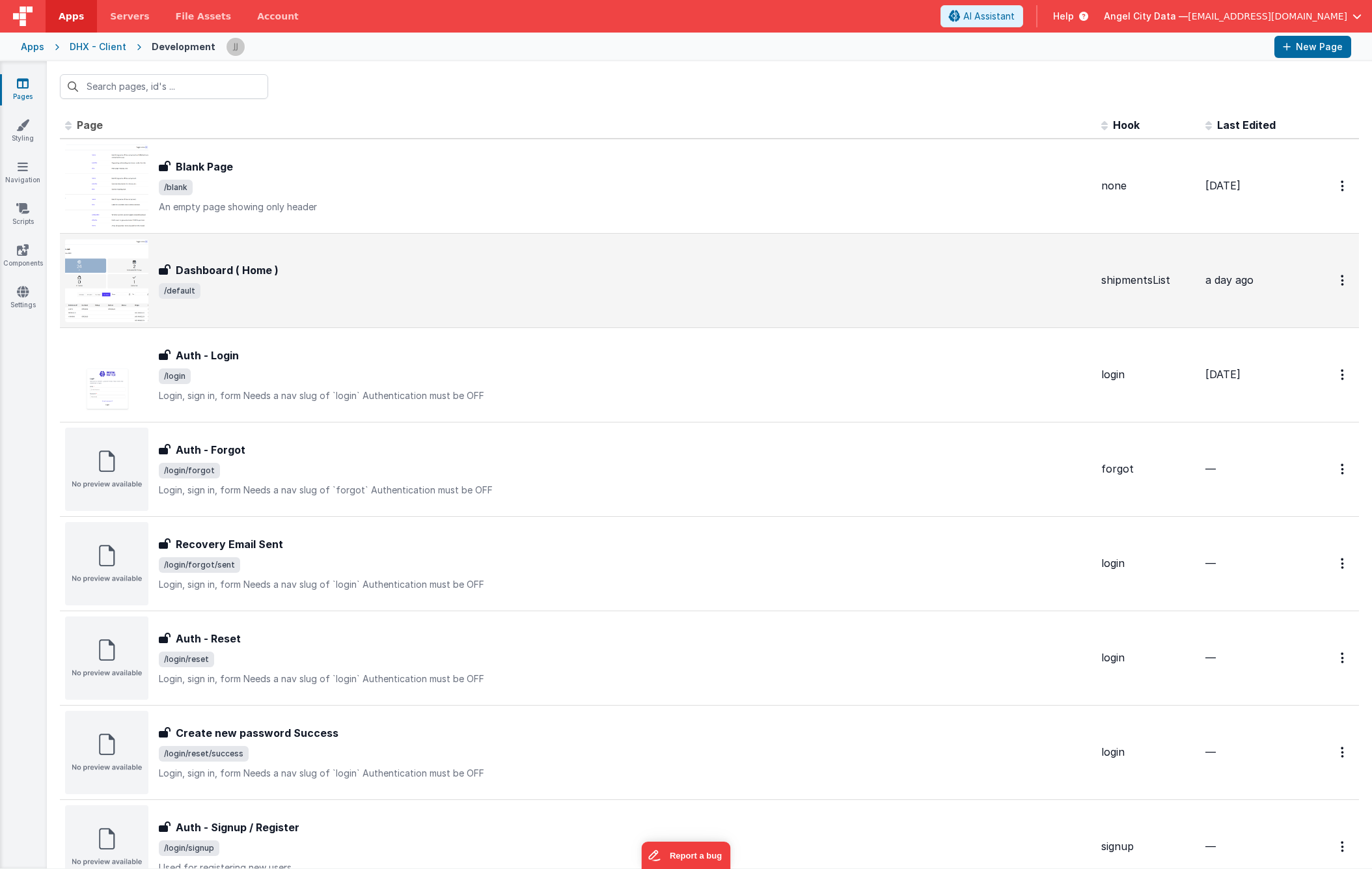
click at [366, 258] on div "Dashboard ( Home ) Dashboard ( Home ) /default" at bounding box center [577, 280] width 1025 height 83
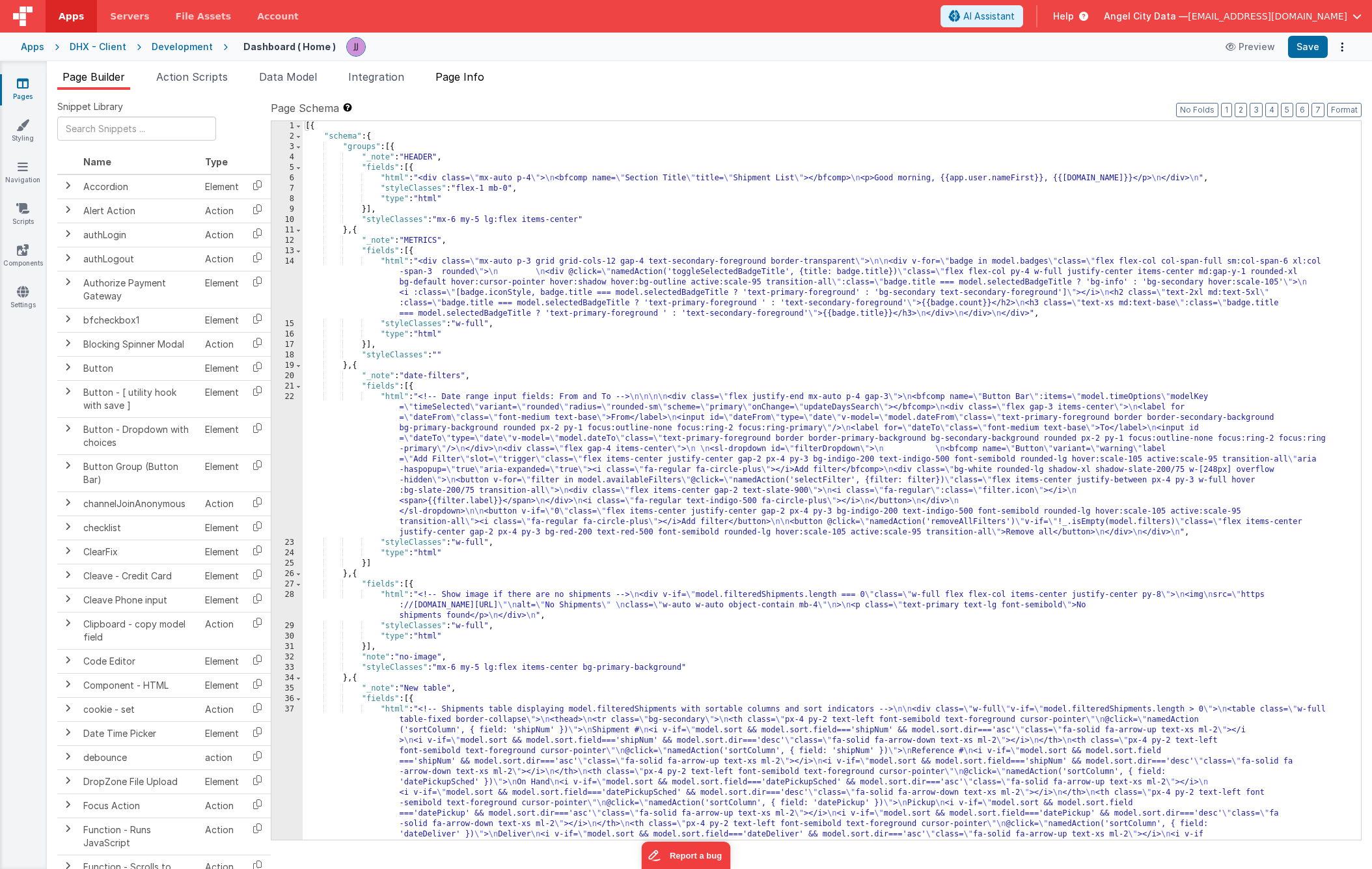
click at [481, 79] on span "Page Info" at bounding box center [459, 77] width 49 height 13
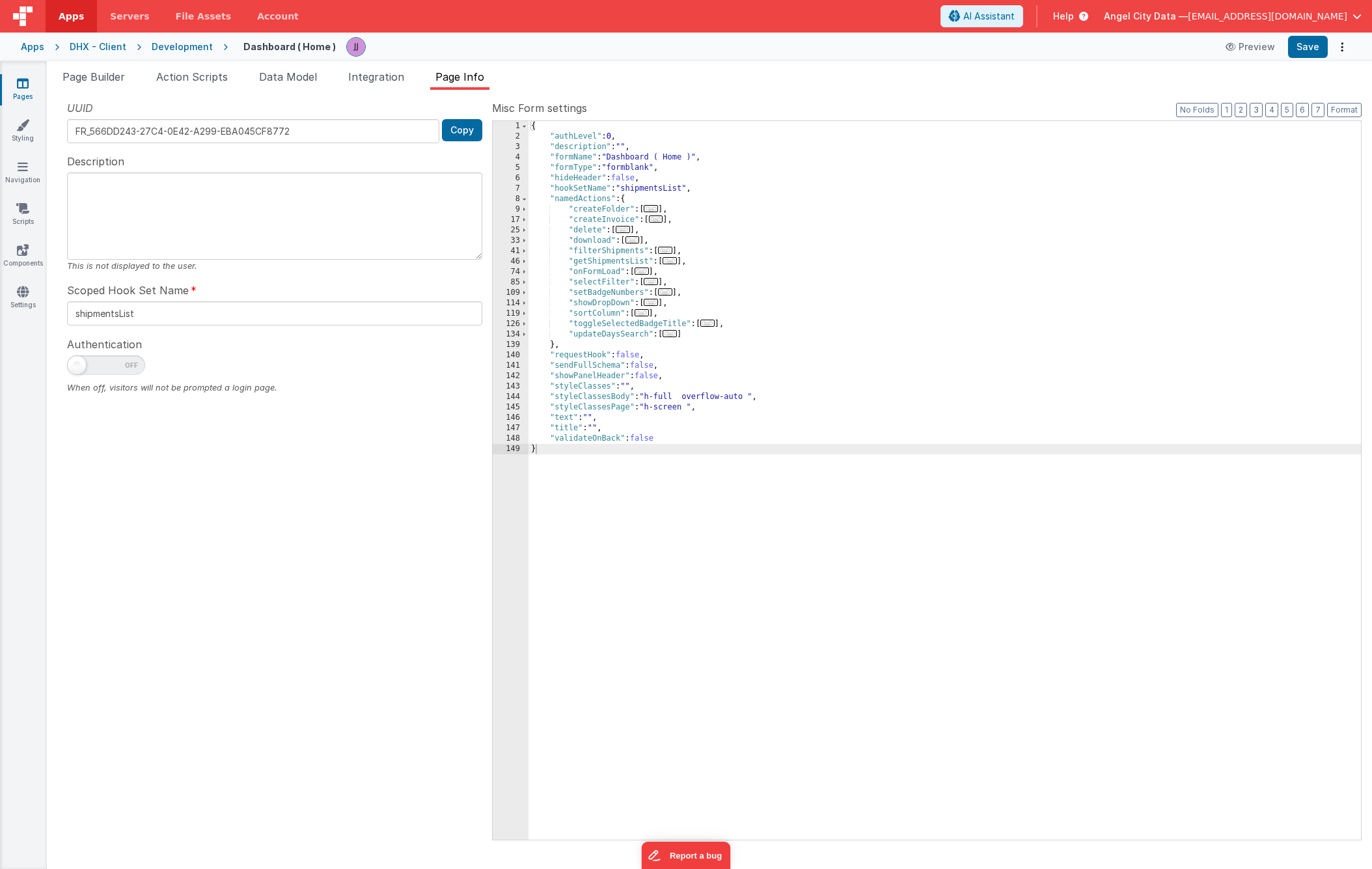
click at [647, 316] on span "..." at bounding box center [642, 312] width 14 height 7
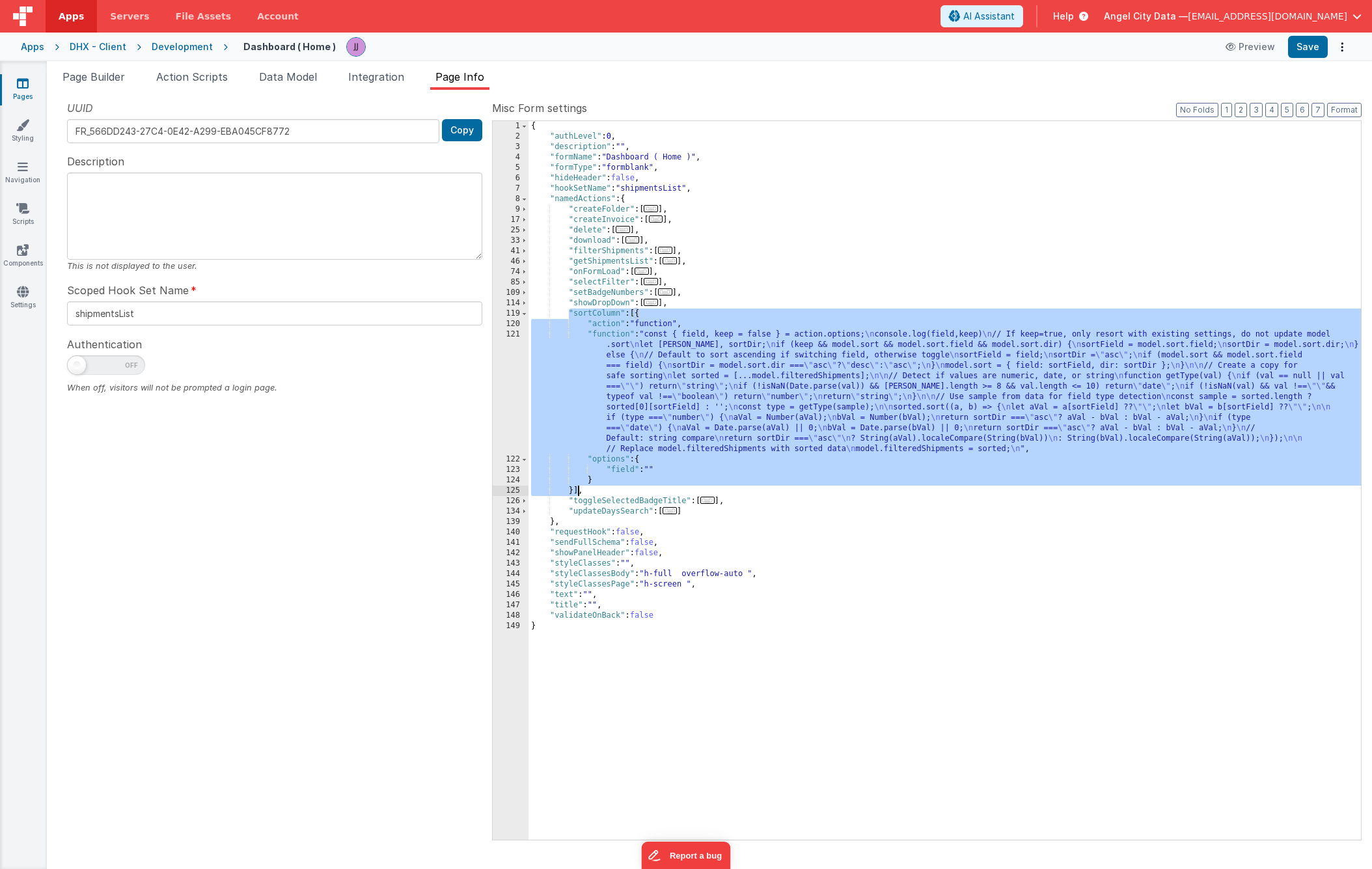
drag, startPoint x: 568, startPoint y: 312, endPoint x: 580, endPoint y: 489, distance: 177.4
click at [580, 489] on div "{ "authLevel" : 0 , "description" : "" , "formName" : "Dashboard ( Home )" , "f…" at bounding box center [945, 491] width 832 height 740
click at [99, 78] on span "Page Builder" at bounding box center [94, 77] width 62 height 13
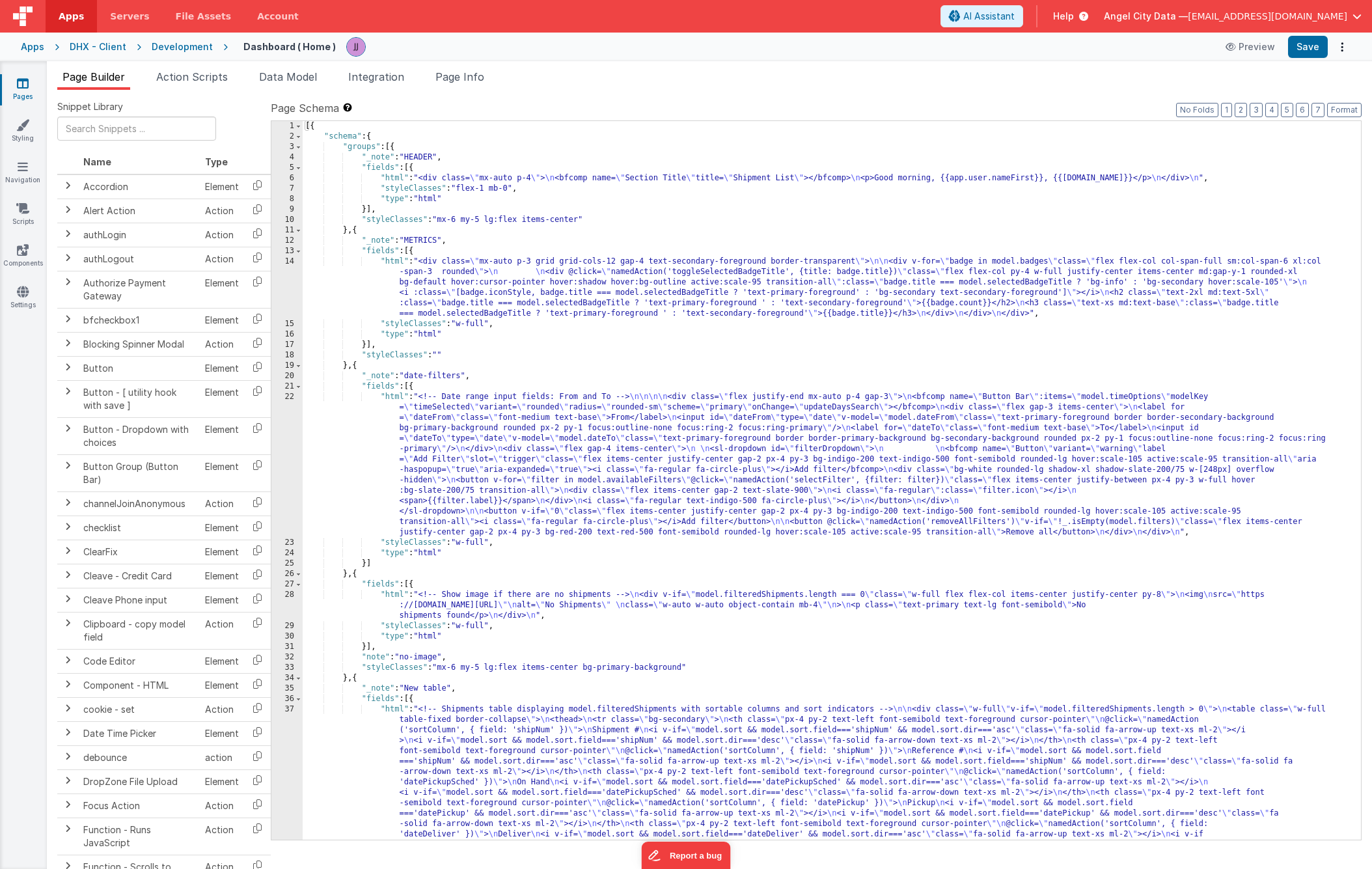
scroll to position [250, 0]
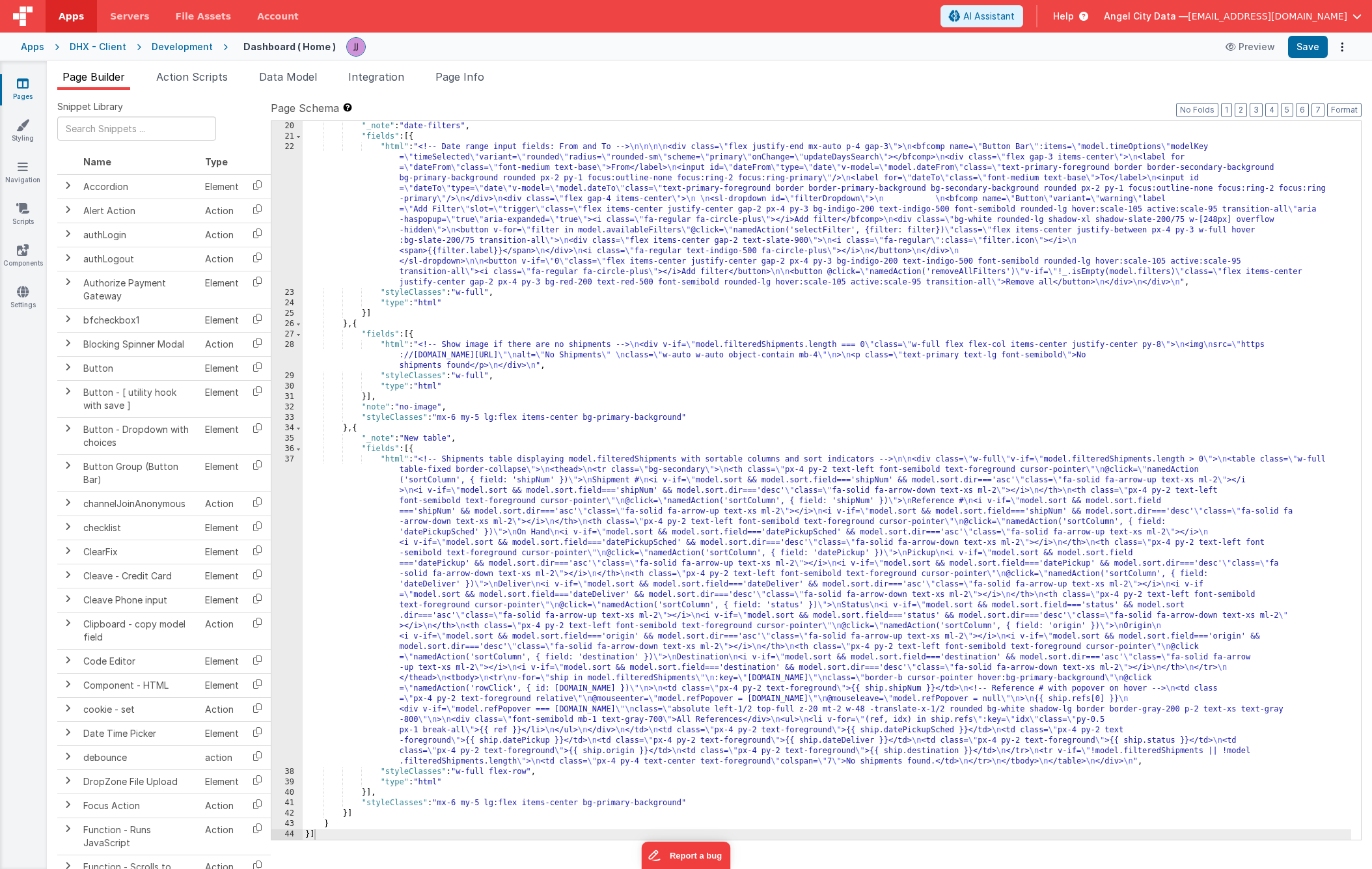
click at [491, 530] on div ""_note" : "date-filters" , "fields" : [{ "html" : "<!-- Date range input fields…" at bounding box center [827, 491] width 1049 height 740
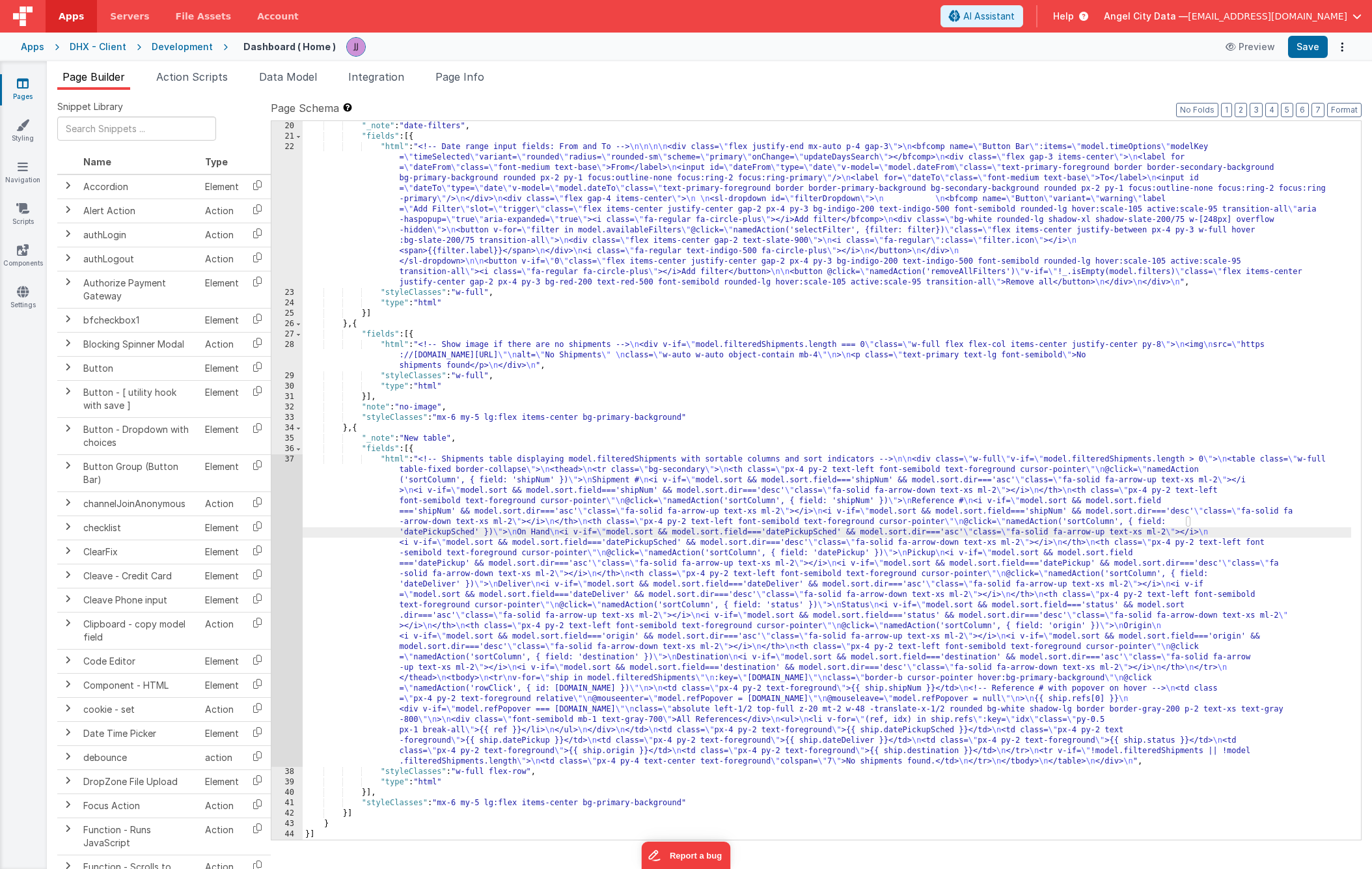
click at [284, 513] on div "37" at bounding box center [287, 610] width 31 height 312
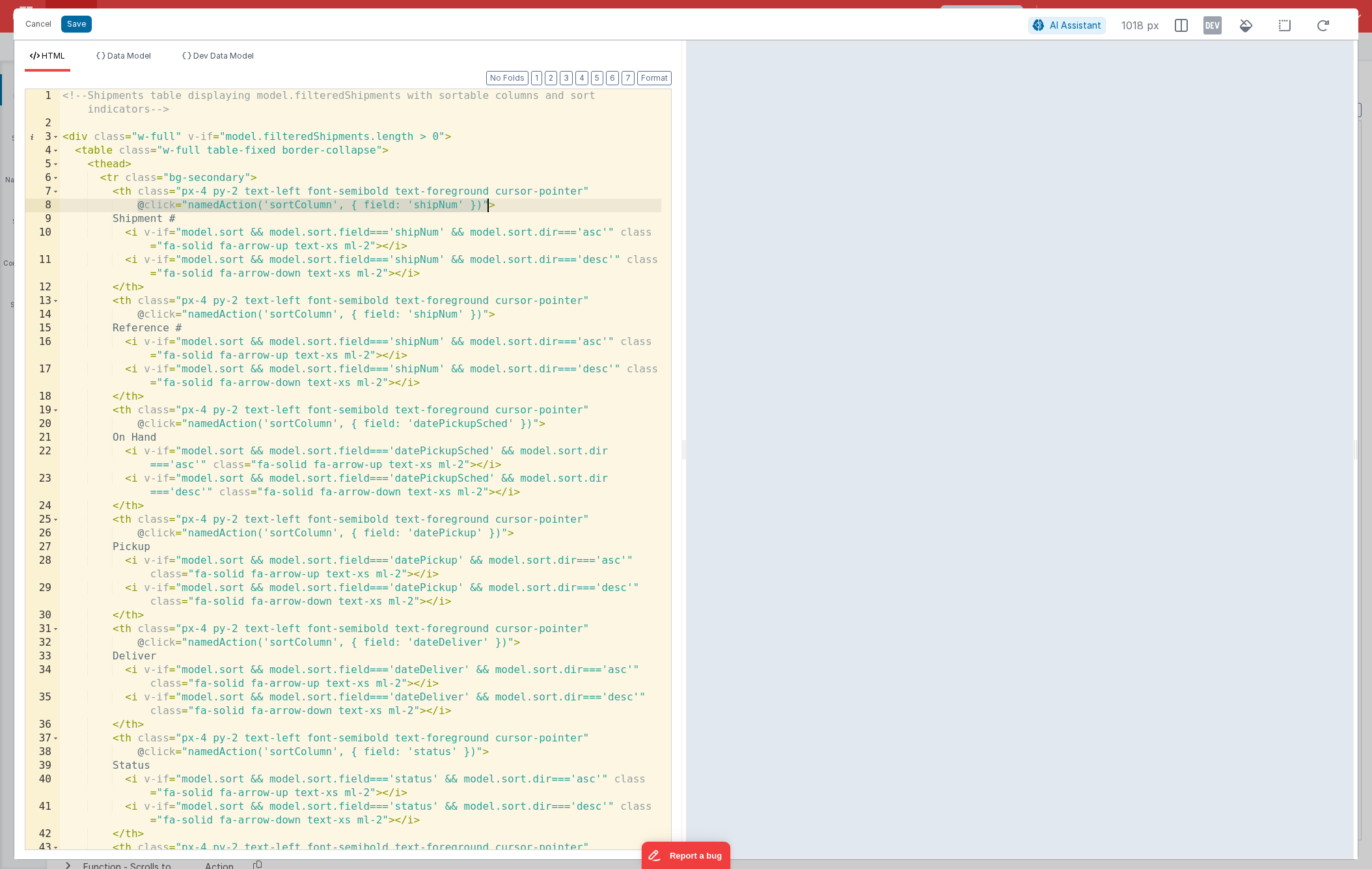
drag, startPoint x: 135, startPoint y: 201, endPoint x: 486, endPoint y: 203, distance: 351.0
click at [486, 203] on div "<!-- Shipments table displaying model.filteredShipments with sortable columns a…" at bounding box center [360, 489] width 601 height 802
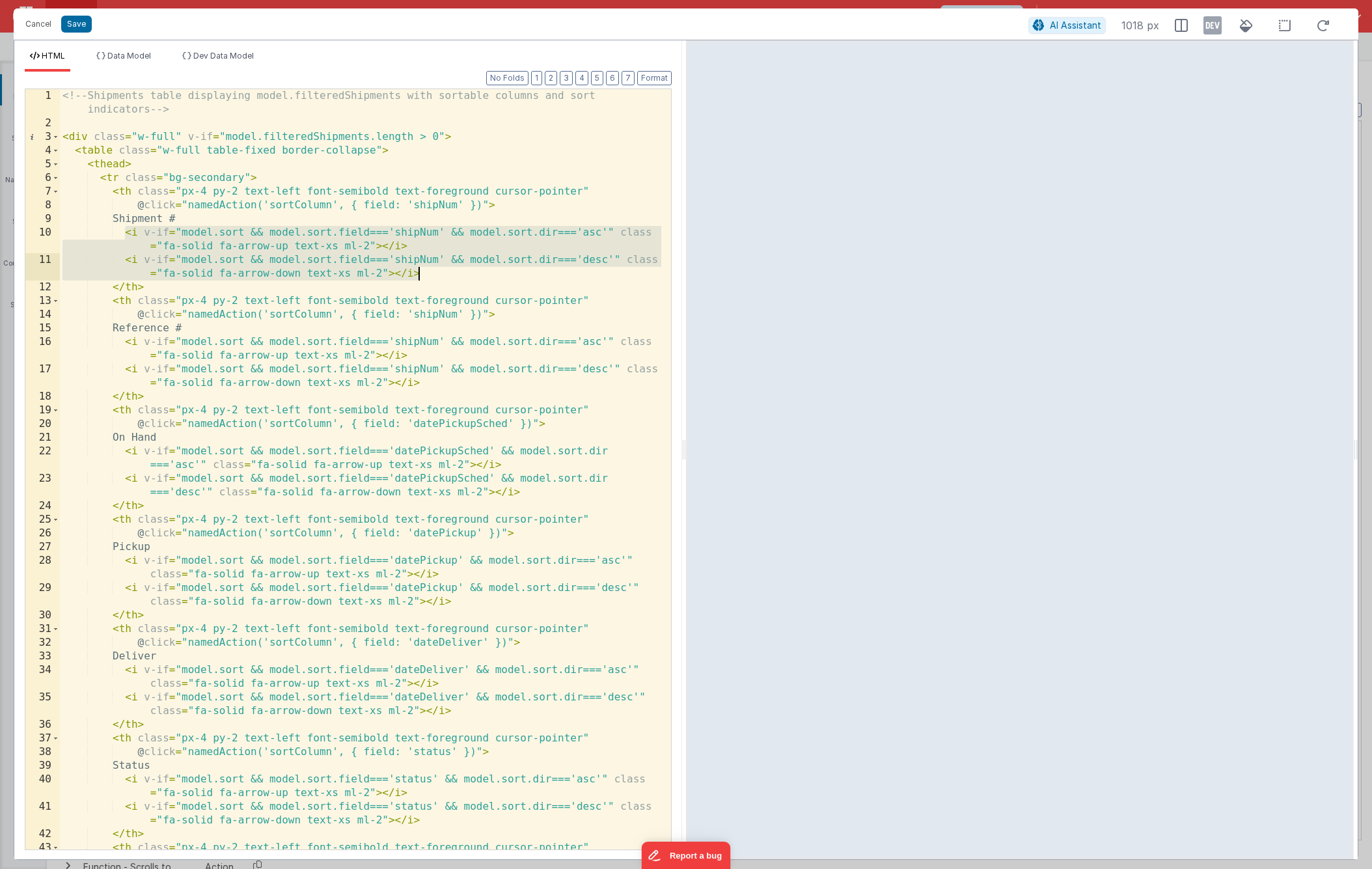
drag, startPoint x: 123, startPoint y: 231, endPoint x: 419, endPoint y: 273, distance: 299.0
click at [419, 273] on div "<!-- Shipments table displaying model.filteredShipments with sortable columns a…" at bounding box center [360, 489] width 601 height 802
